Goal: Task Accomplishment & Management: Complete application form

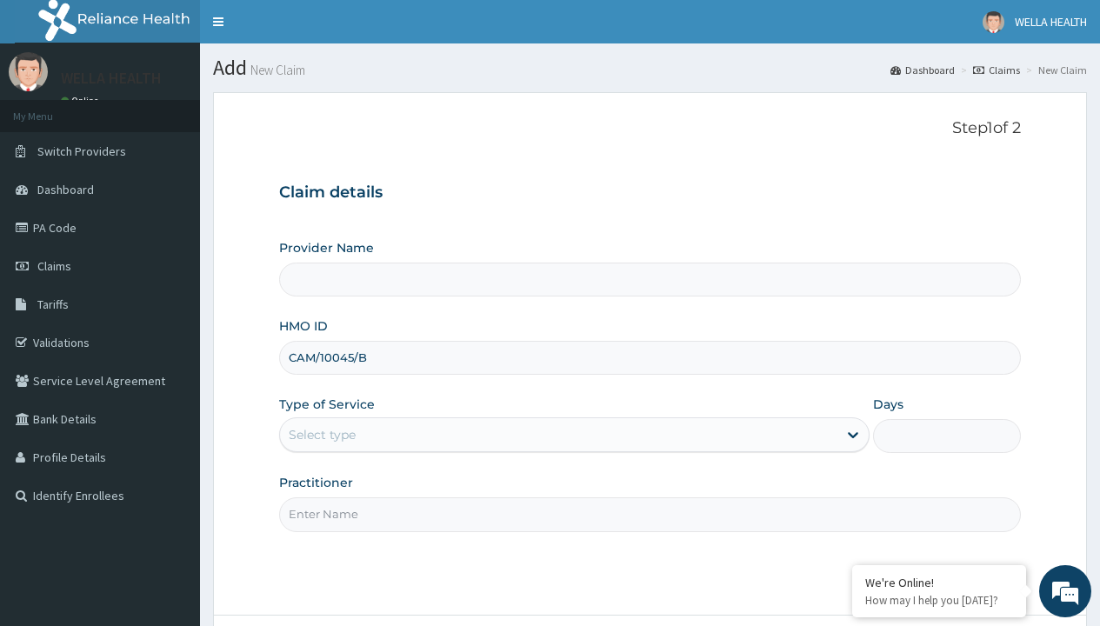
type input "CAM/10045/B"
type input "WellaHealth"
click at [322, 435] on div "Select type" at bounding box center [322, 434] width 67 height 17
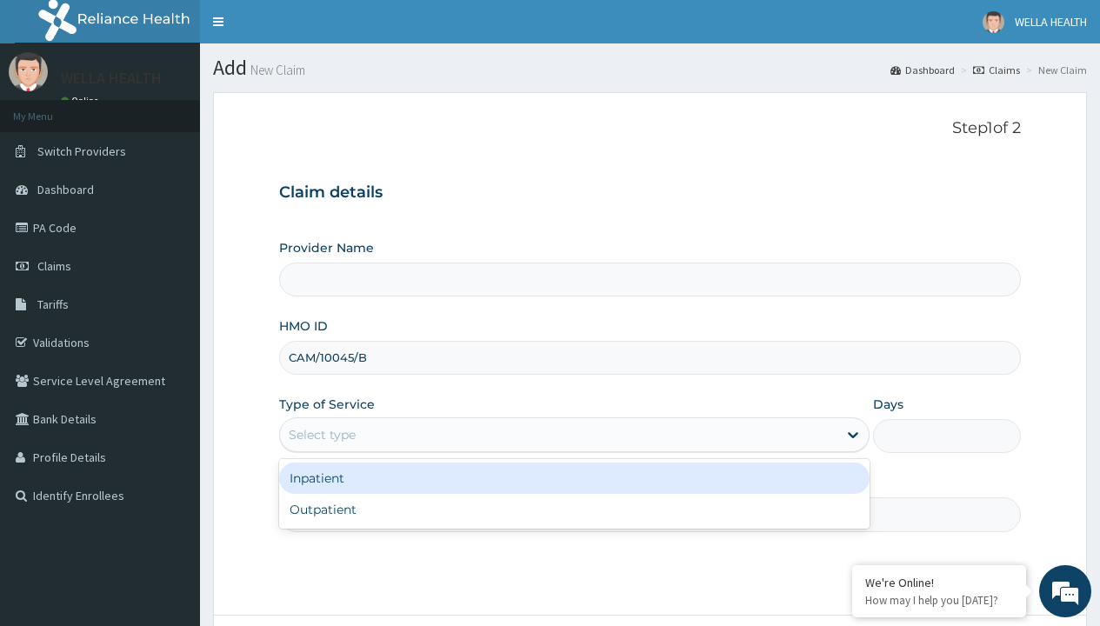
click at [574, 509] on div "Outpatient" at bounding box center [574, 509] width 590 height 31
type input "1"
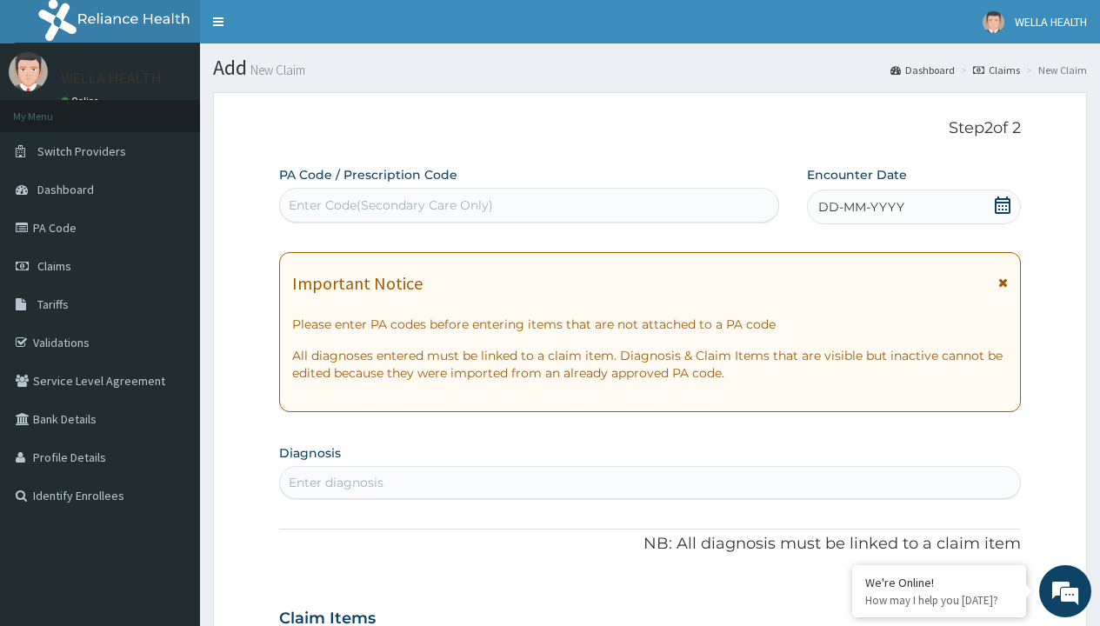
scroll to position [145, 0]
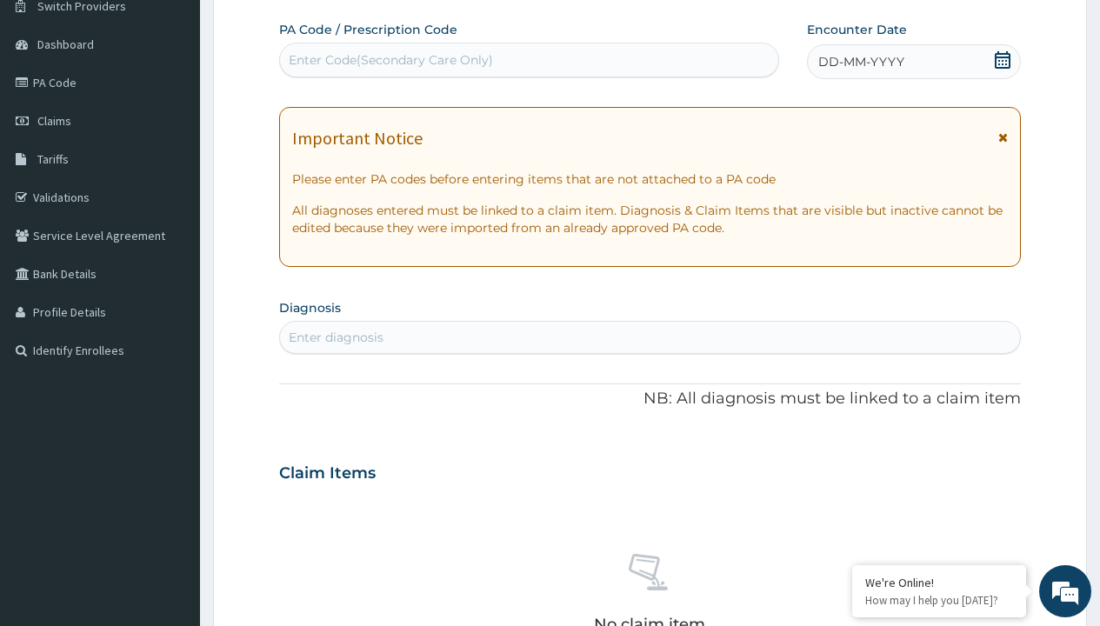
click at [860, 62] on span "DD-MM-YYYY" at bounding box center [861, 61] width 86 height 17
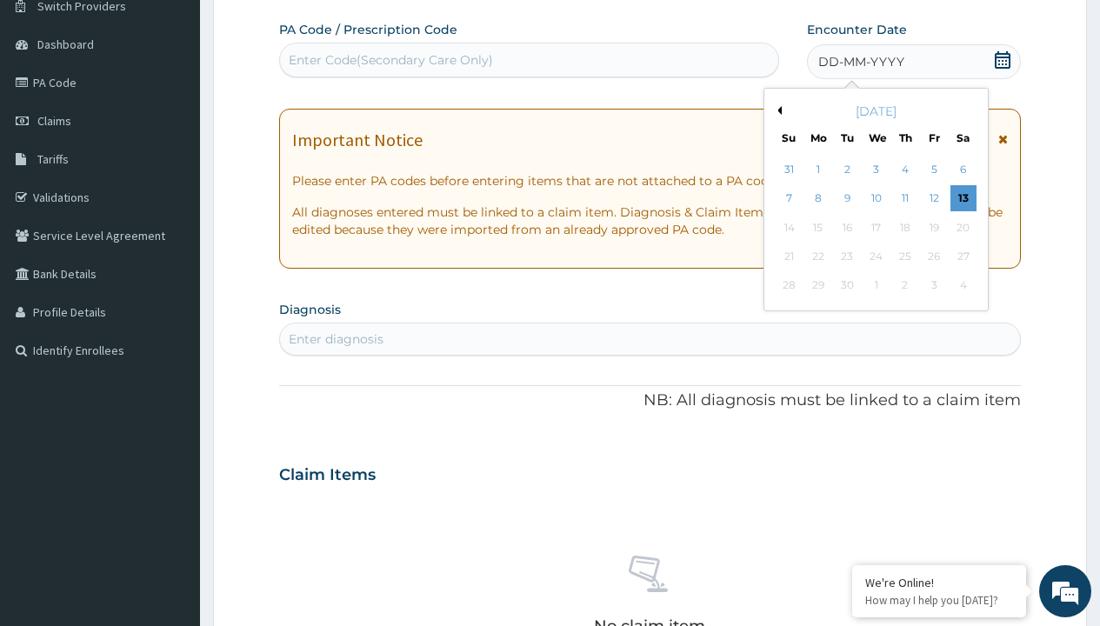
click at [776, 110] on button "Previous Month" at bounding box center [777, 110] width 9 height 9
click at [933, 198] on div "8" at bounding box center [934, 199] width 26 height 26
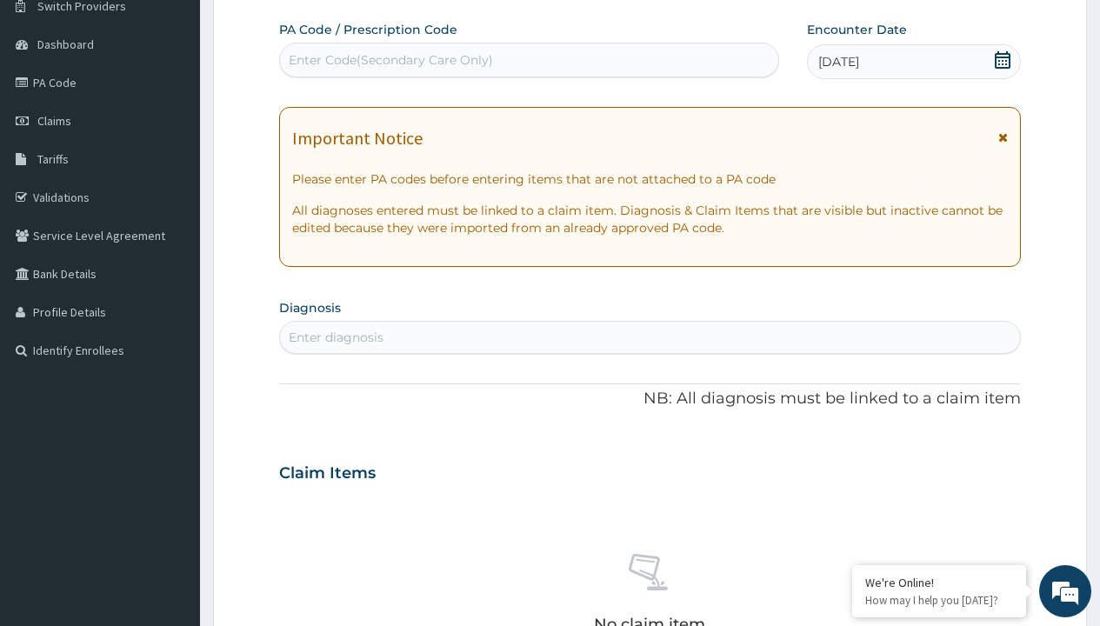
click at [336, 337] on div "Enter diagnosis" at bounding box center [336, 337] width 95 height 17
type input "prescription collected"
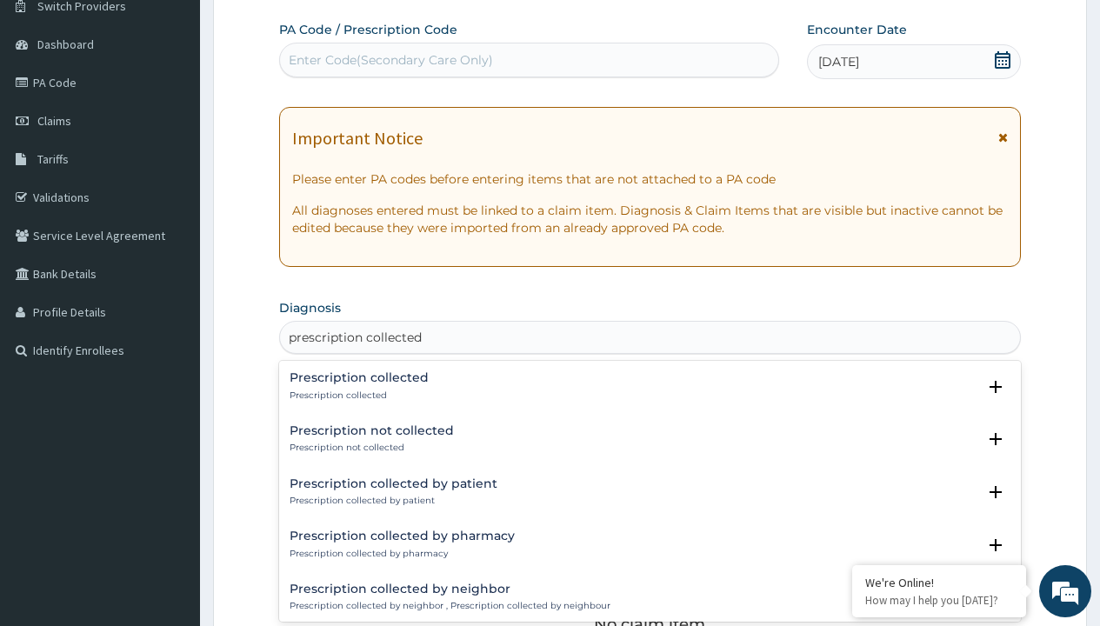
click at [356, 395] on p "Prescription collected" at bounding box center [359, 395] width 139 height 12
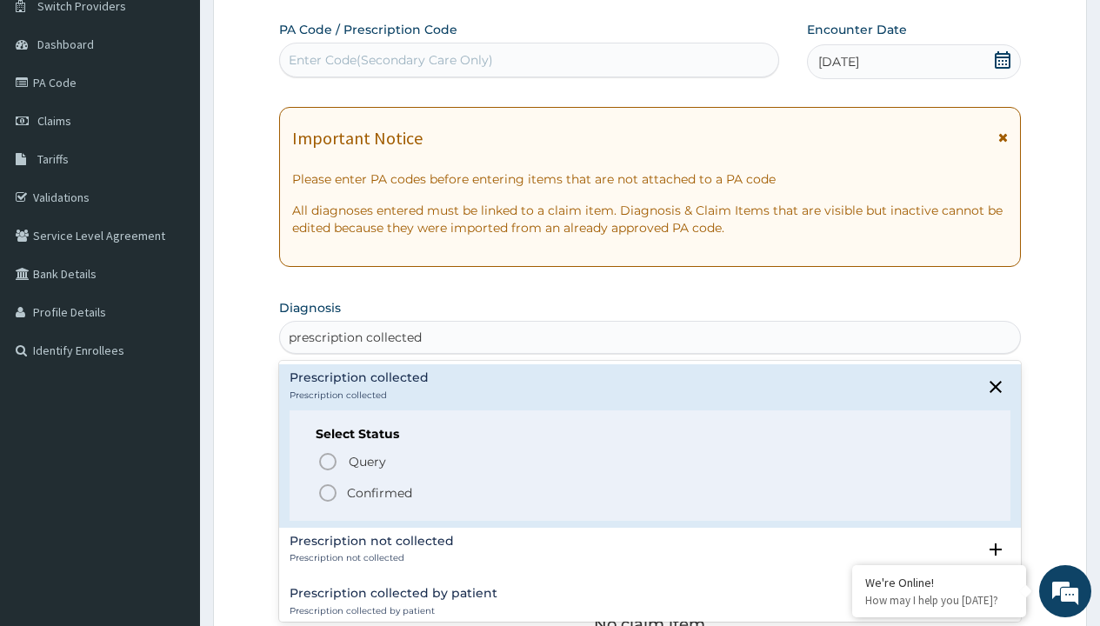
click at [379, 492] on p "Confirmed" at bounding box center [379, 492] width 65 height 17
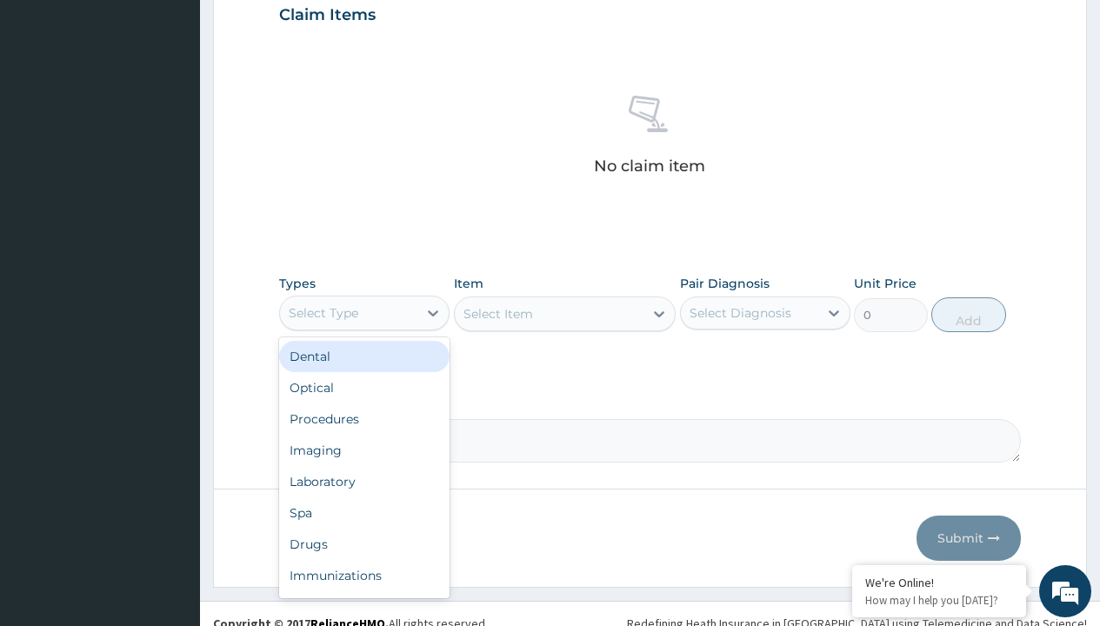
type input "procedures"
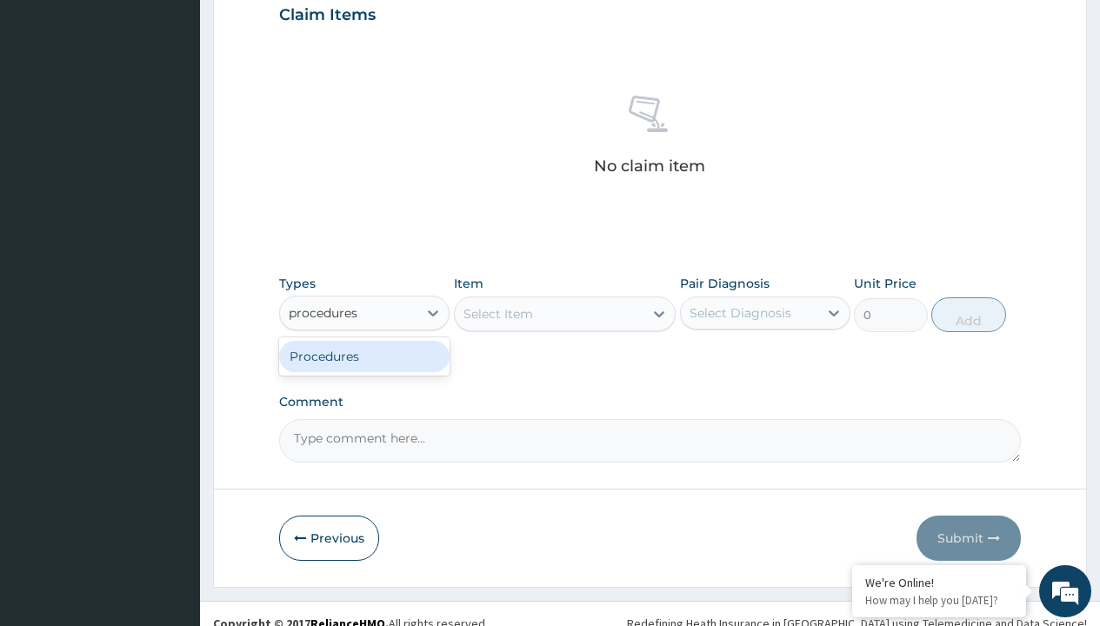
scroll to position [0, 0]
click at [364, 356] on div "Procedures" at bounding box center [364, 356] width 170 height 31
click at [497, 313] on div "Select Item" at bounding box center [498, 313] width 70 height 17
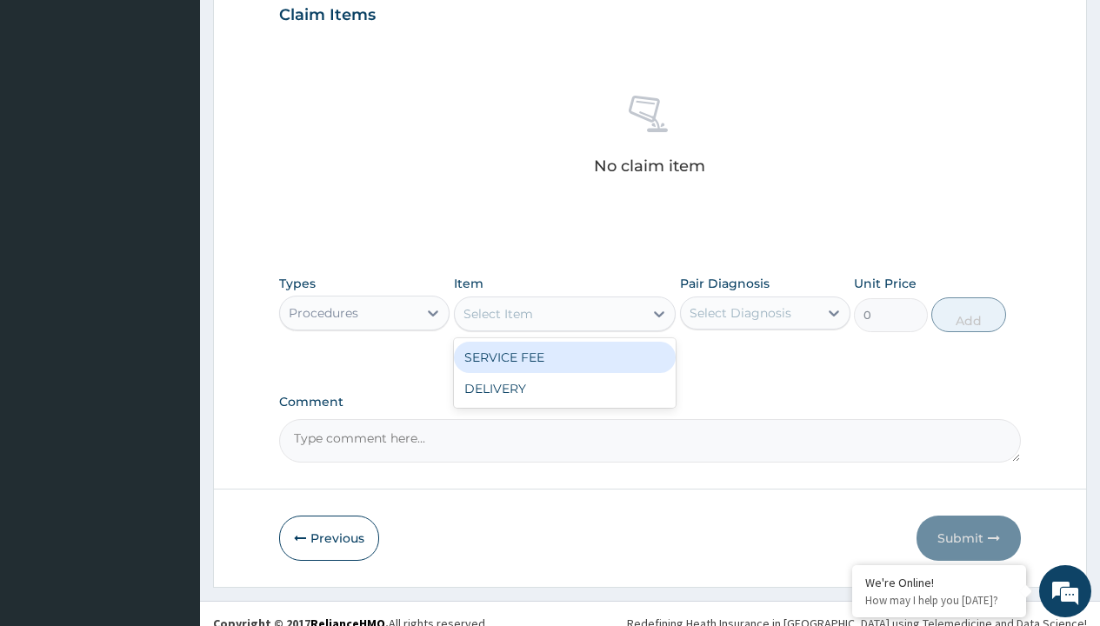
type input "service fee"
click at [564, 356] on div "SERVICE FEE" at bounding box center [565, 357] width 223 height 31
type input "100"
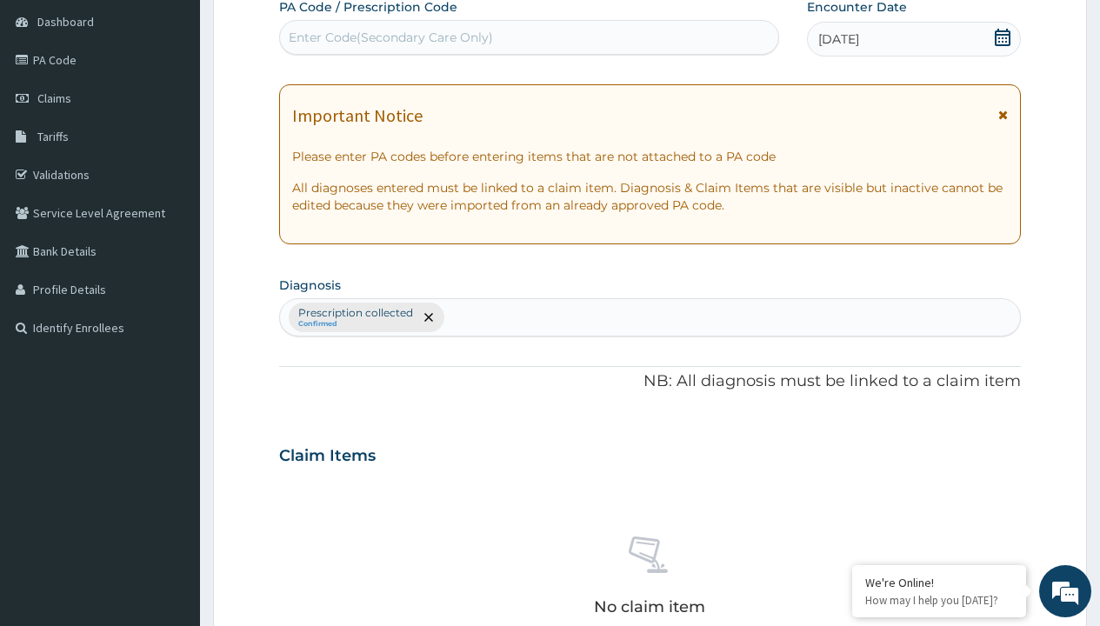
type input "prescription collected"
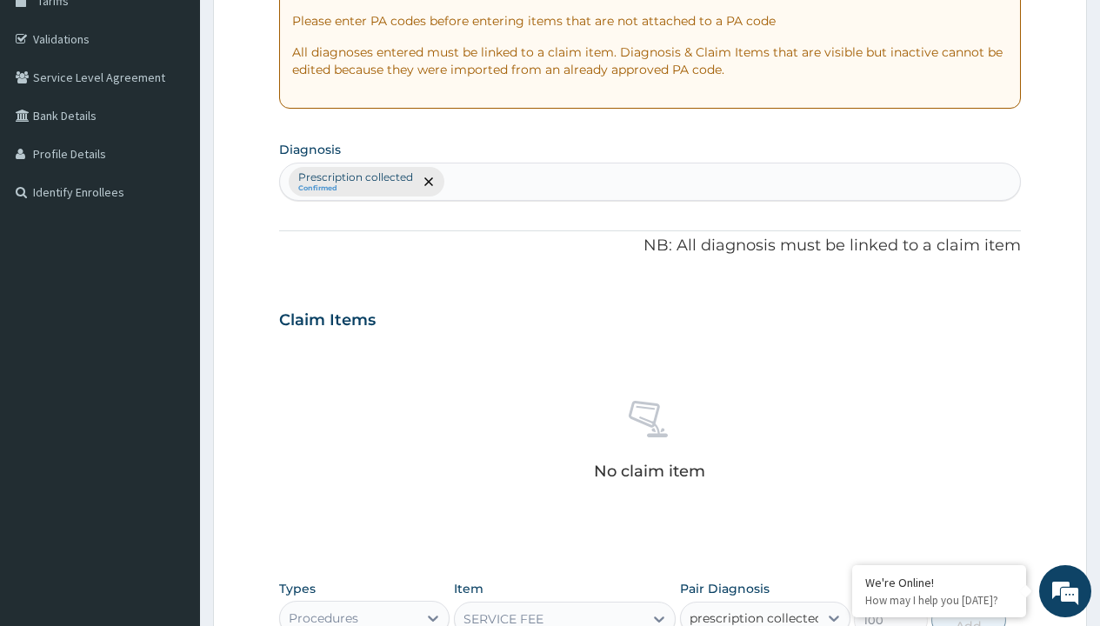
checkbox input "true"
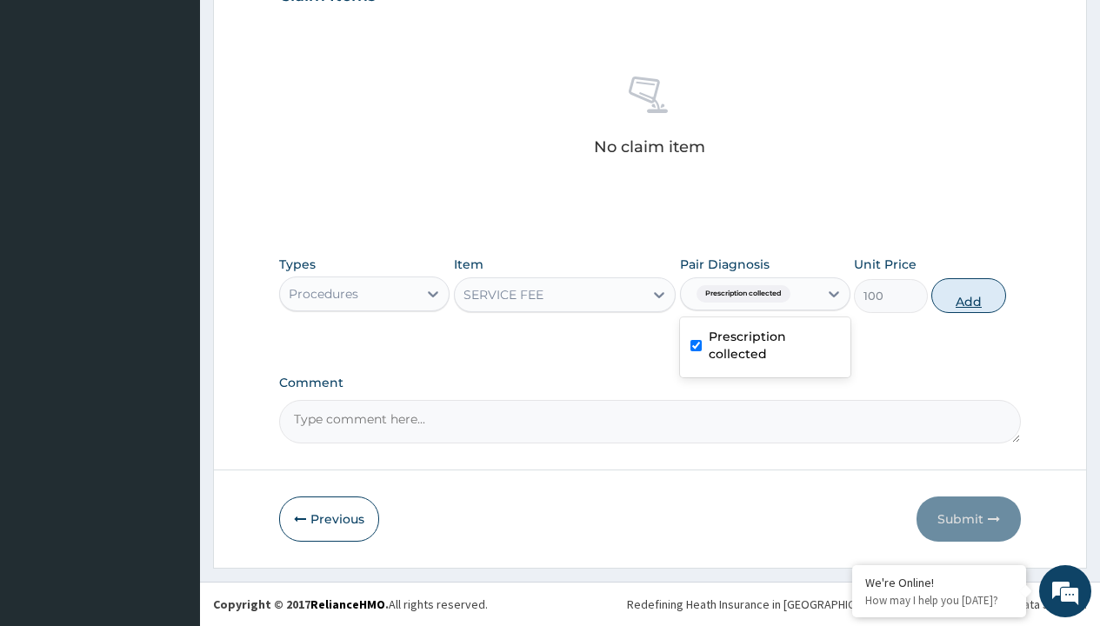
click at [969, 295] on button "Add" at bounding box center [968, 295] width 74 height 35
type input "0"
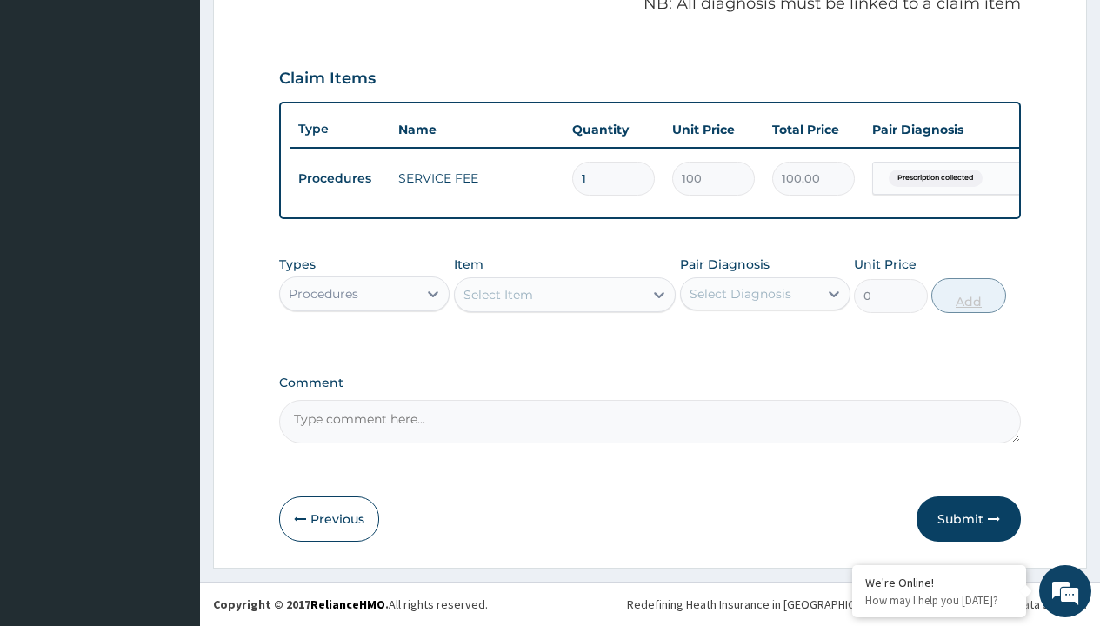
scroll to position [558, 0]
click at [323, 293] on div "Procedures" at bounding box center [324, 293] width 70 height 17
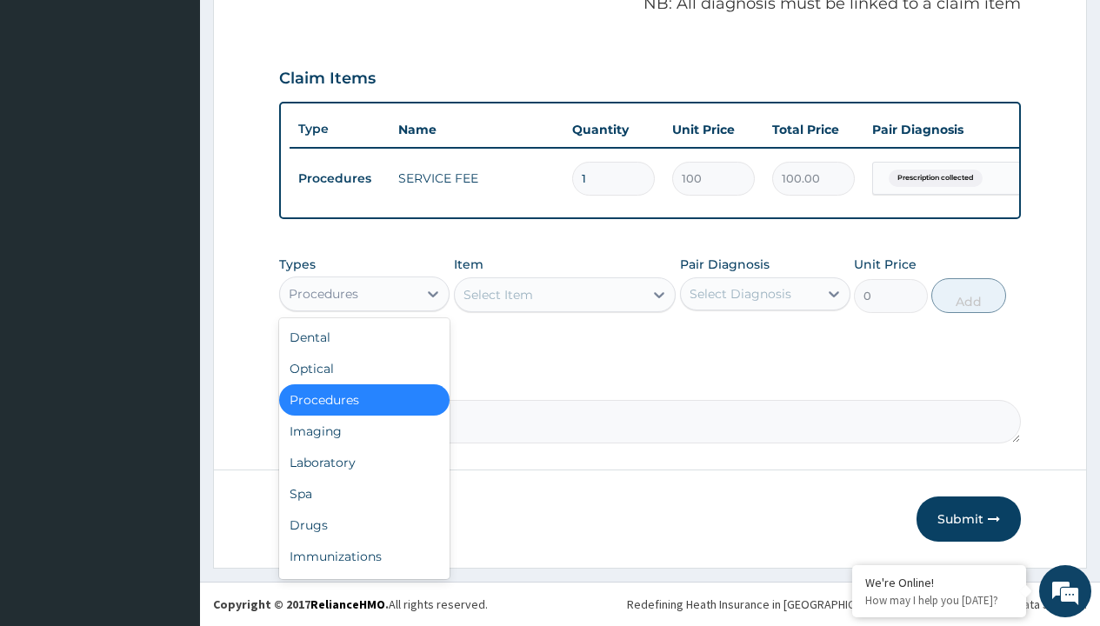
type input "drugs"
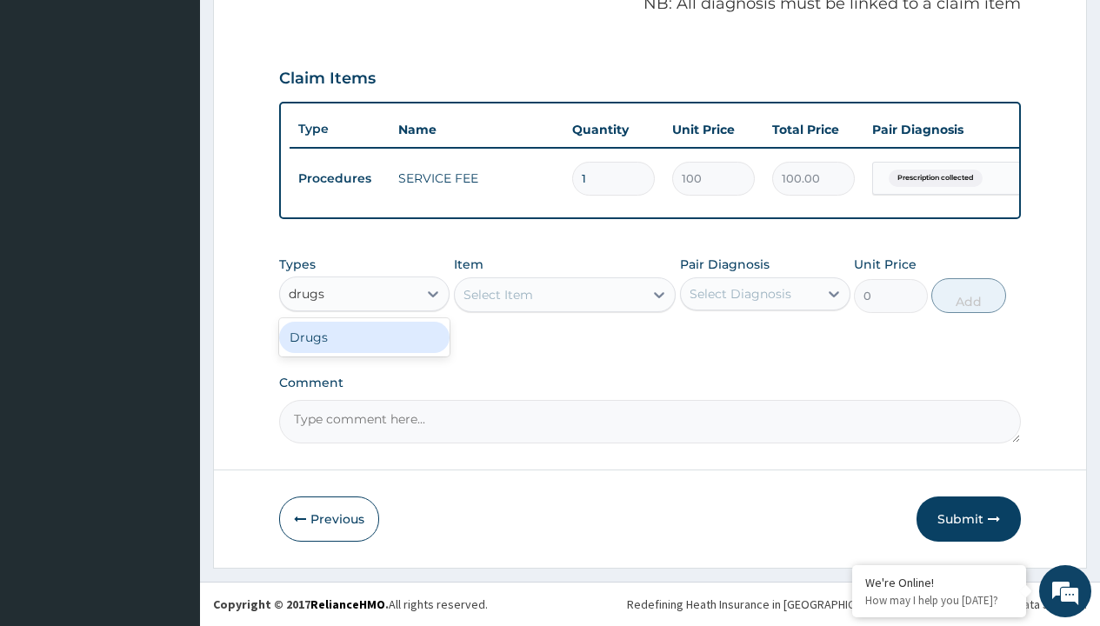
scroll to position [0, 0]
click at [364, 336] on div "Drugs" at bounding box center [364, 337] width 170 height 31
click at [497, 294] on div "Select Item" at bounding box center [565, 294] width 223 height 35
type input "glucophage 500mg x 30/pack"
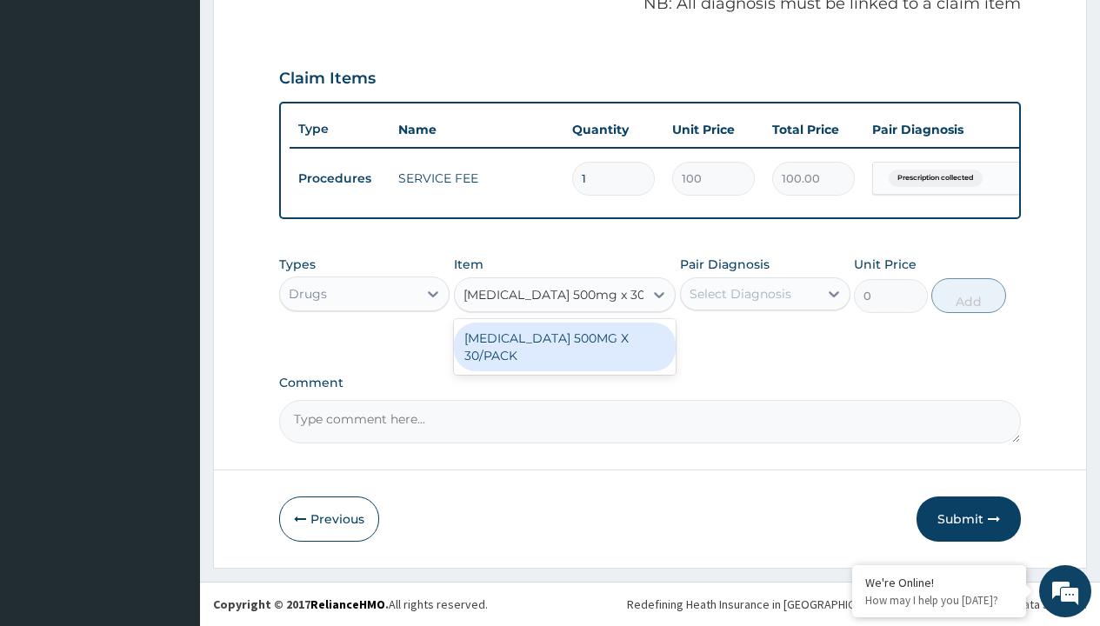
click at [564, 346] on div "GLUCOPHAGE 500MG X 30/PACK" at bounding box center [565, 347] width 223 height 49
type input "484.5"
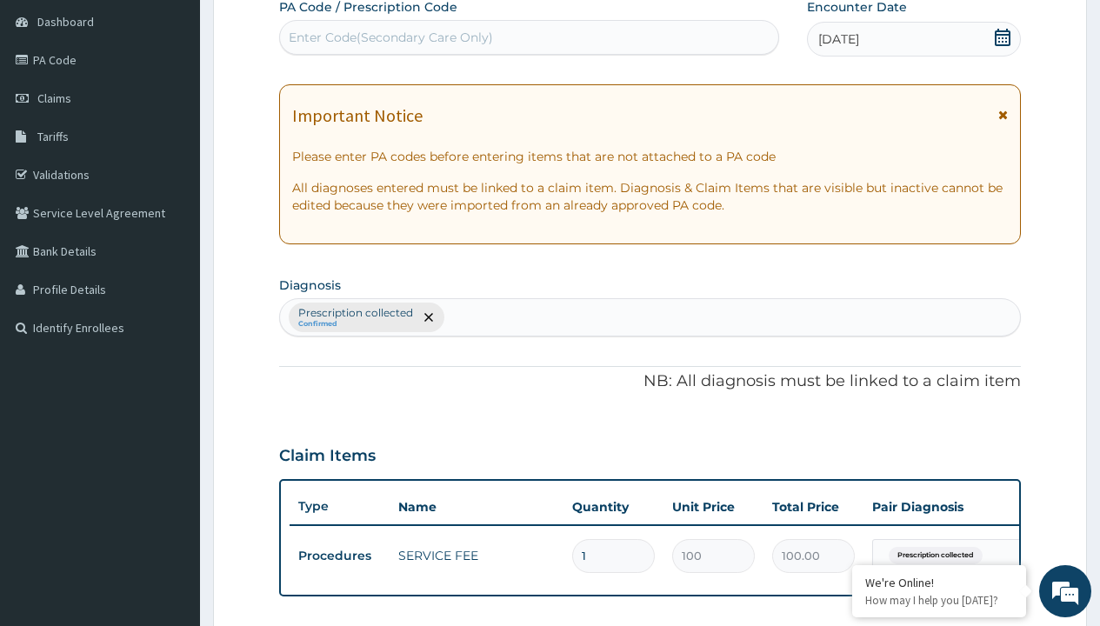
type input "prescription collected"
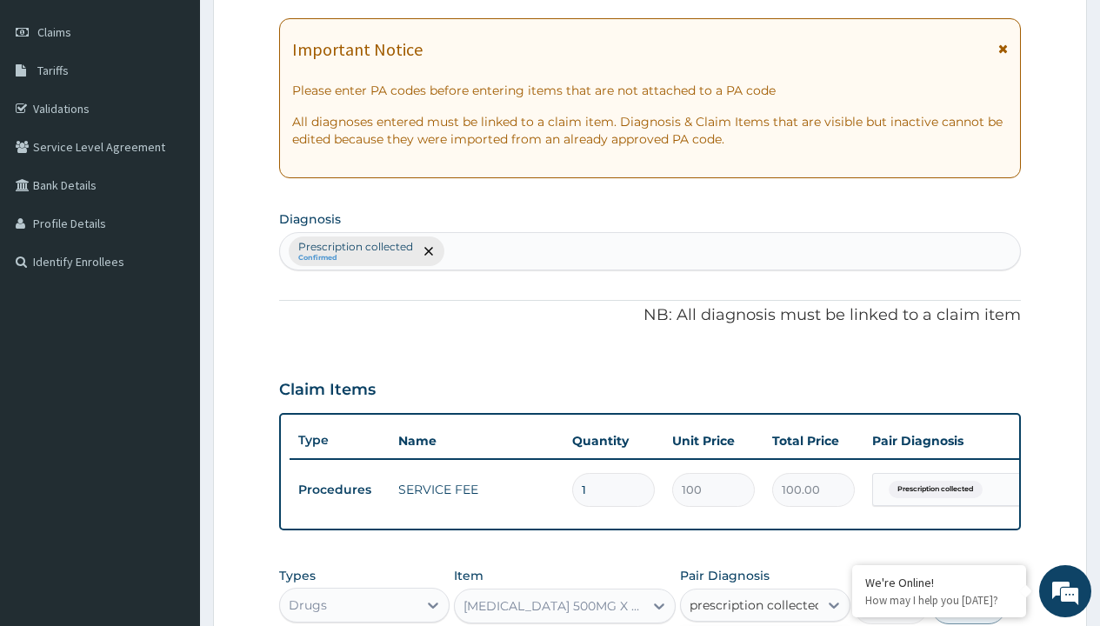
checkbox input "true"
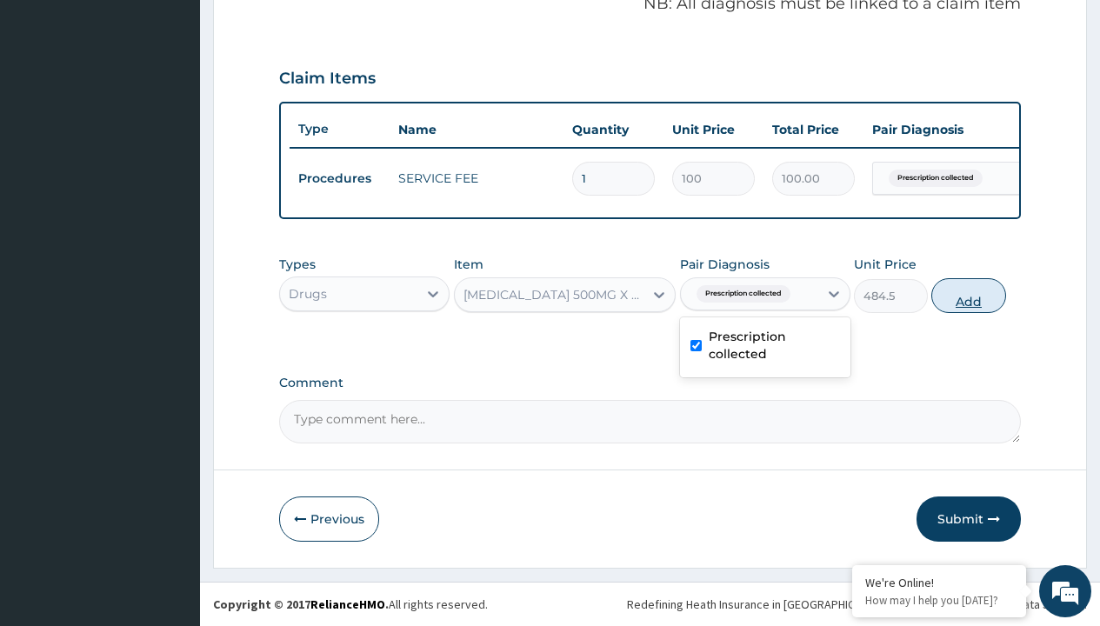
click at [969, 295] on button "Add" at bounding box center [968, 295] width 74 height 35
type input "0"
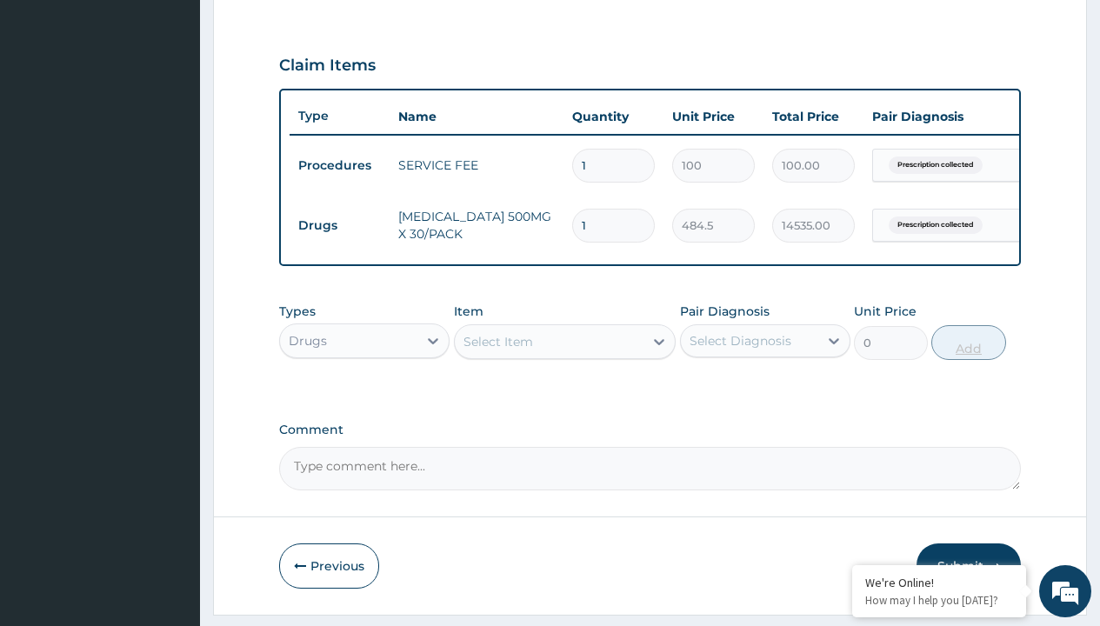
type input "30"
type input "14535.00"
type input "30"
click at [339, 225] on td "Drugs" at bounding box center [340, 226] width 100 height 32
type input "drugs"
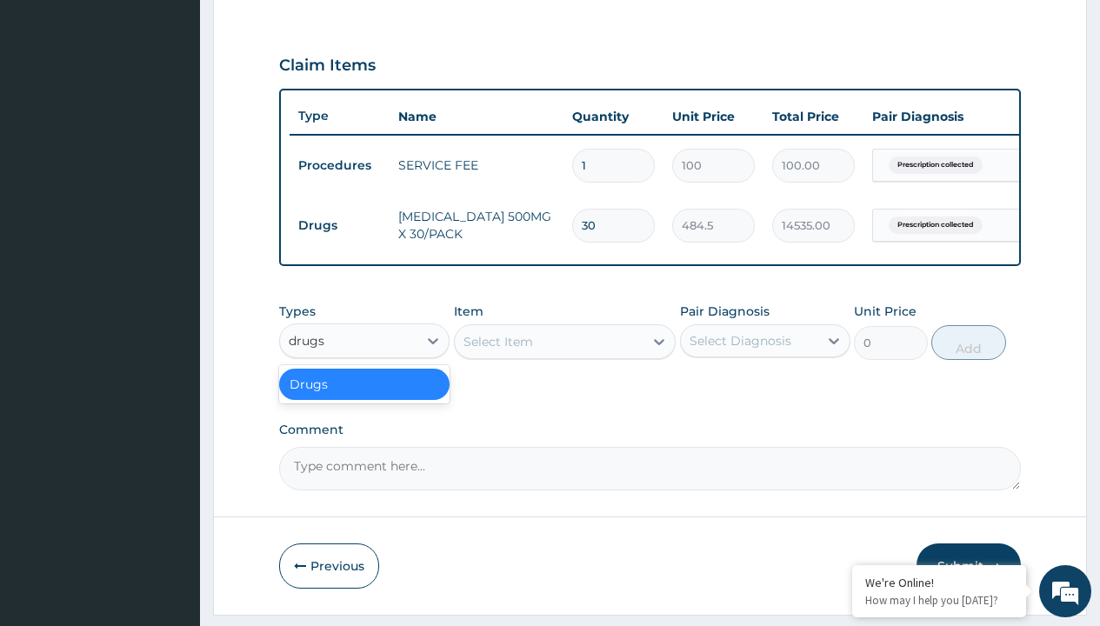
scroll to position [0, 0]
click at [364, 396] on div "Drugs" at bounding box center [364, 384] width 170 height 31
click at [497, 350] on div "Select Item" at bounding box center [498, 341] width 70 height 17
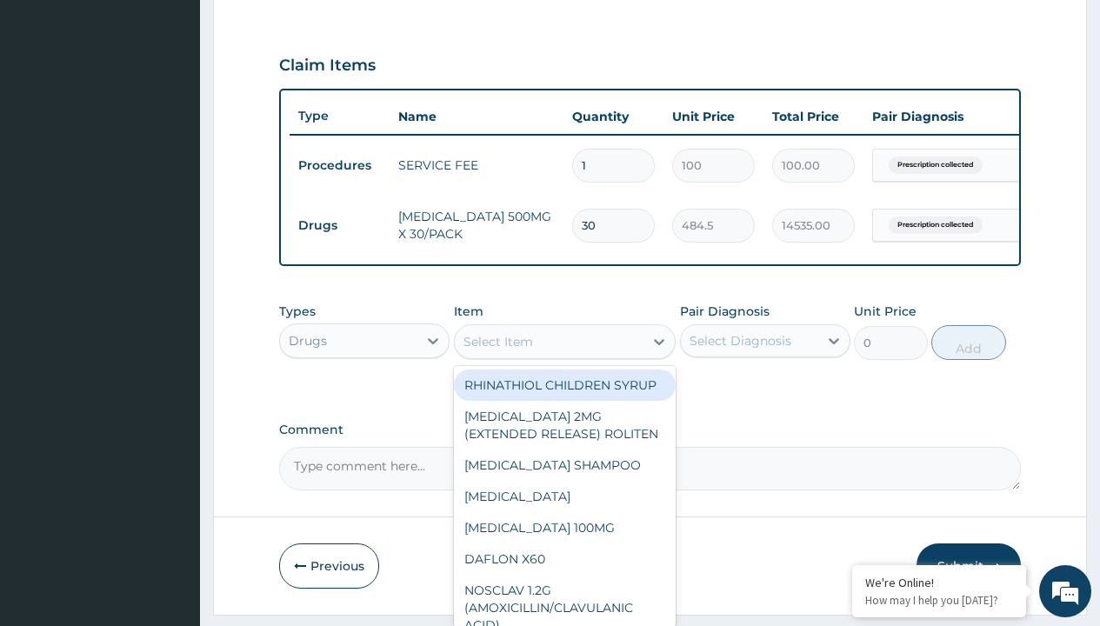
type input "neurovite forte tabs per sach/sach"
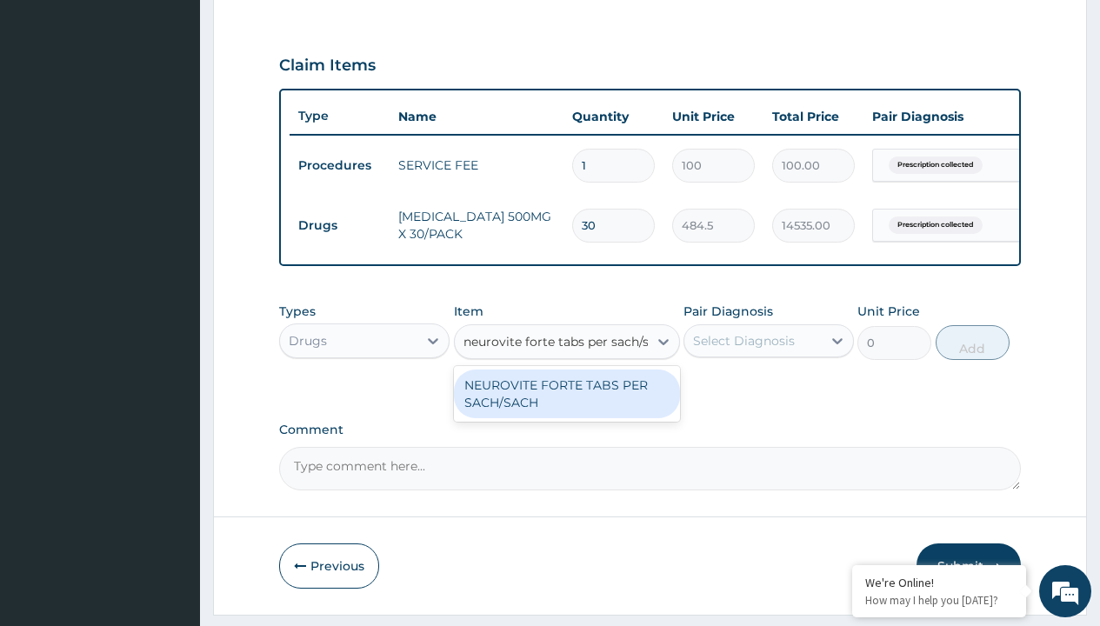
click at [566, 406] on div "NEUROVITE FORTE TABS PER SACH/SACH" at bounding box center [567, 393] width 226 height 49
type input "234"
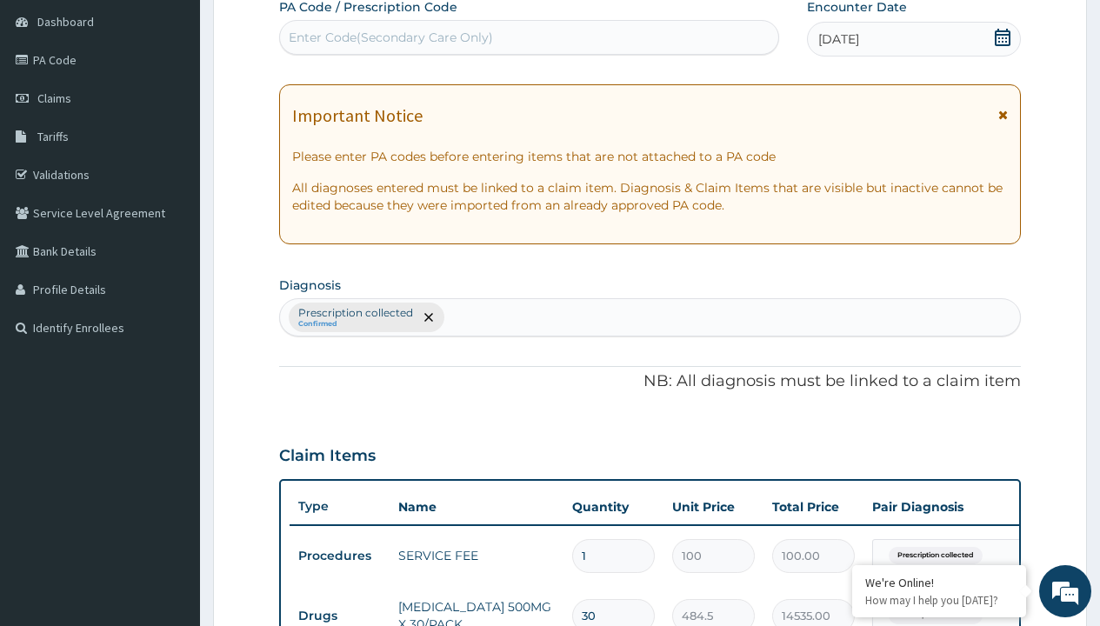
type input "prescription collected"
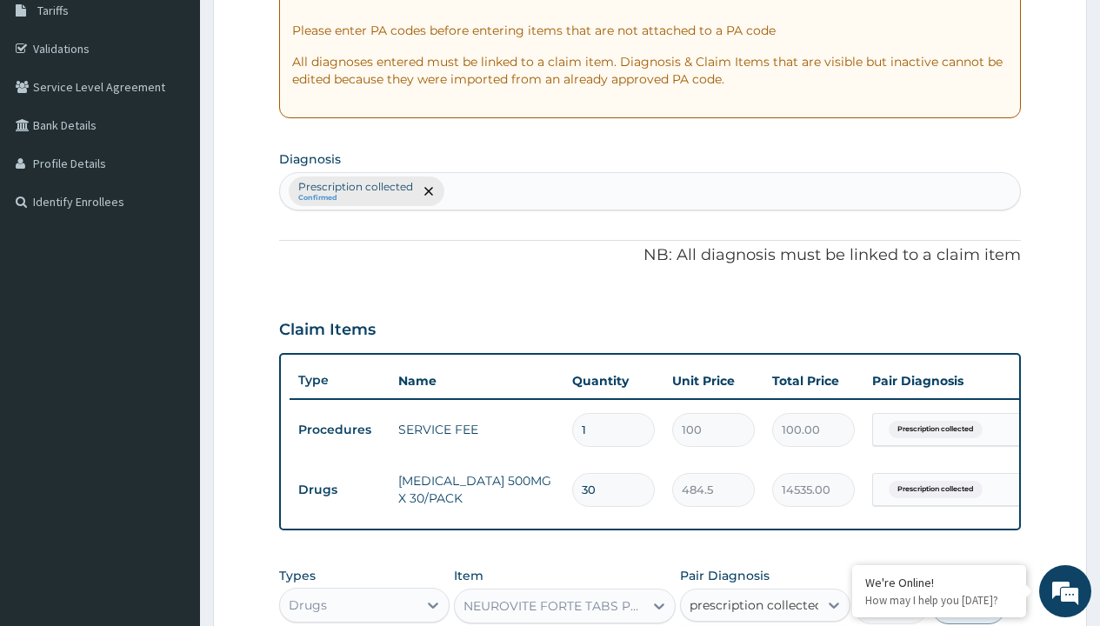
checkbox input "true"
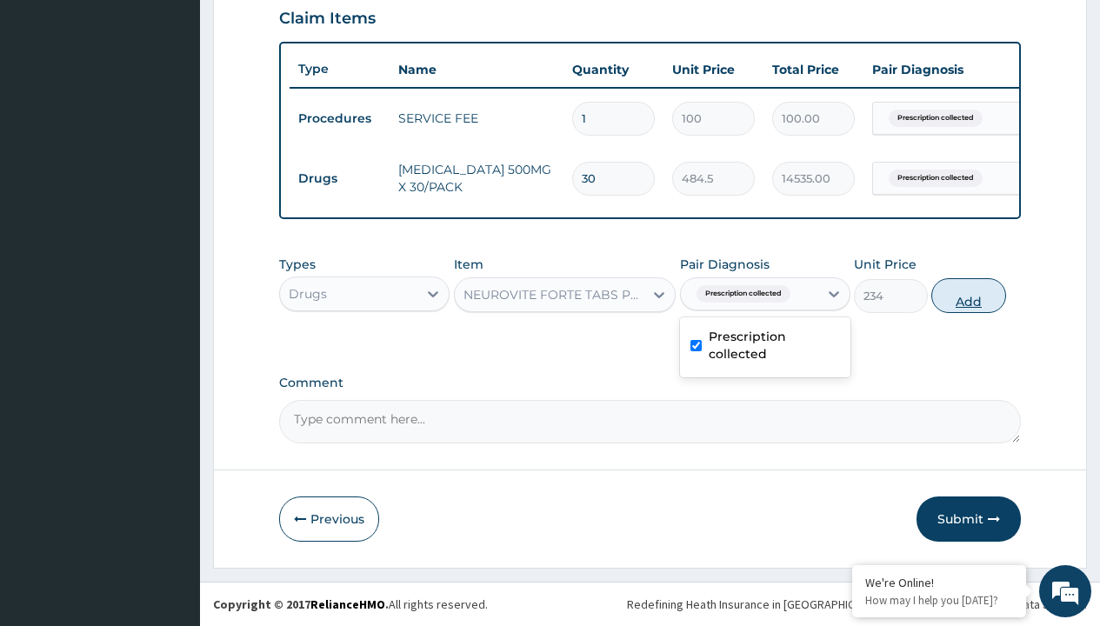
click at [969, 295] on button "Add" at bounding box center [968, 295] width 74 height 35
type input "0"
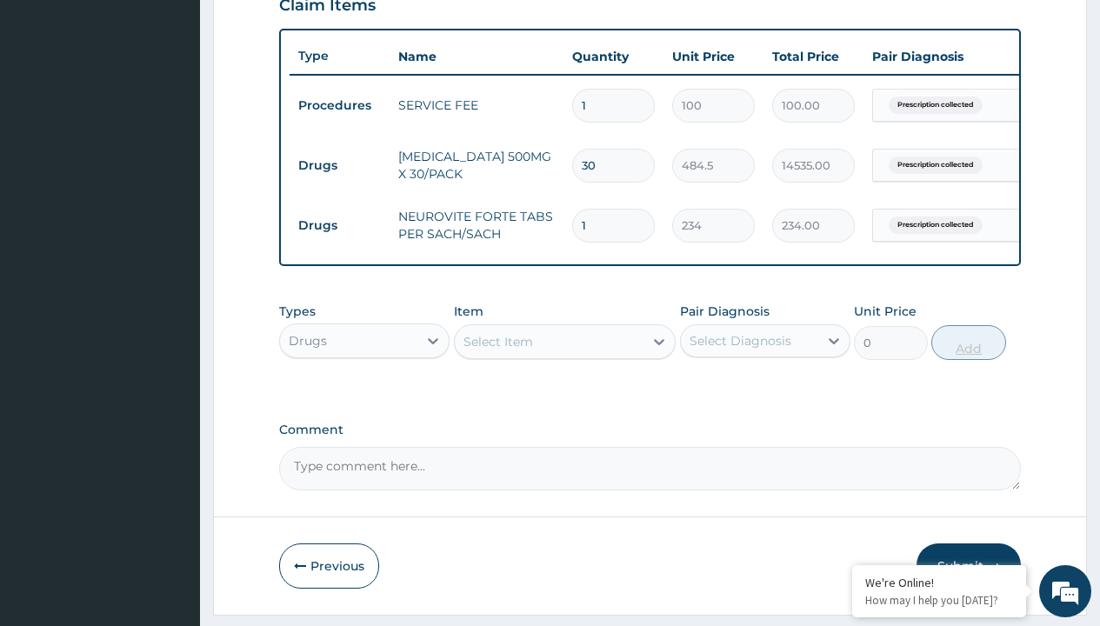
type input "30"
type input "7020.00"
type input "30"
click at [339, 165] on td "Drugs" at bounding box center [340, 166] width 100 height 32
type input "drugs"
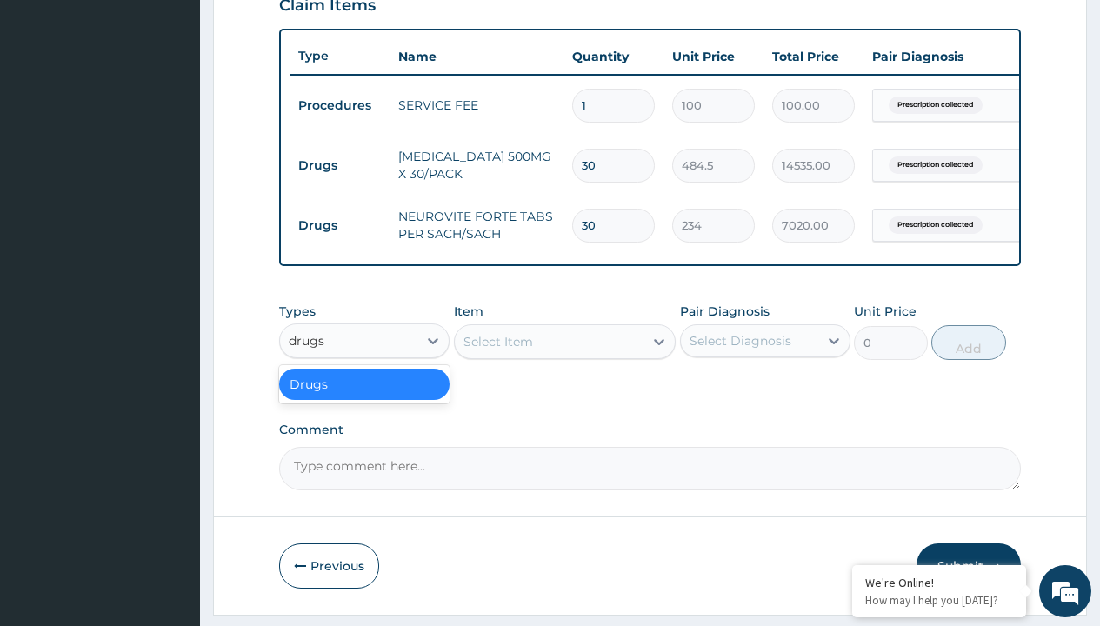
scroll to position [0, 0]
click at [364, 396] on div "Drugs" at bounding box center [364, 384] width 170 height 31
click at [497, 350] on div "Select Item" at bounding box center [498, 341] width 70 height 17
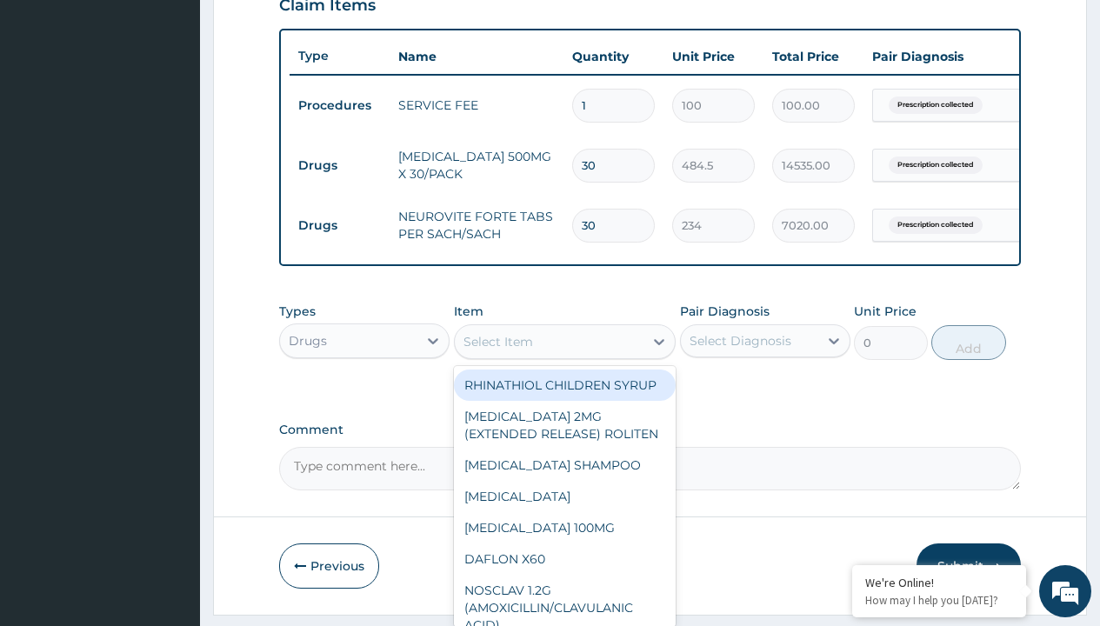
type input "mixtard 30 per ampoule/bott"
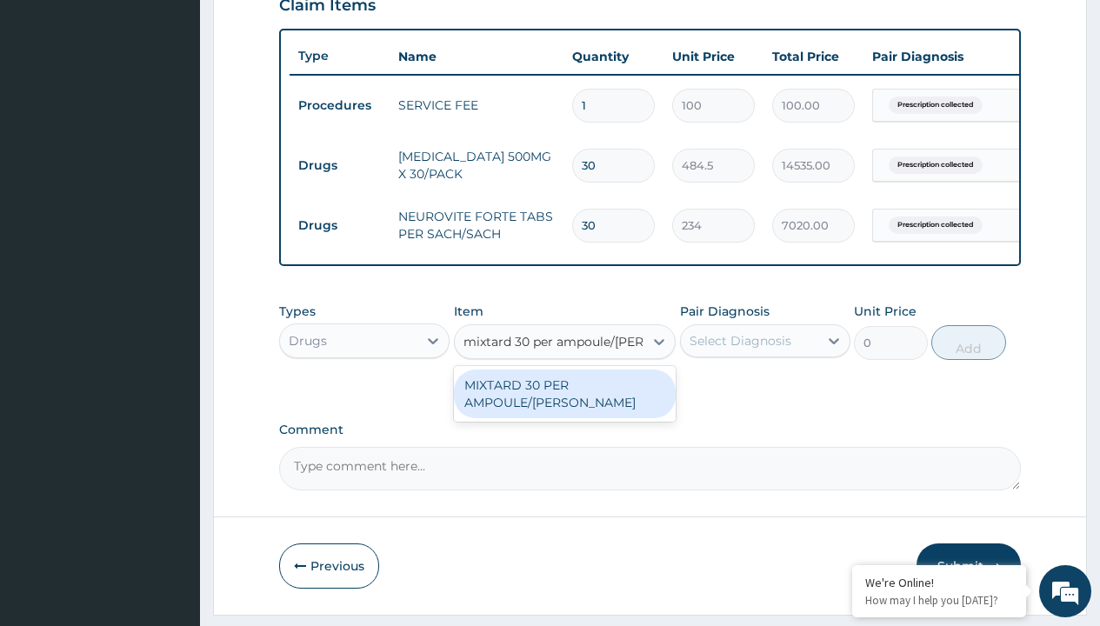
click at [564, 406] on div "MIXTARD 30 PER AMPOULE/BOTT" at bounding box center [565, 393] width 223 height 49
type input "22000"
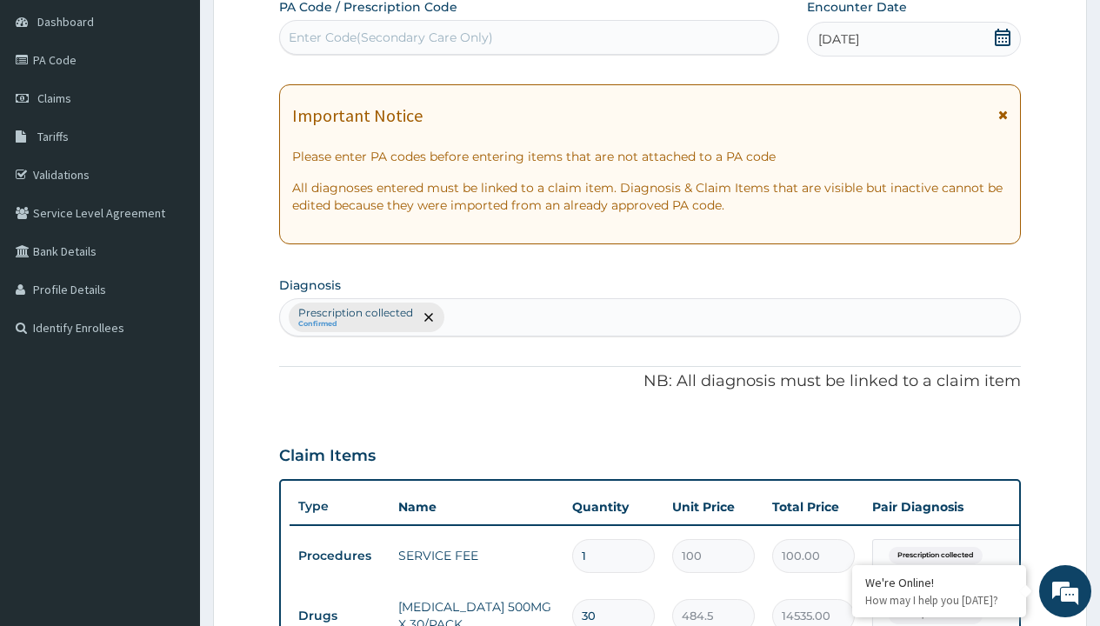
type input "prescription collected"
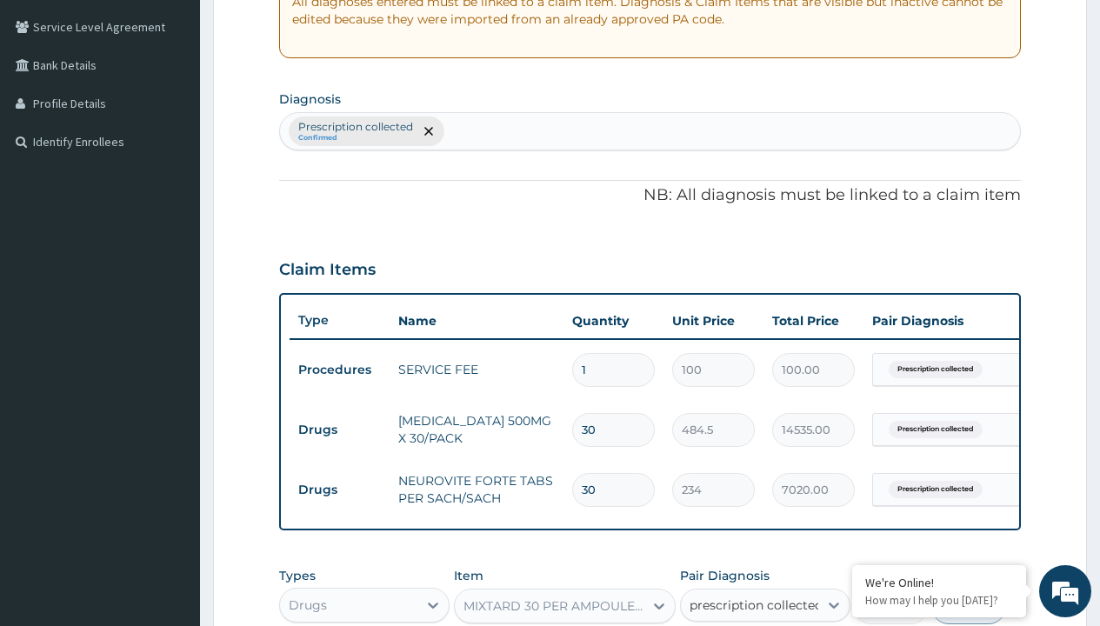
checkbox input "true"
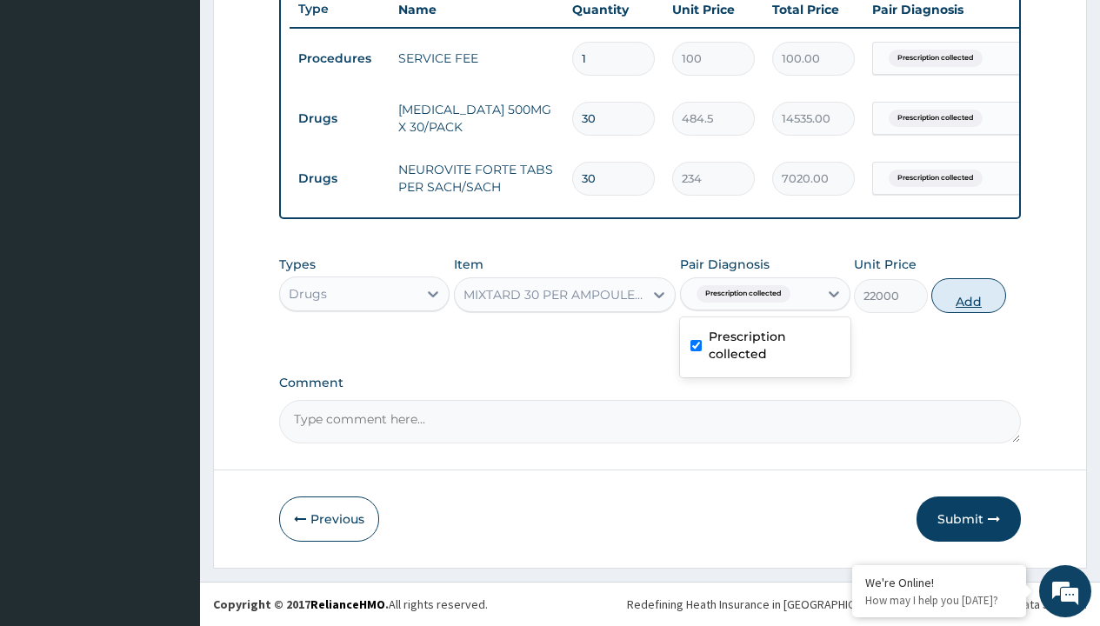
click at [969, 295] on button "Add" at bounding box center [968, 295] width 74 height 35
type input "0"
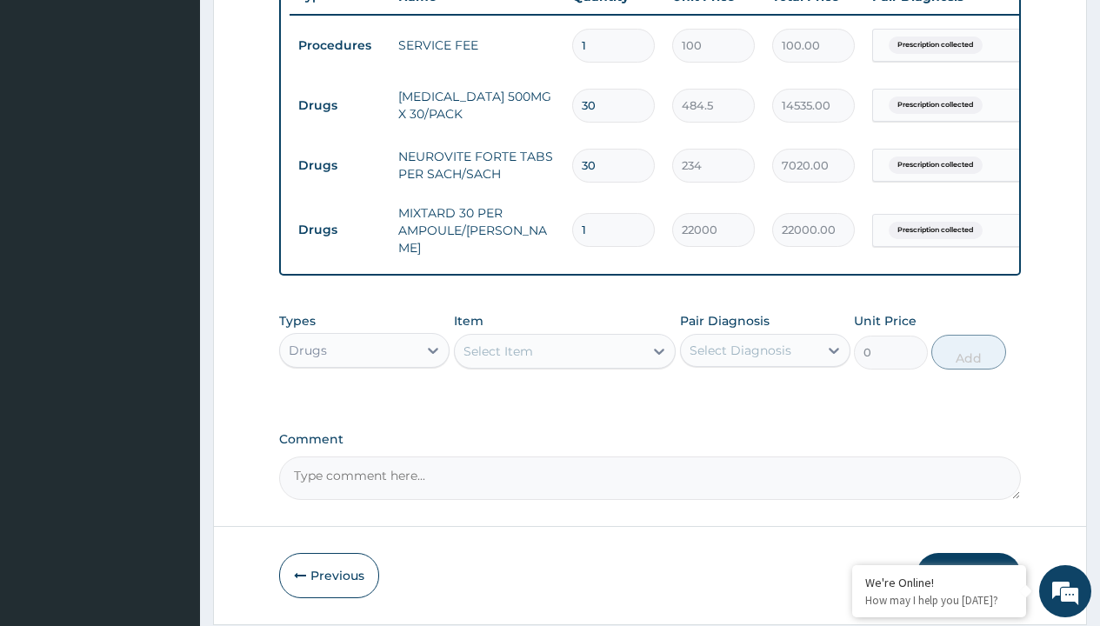
click at [339, 105] on td "Drugs" at bounding box center [340, 106] width 100 height 32
type input "drugs"
click at [364, 396] on div "Drugs" at bounding box center [364, 393] width 170 height 31
click at [497, 354] on div "Select Item" at bounding box center [498, 351] width 70 height 17
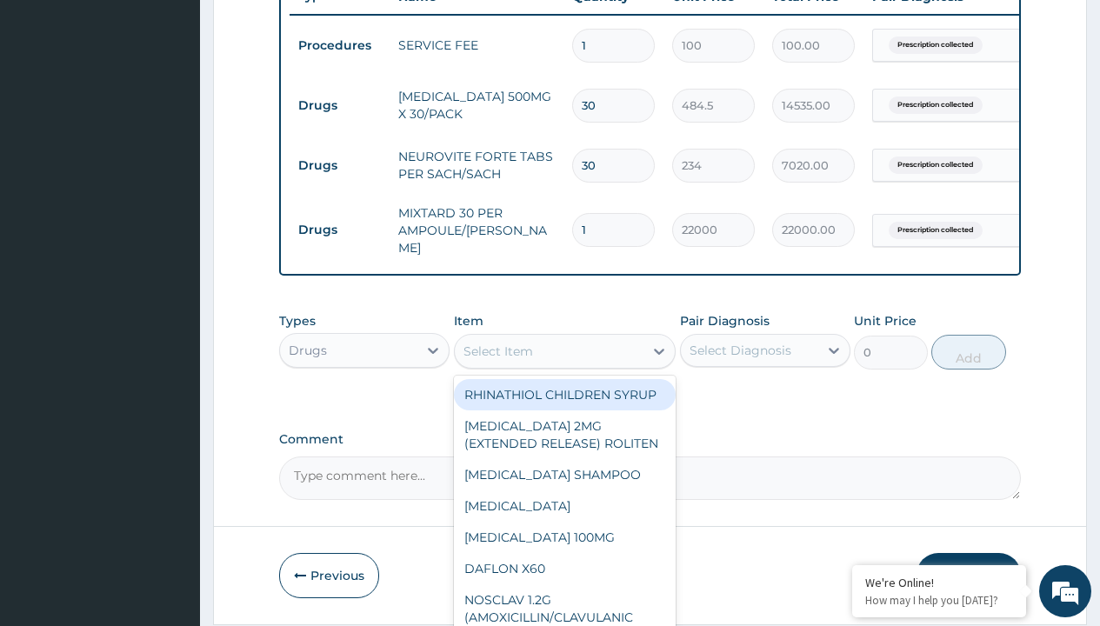
type input "insulin syringe 100iu per piece/needle"
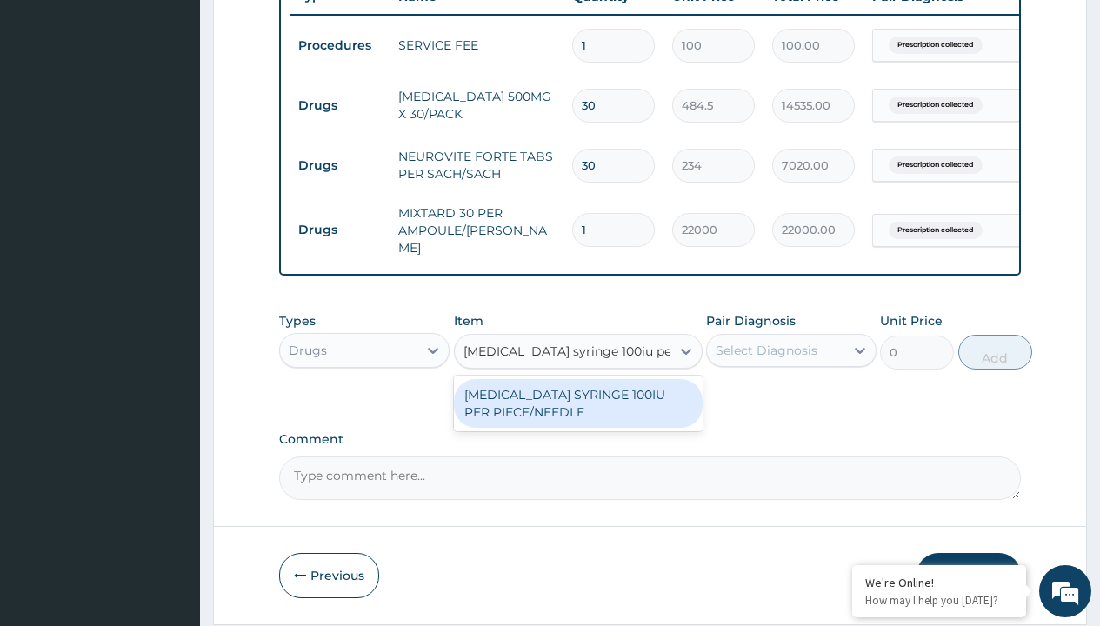
click at [577, 406] on div "INSULIN SYRINGE 100IU PER PIECE/NEEDLE" at bounding box center [578, 403] width 249 height 49
type input "300"
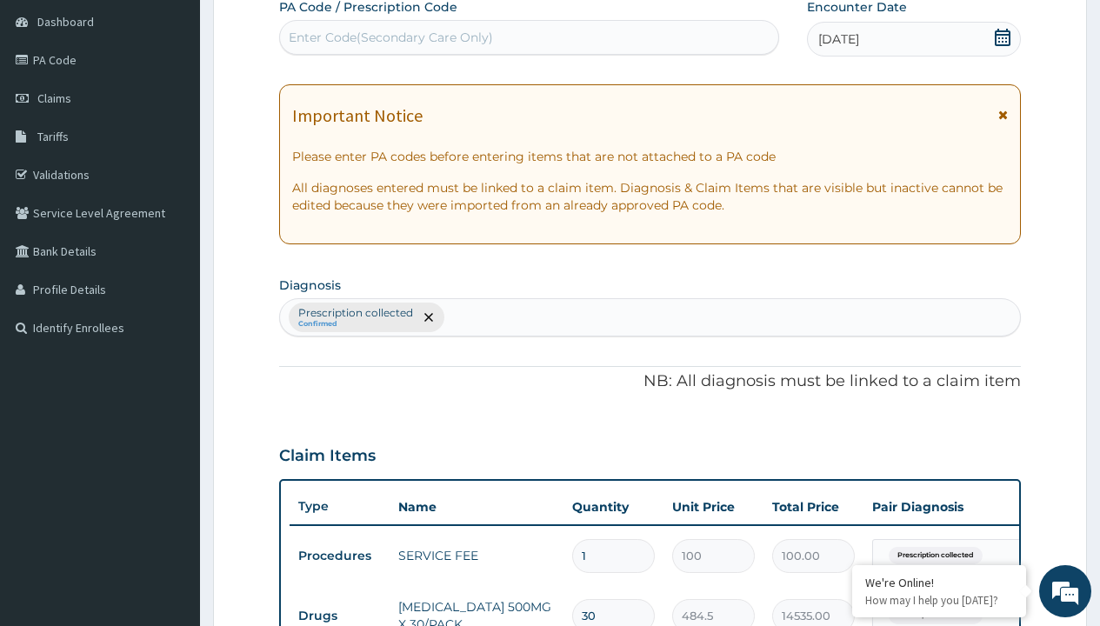
type input "prescription collected"
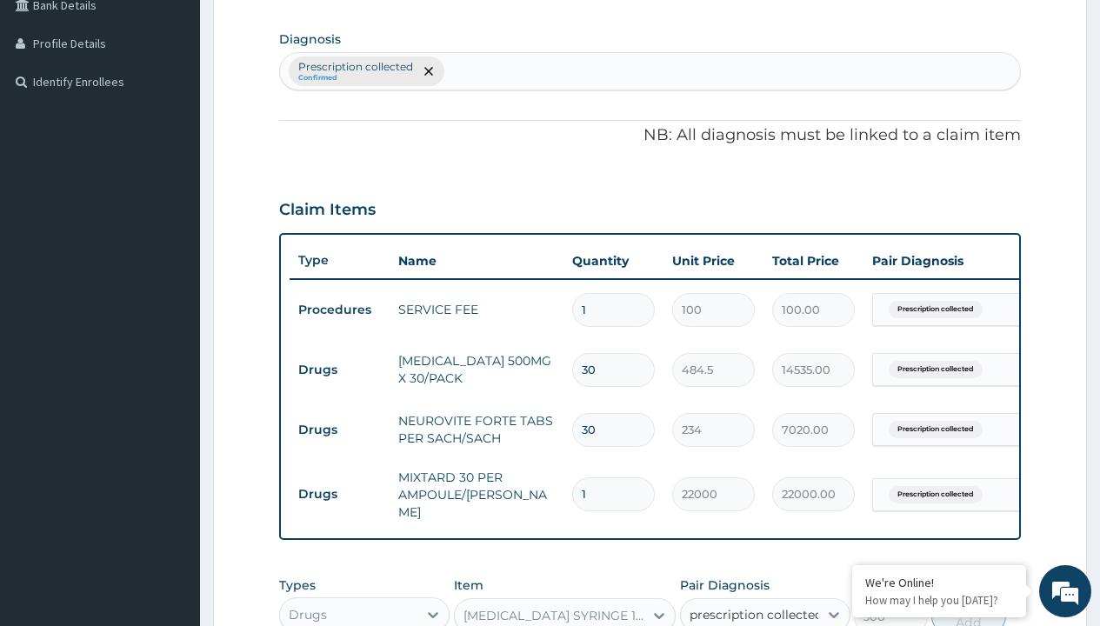
checkbox input "true"
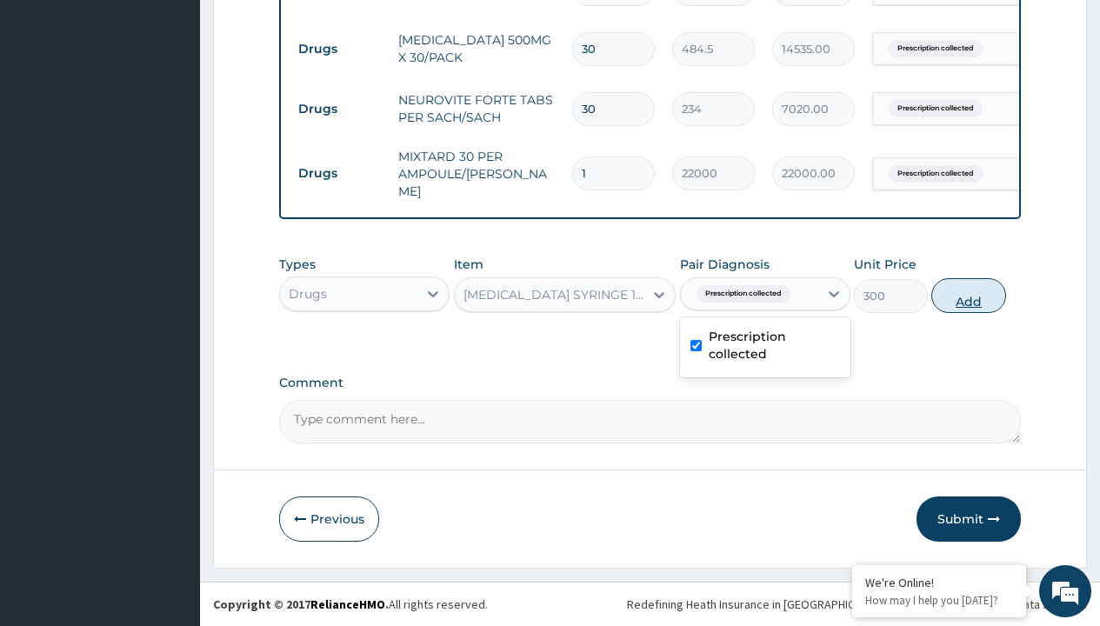
click at [969, 295] on button "Add" at bounding box center [968, 295] width 74 height 35
type input "0"
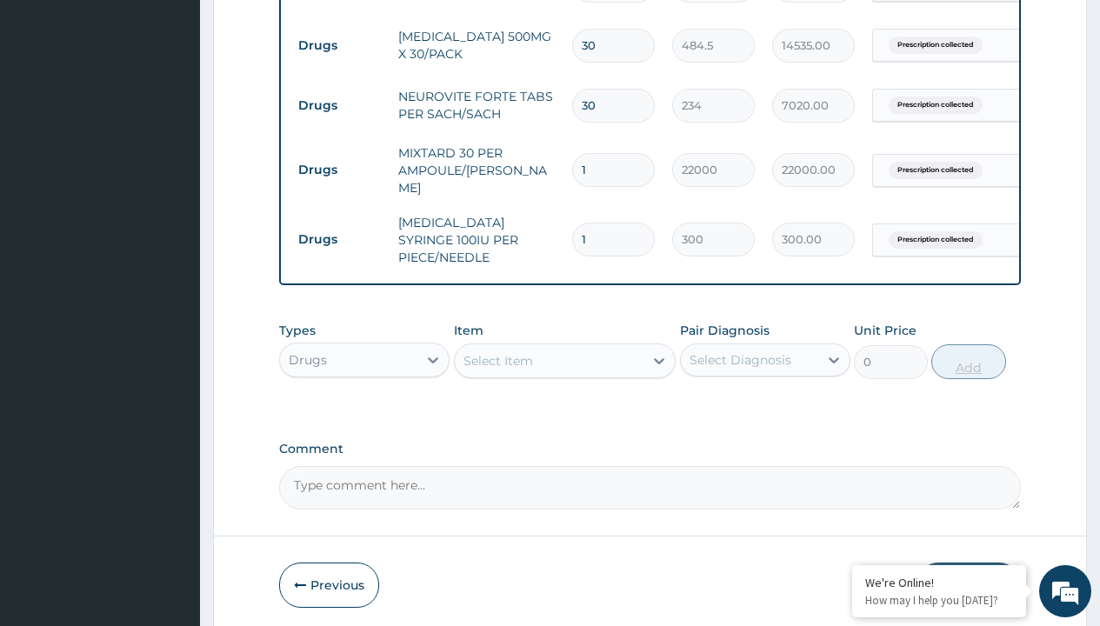
type input "10"
type input "3000.00"
type input "10"
click at [339, 45] on td "Drugs" at bounding box center [340, 46] width 100 height 32
type input "procedures"
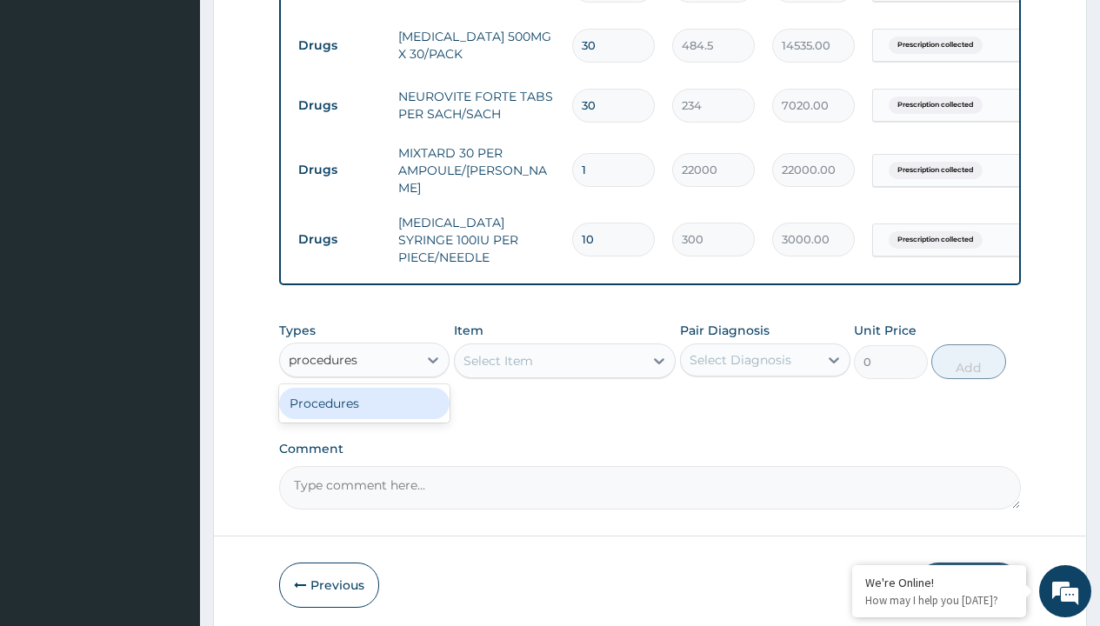
click at [364, 396] on div "Procedures" at bounding box center [364, 403] width 170 height 31
click at [497, 354] on div "Select Item" at bounding box center [498, 360] width 70 height 17
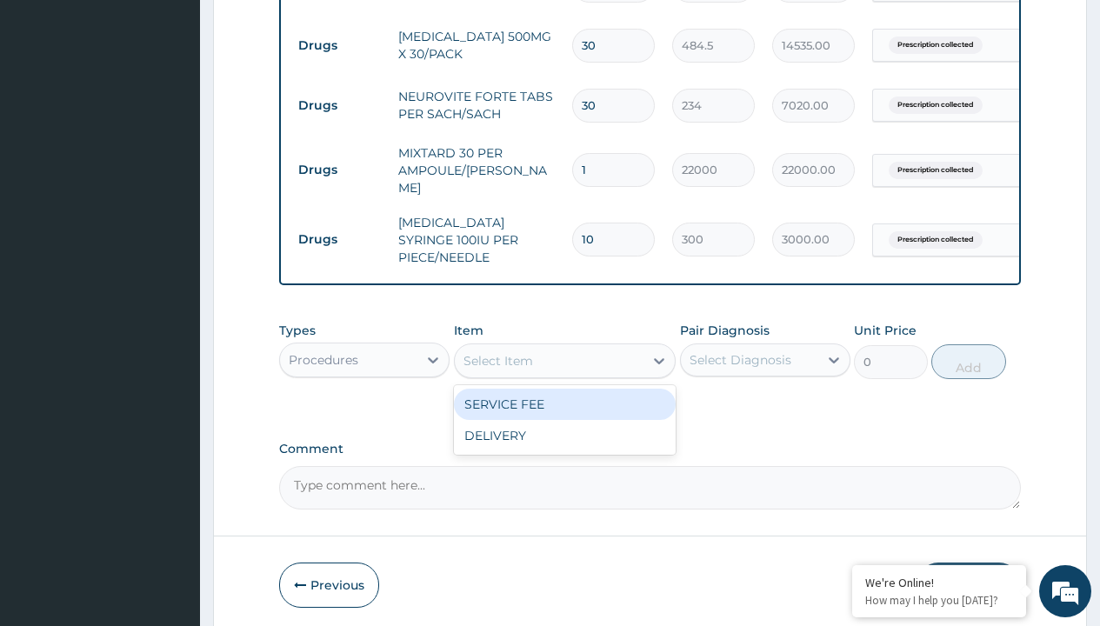
type input "delivery"
click at [564, 397] on div "DELIVERY" at bounding box center [565, 404] width 223 height 31
type input "2000"
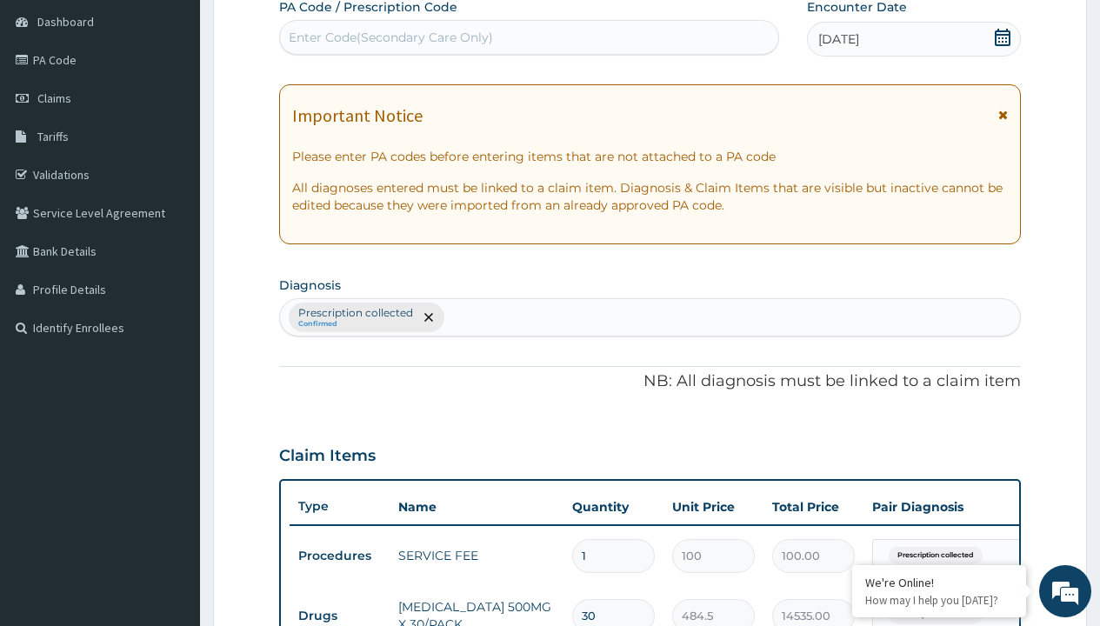
type input "prescription collected"
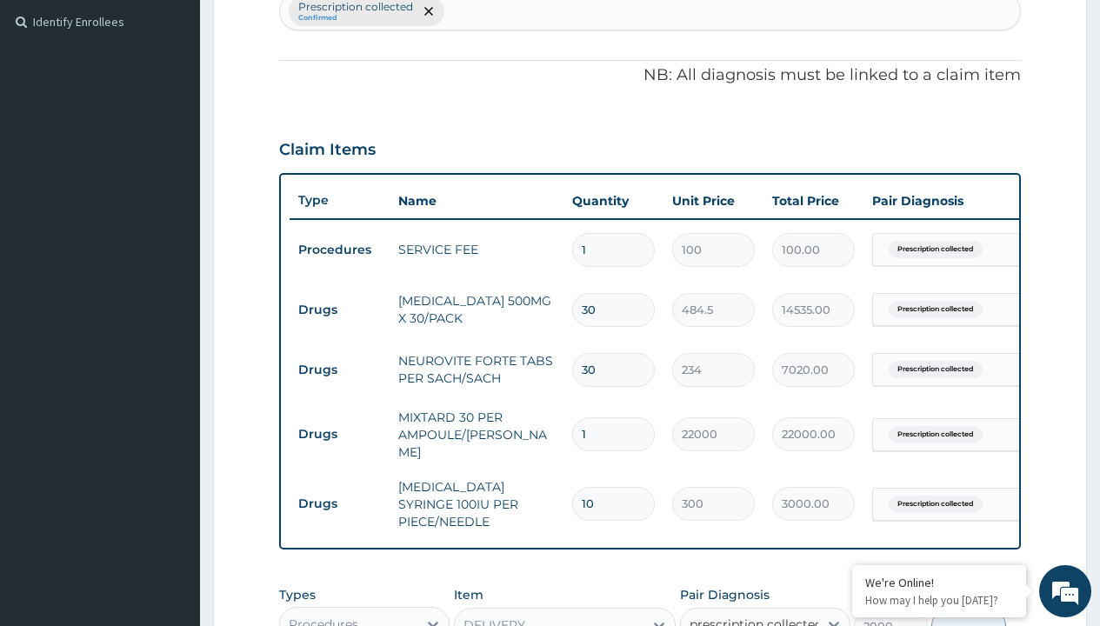
checkbox input "true"
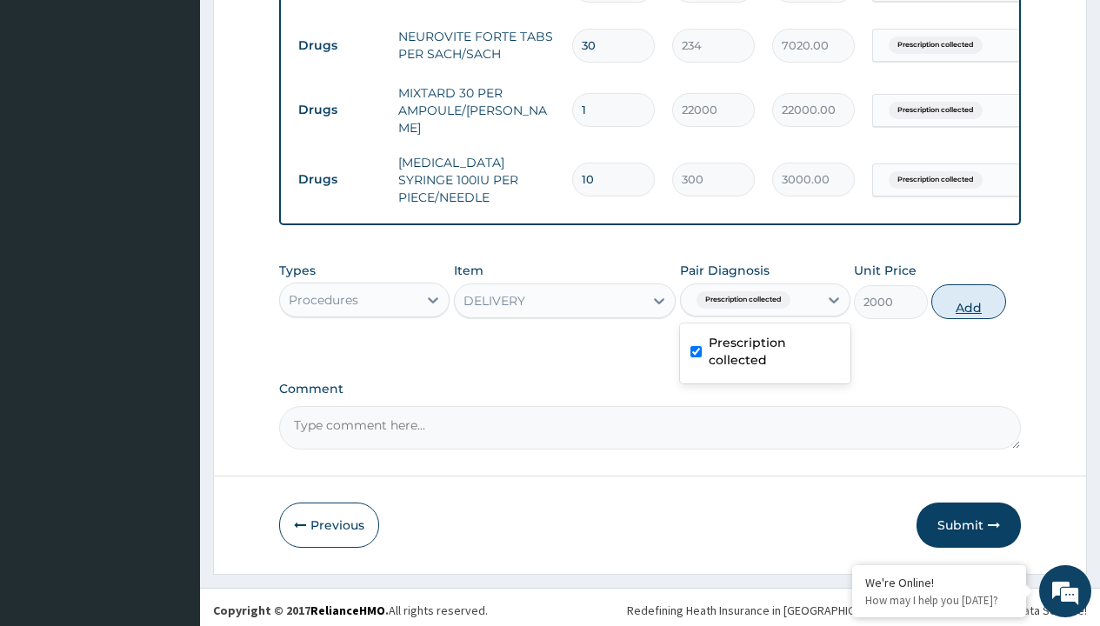
click at [969, 295] on button "Add" at bounding box center [968, 301] width 74 height 35
type input "0"
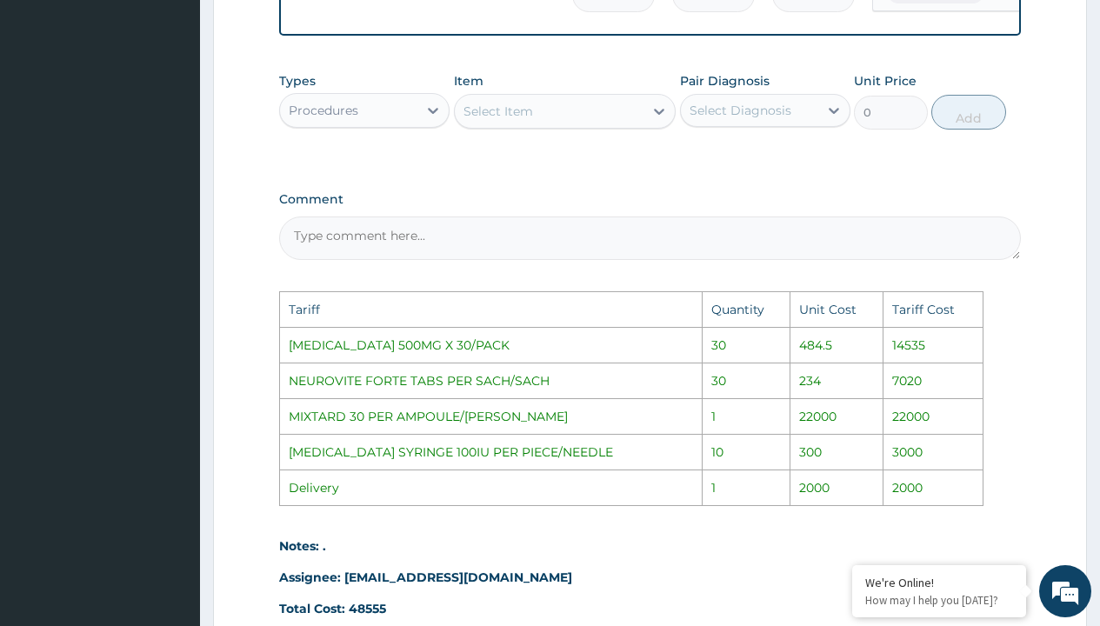
scroll to position [1224, 0]
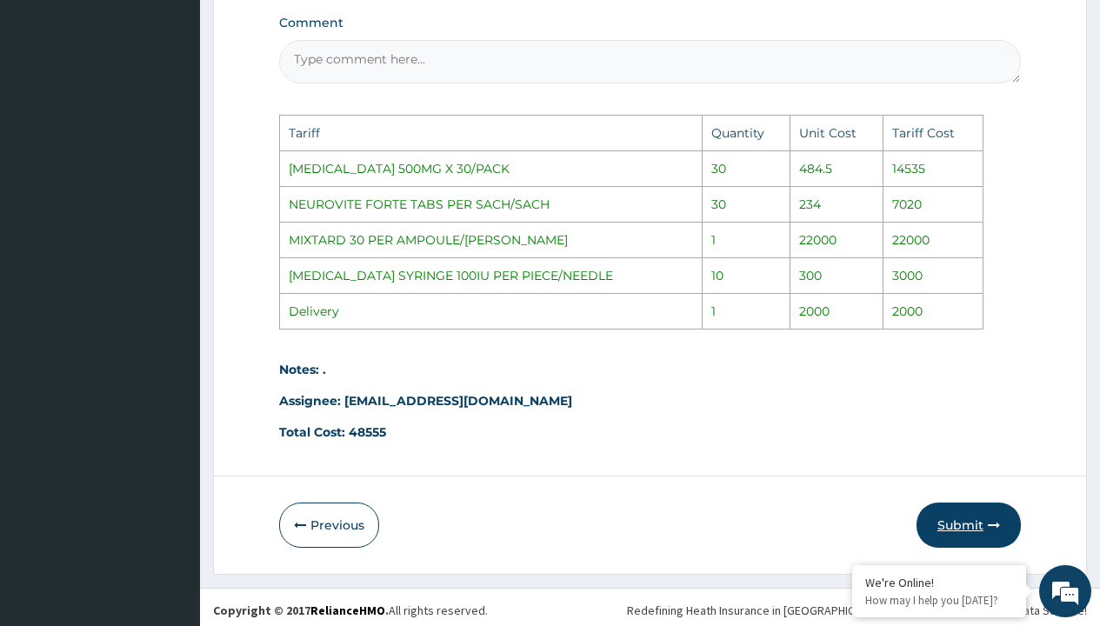
click at [955, 508] on button "Submit" at bounding box center [968, 525] width 104 height 45
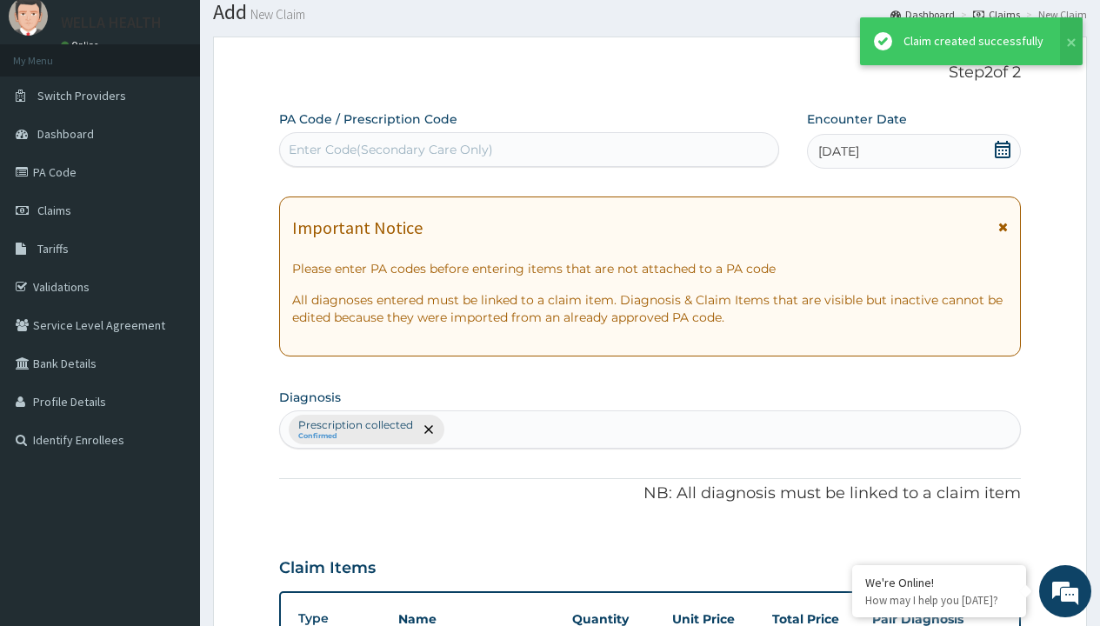
scroll to position [858, 0]
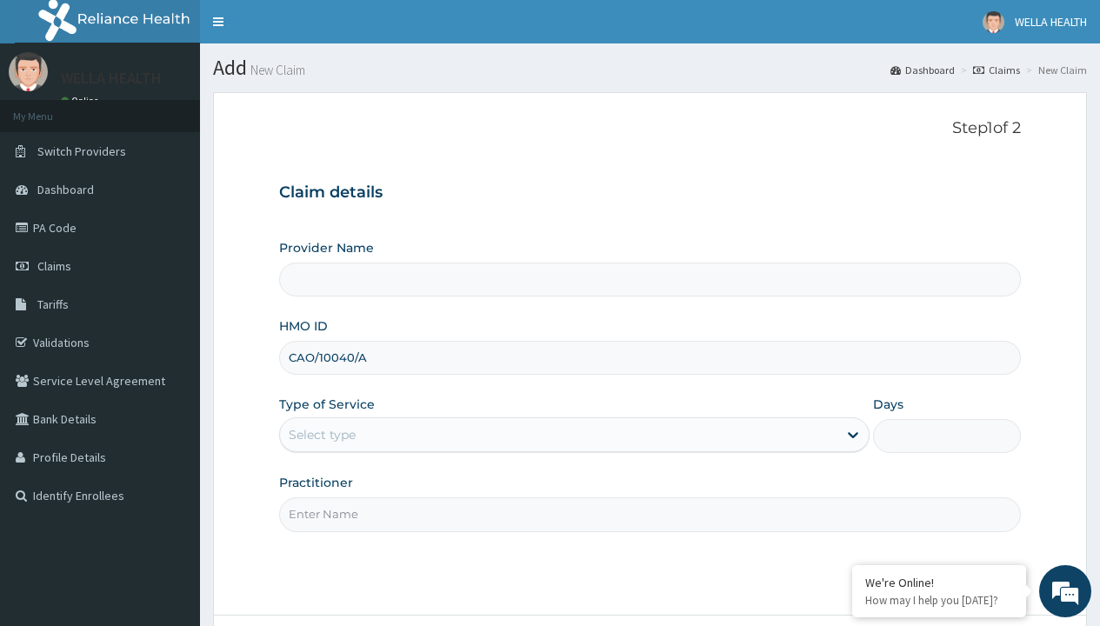
type input "CAO/10040/A"
type input "WellaHealth"
click at [322, 435] on div "Select type" at bounding box center [322, 434] width 67 height 17
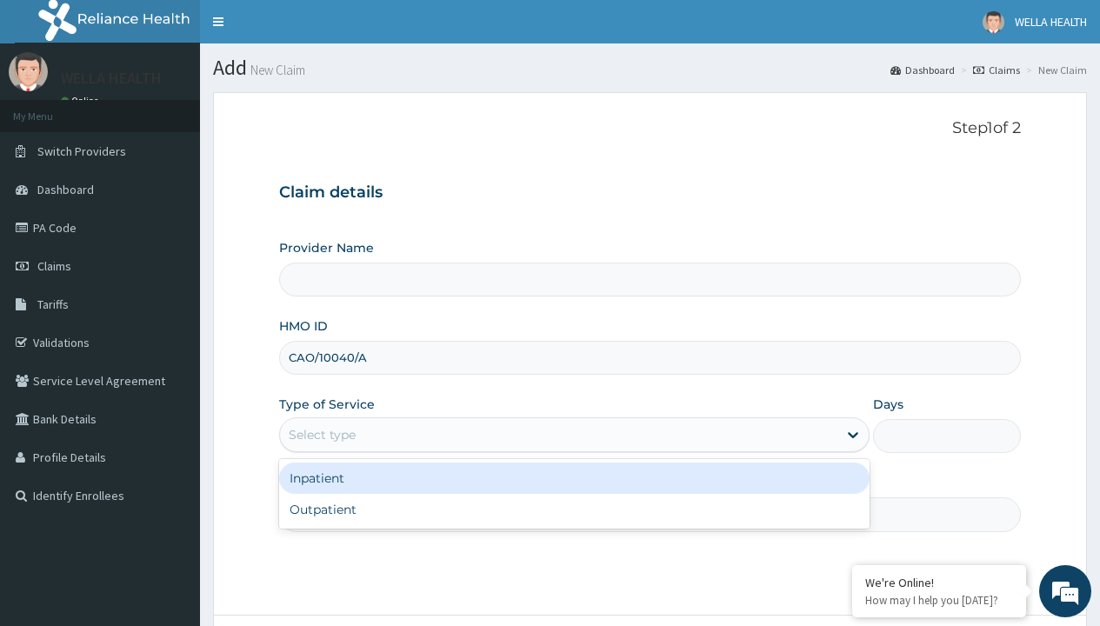
click at [574, 509] on div "Outpatient" at bounding box center [574, 509] width 590 height 31
type input "1"
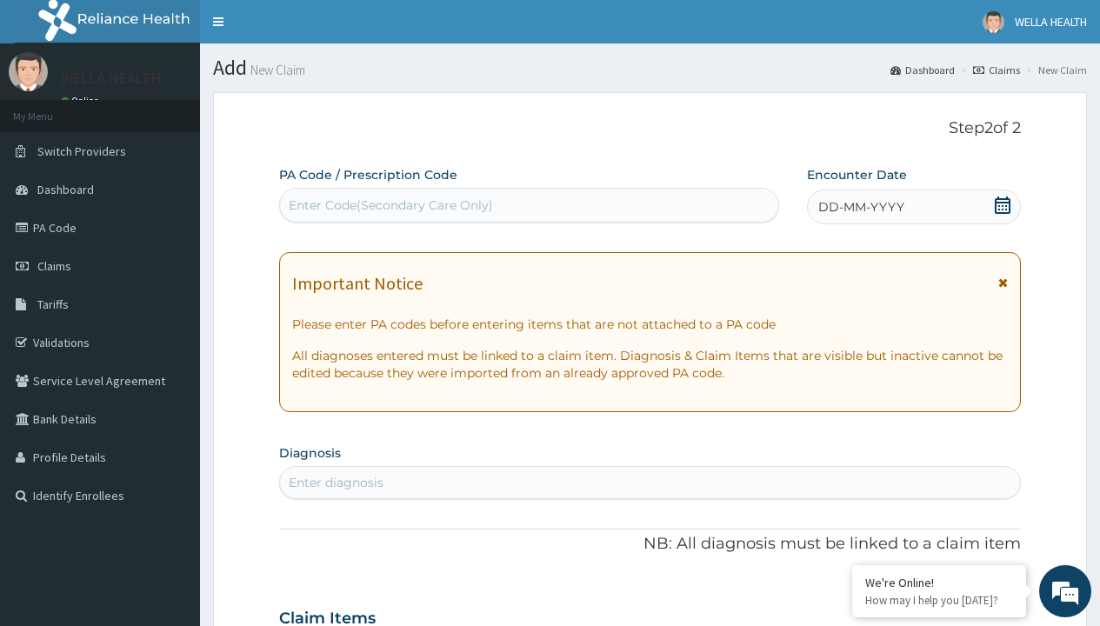
scroll to position [145, 0]
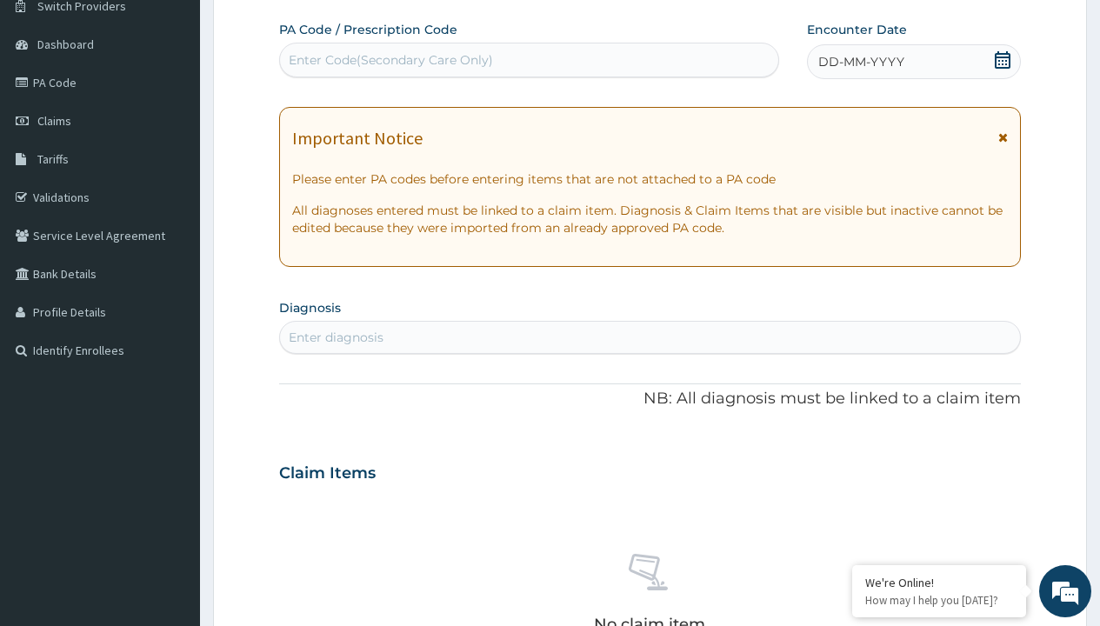
click at [860, 62] on span "DD-MM-YYYY" at bounding box center [861, 61] width 86 height 17
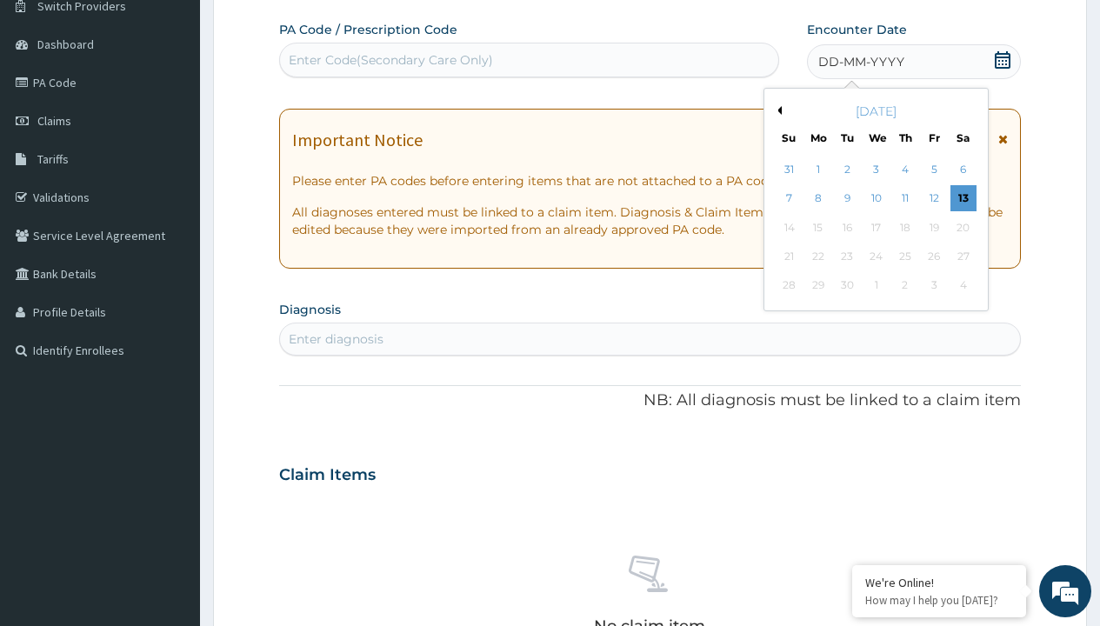
click at [776, 110] on button "Previous Month" at bounding box center [777, 110] width 9 height 9
click at [933, 198] on div "8" at bounding box center [934, 199] width 26 height 26
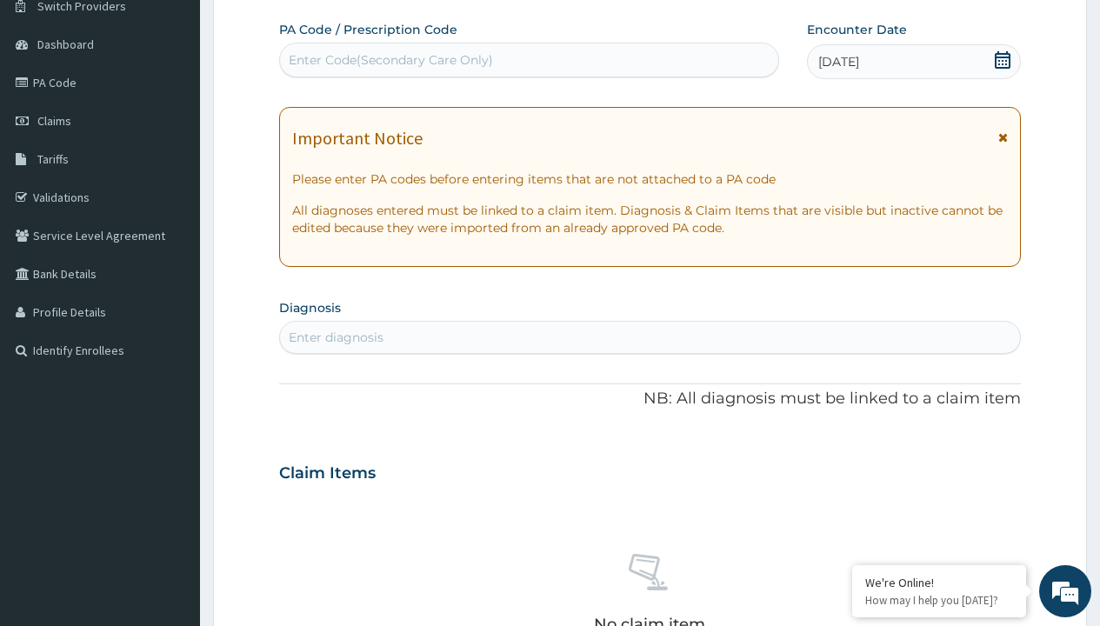
click at [336, 337] on div "Enter diagnosis" at bounding box center [336, 337] width 95 height 17
type input "prescription collected"
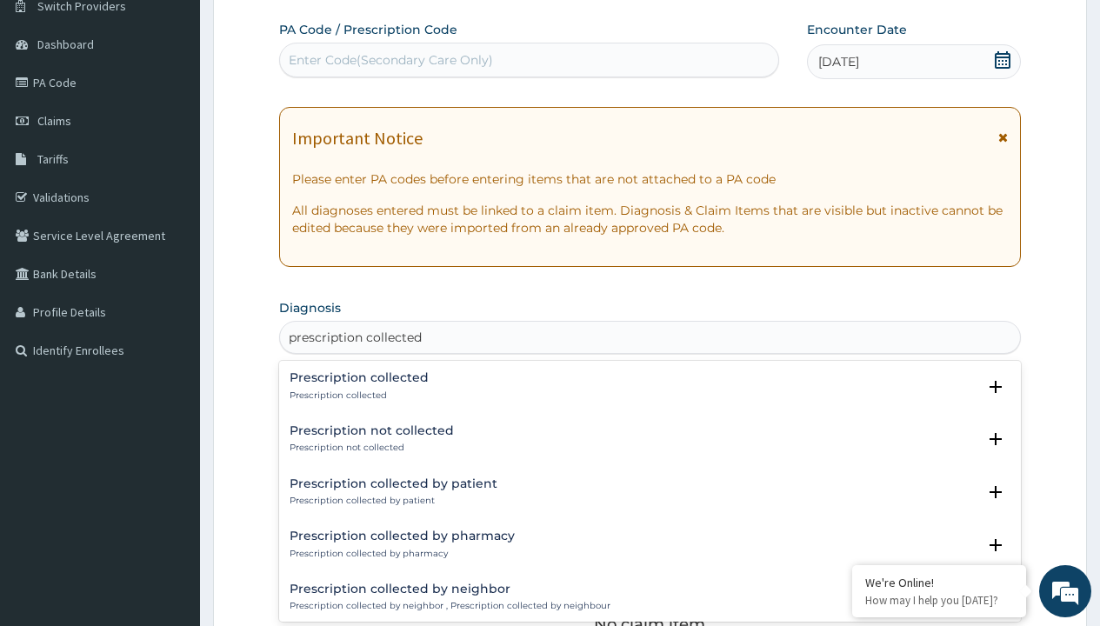
click at [356, 395] on p "Prescription collected" at bounding box center [359, 395] width 139 height 12
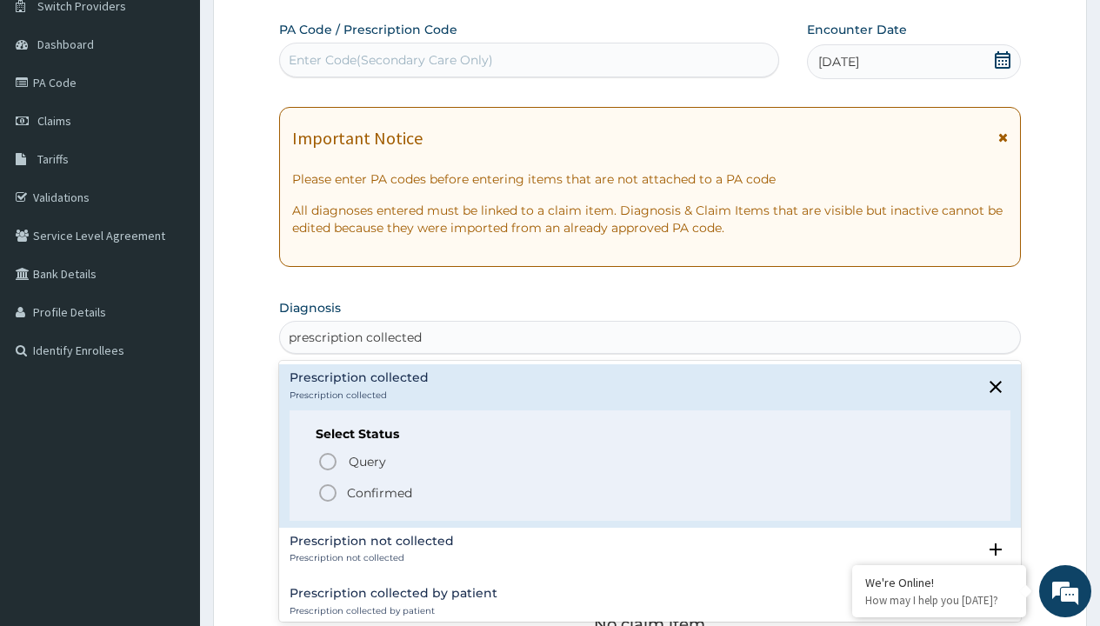
click at [379, 492] on p "Confirmed" at bounding box center [379, 492] width 65 height 17
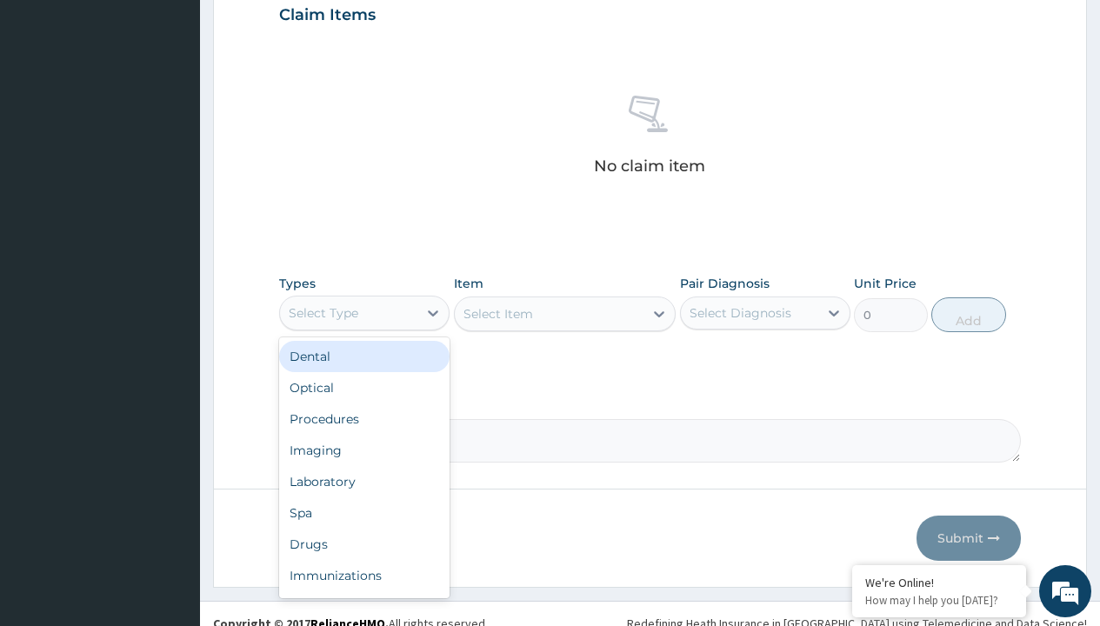
type input "procedures"
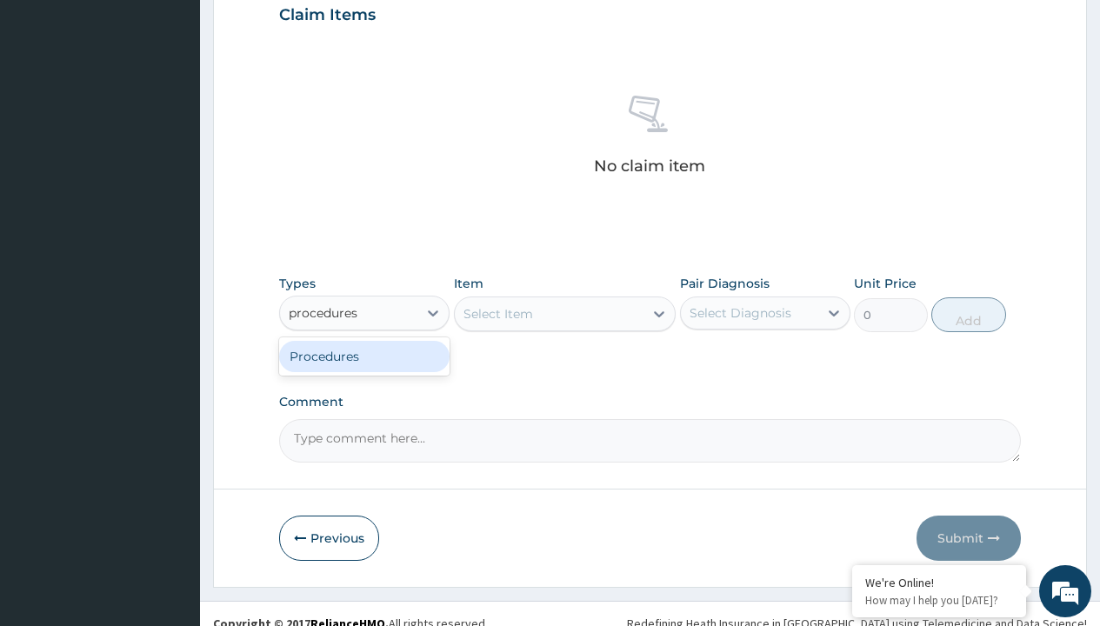
click at [364, 356] on div "Procedures" at bounding box center [364, 356] width 170 height 31
click at [497, 313] on div "Select Item" at bounding box center [565, 313] width 223 height 35
click at [323, 312] on div "Procedures" at bounding box center [324, 312] width 70 height 17
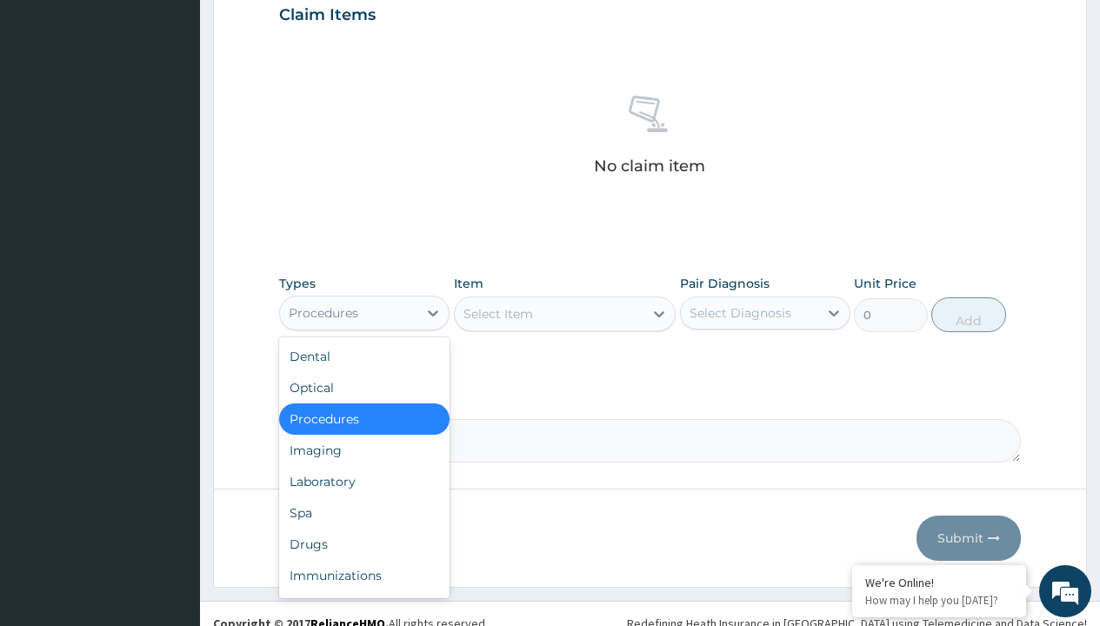
type input "procedures"
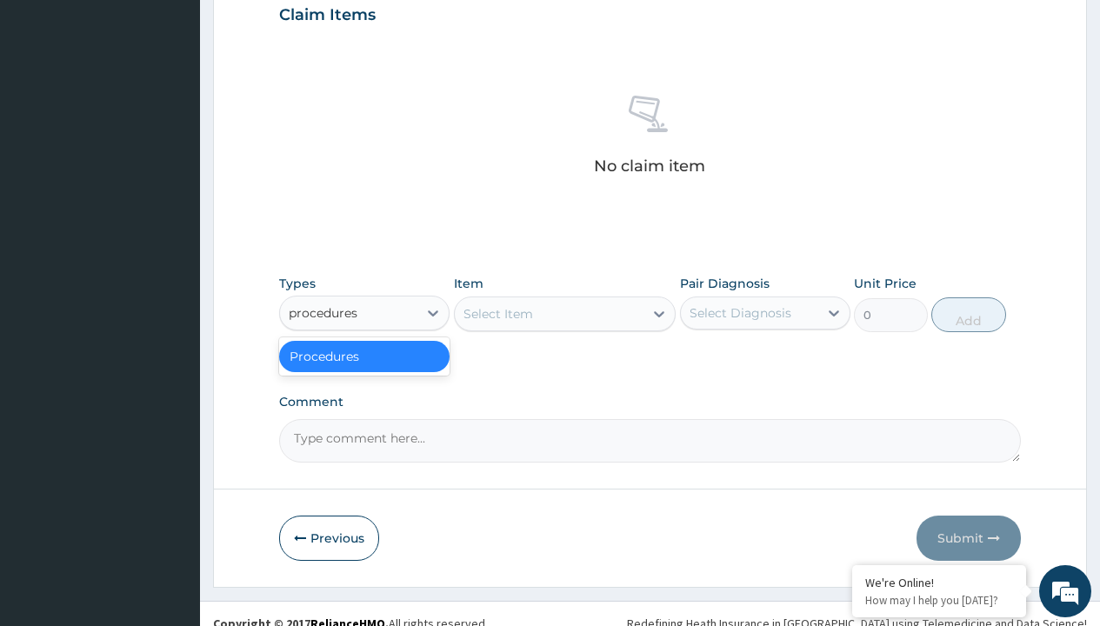
click at [364, 356] on div "Procedures" at bounding box center [364, 356] width 170 height 31
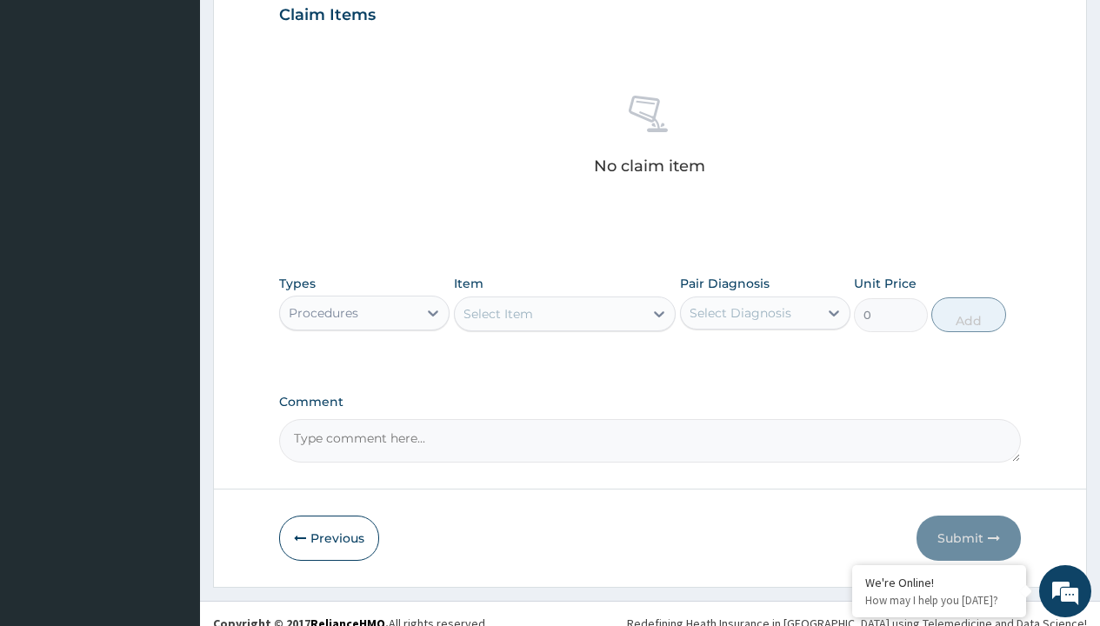
click at [497, 313] on div "Select Item" at bounding box center [498, 313] width 70 height 17
type input "service fee"
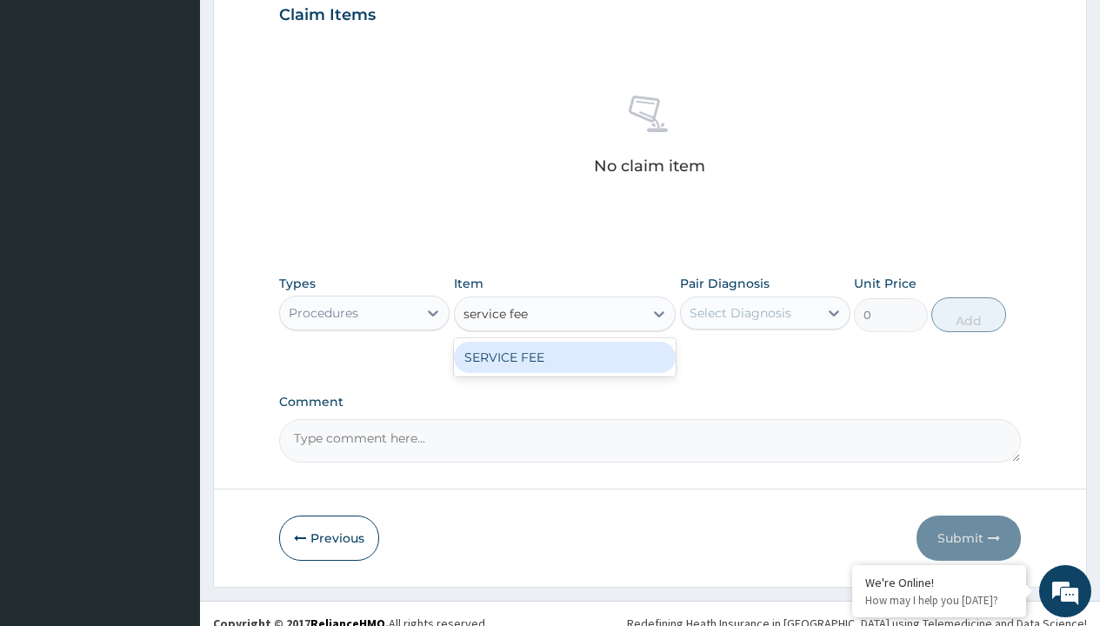
click at [564, 356] on div "SERVICE FEE" at bounding box center [565, 357] width 223 height 31
type input "100"
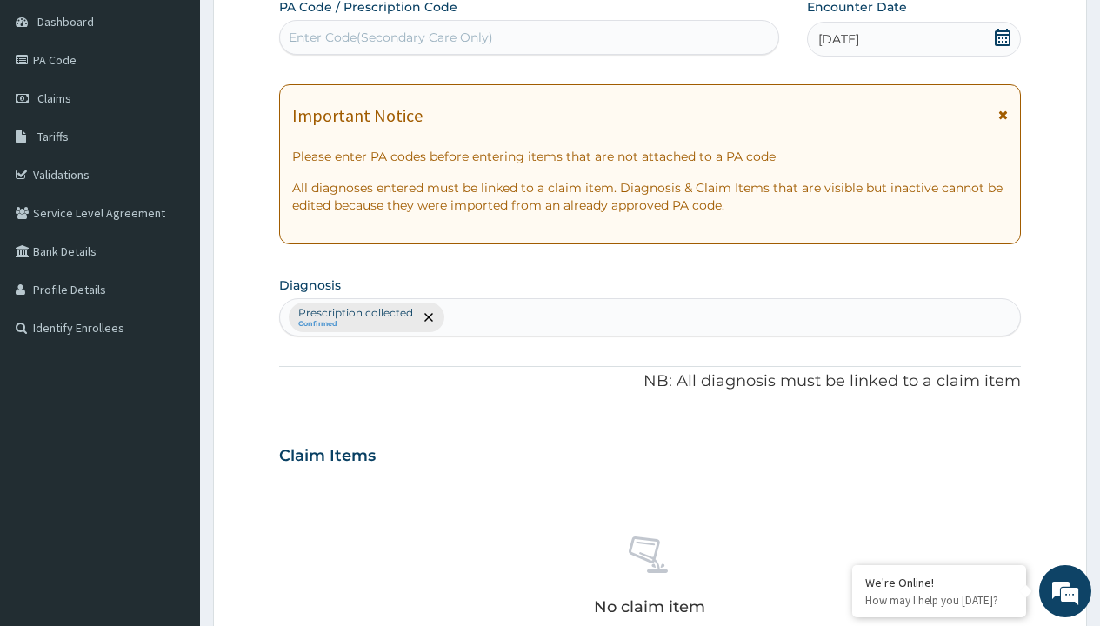
type input "prescription collected"
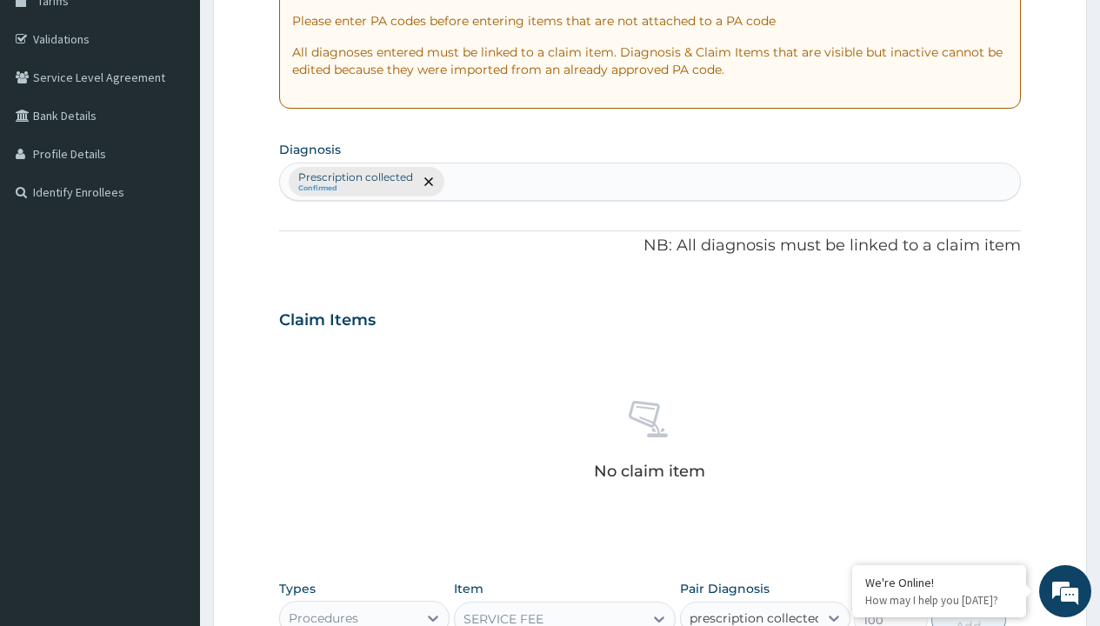
checkbox input "true"
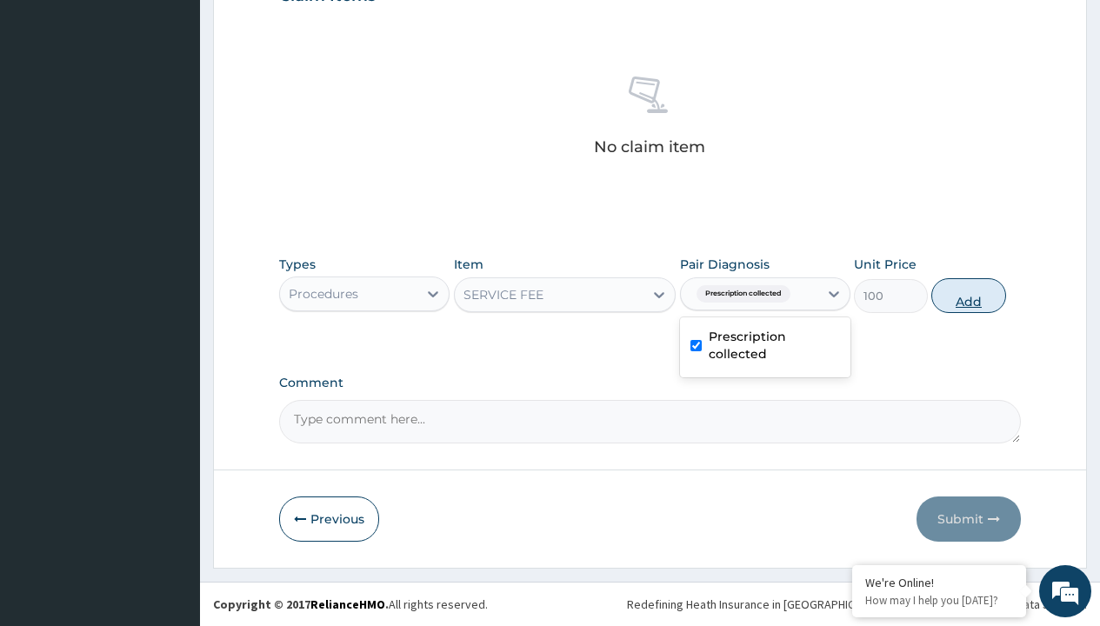
click at [969, 295] on button "Add" at bounding box center [968, 295] width 74 height 35
type input "0"
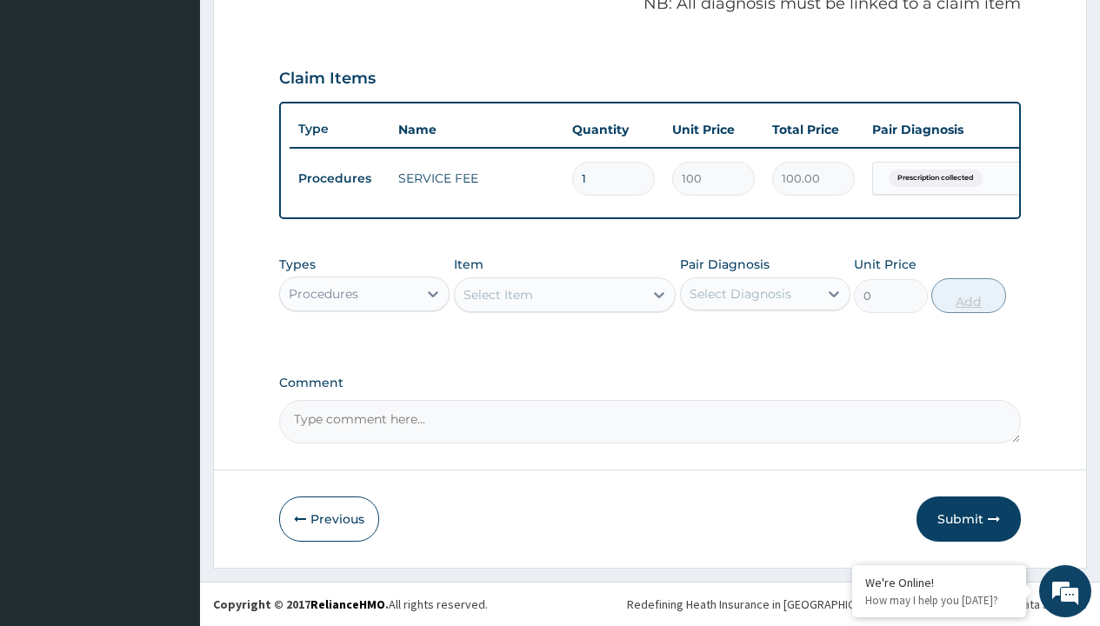
scroll to position [558, 0]
click at [323, 293] on div "Procedures" at bounding box center [324, 293] width 70 height 17
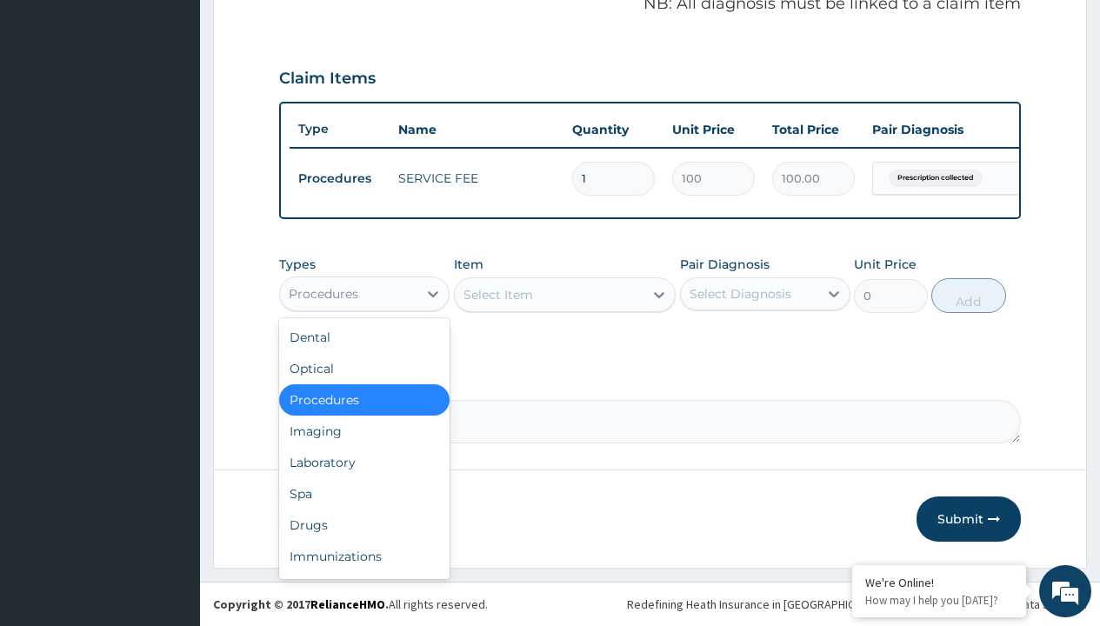
type input "drugs"
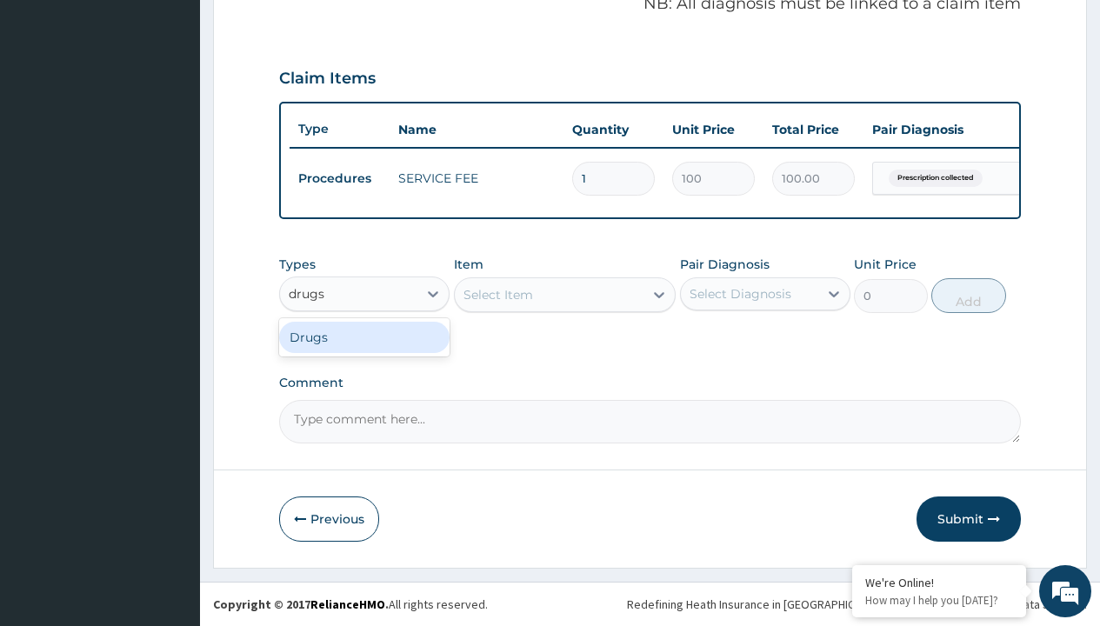
click at [364, 336] on div "Drugs" at bounding box center [364, 337] width 170 height 31
click at [497, 294] on div "Select Item" at bounding box center [565, 294] width 223 height 35
type input "vildagliptin (galvus) 50mg x14"
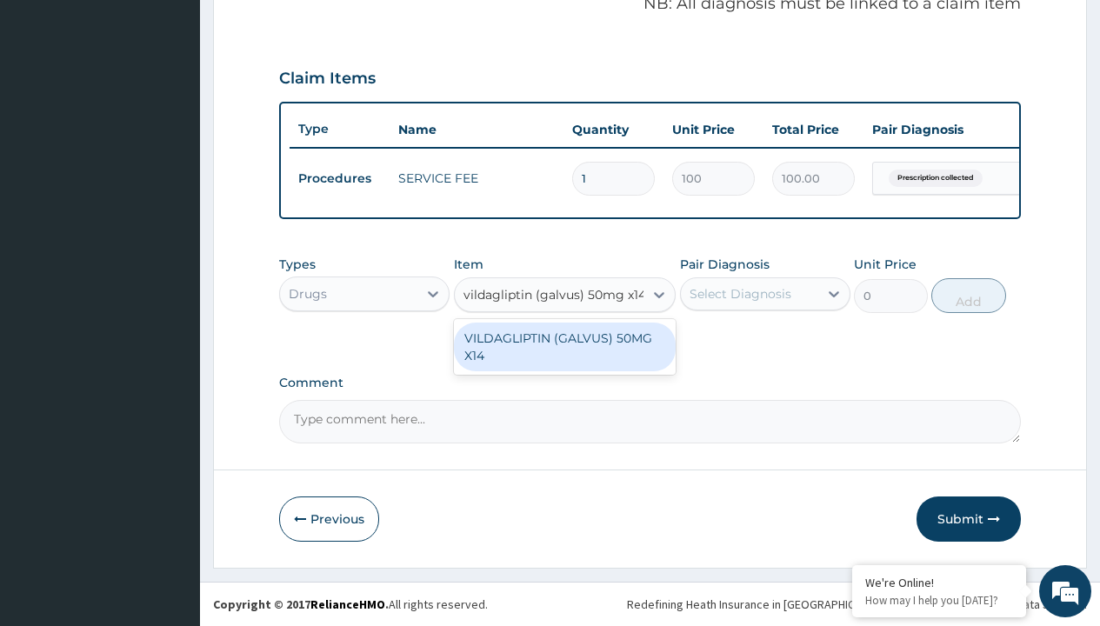
click at [564, 346] on div "VILDAGLIPTIN (GALVUS) 50MG X14" at bounding box center [565, 347] width 223 height 49
type input "857.0999755859375"
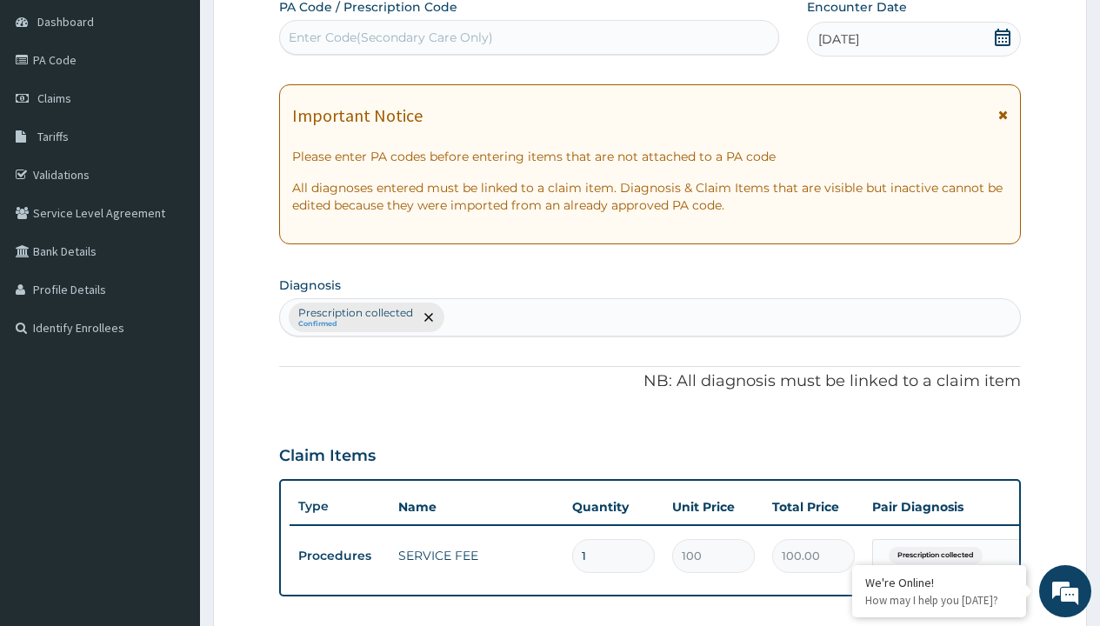
type input "prescription collected"
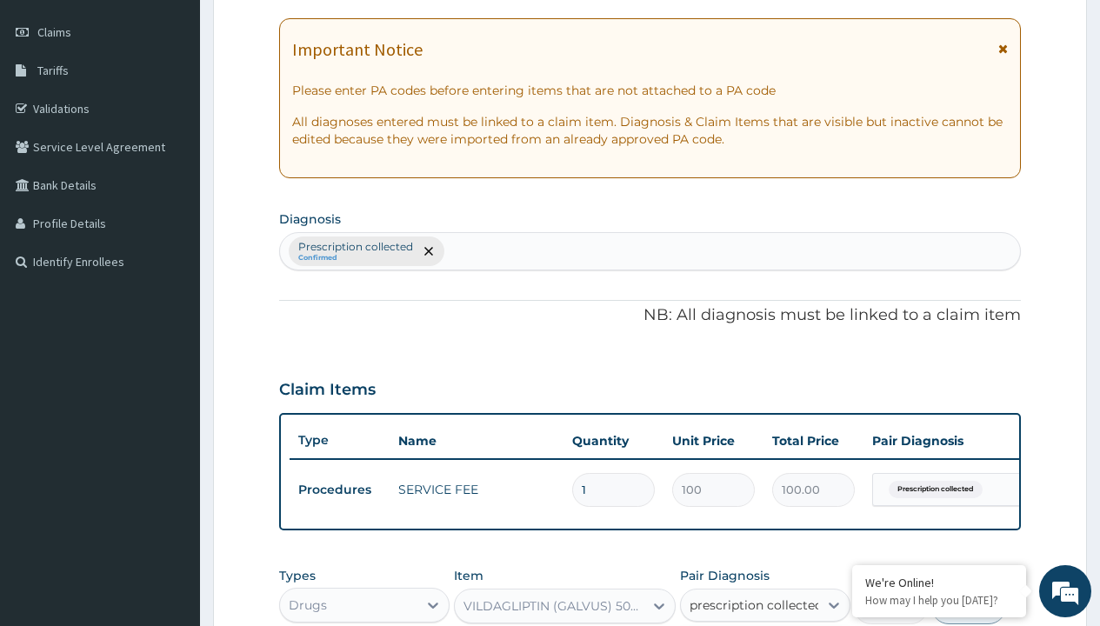
checkbox input "true"
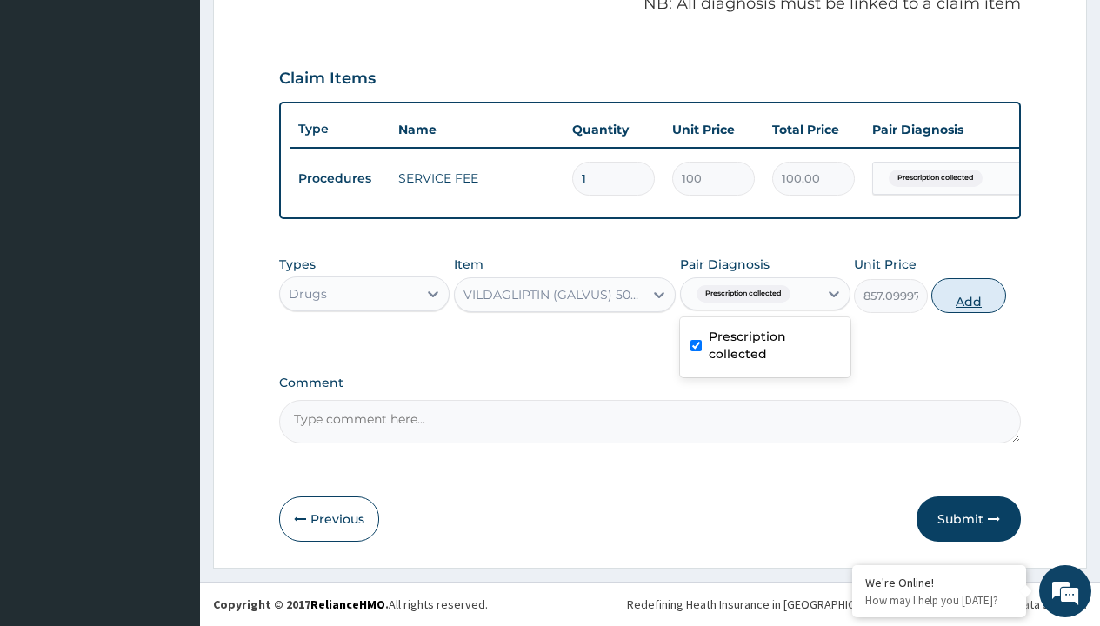
click at [969, 295] on button "Add" at bounding box center [968, 295] width 74 height 35
type input "0"
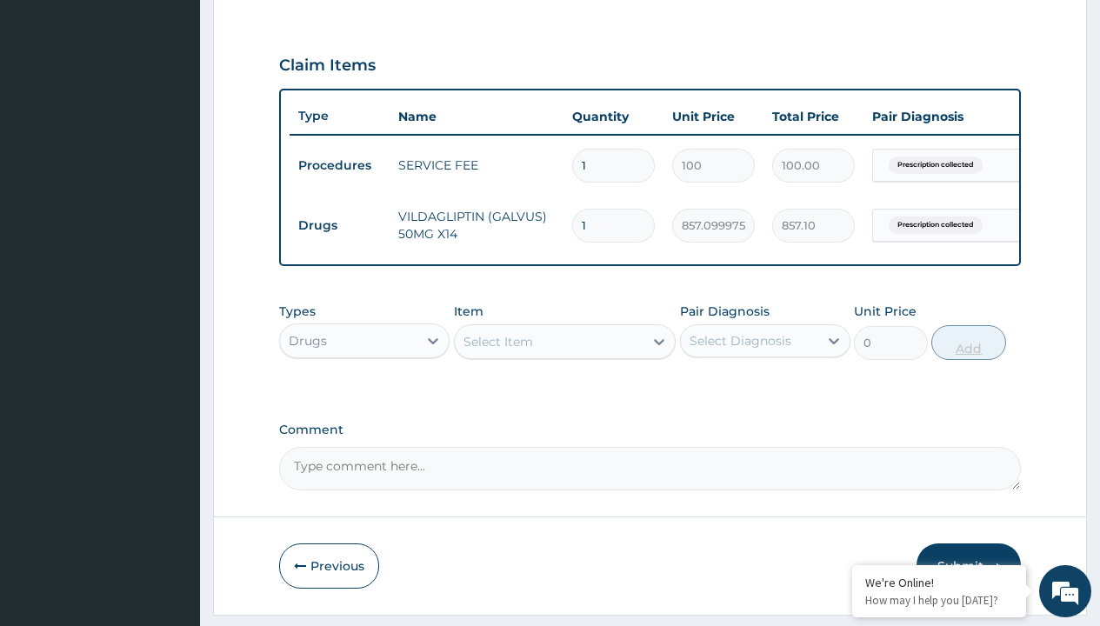
type input "60"
type input "51426.00"
type input "60"
click at [339, 225] on td "Drugs" at bounding box center [340, 226] width 100 height 32
type input "drugs"
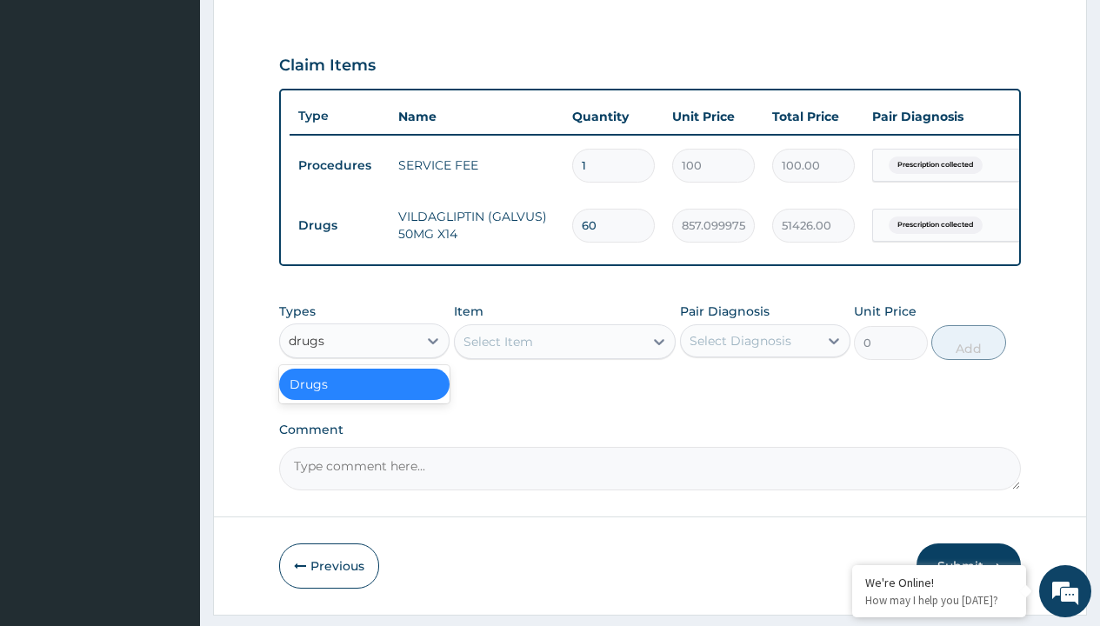
scroll to position [0, 0]
click at [364, 396] on div "Drugs" at bounding box center [364, 384] width 170 height 31
click at [497, 350] on div "Select Item" at bounding box center [498, 341] width 70 height 17
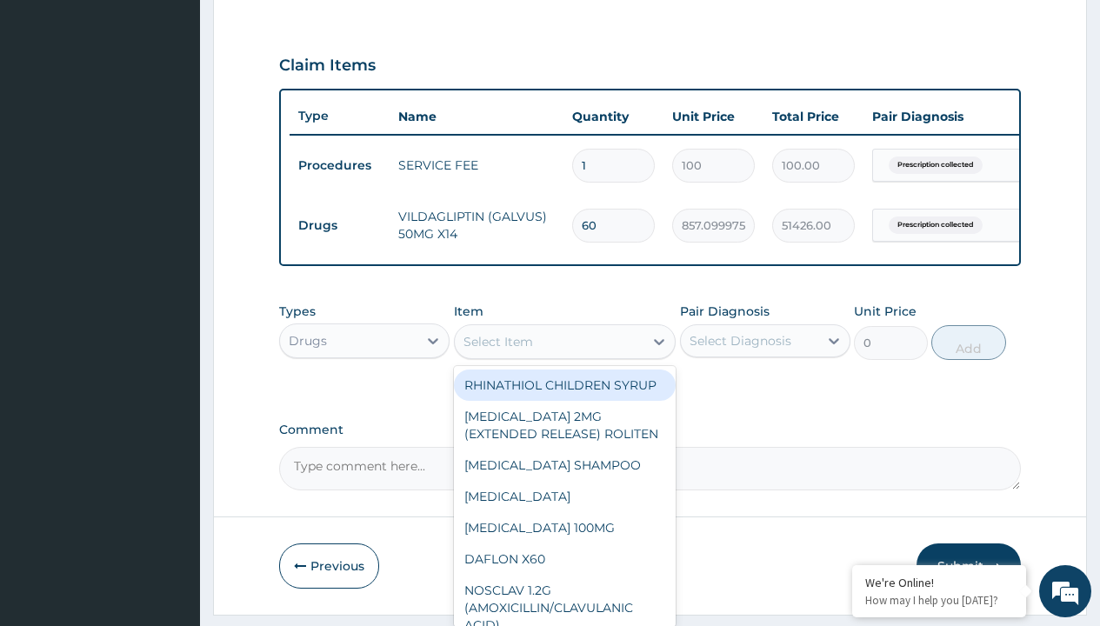
type input "norvasc amlodipine 10mg x 30"
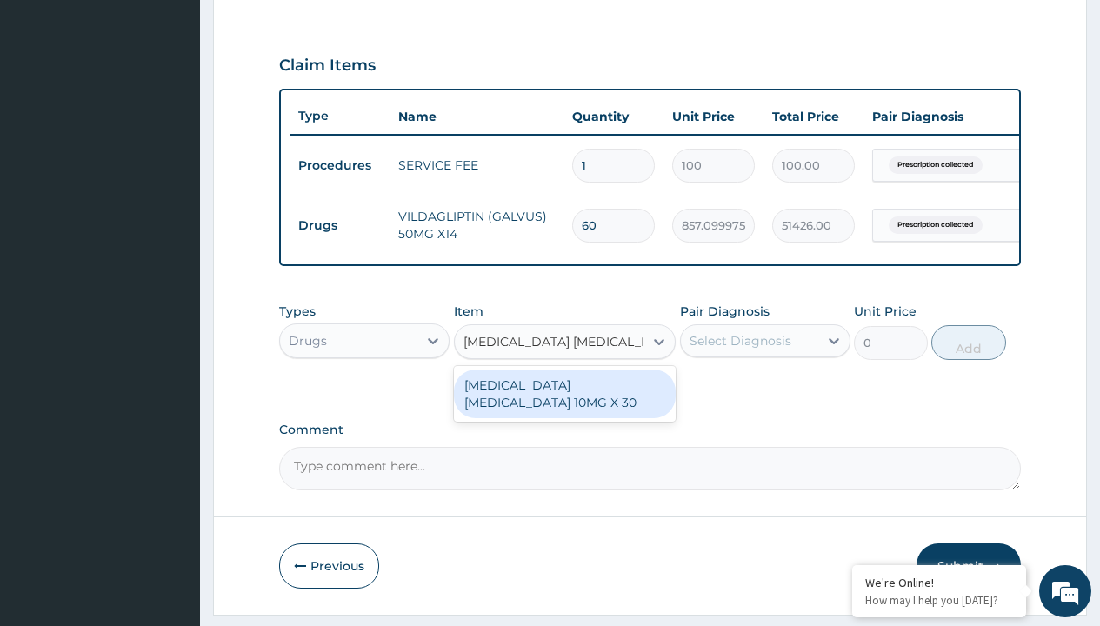
click at [564, 406] on div "NORVASC AMLODIPINE 10MG X 30" at bounding box center [565, 393] width 223 height 49
type input "1000"
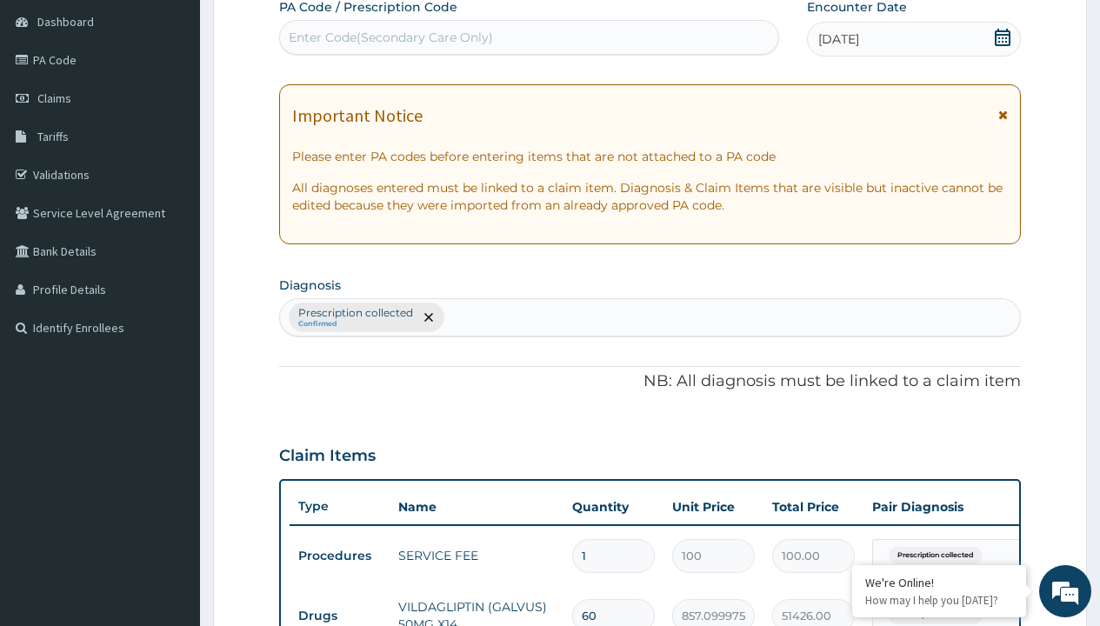
type input "prescription collected"
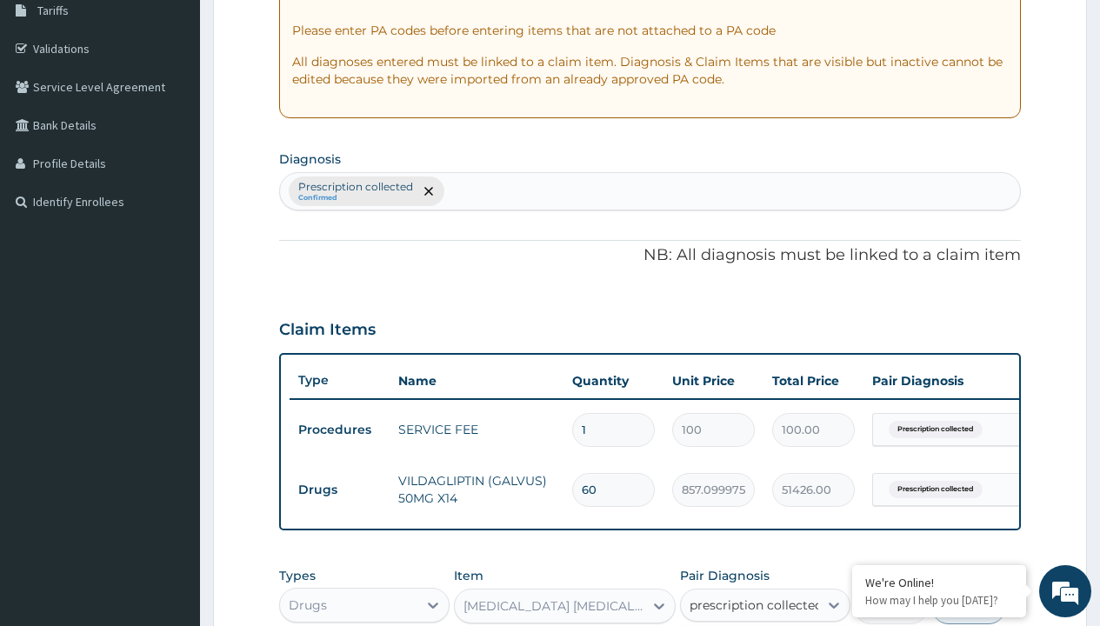
checkbox input "true"
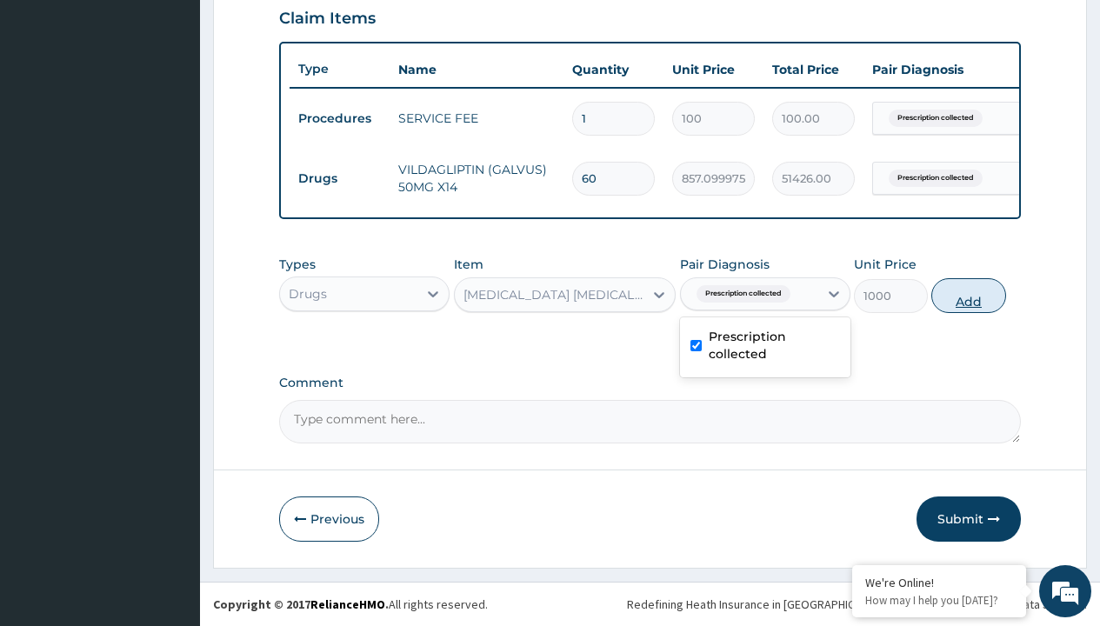
click at [969, 295] on button "Add" at bounding box center [968, 295] width 74 height 35
type input "0"
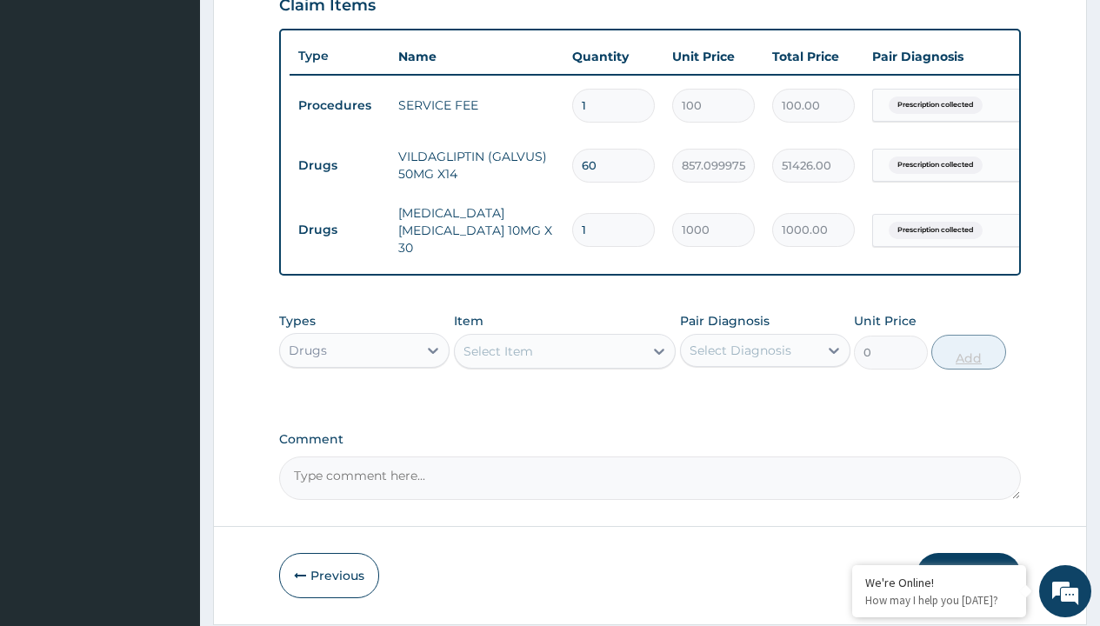
type input "28"
type input "28000.00"
type input "28"
click at [339, 165] on td "Drugs" at bounding box center [340, 166] width 100 height 32
type input "procedures"
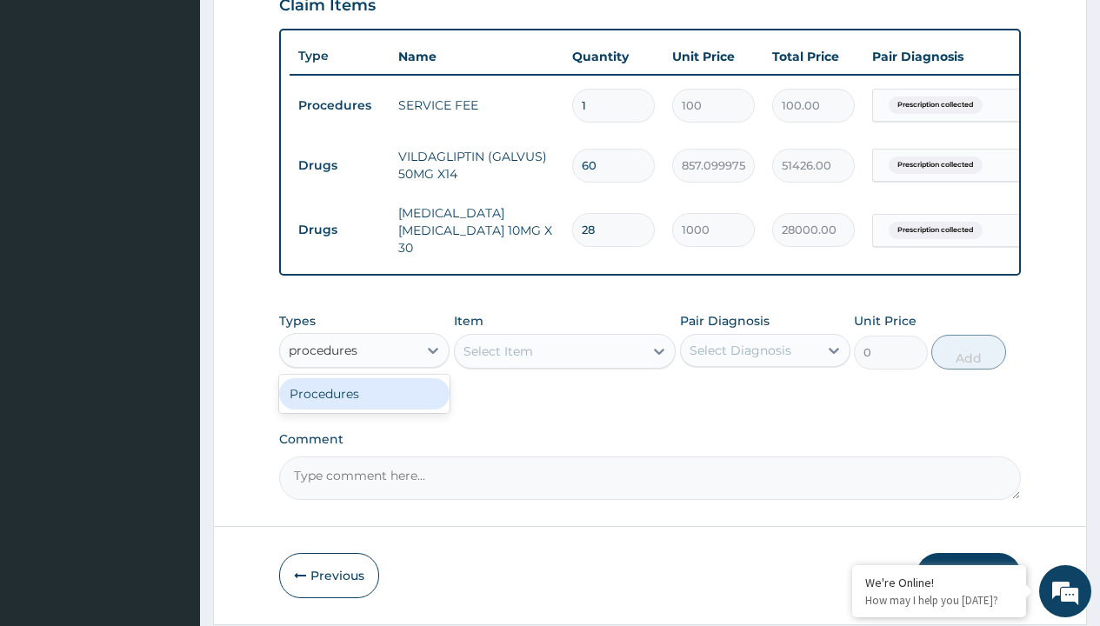
scroll to position [0, 0]
click at [364, 396] on div "Procedures" at bounding box center [364, 393] width 170 height 31
click at [497, 354] on div "Select Item" at bounding box center [498, 351] width 70 height 17
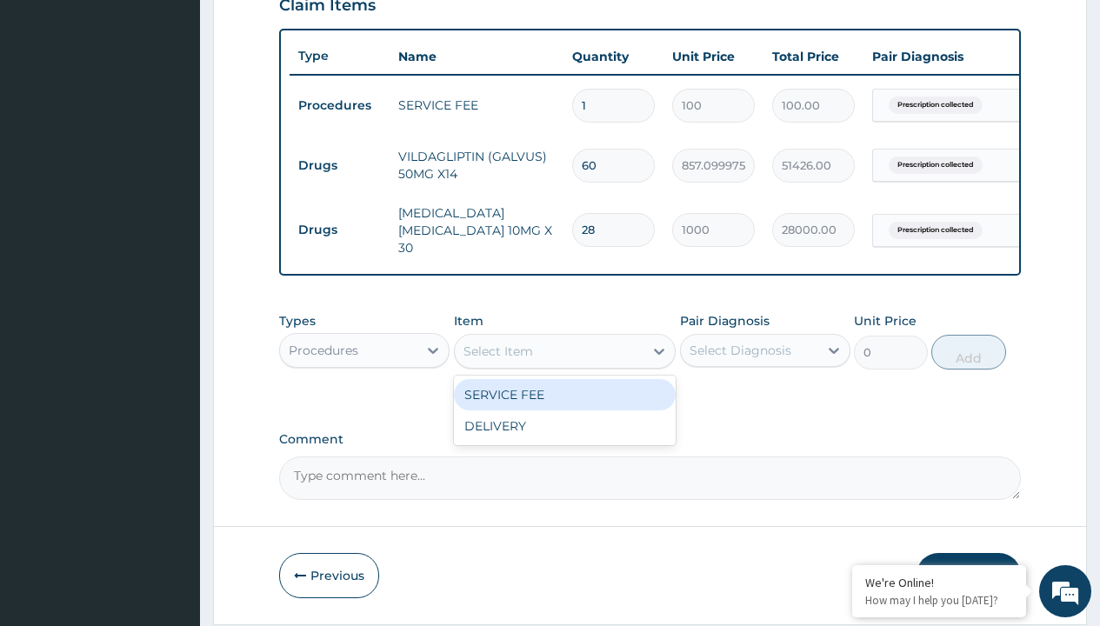
type input "delivery"
click at [564, 397] on div "DELIVERY" at bounding box center [565, 394] width 223 height 31
type input "2000"
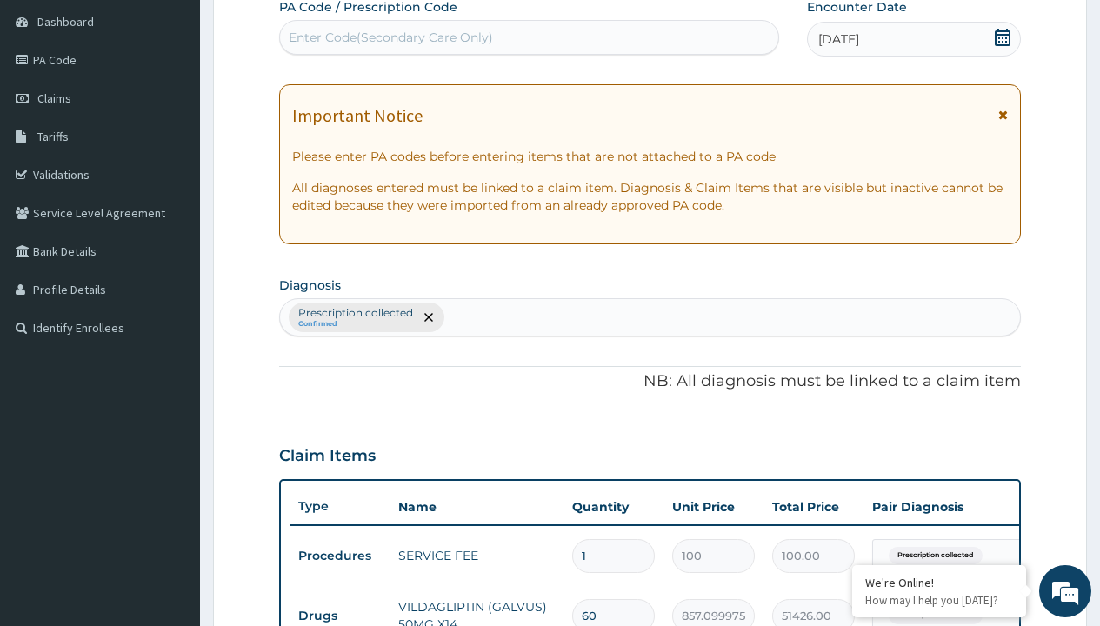
type input "prescription collected"
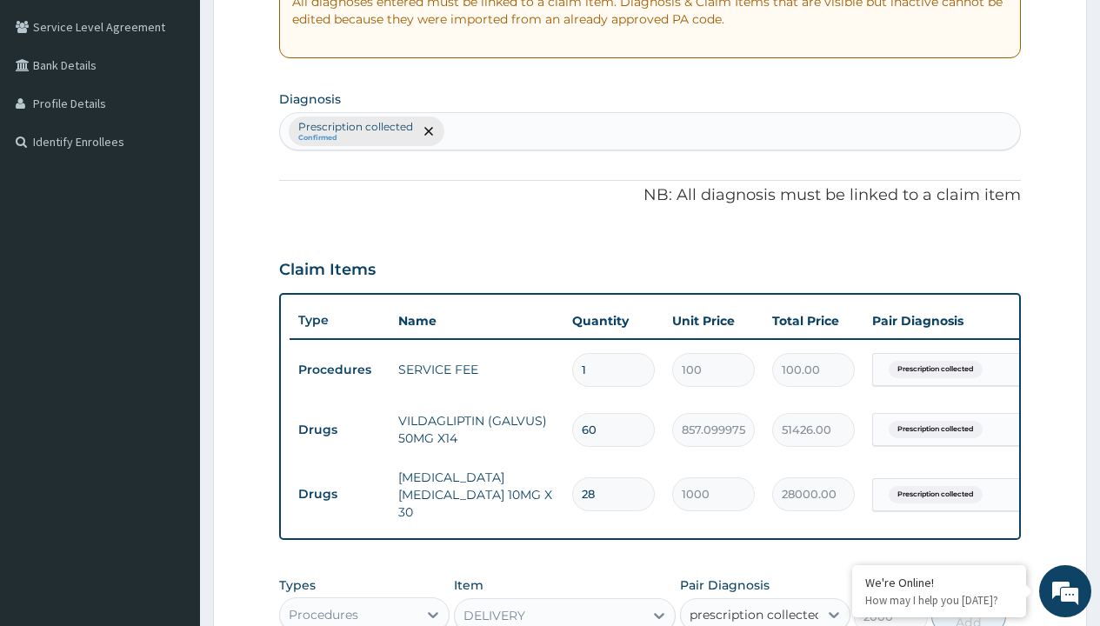
checkbox input "true"
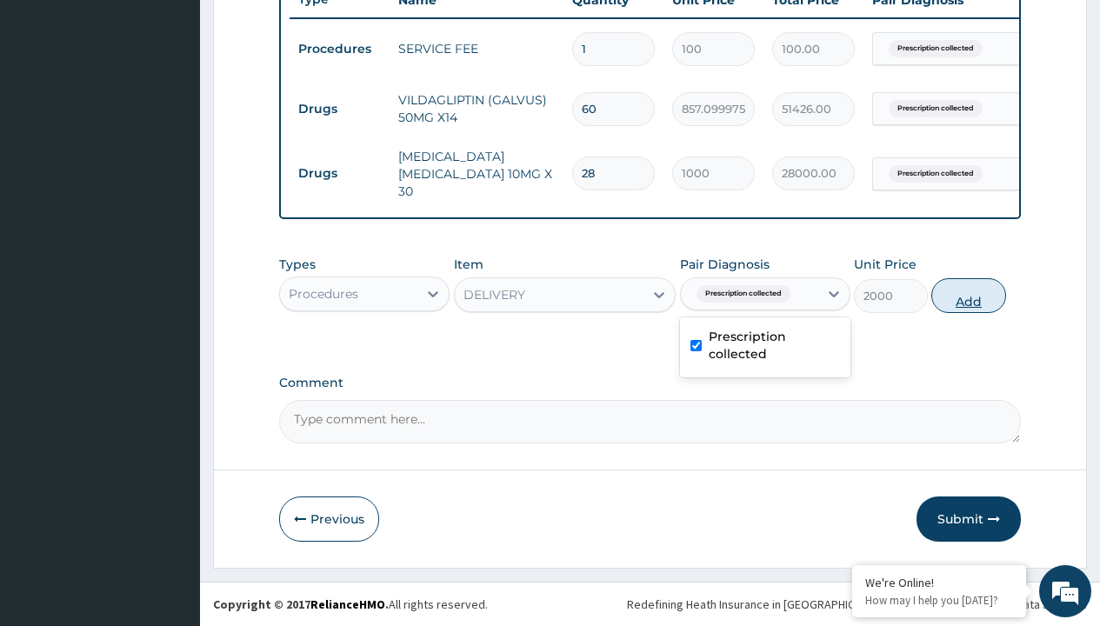
click at [969, 295] on button "Add" at bounding box center [968, 295] width 74 height 35
type input "0"
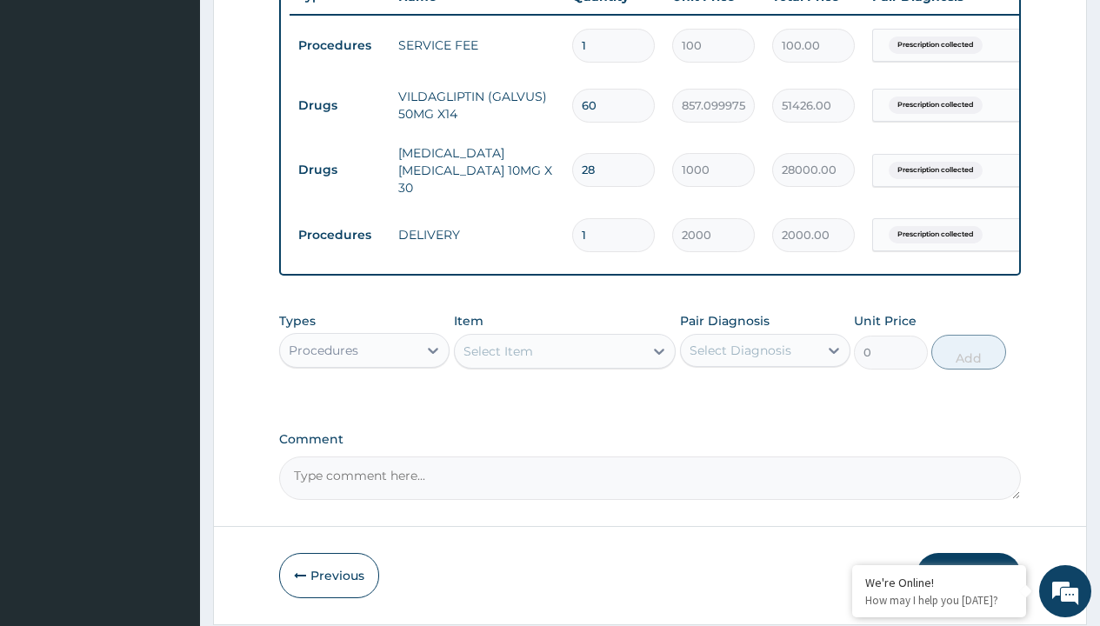
click at [339, 105] on td "Drugs" at bounding box center [340, 106] width 100 height 32
type input "drugs"
click at [364, 396] on div "Drugs" at bounding box center [364, 393] width 170 height 31
click at [497, 354] on div "Select Item" at bounding box center [565, 351] width 223 height 35
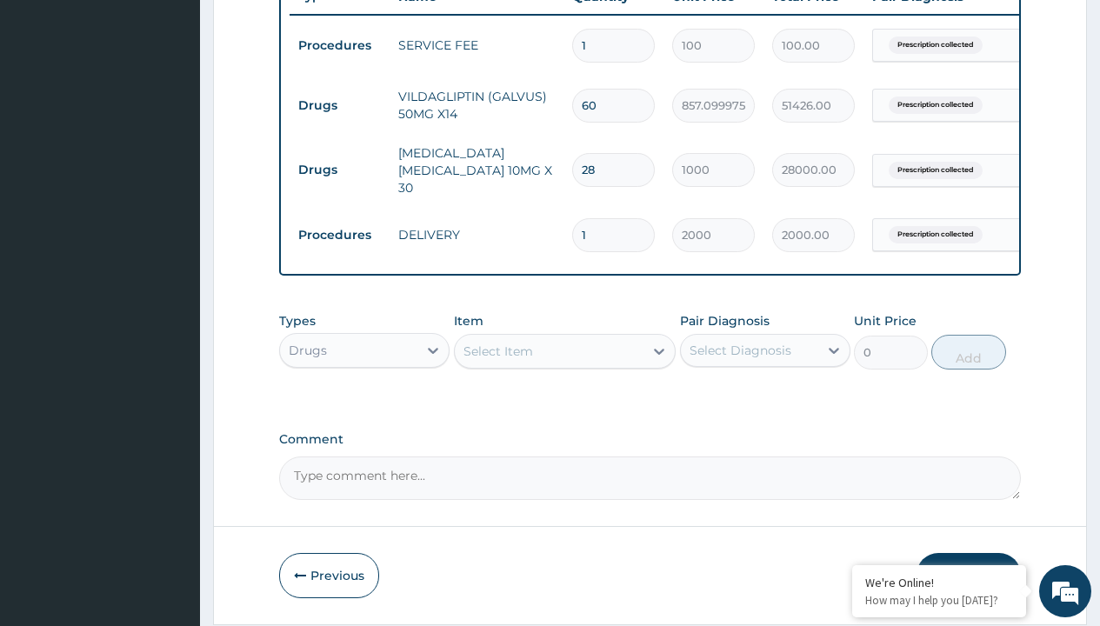
type input "co-mepiryl forte 2/500mg x 30"
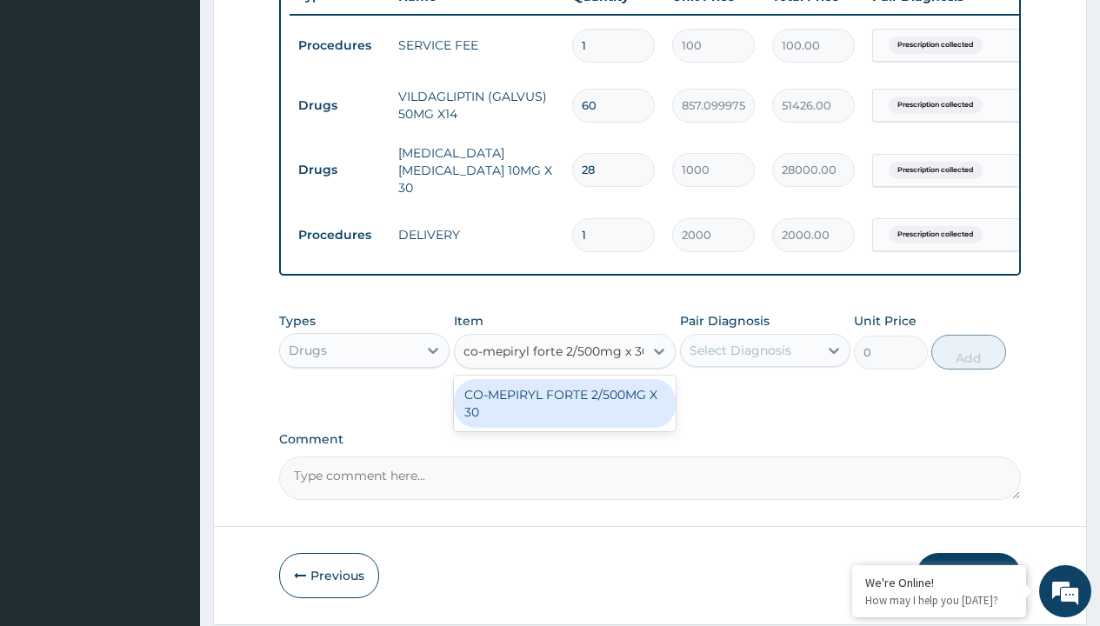
click at [564, 406] on div "CO-MEPIRYL FORTE 2/500MG X 30" at bounding box center [565, 403] width 223 height 49
type input "313.5"
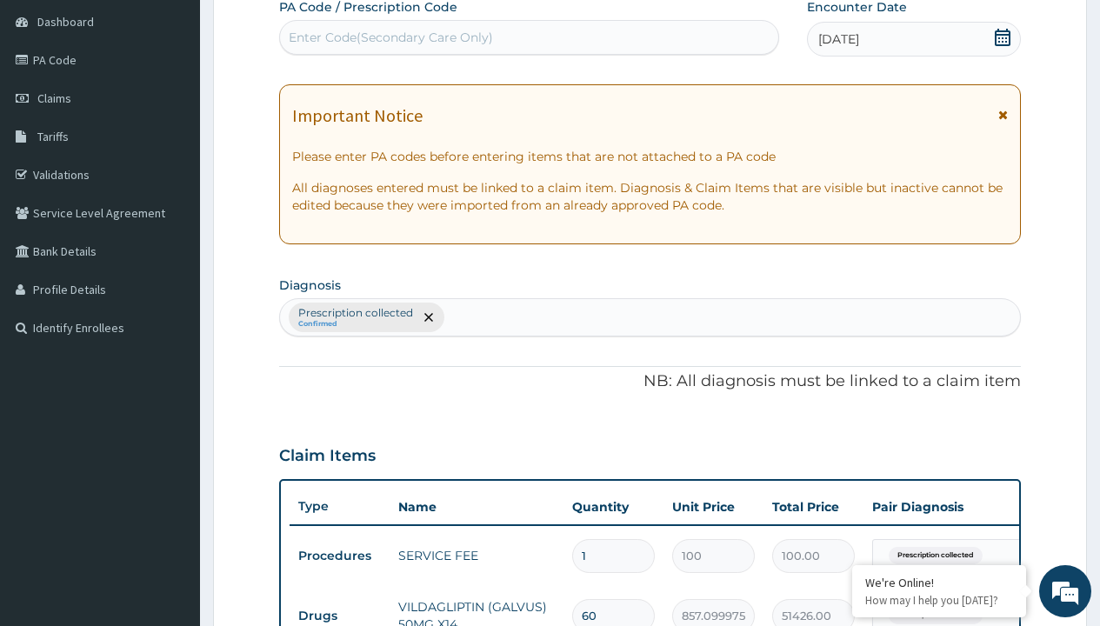
type input "prescription collected"
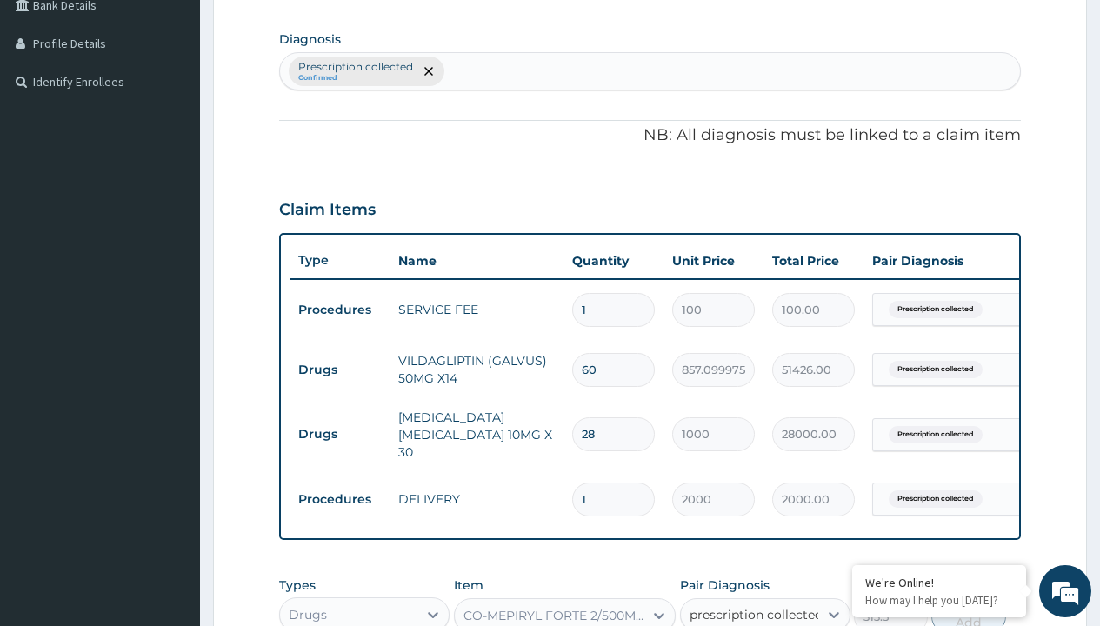
checkbox input "true"
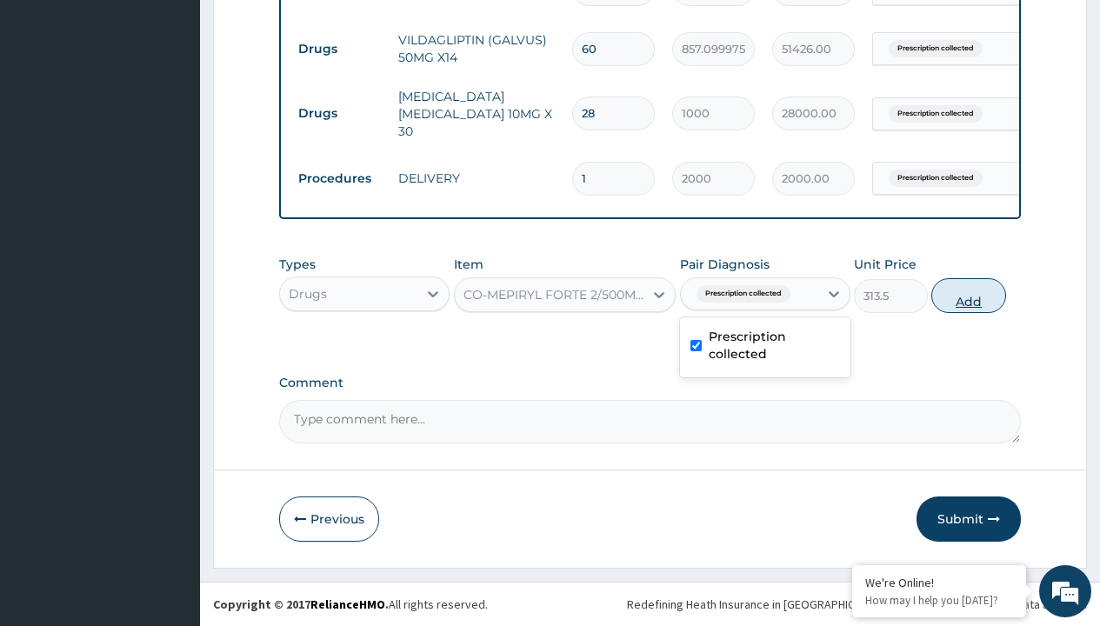
click at [969, 295] on button "Add" at bounding box center [968, 295] width 74 height 35
type input "0"
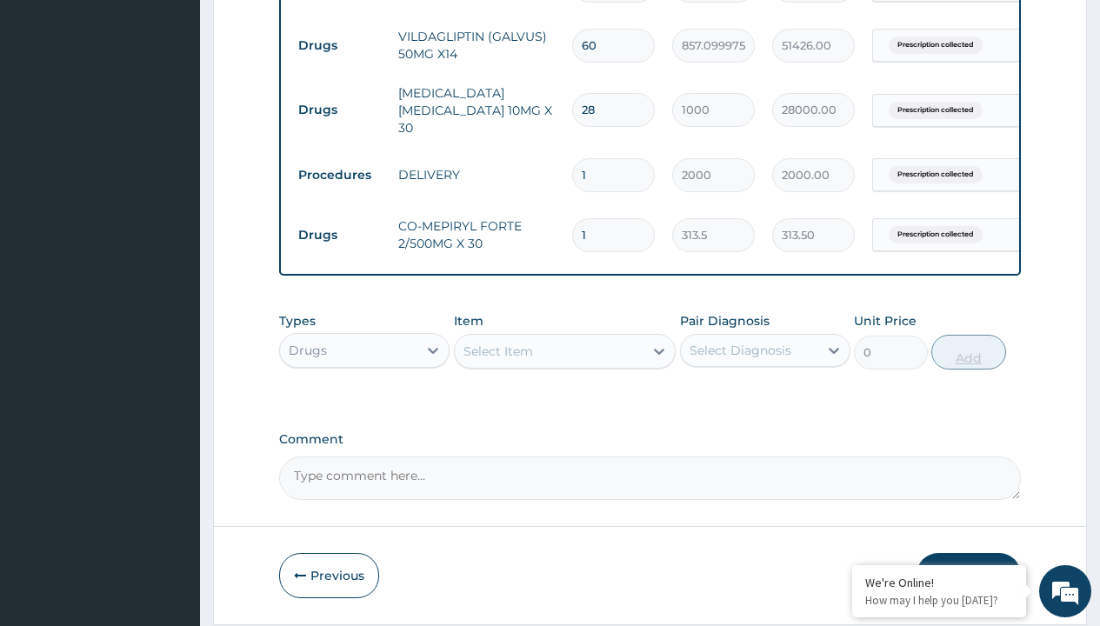
type input "30"
type input "9405.00"
type input "30"
click at [339, 45] on td "Drugs" at bounding box center [340, 46] width 100 height 32
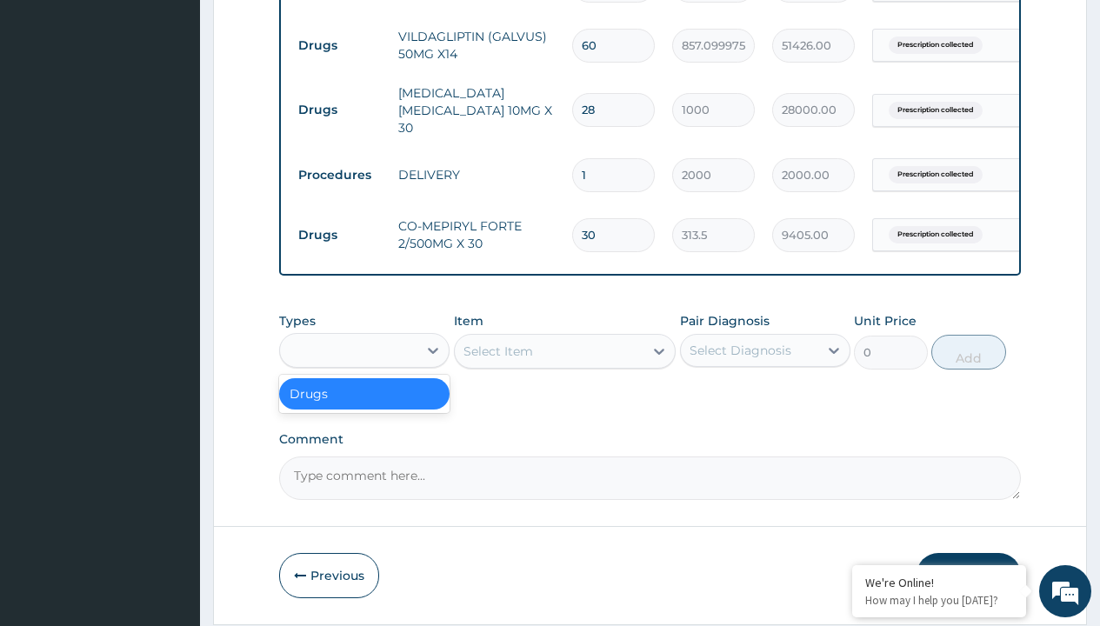
type input "drugs"
click at [364, 396] on div "Drugs" at bounding box center [364, 393] width 170 height 31
click at [497, 354] on div "Select Item" at bounding box center [498, 351] width 70 height 17
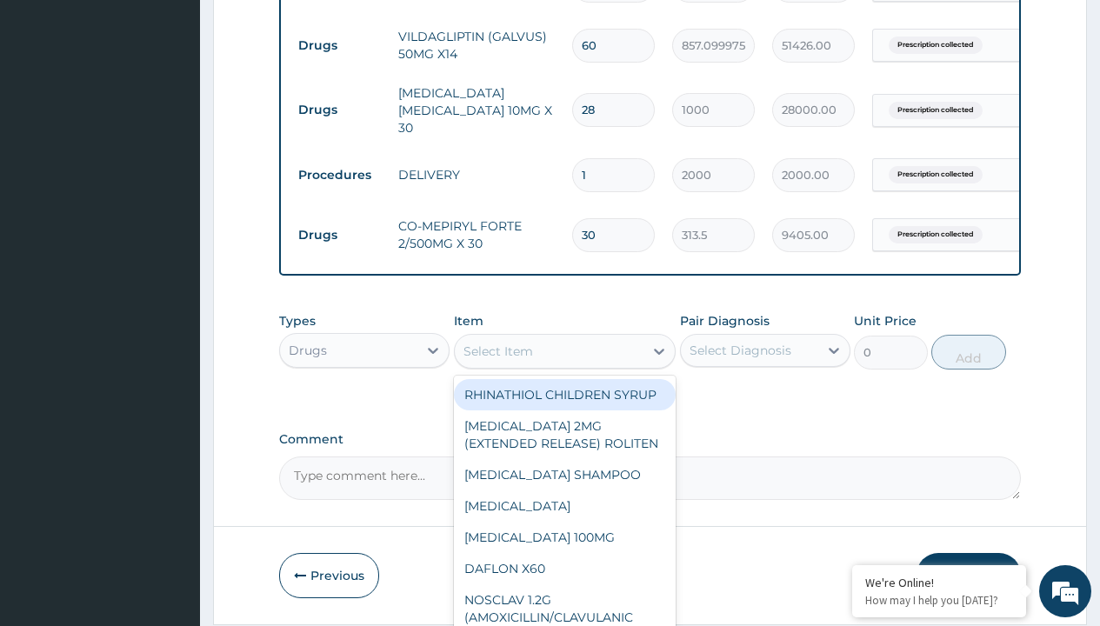
type input "duodart 0.5/0.4mg x30"
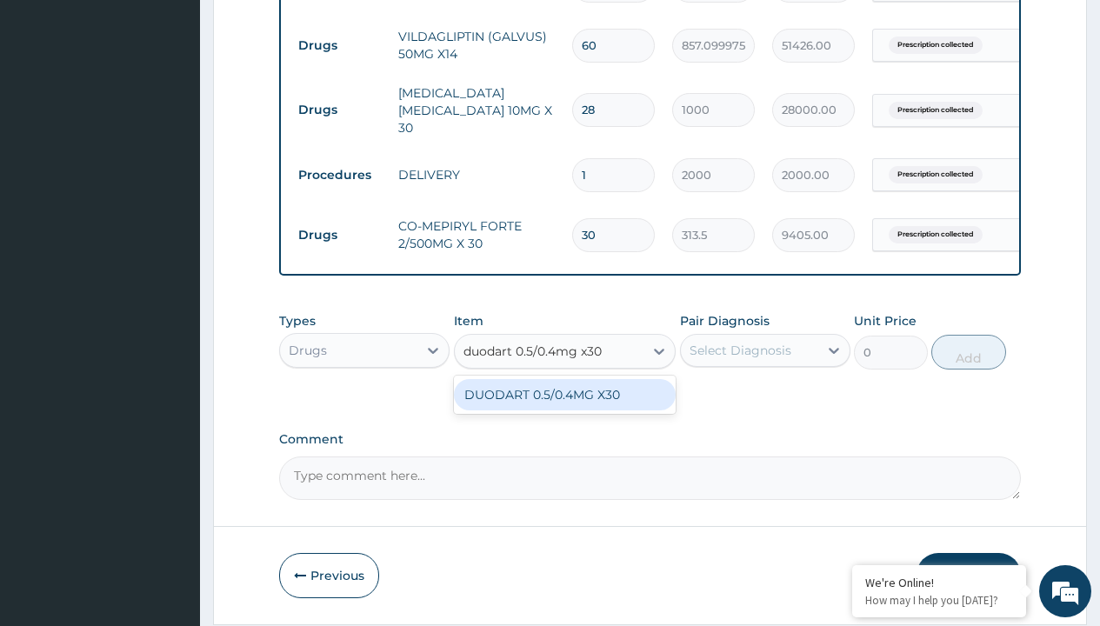
click at [564, 397] on div "DUODART 0.5/0.4MG X30" at bounding box center [565, 394] width 223 height 31
type input "1650"
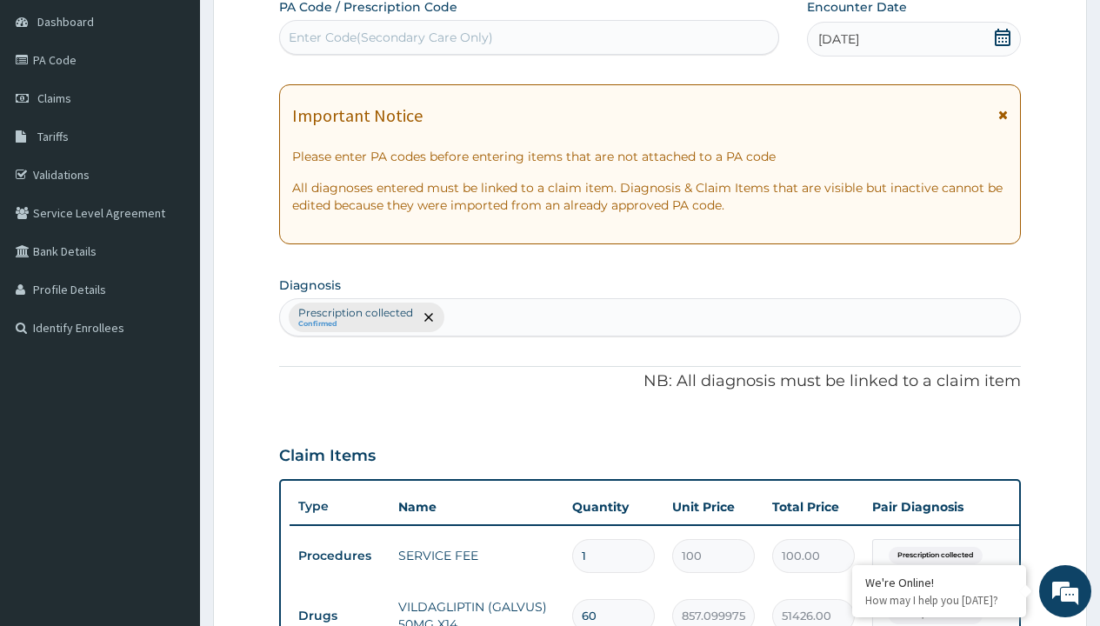
type input "prescription collected"
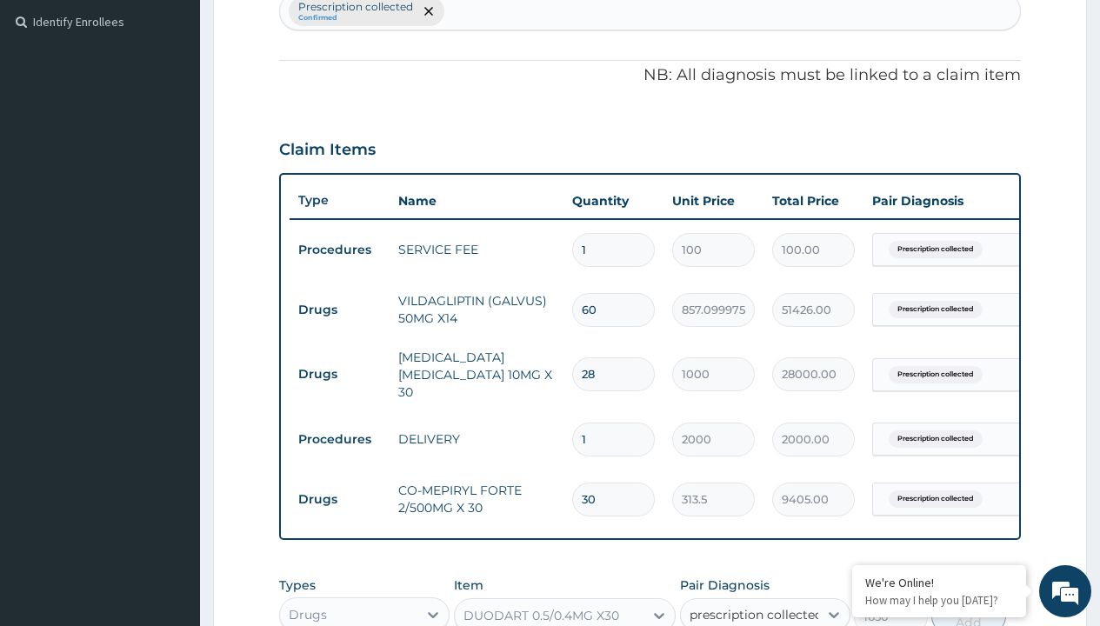
checkbox input "true"
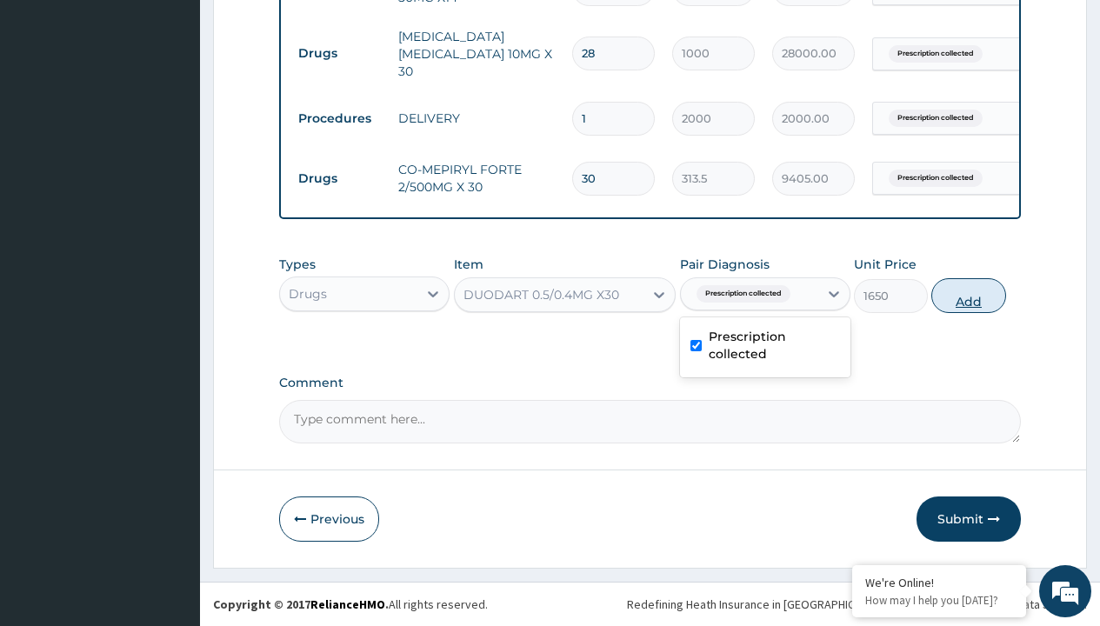
click at [969, 295] on button "Add" at bounding box center [968, 295] width 74 height 35
type input "0"
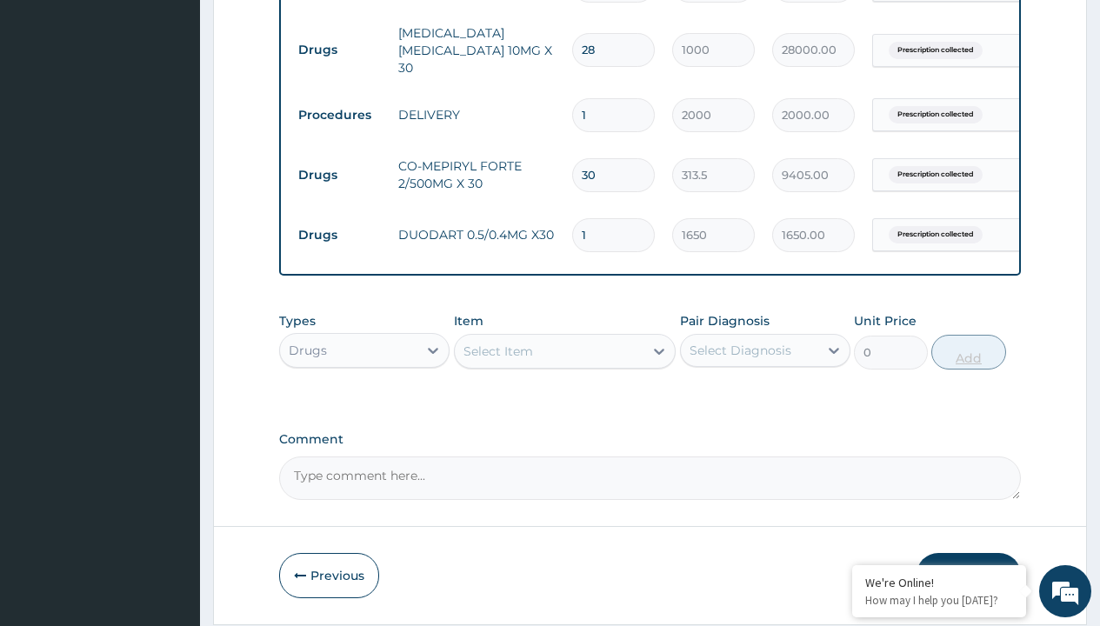
type input "30"
type input "49500.00"
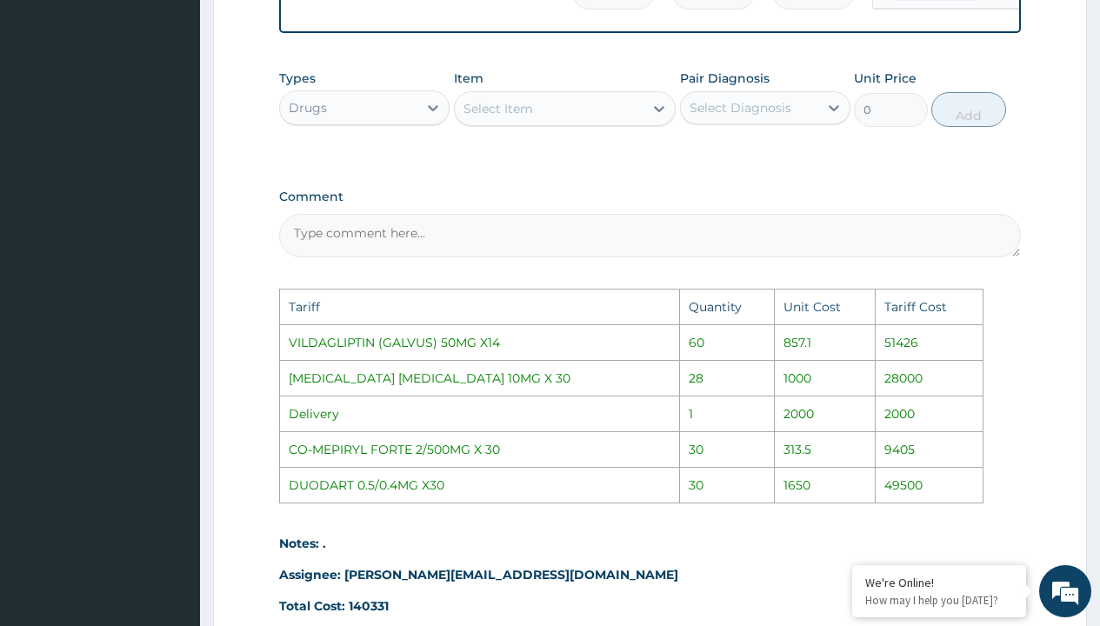
scroll to position [1224, 0]
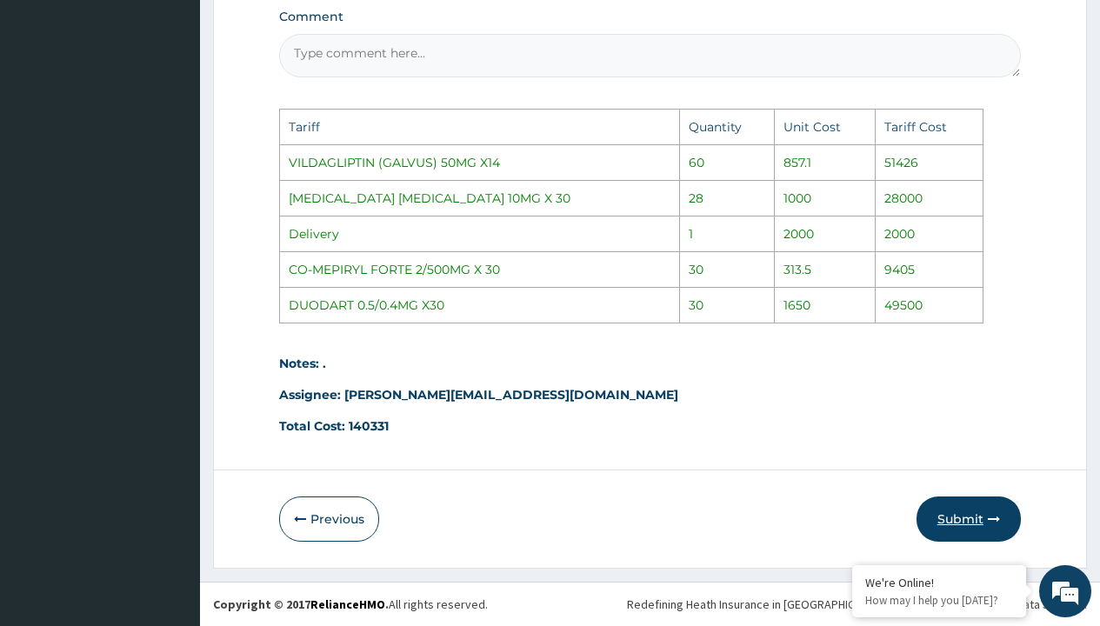
type input "30"
click at [969, 524] on button "Submit" at bounding box center [968, 518] width 104 height 45
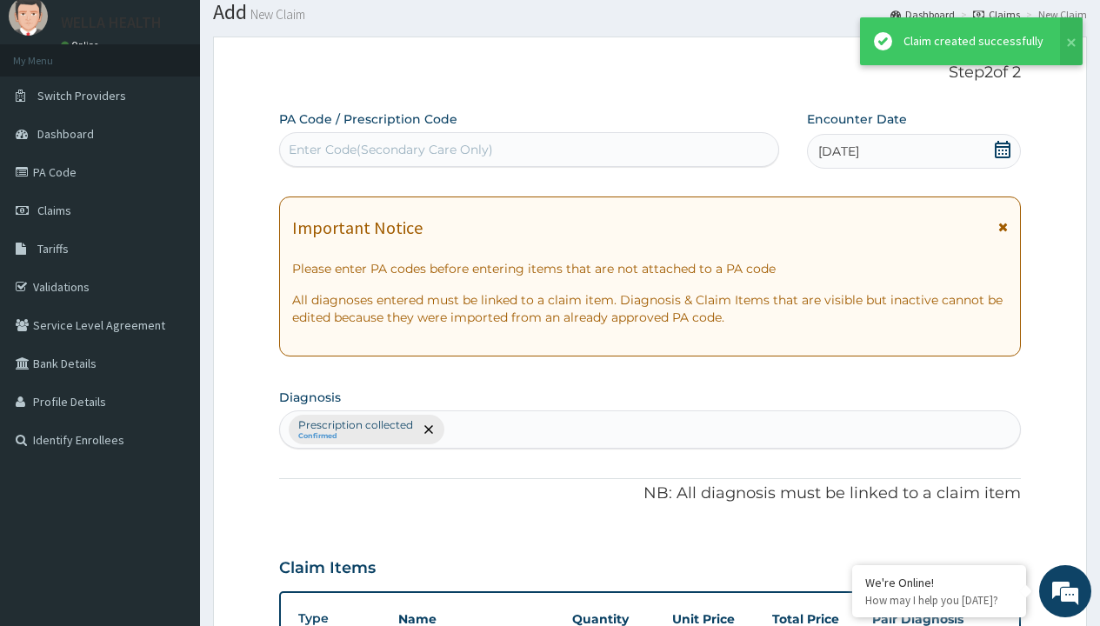
scroll to position [858, 0]
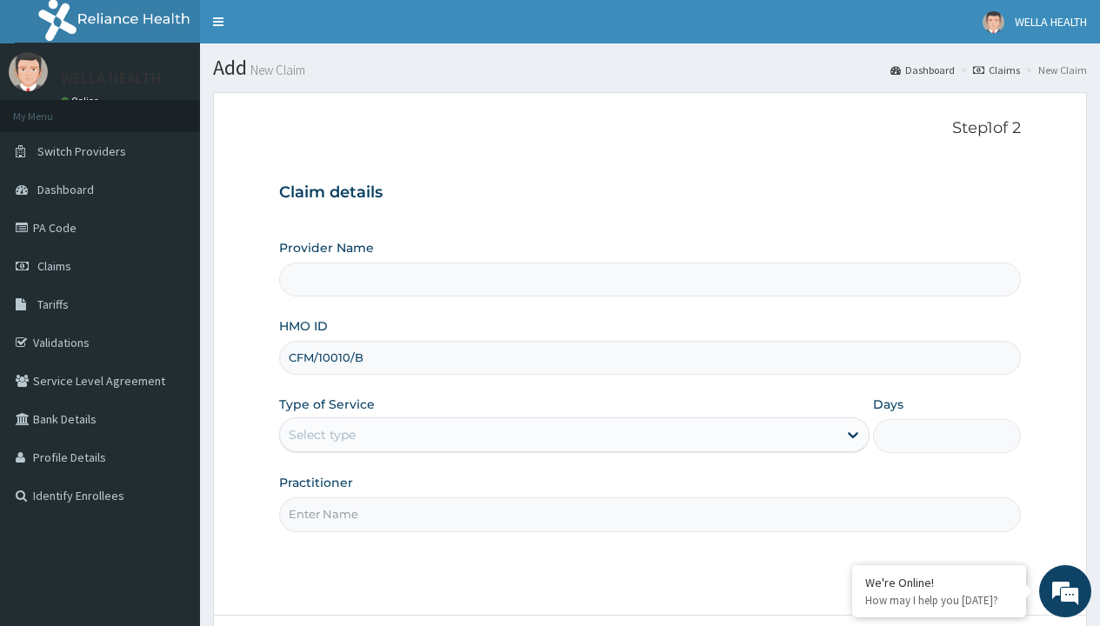
type input "CFM/10010/B"
type input "WellaHealth"
click at [322, 435] on div "Select type" at bounding box center [322, 434] width 67 height 17
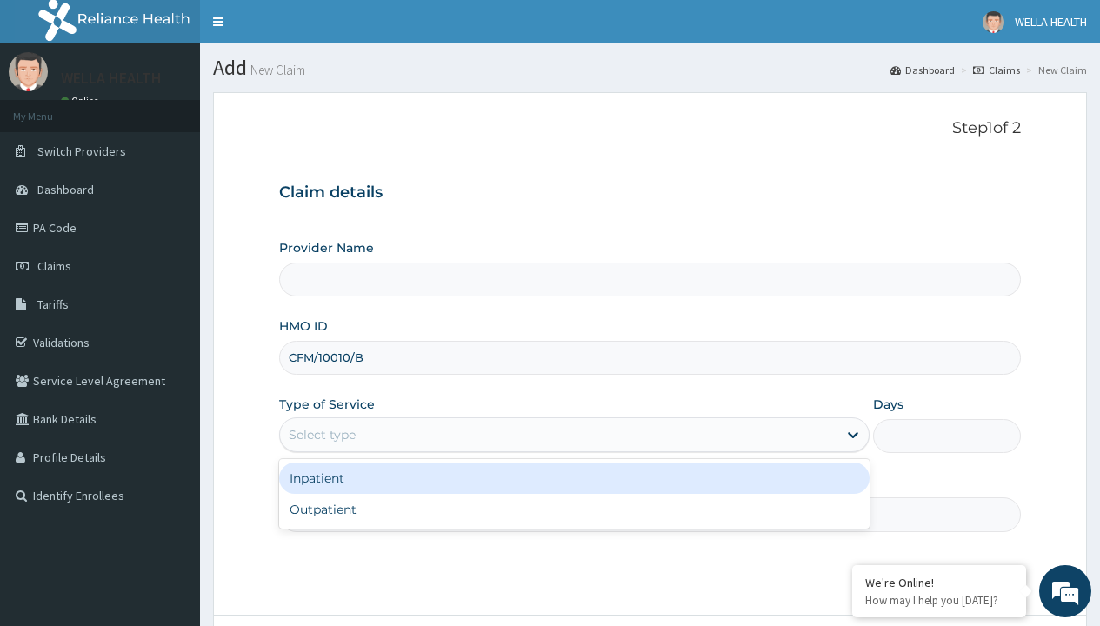
click at [574, 509] on div "Outpatient" at bounding box center [574, 509] width 590 height 31
type input "1"
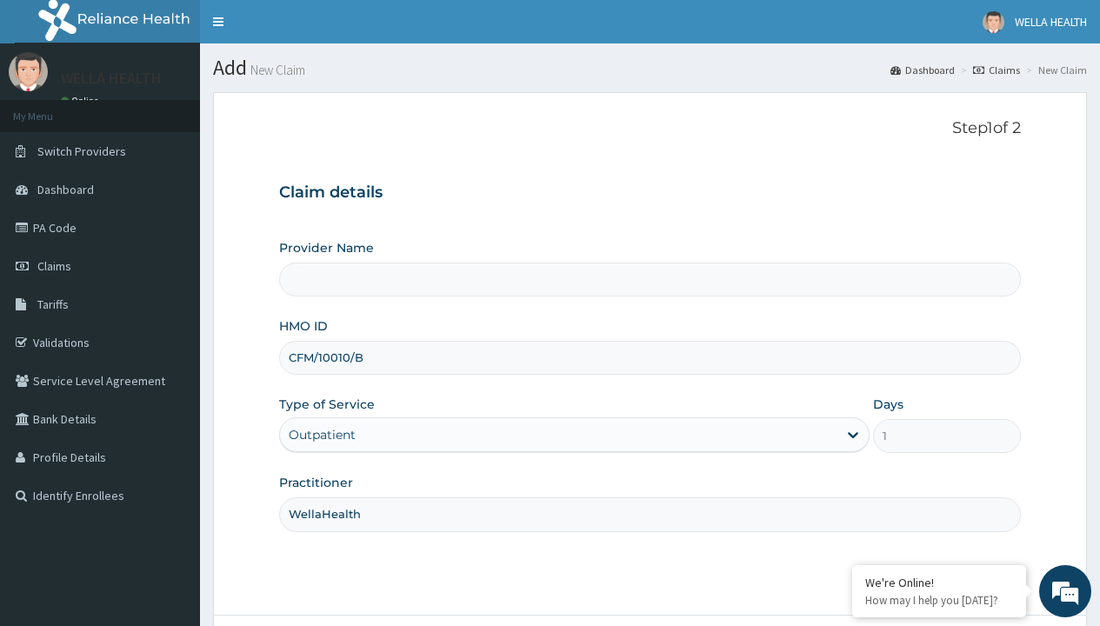
type input "Pharmacy Pick Up ( WellaHealth)"
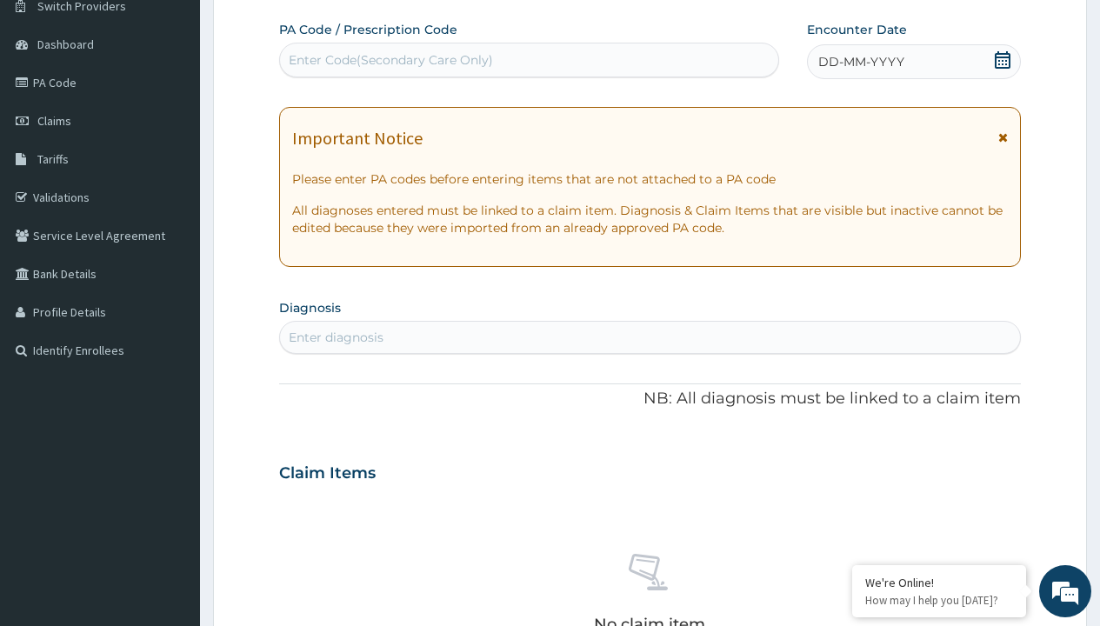
click at [860, 62] on span "DD-MM-YYYY" at bounding box center [861, 61] width 86 height 17
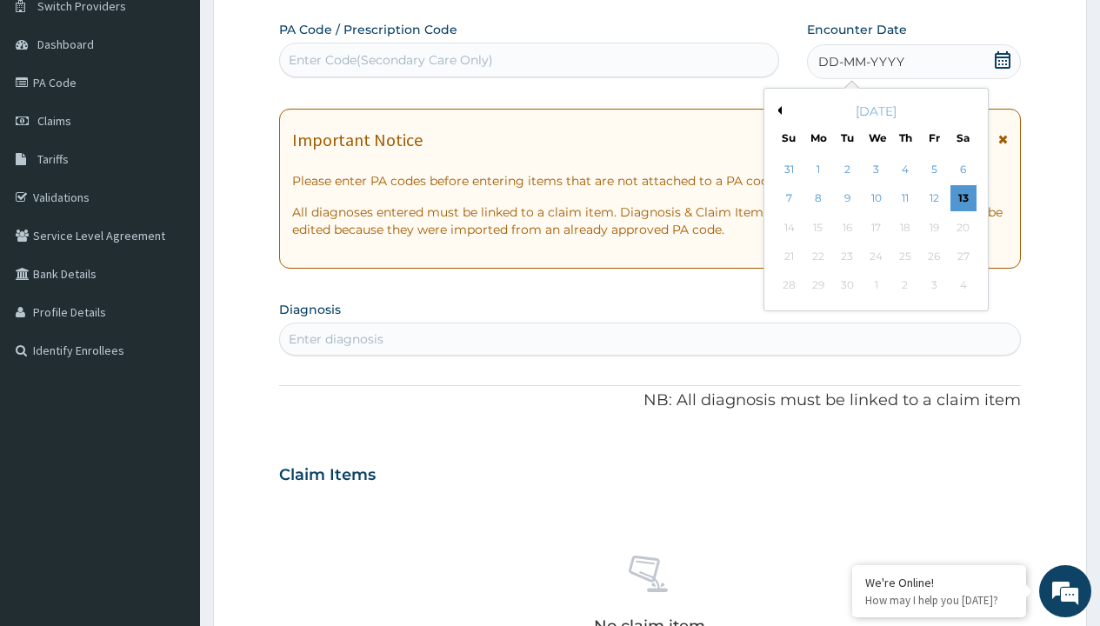
click at [776, 110] on button "Previous Month" at bounding box center [777, 110] width 9 height 9
click at [933, 198] on div "8" at bounding box center [934, 199] width 26 height 26
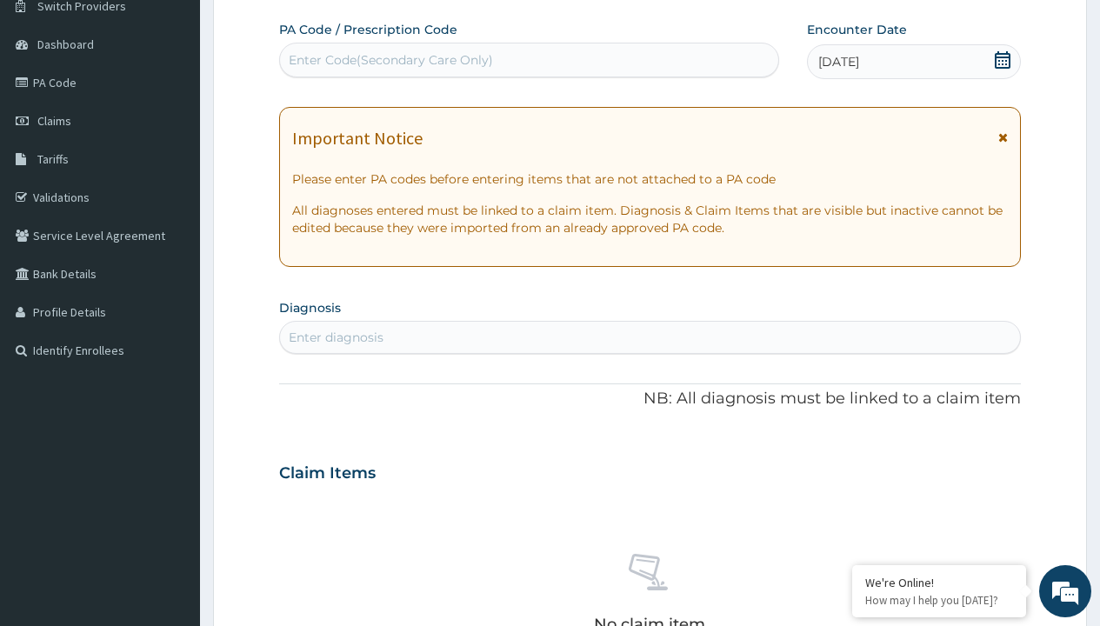
click at [336, 337] on div "Enter diagnosis" at bounding box center [336, 337] width 95 height 17
type input "prescription collected"
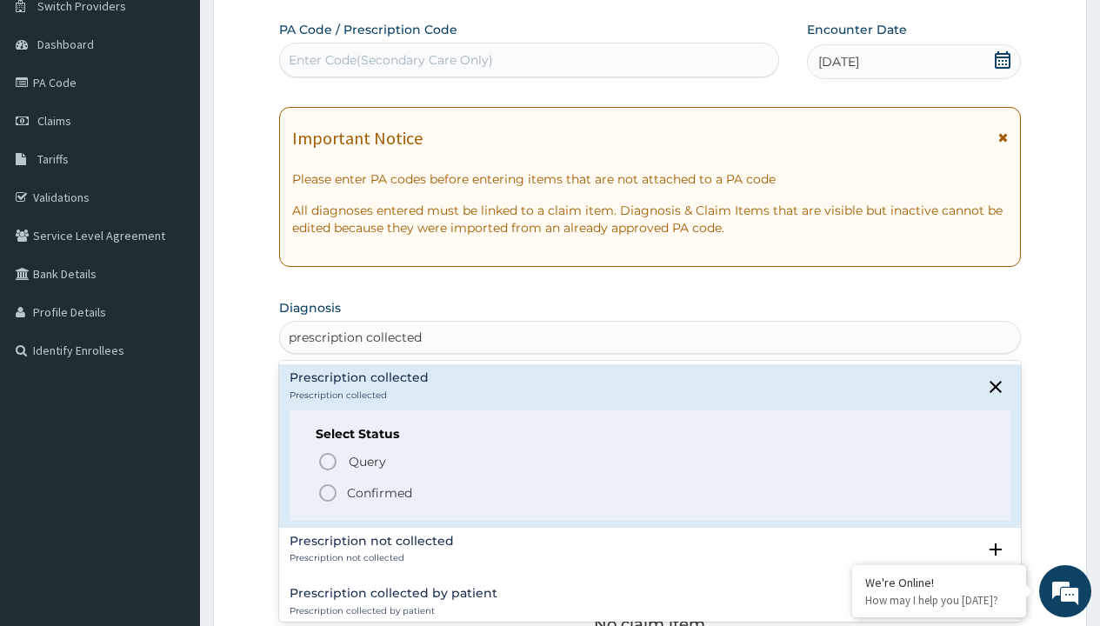
click at [379, 492] on p "Confirmed" at bounding box center [379, 492] width 65 height 17
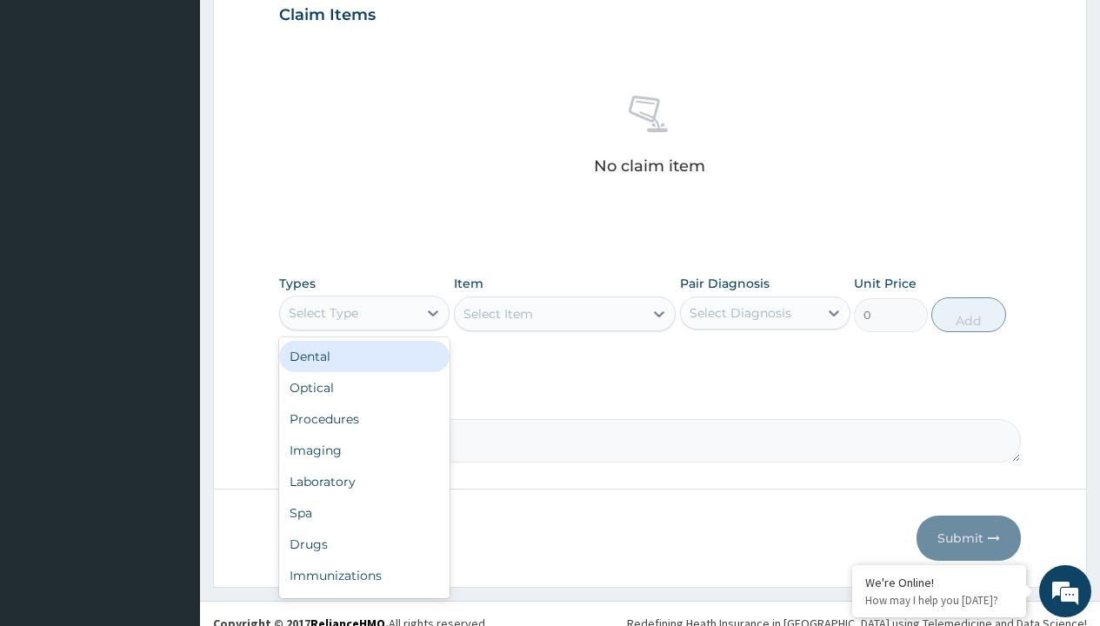
type input "procedures"
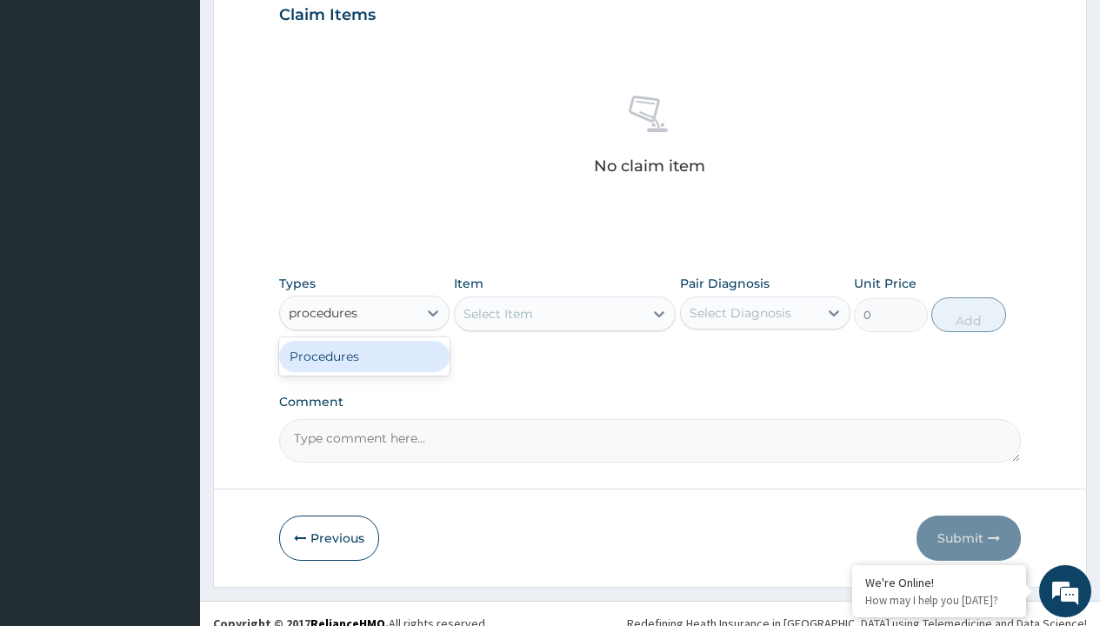
click at [364, 356] on div "Procedures" at bounding box center [364, 356] width 170 height 31
click at [497, 313] on div "Select Item" at bounding box center [498, 313] width 70 height 17
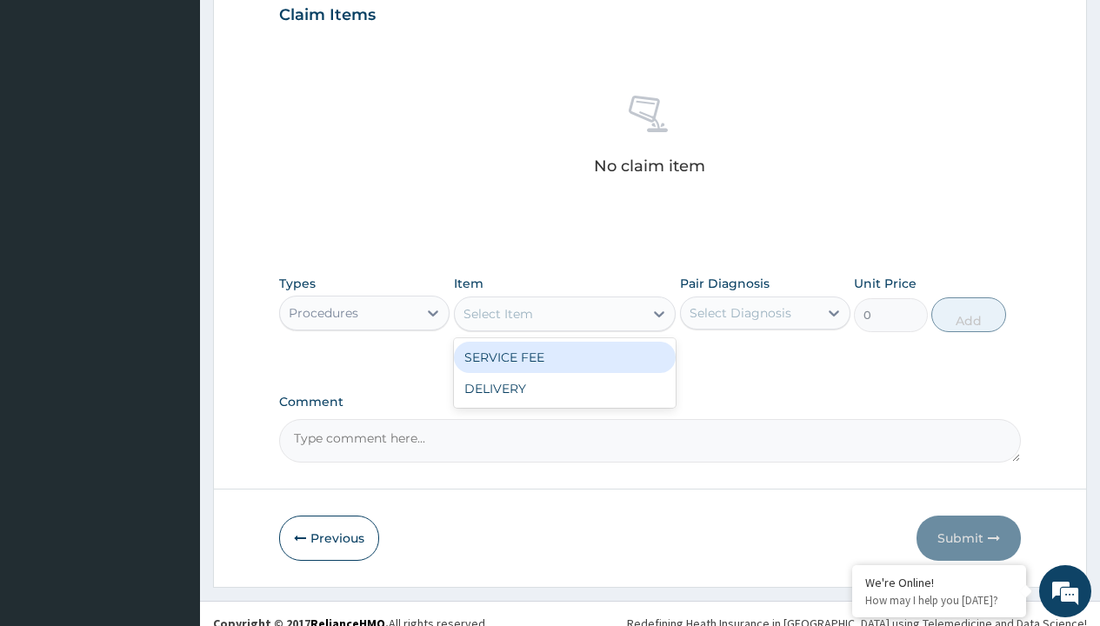
type input "service fee"
click at [564, 356] on div "SERVICE FEE" at bounding box center [565, 357] width 223 height 31
type input "100"
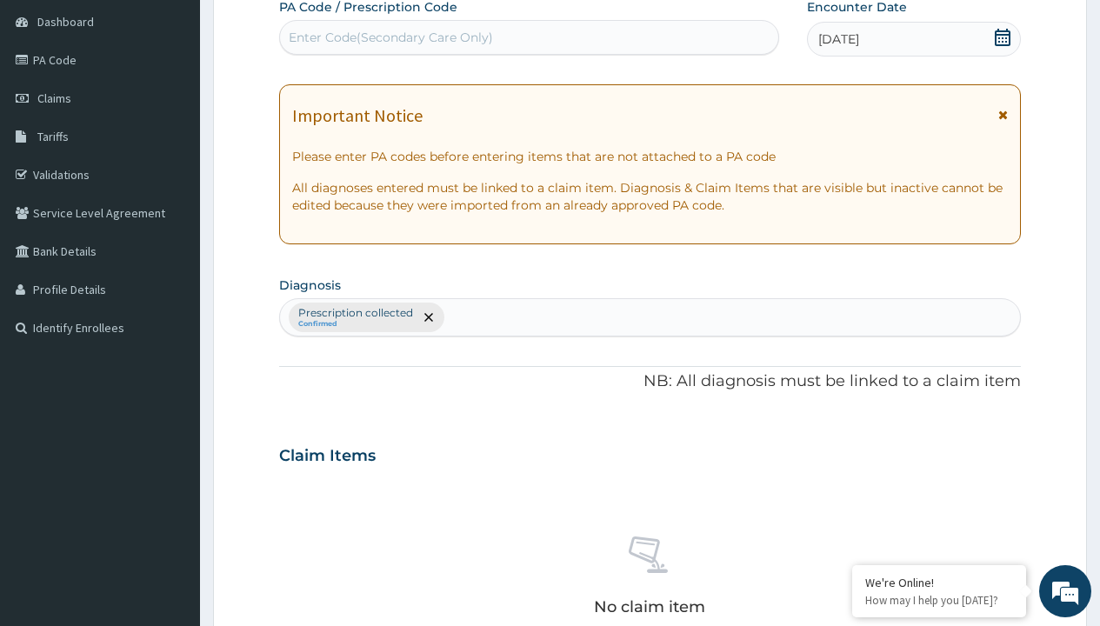
type input "prescription collected"
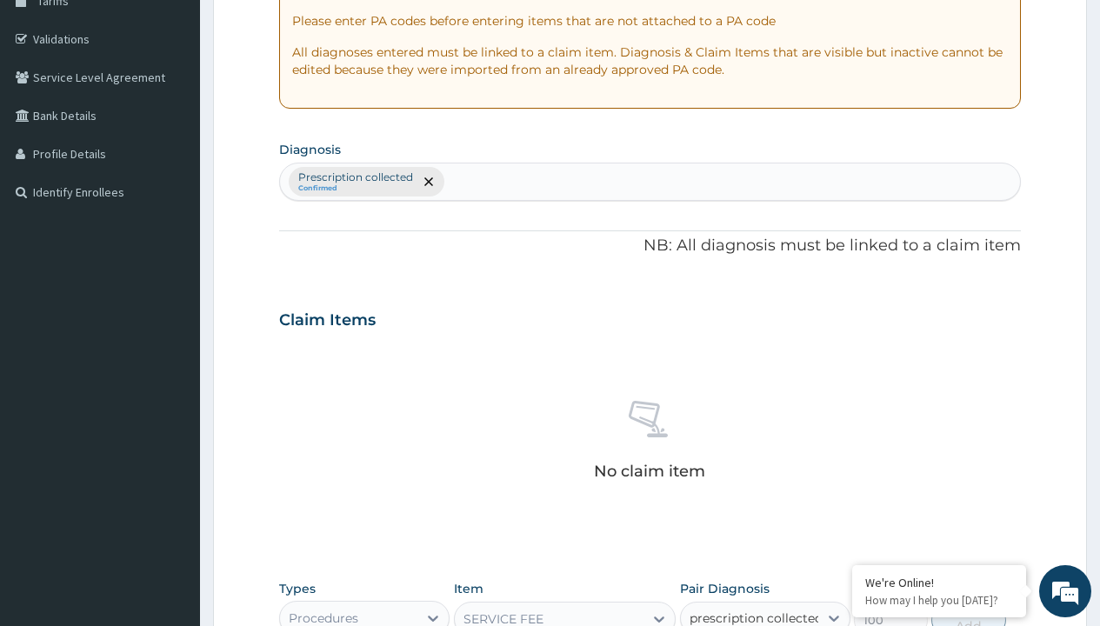
checkbox input "true"
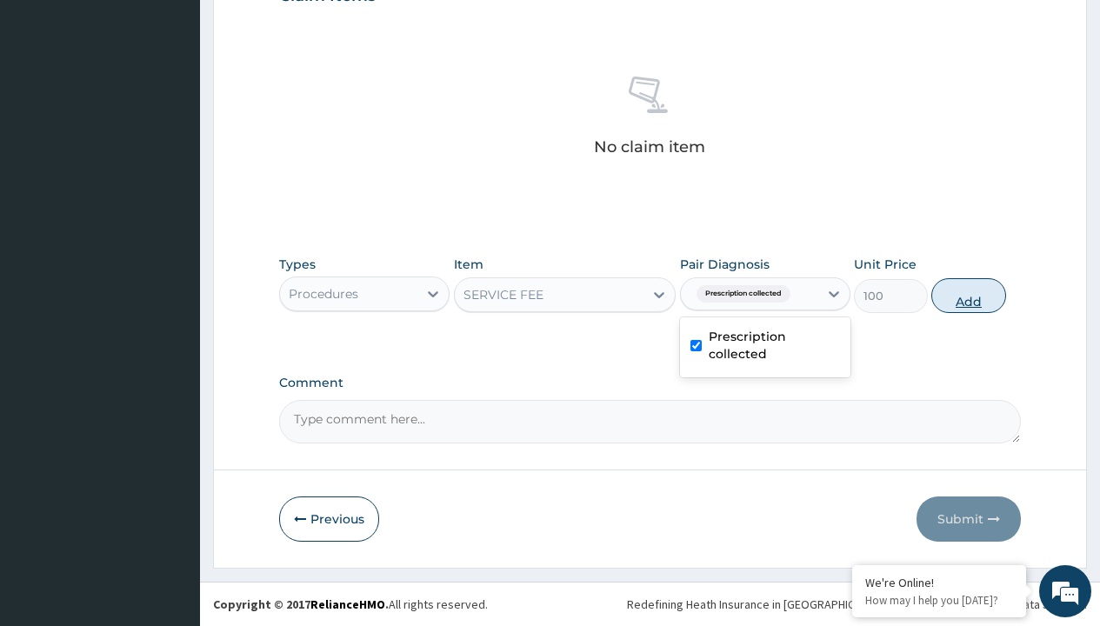
click at [969, 295] on button "Add" at bounding box center [968, 295] width 74 height 35
type input "0"
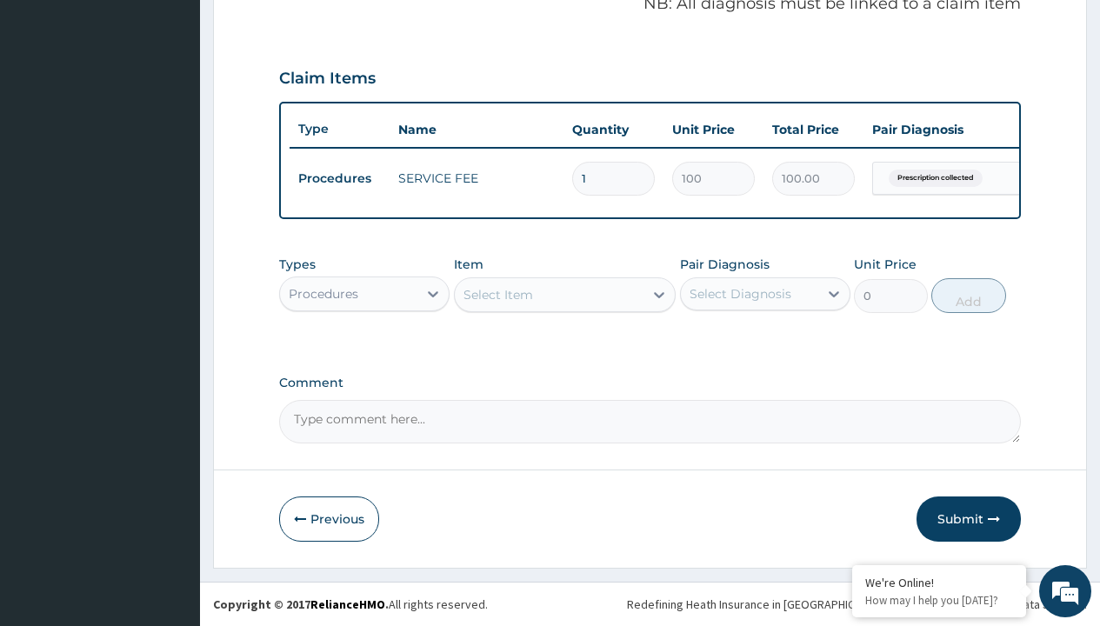
click at [323, 293] on div "Procedures" at bounding box center [324, 293] width 70 height 17
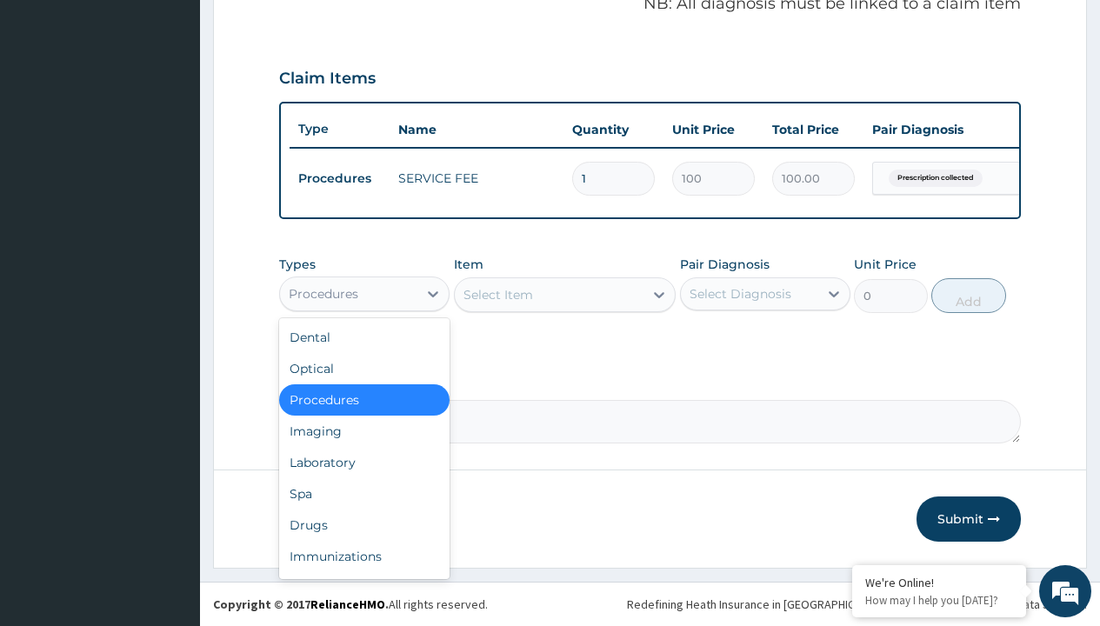
type input "drugs"
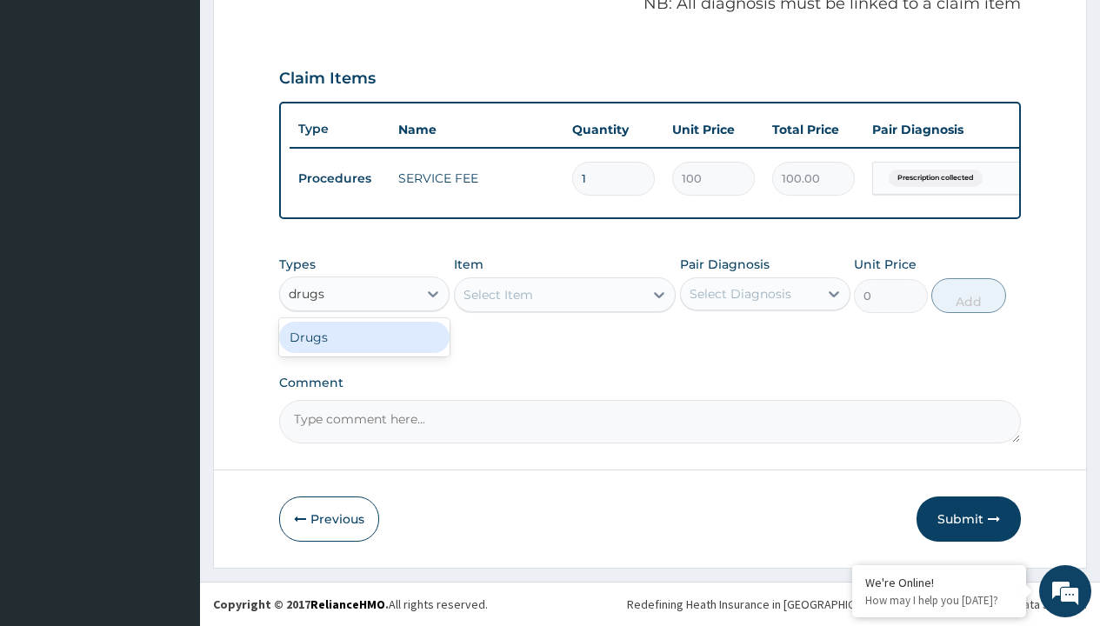
scroll to position [0, 0]
click at [364, 336] on div "Drugs" at bounding box center [364, 337] width 170 height 31
click at [497, 294] on div "Select Item" at bounding box center [565, 294] width 223 height 35
type input "[MEDICAL_DATA] 10mg (teva) x28"
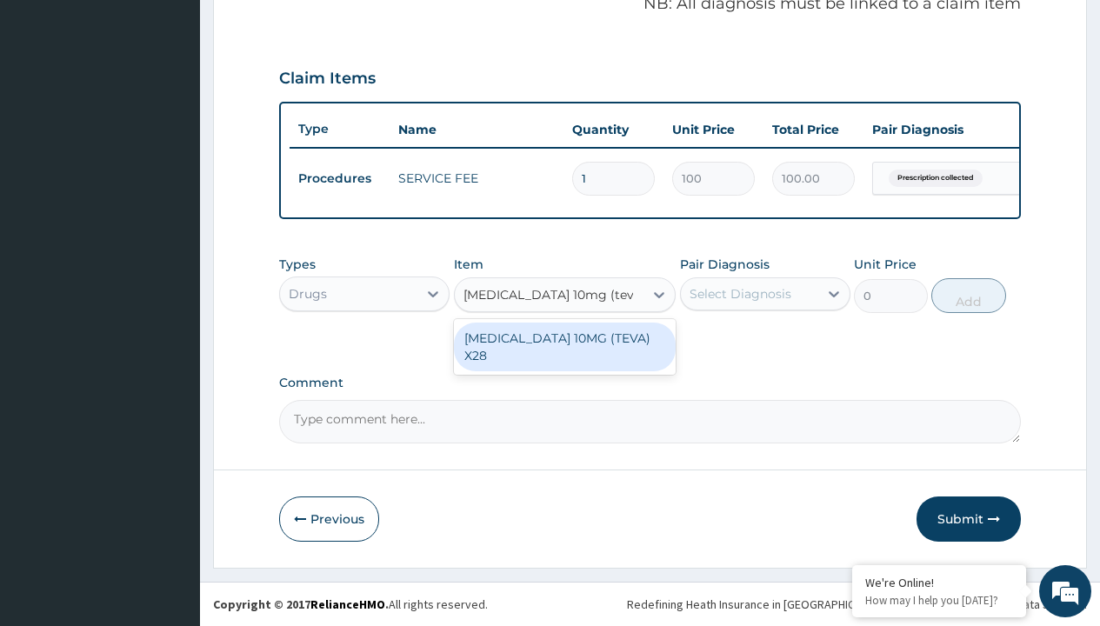
click at [564, 337] on div "[MEDICAL_DATA] 10MG (TEVA) X28" at bounding box center [565, 347] width 223 height 49
type input "98.4000015258789"
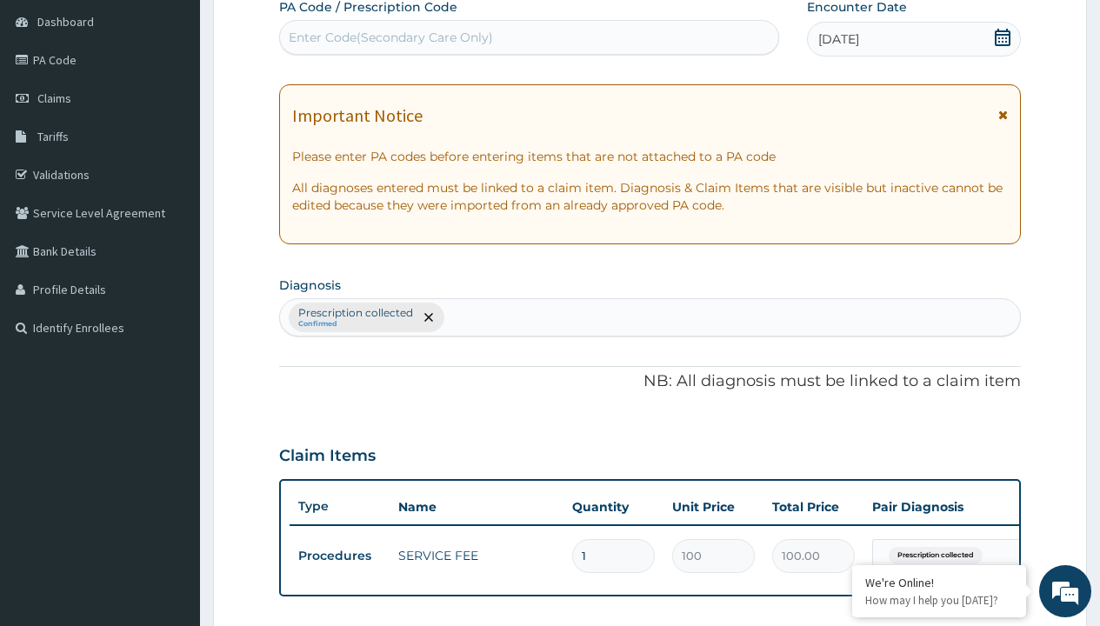
scroll to position [234, 0]
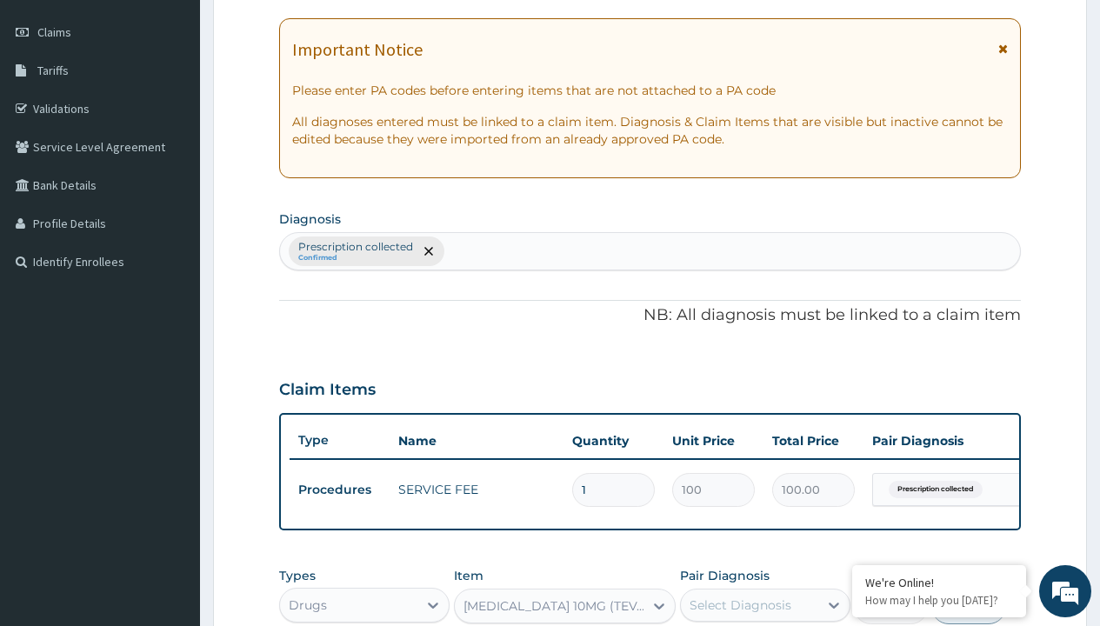
type input "prescription collected"
checkbox input "true"
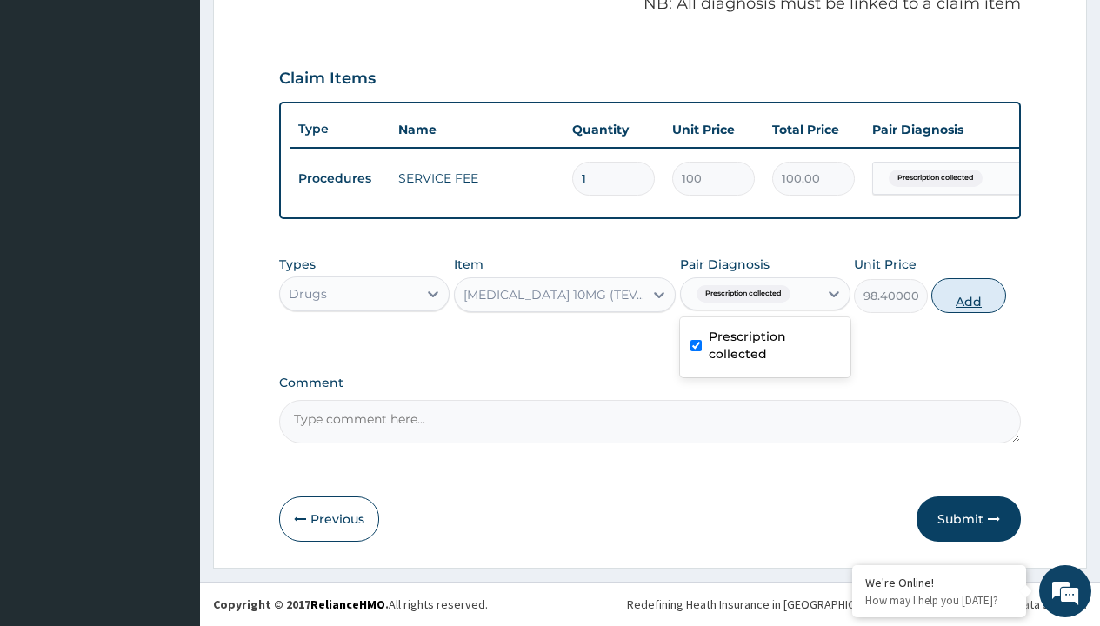
click at [969, 295] on button "Add" at bounding box center [968, 295] width 74 height 35
type input "0"
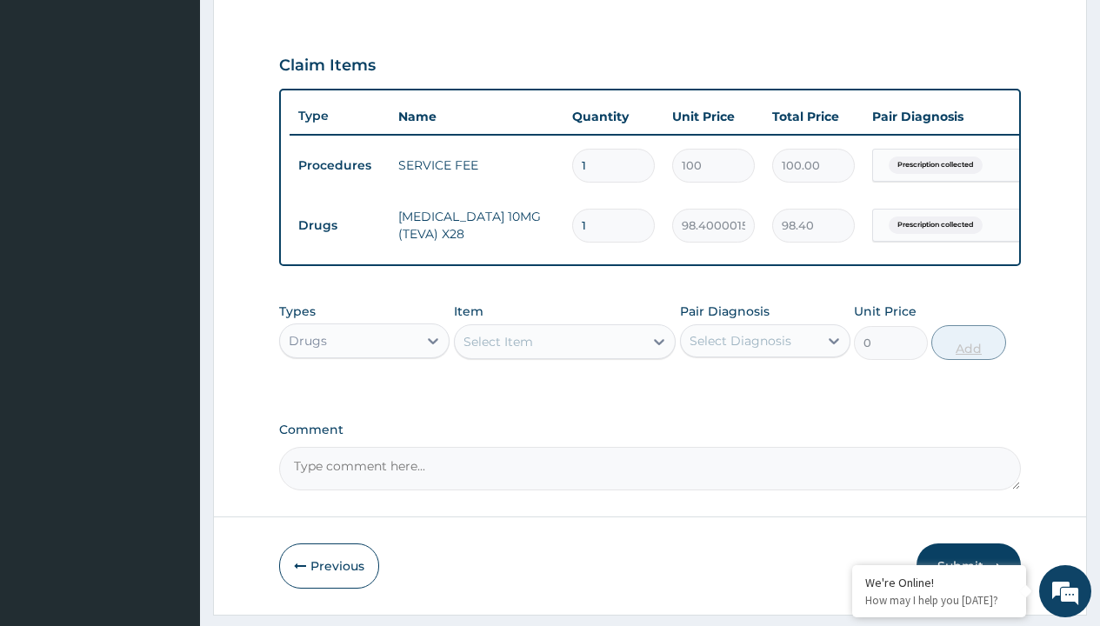
type input "28"
type input "2755.20"
type input "28"
click at [339, 225] on td "Drugs" at bounding box center [340, 226] width 100 height 32
type input "drugs"
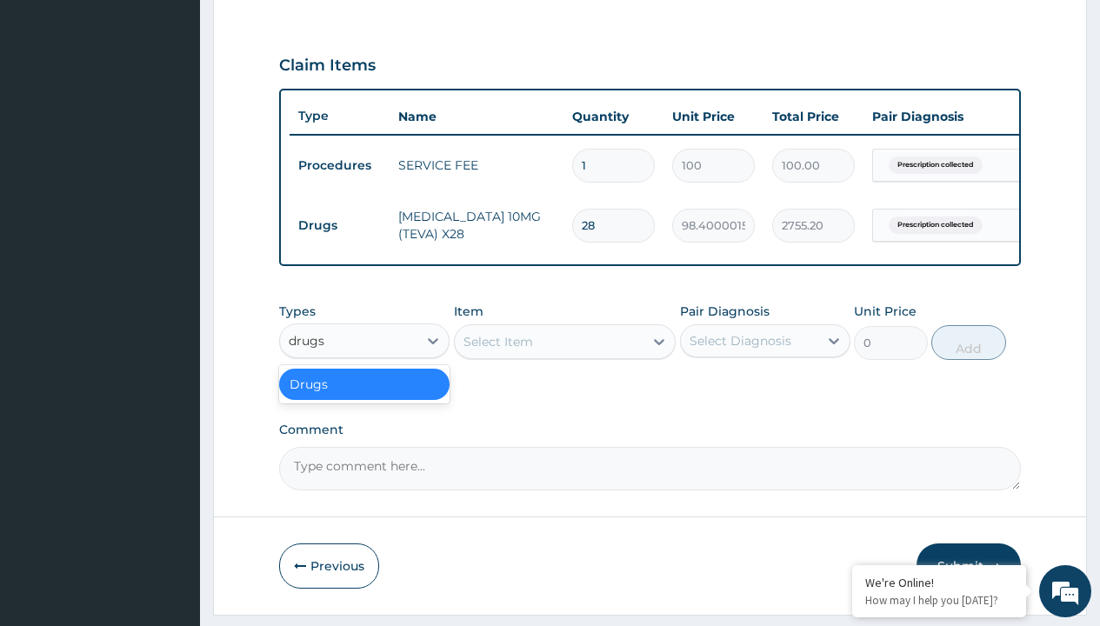
scroll to position [0, 0]
click at [364, 396] on div "Drugs" at bounding box center [364, 384] width 170 height 31
click at [497, 350] on div "Select Item" at bounding box center [498, 341] width 70 height 17
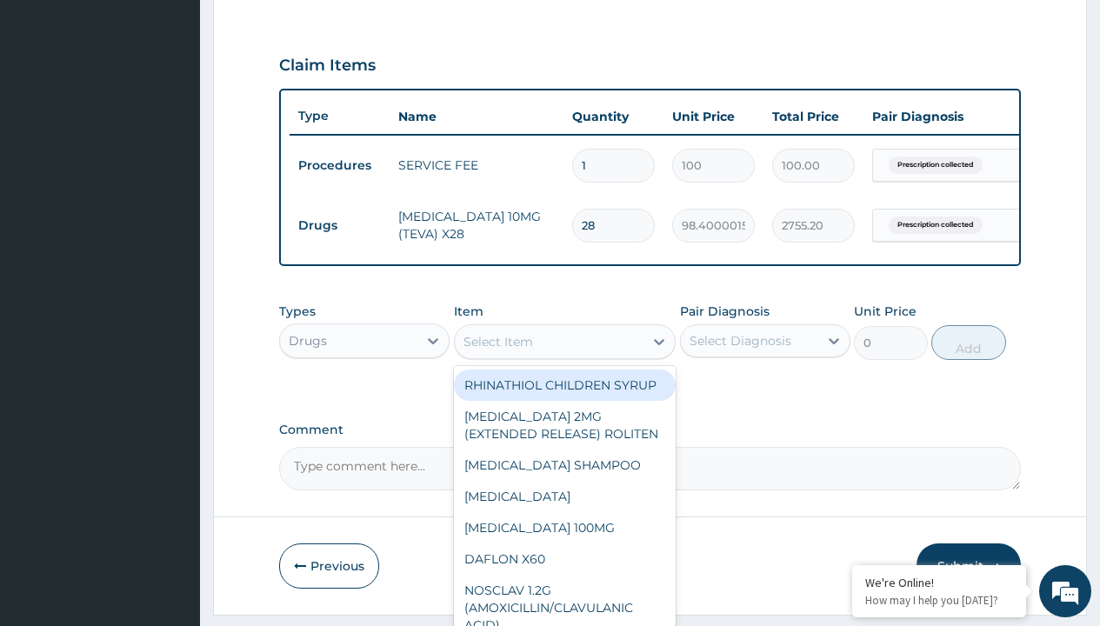
type input "telmisartan(safetelmi) 80mg tab x 30"
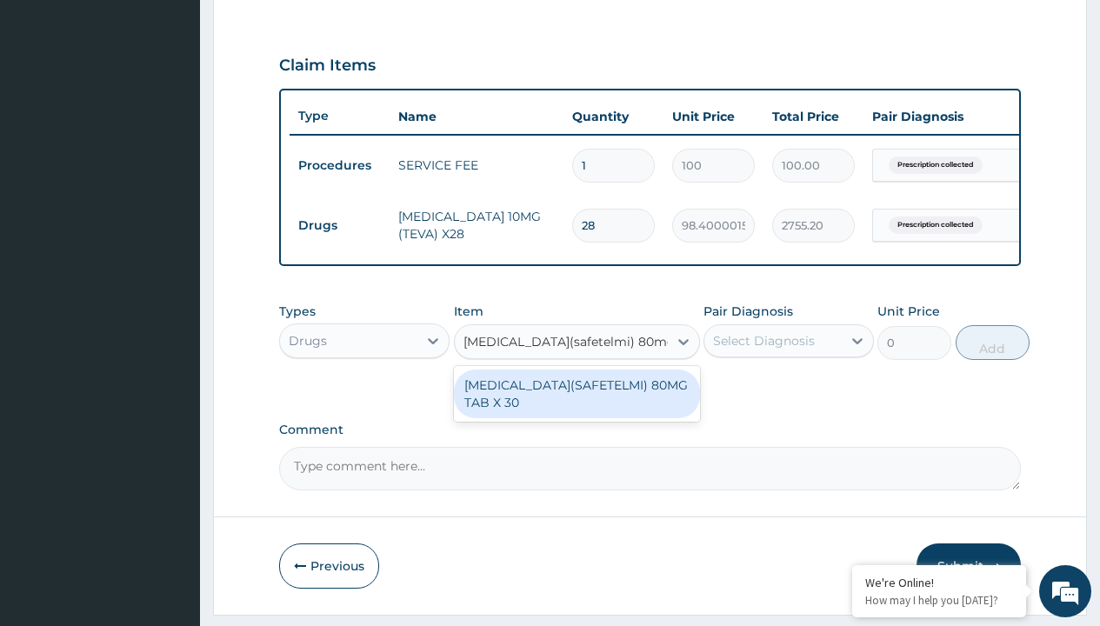
click at [576, 406] on div "[MEDICAL_DATA](SAFETELMI) 80MG TAB X 30" at bounding box center [577, 393] width 246 height 49
type input "473.2999877929688"
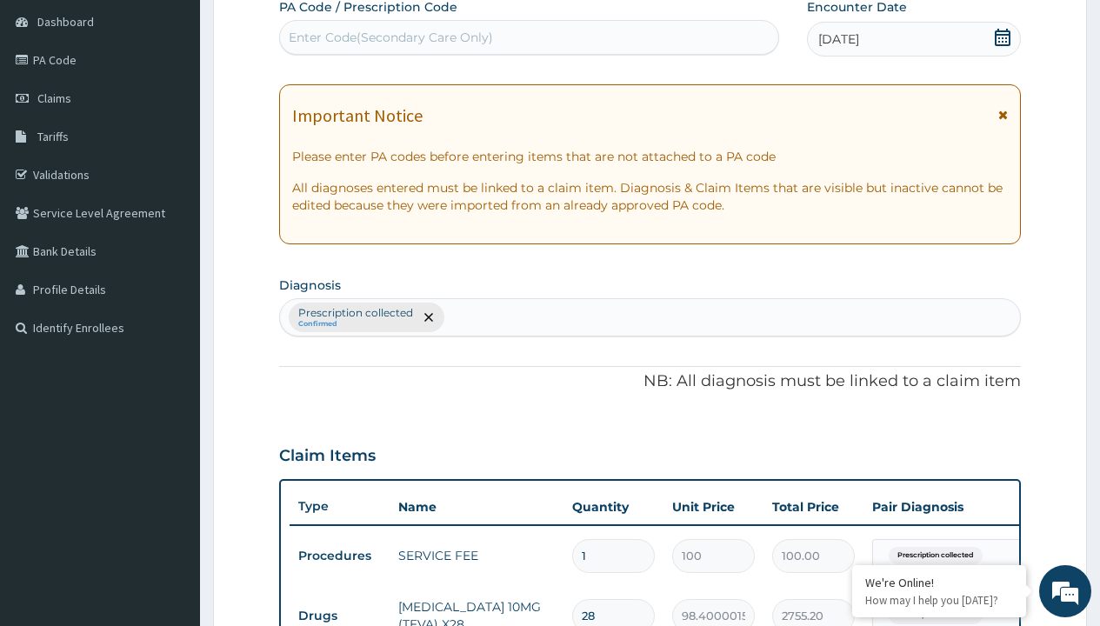
type input "prescription collected"
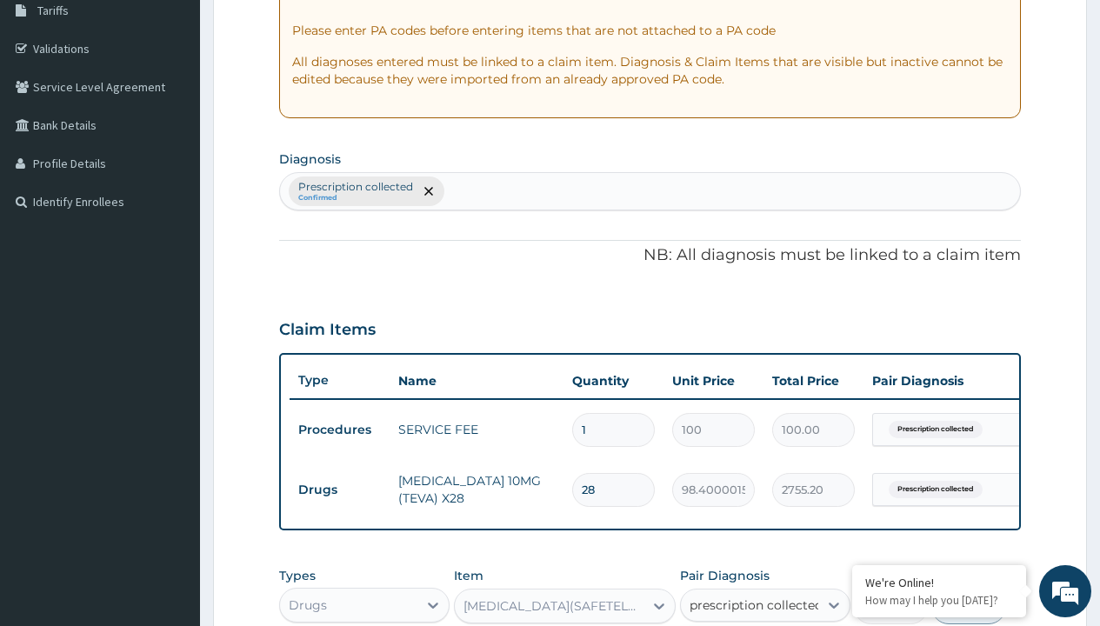
checkbox input "true"
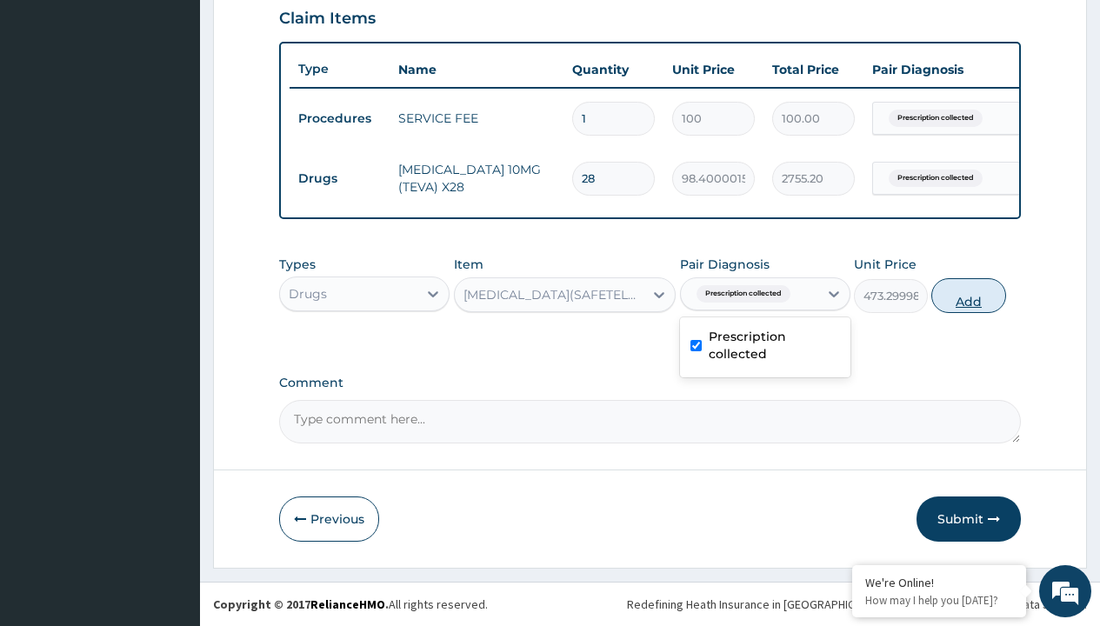
click at [969, 295] on button "Add" at bounding box center [968, 295] width 74 height 35
type input "0"
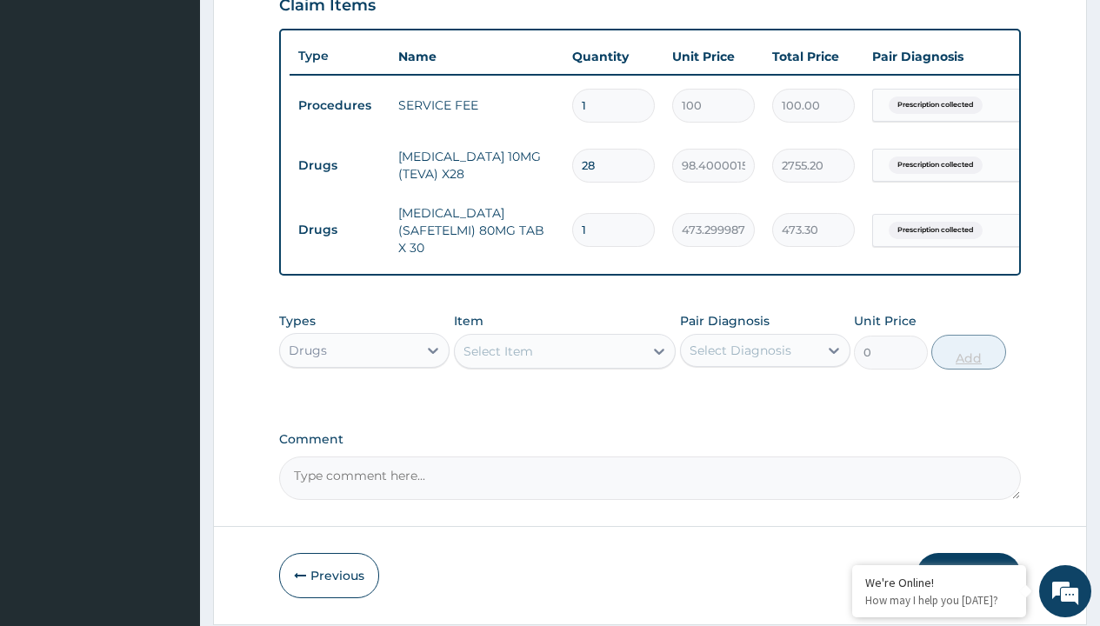
type input "30"
type input "14199.00"
type input "30"
click at [339, 165] on td "Drugs" at bounding box center [340, 166] width 100 height 32
type input "drugs"
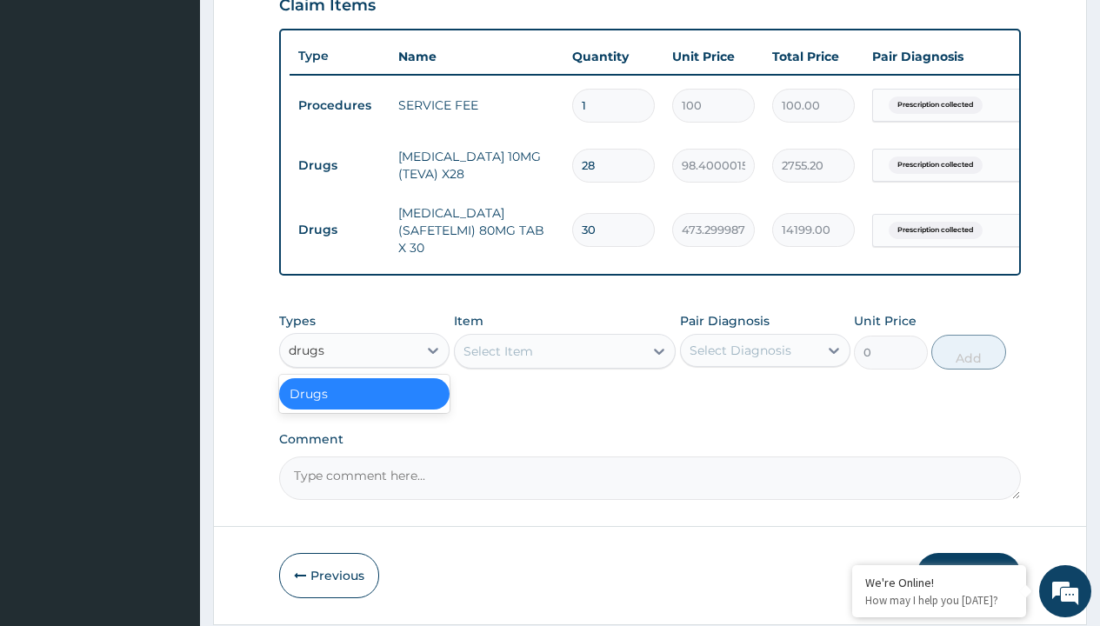
scroll to position [0, 0]
click at [364, 396] on div "Drugs" at bounding box center [364, 393] width 170 height 31
click at [497, 354] on div "Select Item" at bounding box center [498, 351] width 70 height 17
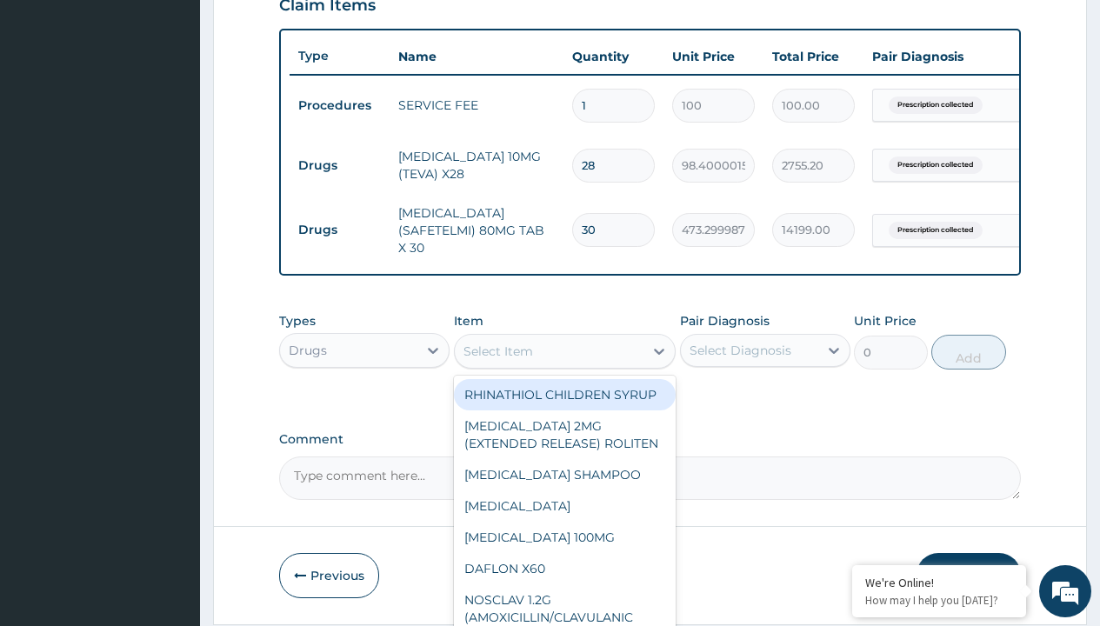
type input "natrilix sr 1.5mg indapamide x30"
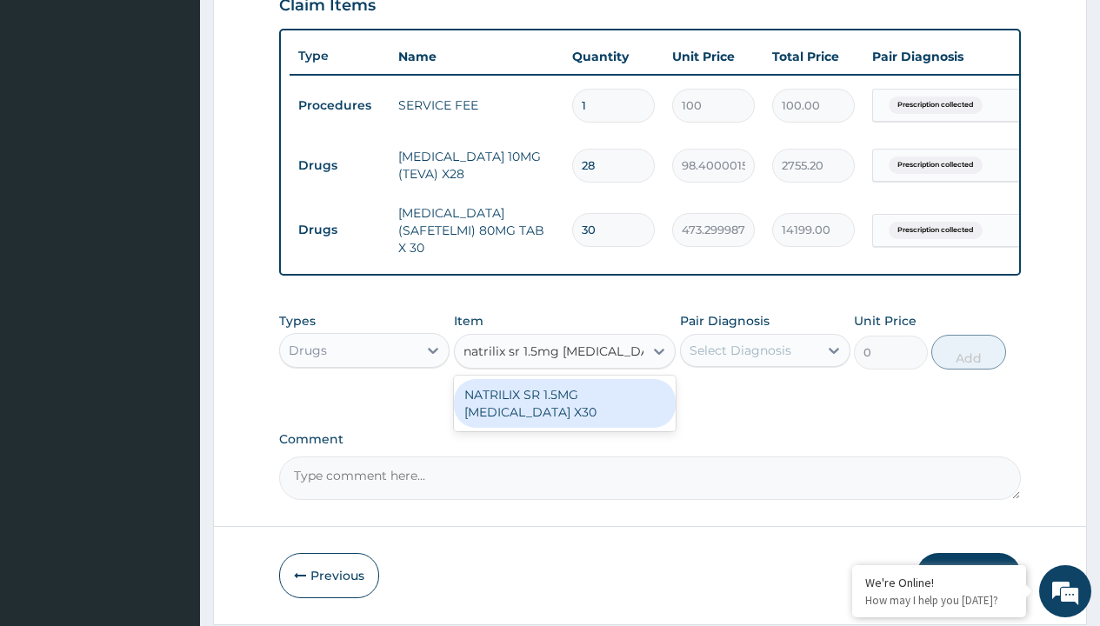
click at [564, 406] on div "NATRILIX SR 1.5MG INDAPAMIDE X30" at bounding box center [565, 403] width 223 height 49
type input "426.7000122070312"
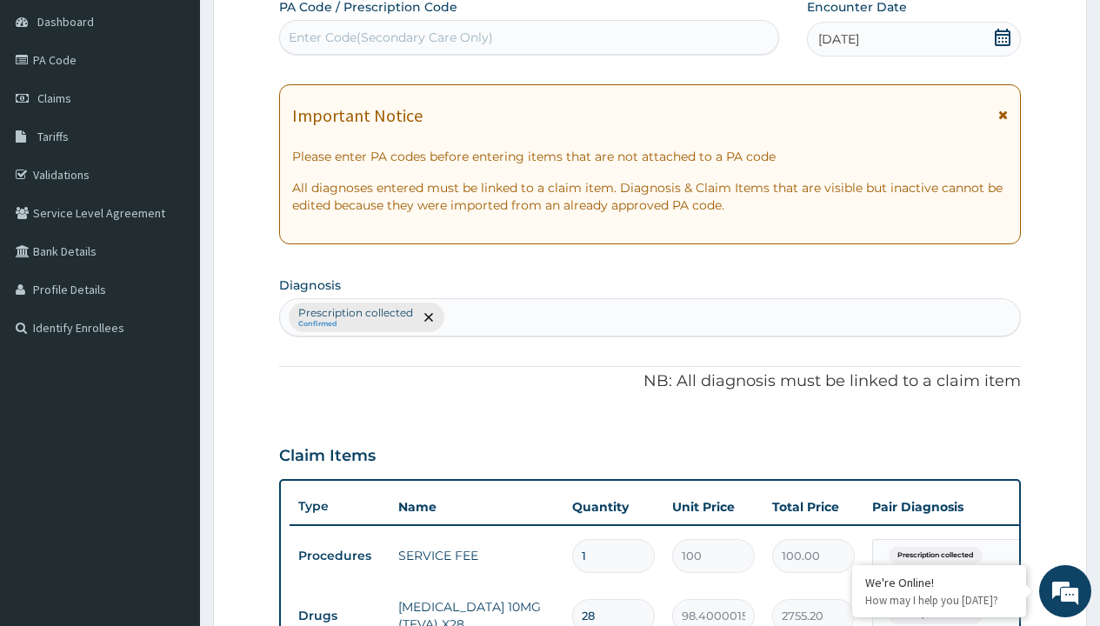
type input "prescription collected"
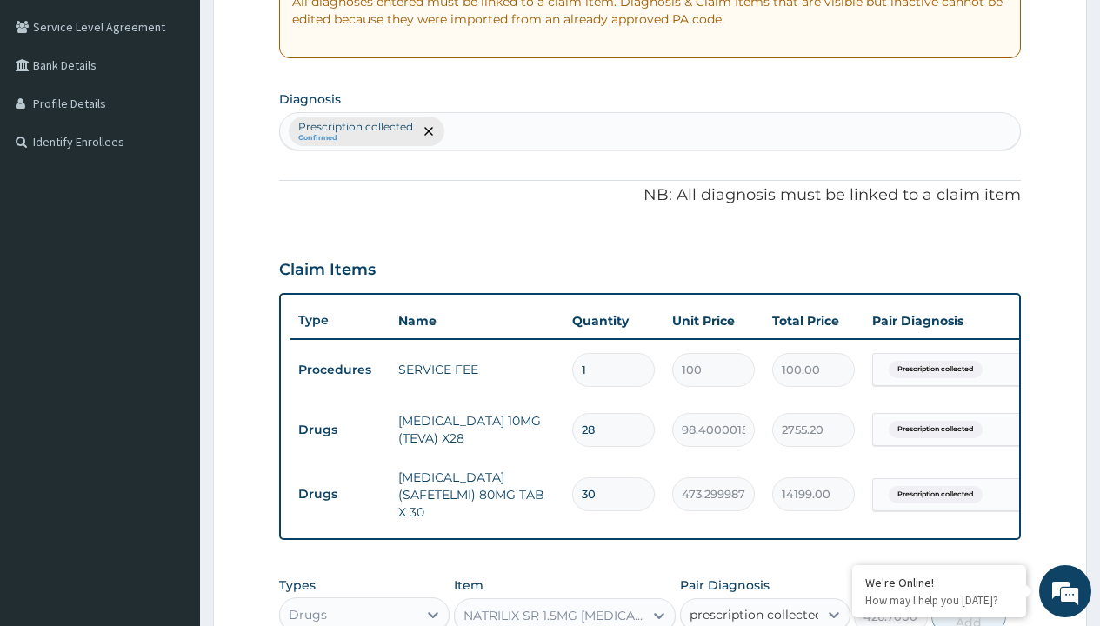
checkbox input "true"
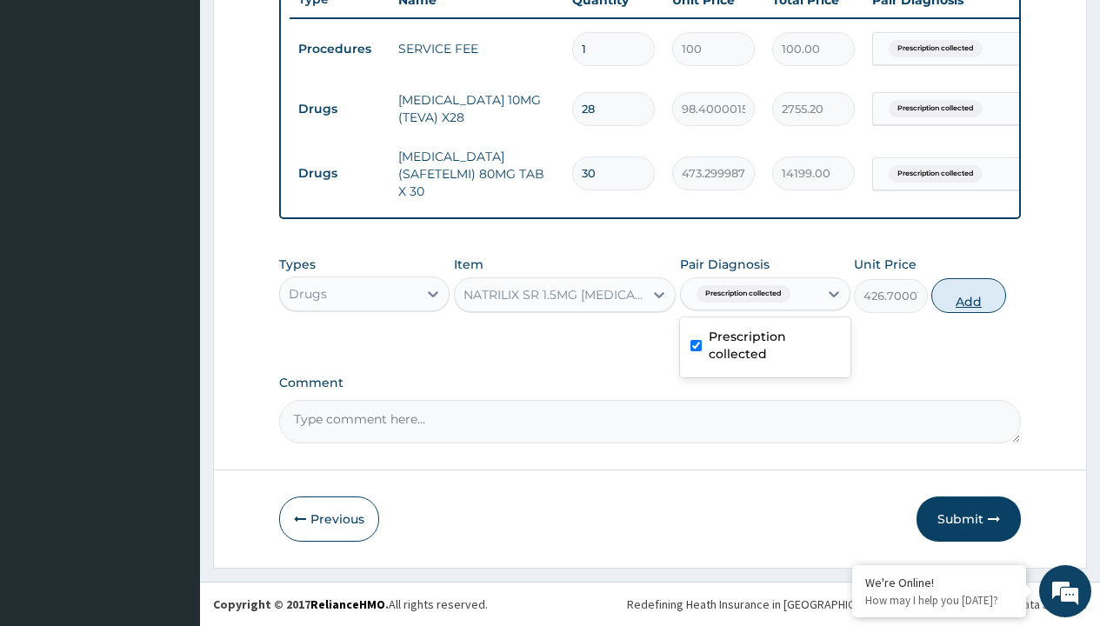
click at [969, 295] on button "Add" at bounding box center [968, 295] width 74 height 35
type input "0"
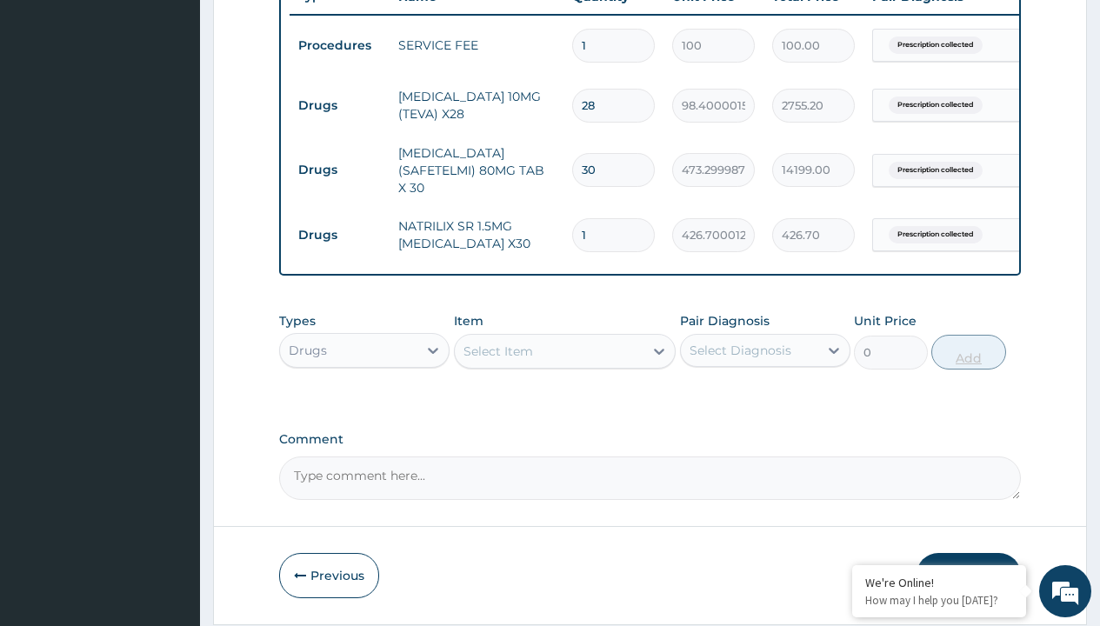
type input "30"
type input "12801.00"
type input "30"
click at [339, 105] on td "Drugs" at bounding box center [340, 106] width 100 height 32
type input "drugs"
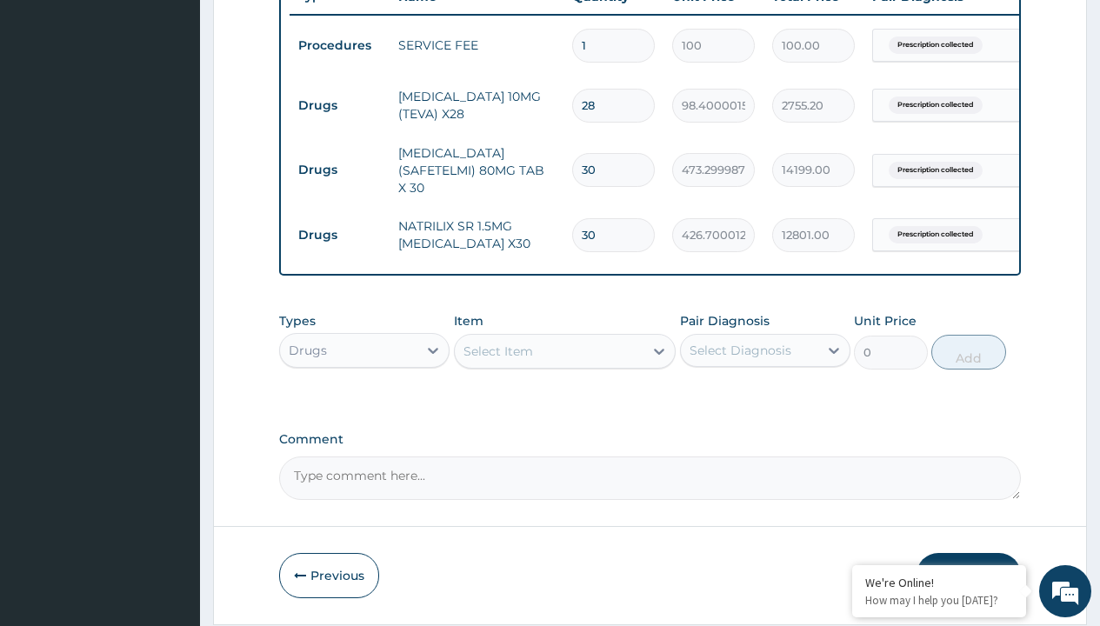
scroll to position [0, 0]
click at [364, 396] on div "Drugs" at bounding box center [364, 393] width 170 height 31
click at [497, 354] on div "Select Item" at bounding box center [498, 351] width 70 height 17
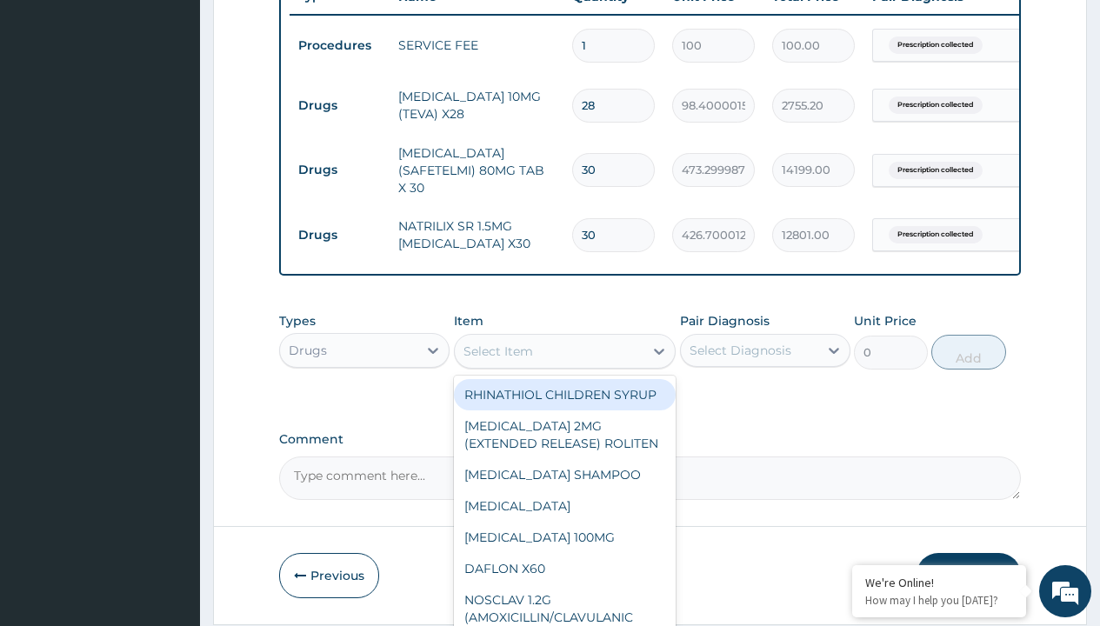
type input "atorvastatin 20mg (teva)/pack x 28"
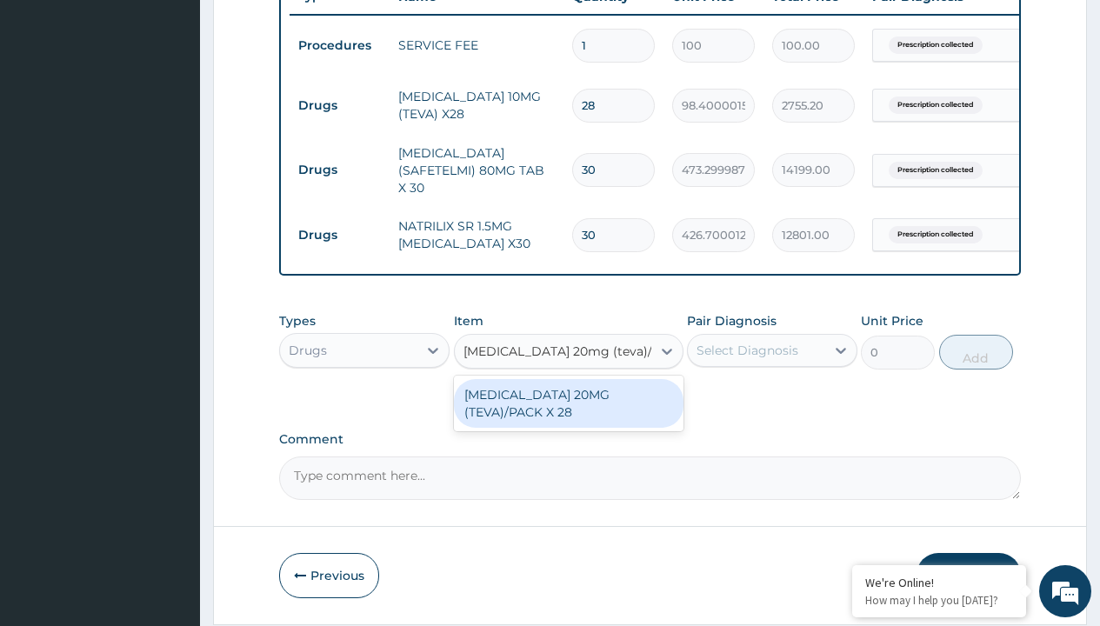
click at [568, 406] on div "ATORVASTATIN 20MG (TEVA)/PACK X 28" at bounding box center [569, 403] width 230 height 49
type input "118.3000030517578"
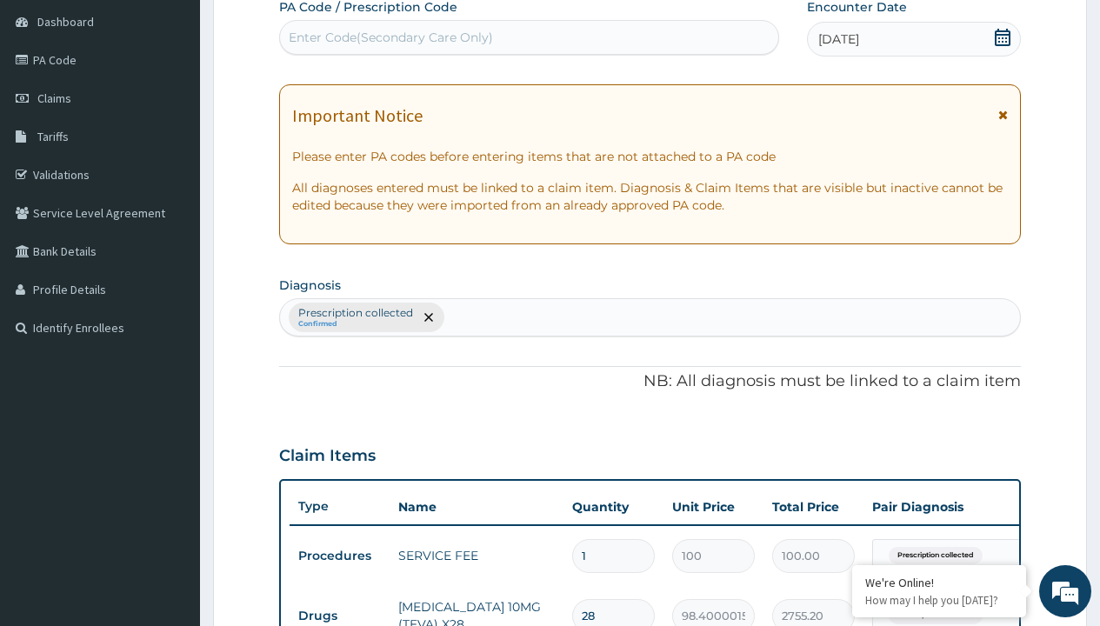
type input "prescription collected"
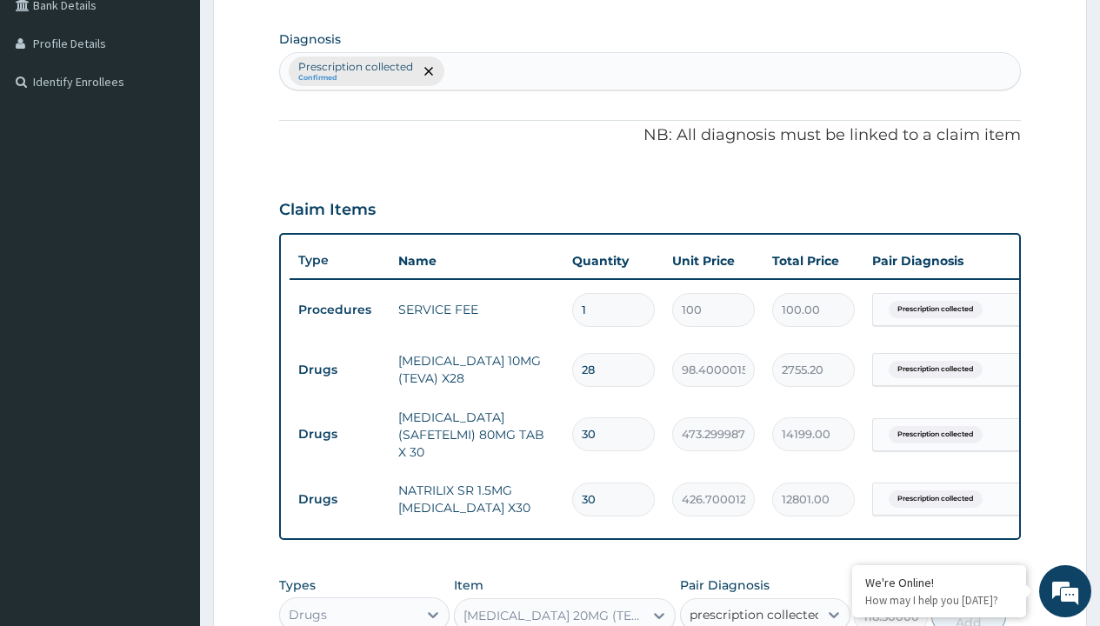
checkbox input "true"
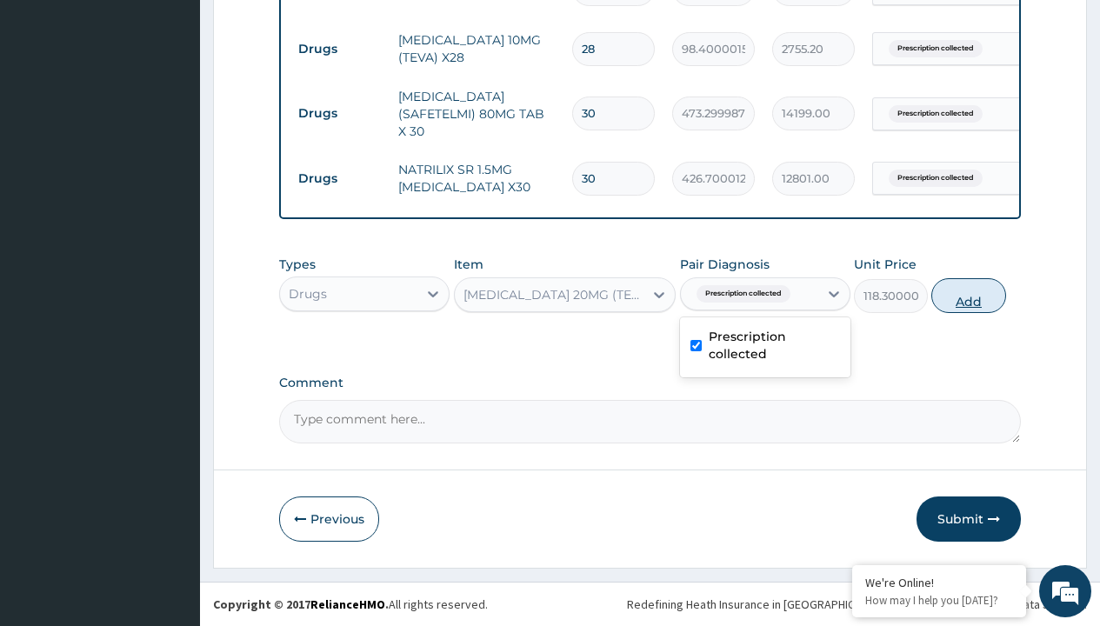
click at [969, 295] on button "Add" at bounding box center [968, 295] width 74 height 35
type input "0"
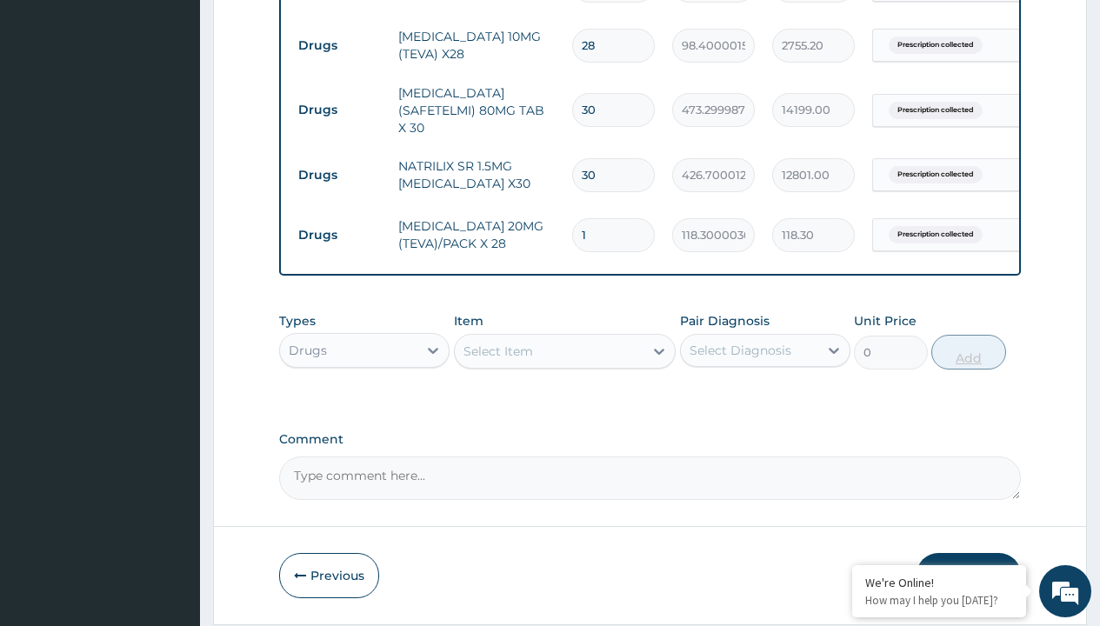
type input "28"
type input "3312.40"
type input "28"
click at [339, 45] on td "Drugs" at bounding box center [340, 46] width 100 height 32
type input "drugs"
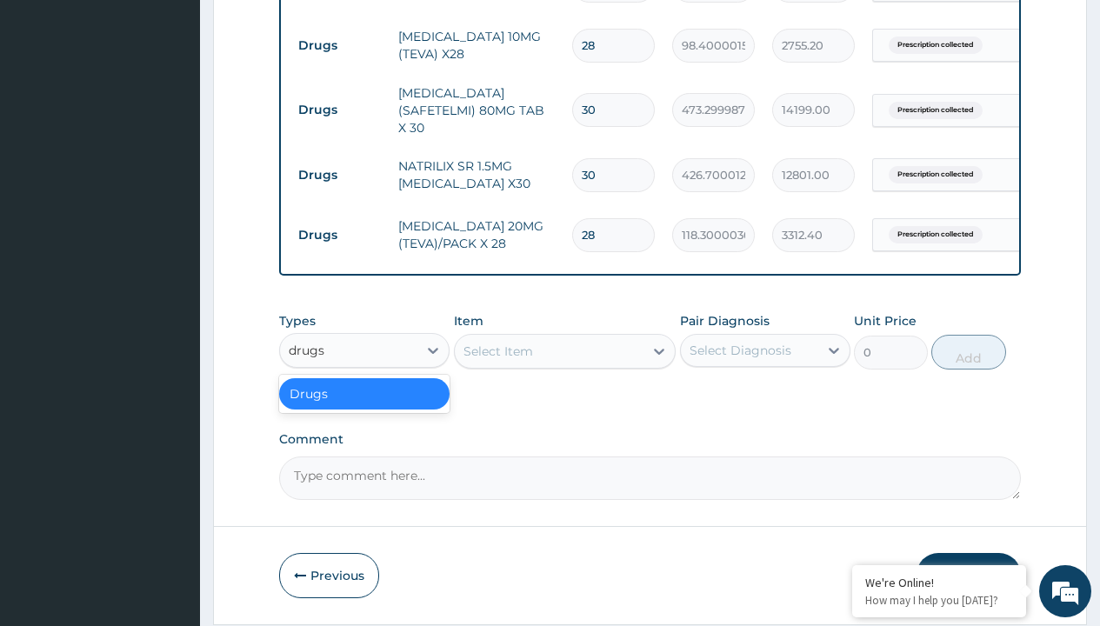
click at [364, 396] on div "Drugs" at bounding box center [364, 393] width 170 height 31
click at [497, 354] on div "Select Item" at bounding box center [498, 351] width 70 height 17
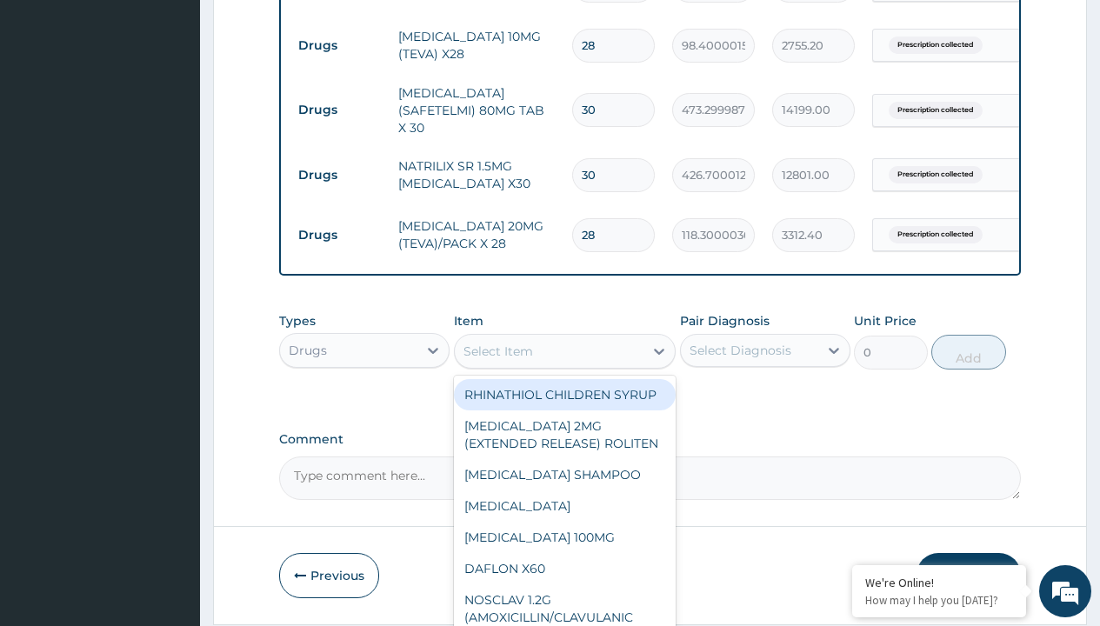
type input "clopidogrel 75mg"
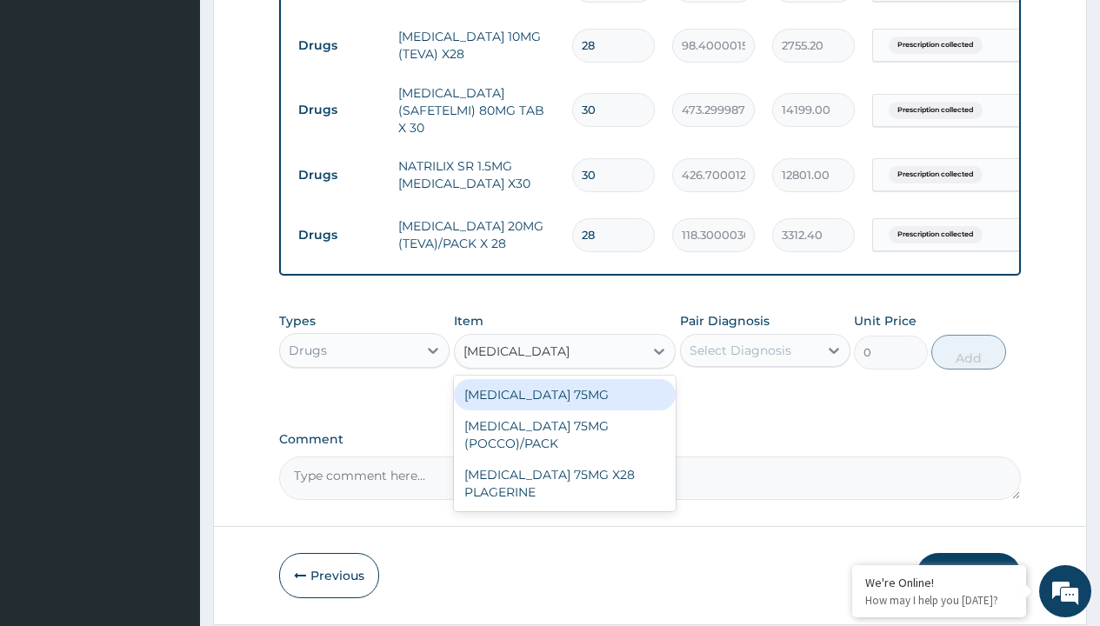
click at [564, 397] on div "CLOPIDOGREL 75MG" at bounding box center [565, 394] width 223 height 31
type input "153"
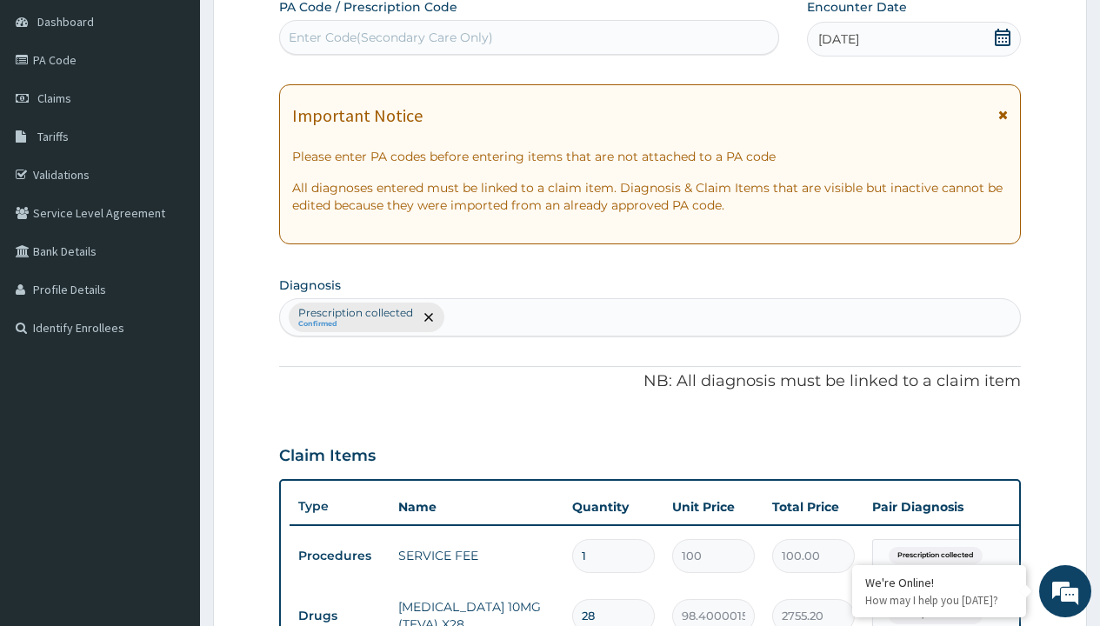
type input "prescription collected"
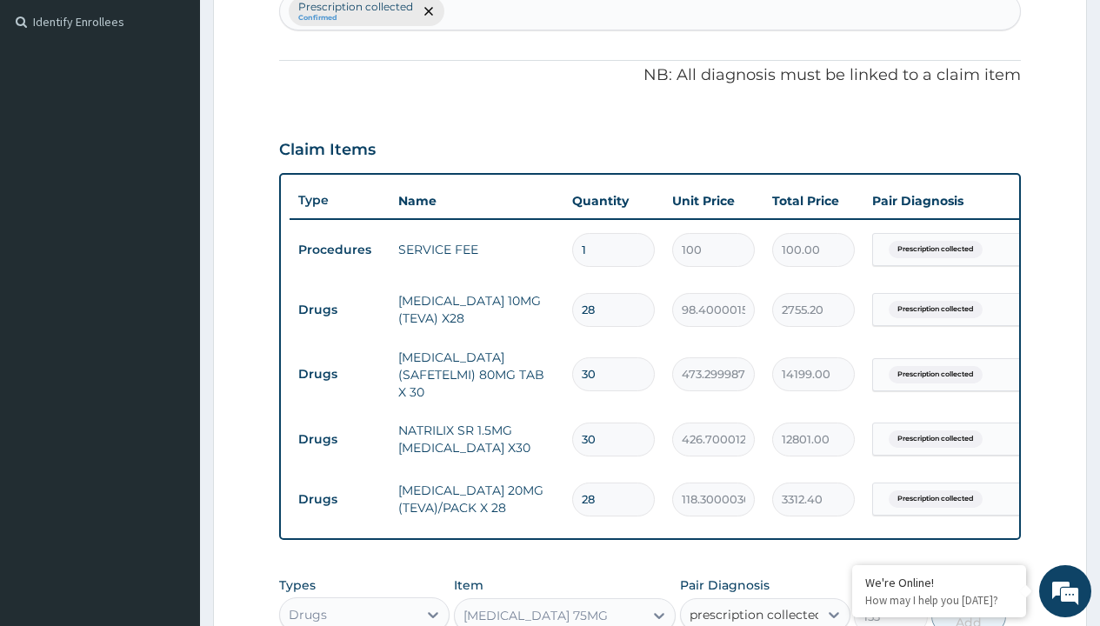
checkbox input "true"
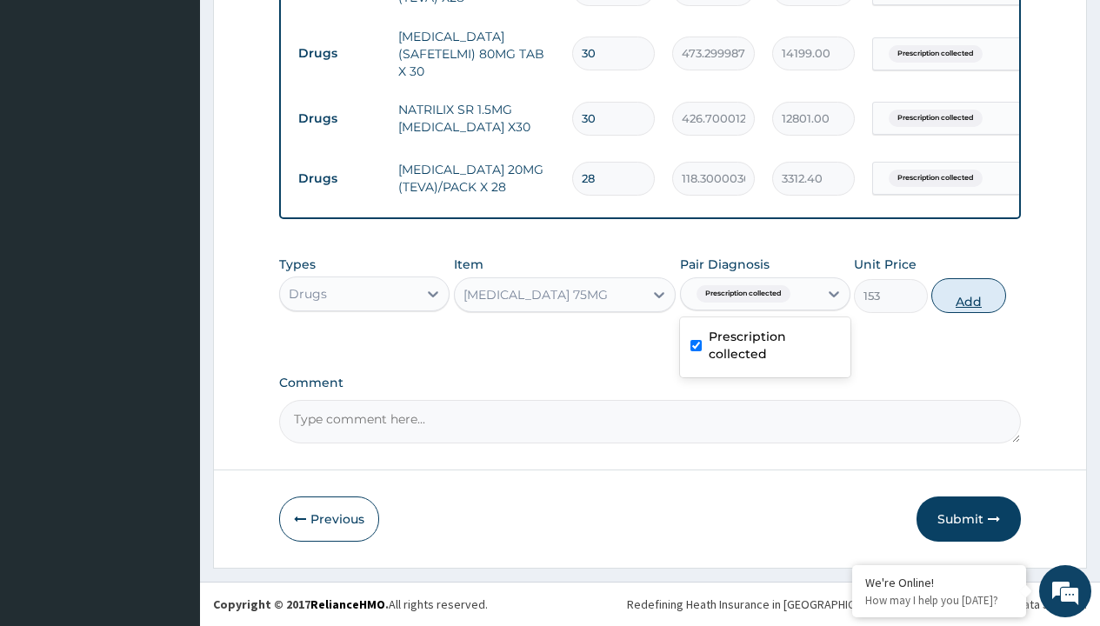
click at [969, 295] on button "Add" at bounding box center [968, 295] width 74 height 35
type input "0"
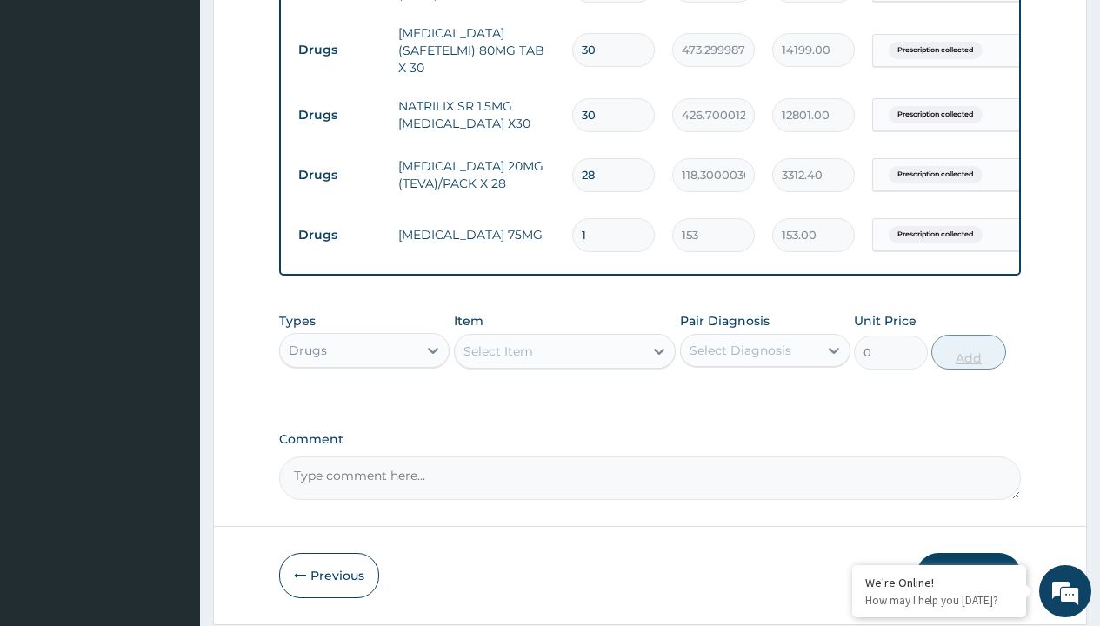
type input "30"
type input "4590.00"
type input "30"
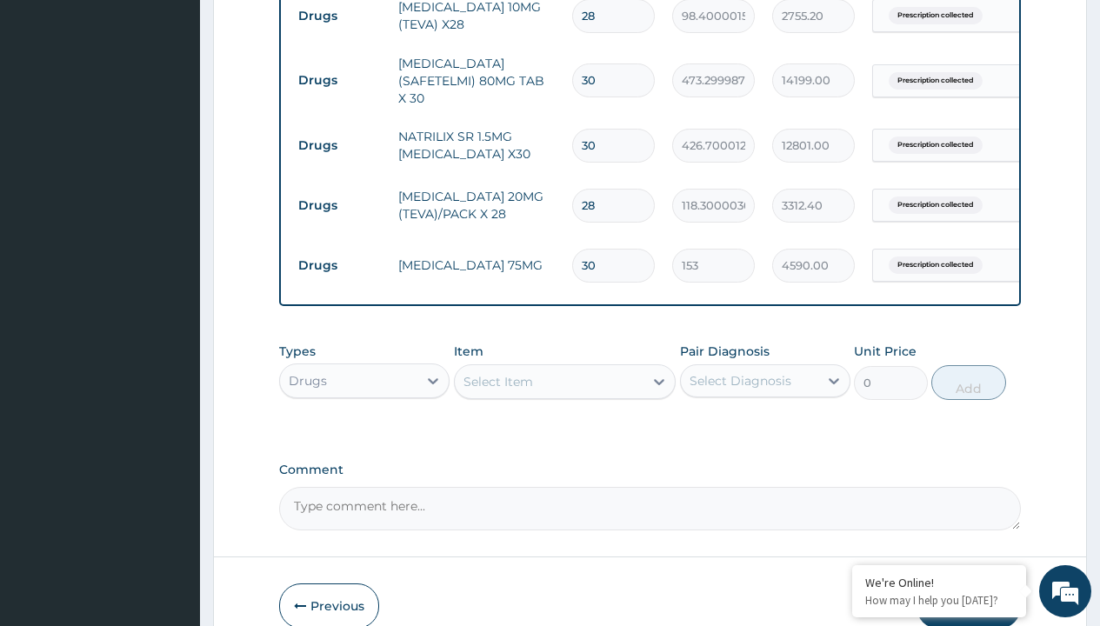
type input "procedures"
click at [364, 427] on div "Procedures" at bounding box center [364, 424] width 170 height 31
click at [497, 384] on div "Select Item" at bounding box center [498, 381] width 70 height 17
type input "delivery"
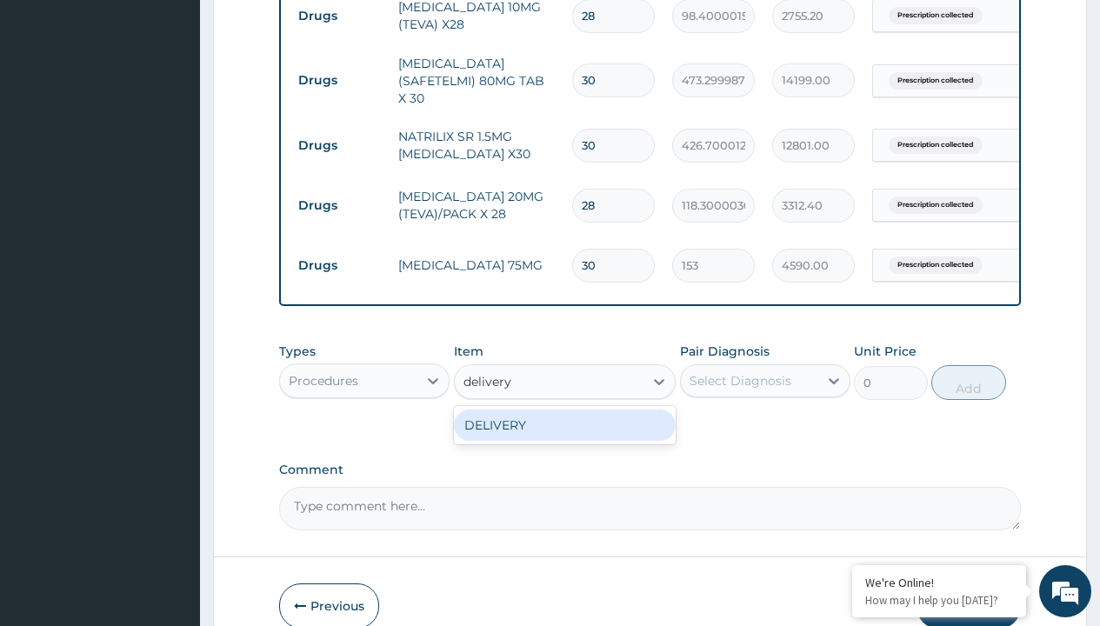
click at [564, 428] on div "DELIVERY" at bounding box center [565, 424] width 223 height 31
type input "2000"
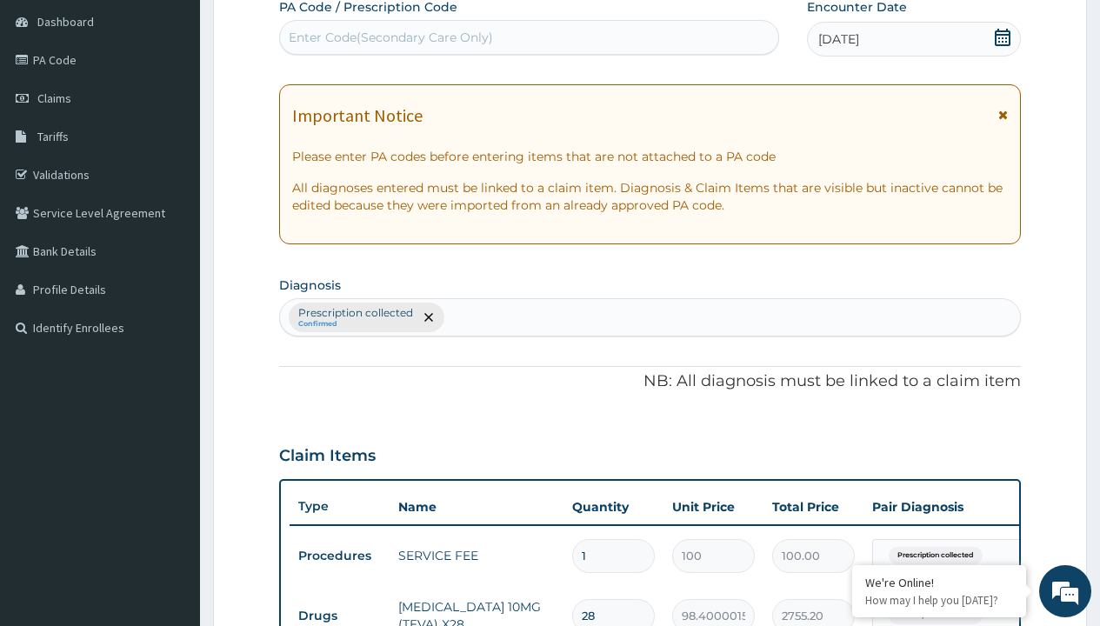
type input "prescription collected"
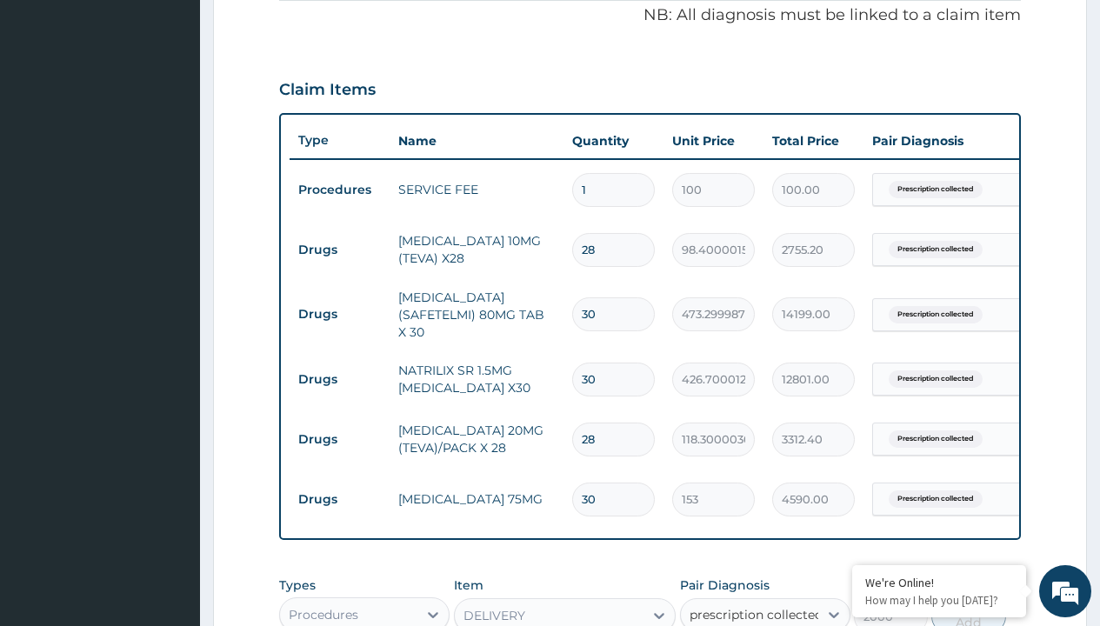
checkbox input "true"
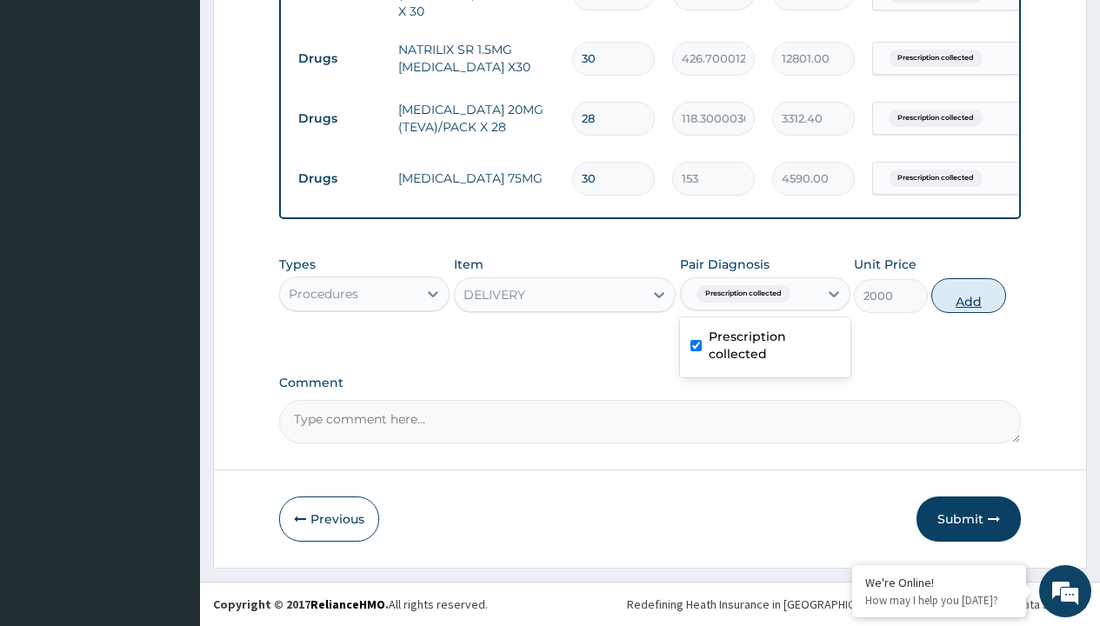
click at [969, 295] on button "Add" at bounding box center [968, 295] width 74 height 35
type input "0"
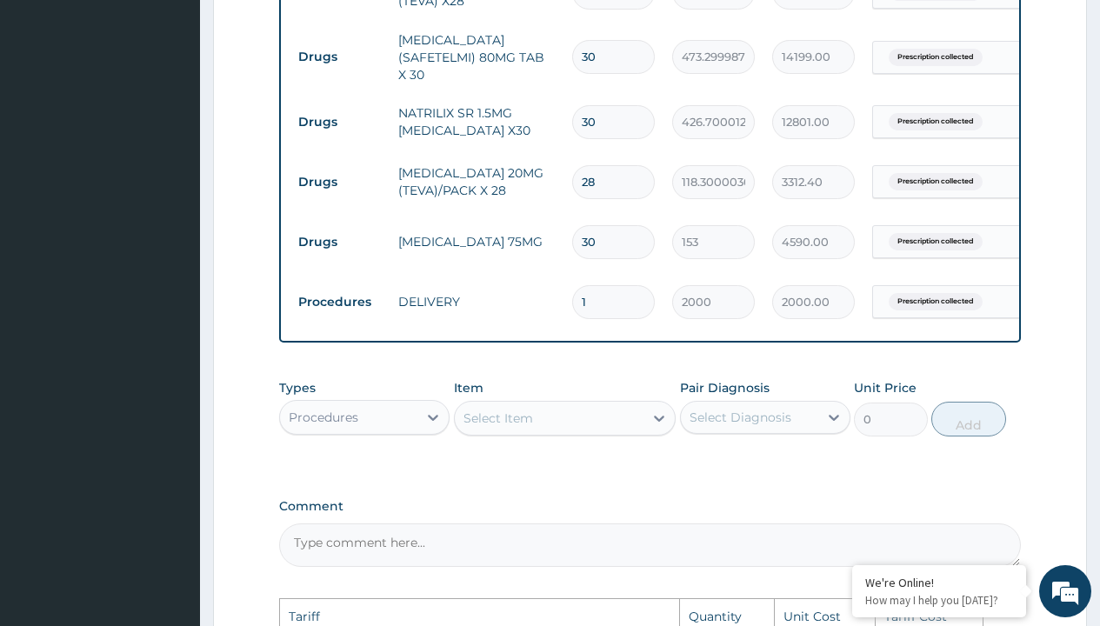
scroll to position [789, 0]
click at [610, 62] on input "30" at bounding box center [613, 59] width 83 height 34
type input "3"
type input "1419.90"
type input "32"
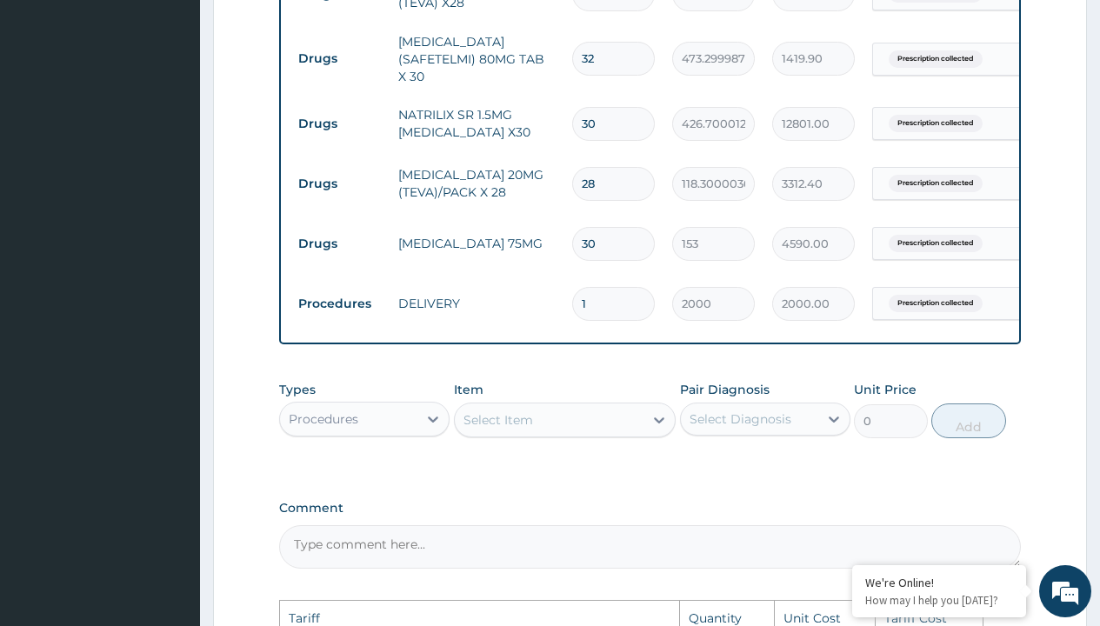
type input "15145.60"
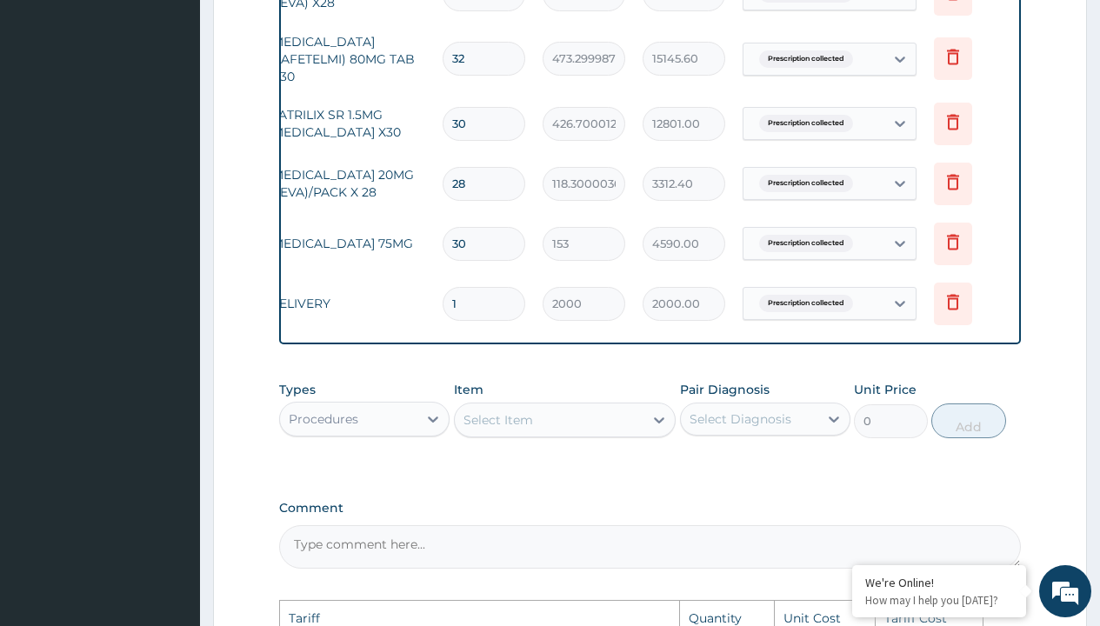
scroll to position [0, 131]
type input "32"
click at [949, 298] on icon at bounding box center [951, 301] width 21 height 21
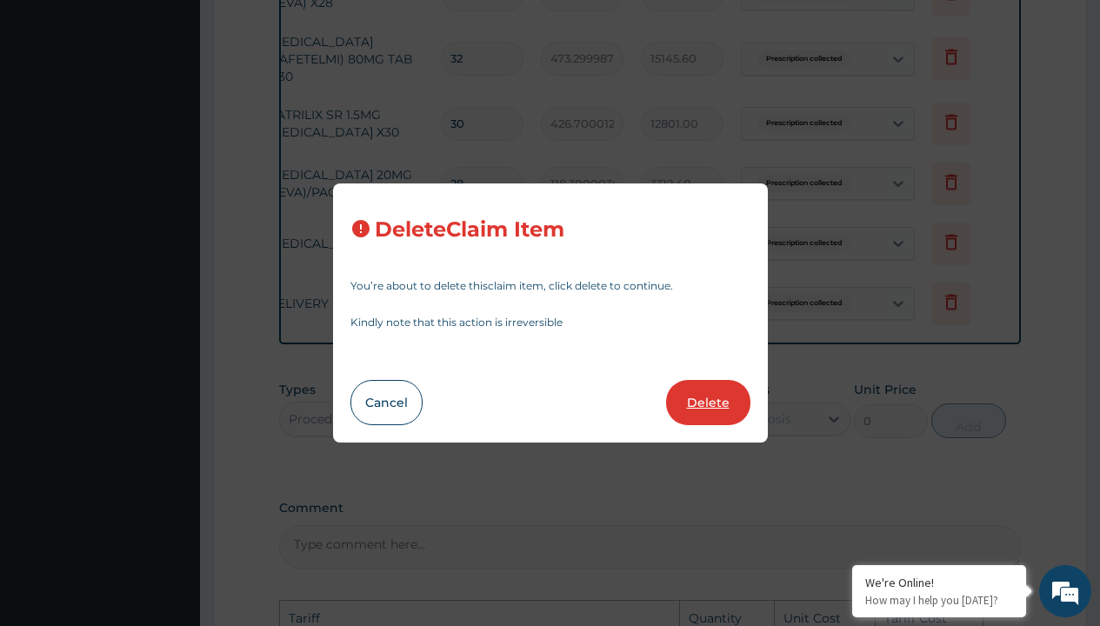
click at [721, 396] on button "Delete" at bounding box center [708, 402] width 84 height 45
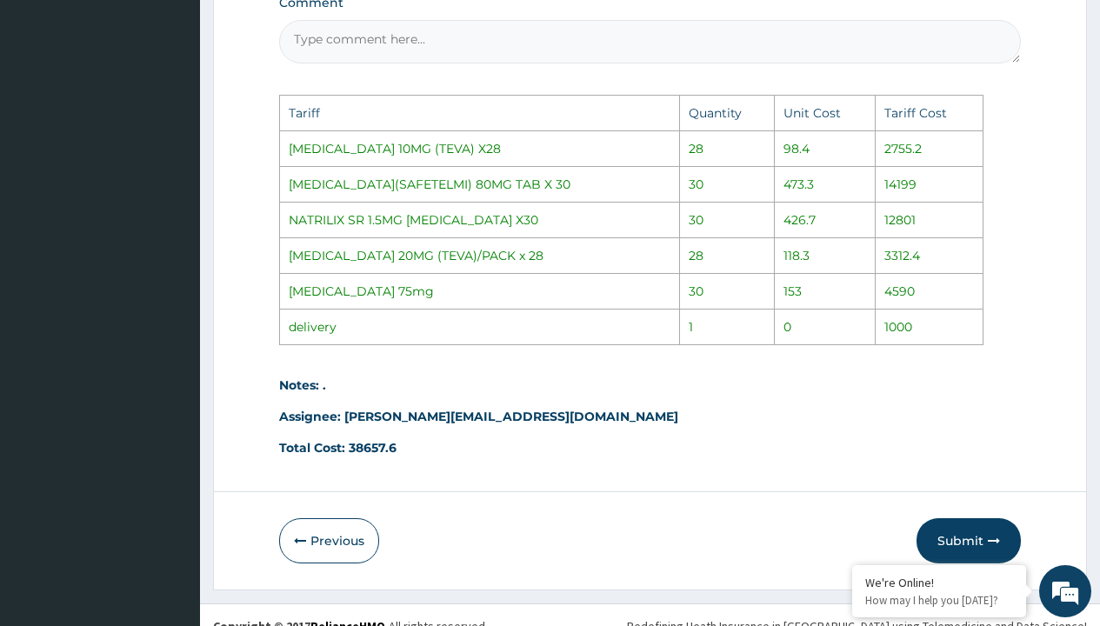
scroll to position [1260, 0]
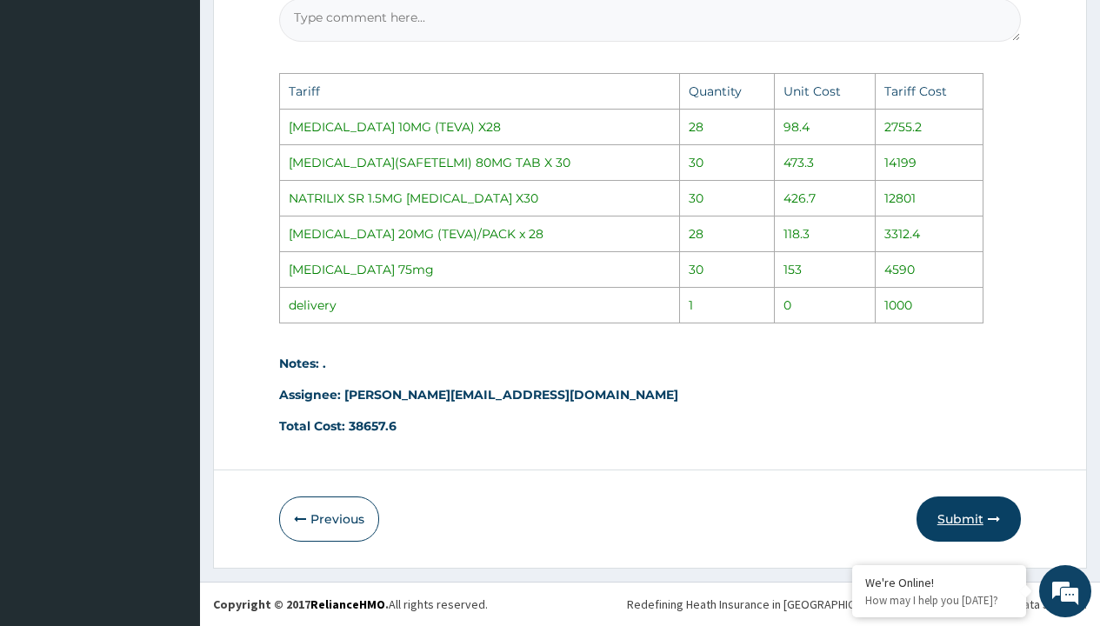
click at [976, 525] on button "Submit" at bounding box center [968, 518] width 104 height 45
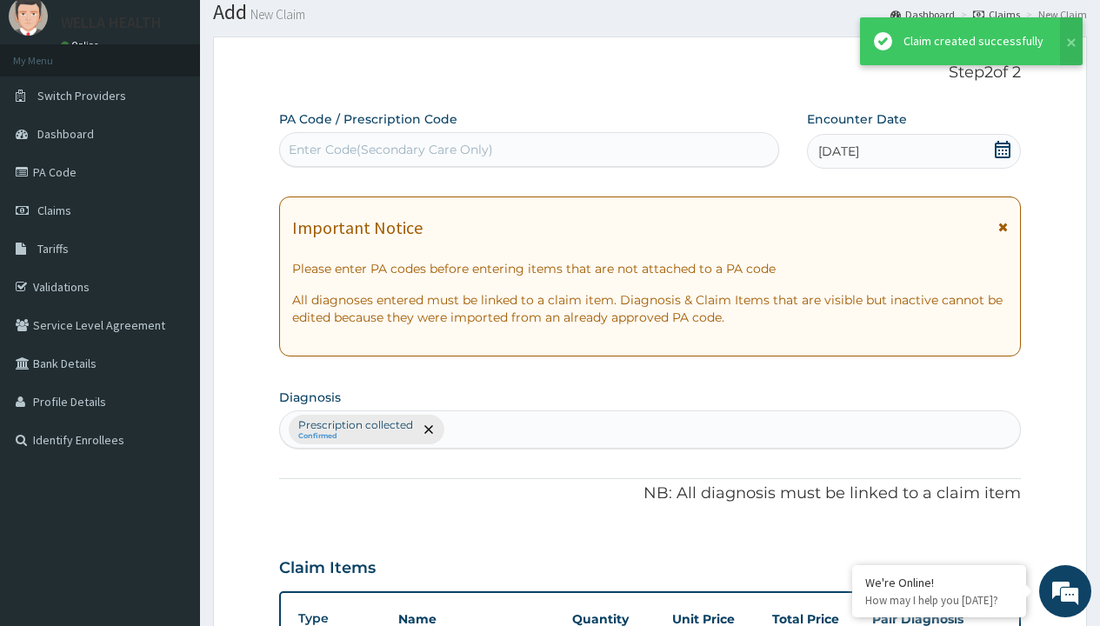
scroll to position [858, 0]
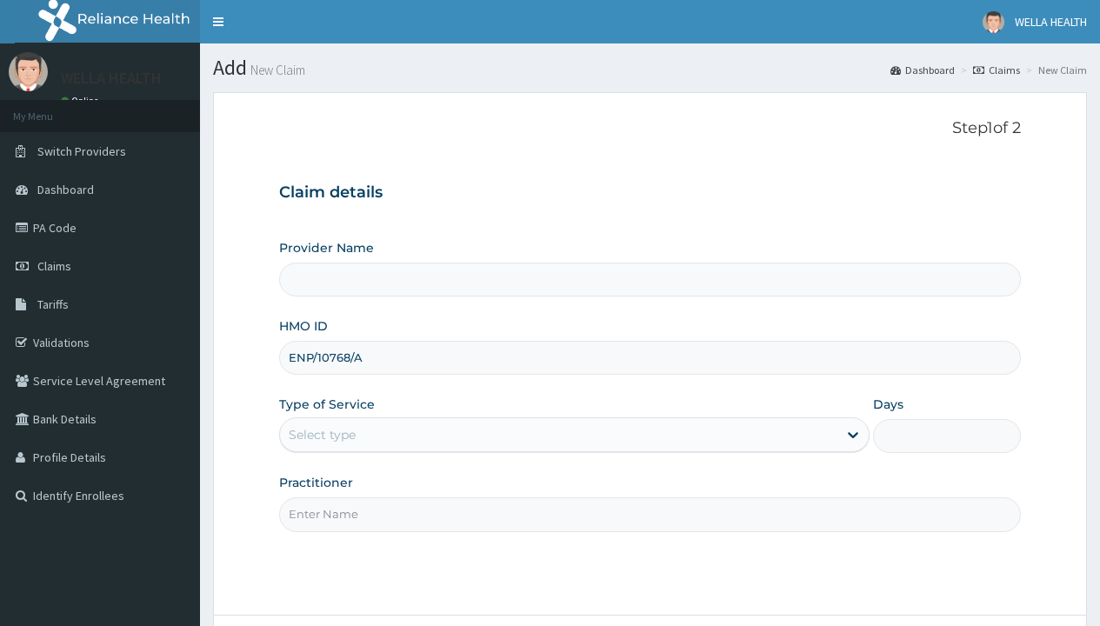
type input "ENP/10768/A"
type input "WellaHealth"
type input "Pharmacy Pick Up ( WellaHealth)"
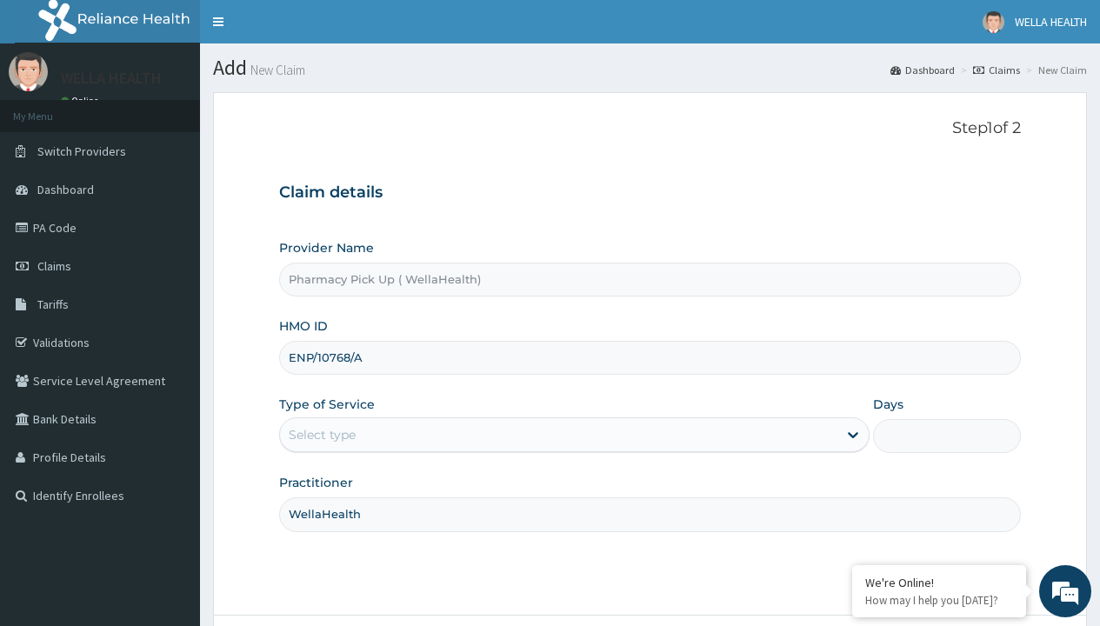
type input "WellaHealth"
click at [322, 435] on div "Select type" at bounding box center [322, 434] width 67 height 17
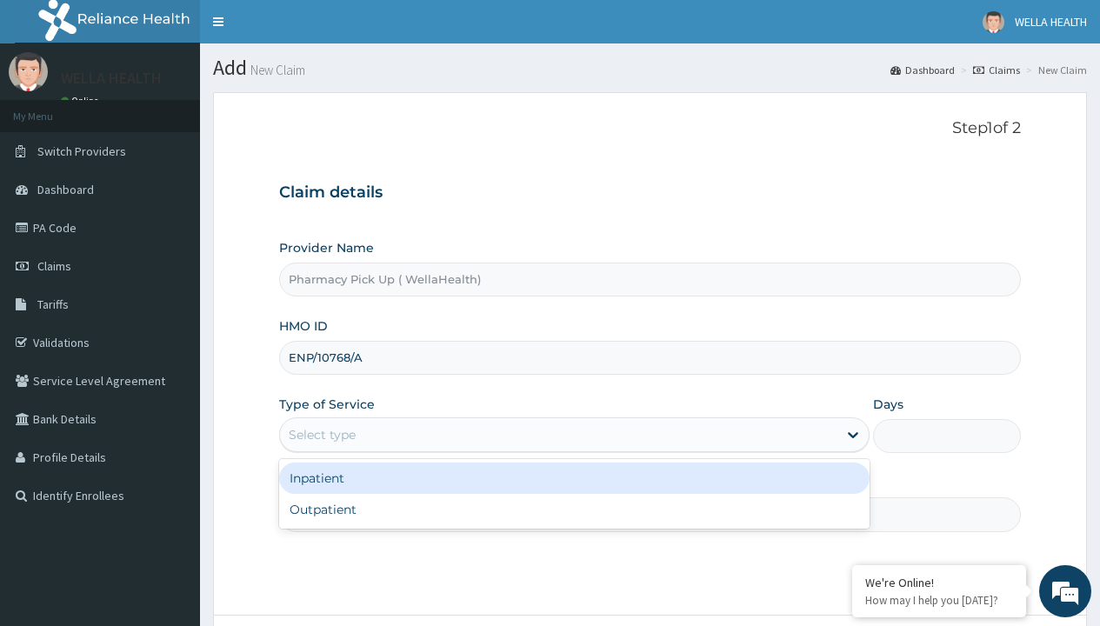
click at [574, 509] on div "Outpatient" at bounding box center [574, 509] width 590 height 31
type input "1"
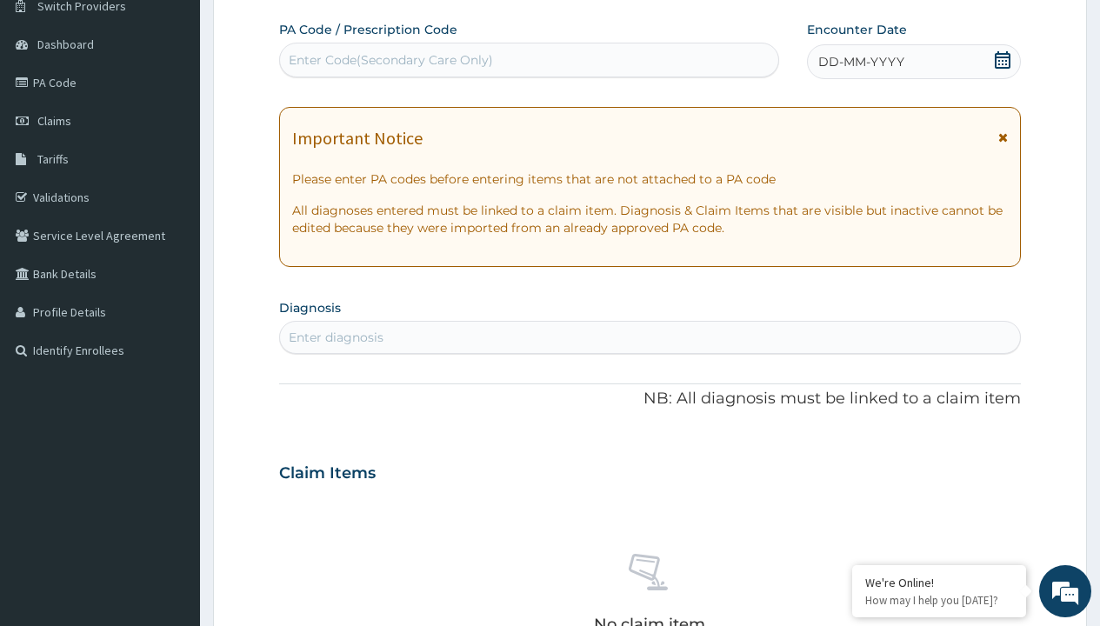
click at [860, 62] on span "DD-MM-YYYY" at bounding box center [861, 61] width 86 height 17
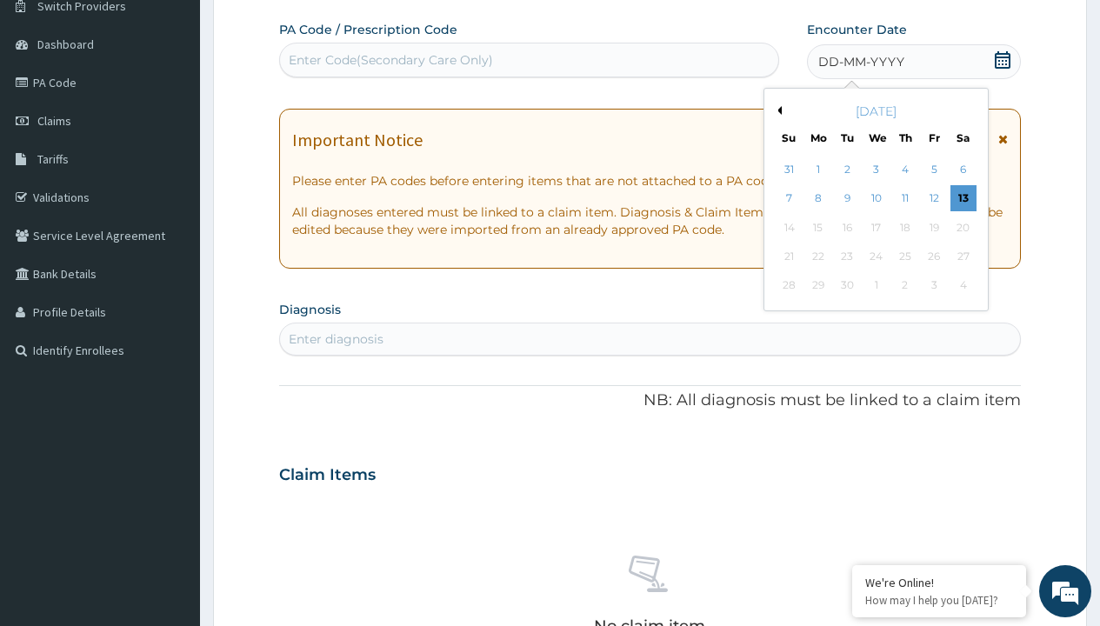
click at [776, 110] on button "Previous Month" at bounding box center [777, 110] width 9 height 9
click at [933, 198] on div "8" at bounding box center [934, 199] width 26 height 26
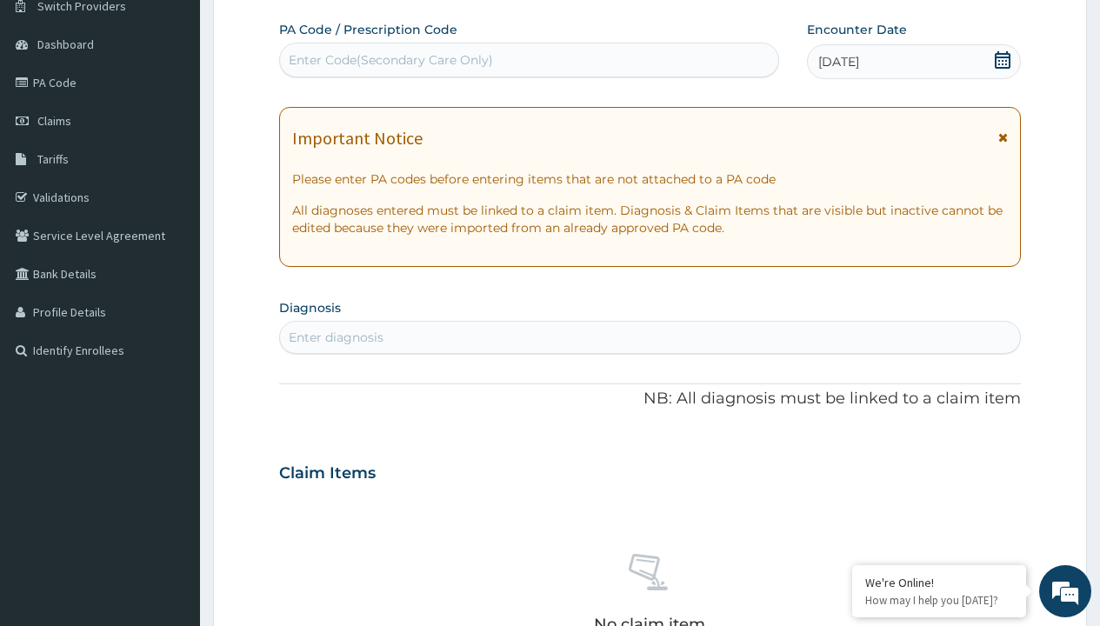
click at [336, 337] on div "Enter diagnosis" at bounding box center [336, 337] width 95 height 17
type input "prescription collected"
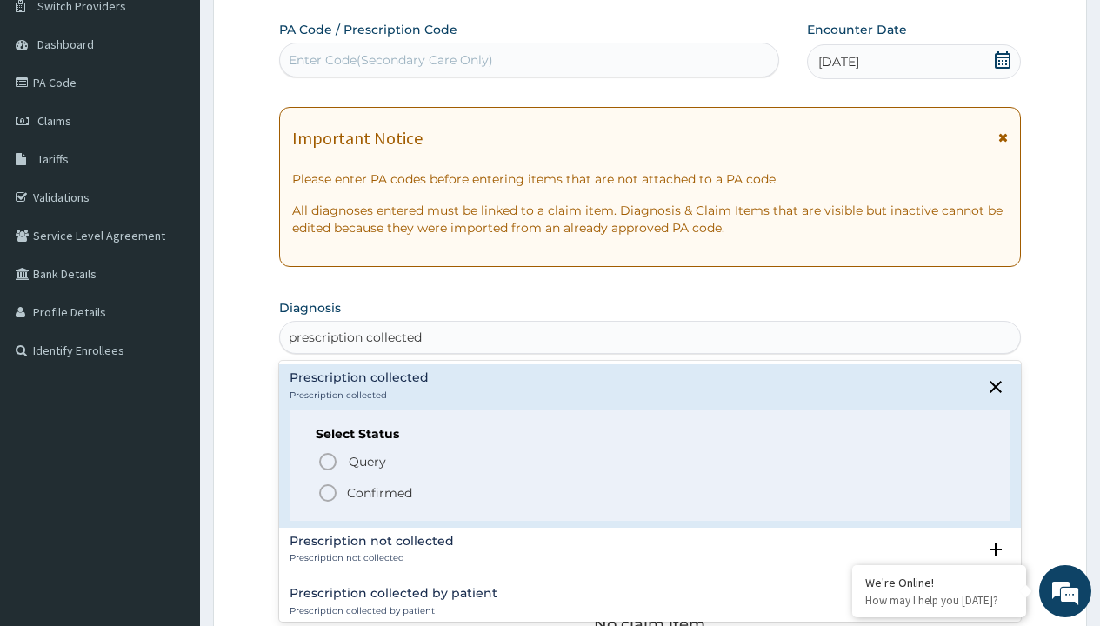
click at [379, 492] on p "Confirmed" at bounding box center [379, 492] width 65 height 17
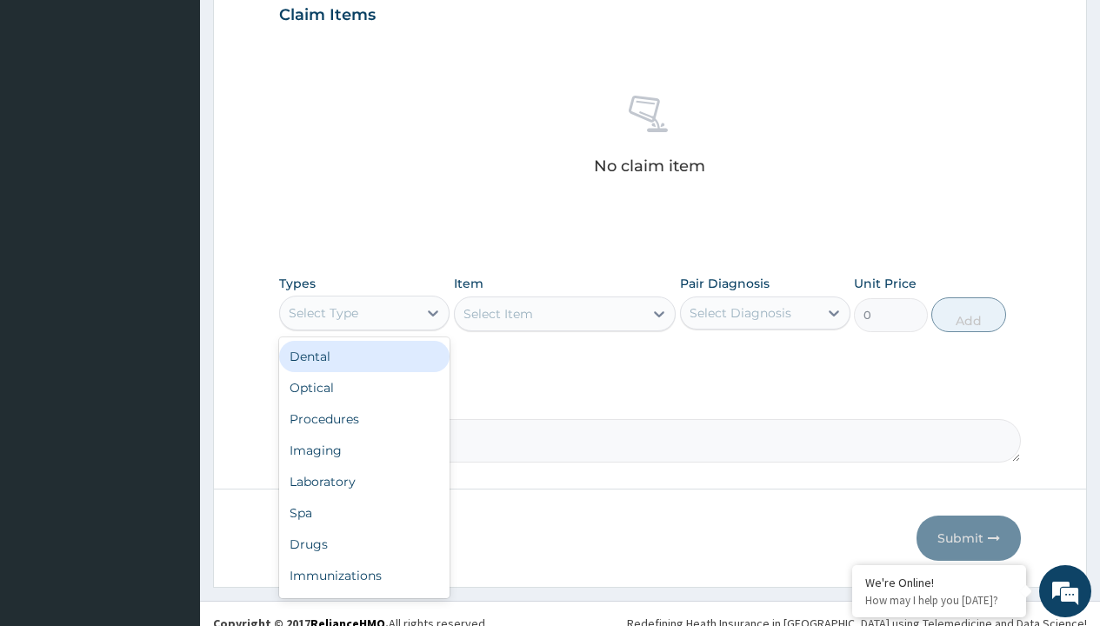
type input "procedures"
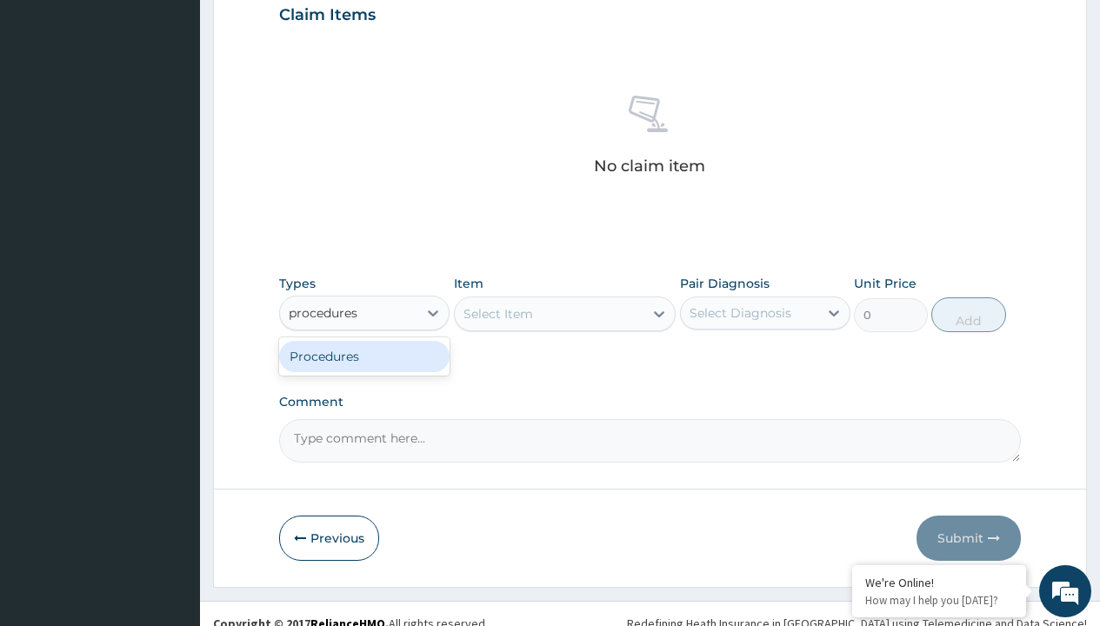
click at [364, 356] on div "Procedures" at bounding box center [364, 356] width 170 height 31
click at [497, 313] on div "Select Item" at bounding box center [565, 313] width 223 height 35
click at [323, 312] on div "Procedures" at bounding box center [324, 312] width 70 height 17
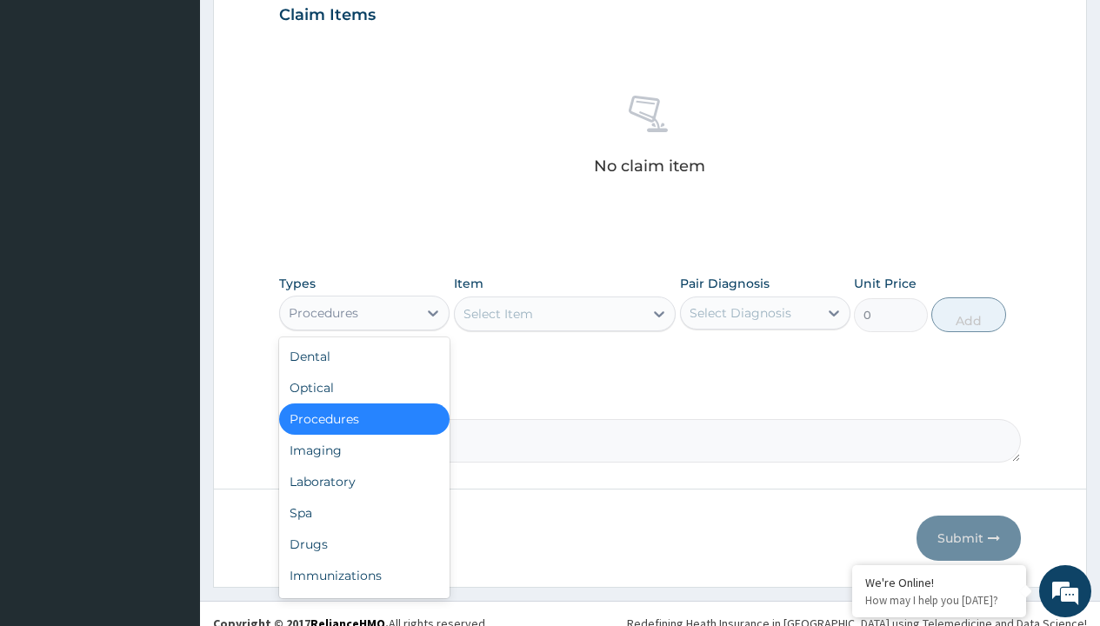
type input "procedures"
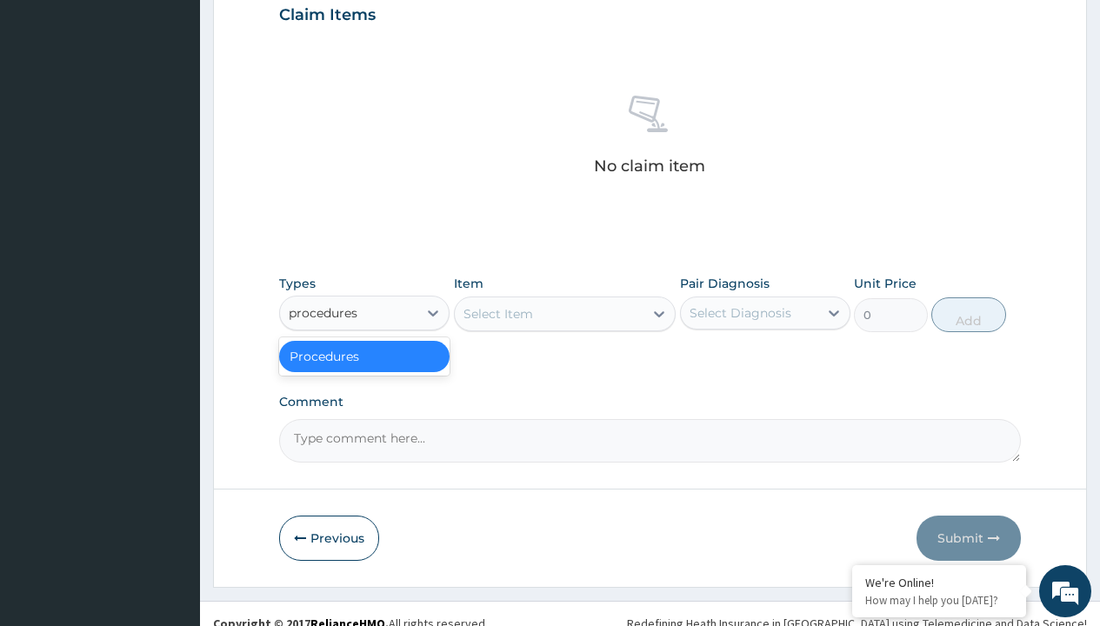
click at [364, 356] on div "Procedures" at bounding box center [364, 356] width 170 height 31
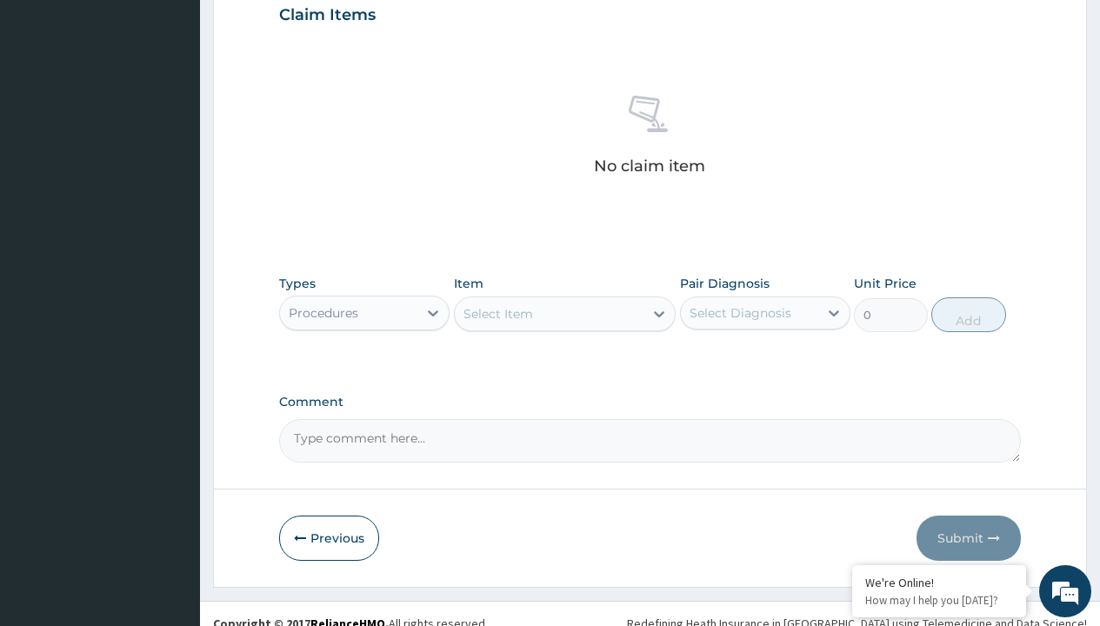
click at [497, 313] on div "Select Item" at bounding box center [498, 313] width 70 height 17
type input "service fee"
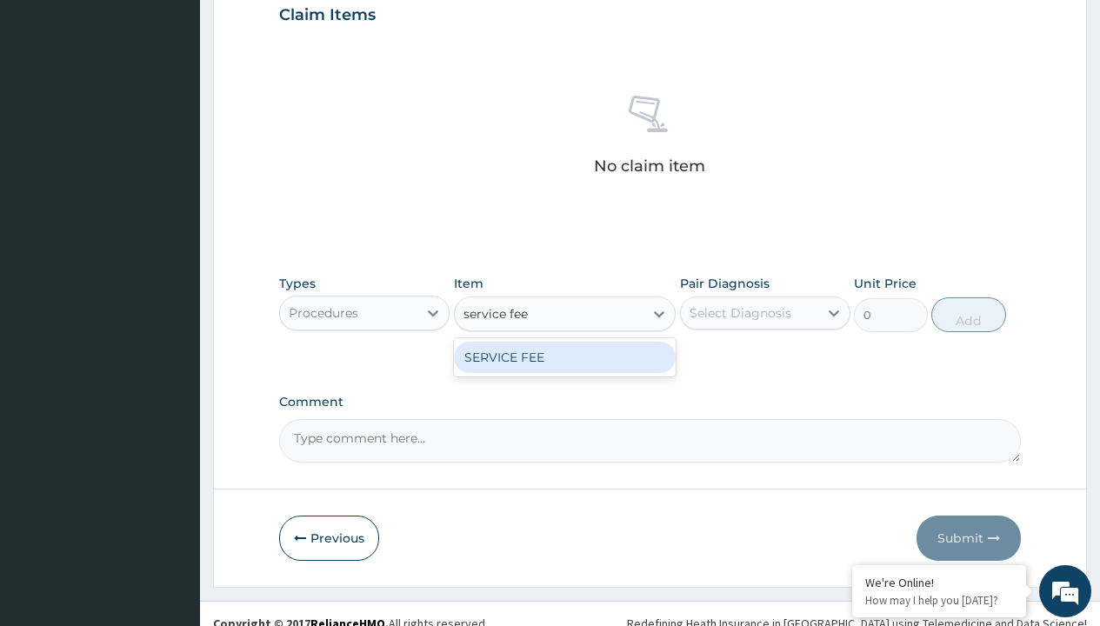
click at [564, 356] on div "SERVICE FEE" at bounding box center [565, 357] width 223 height 31
type input "100"
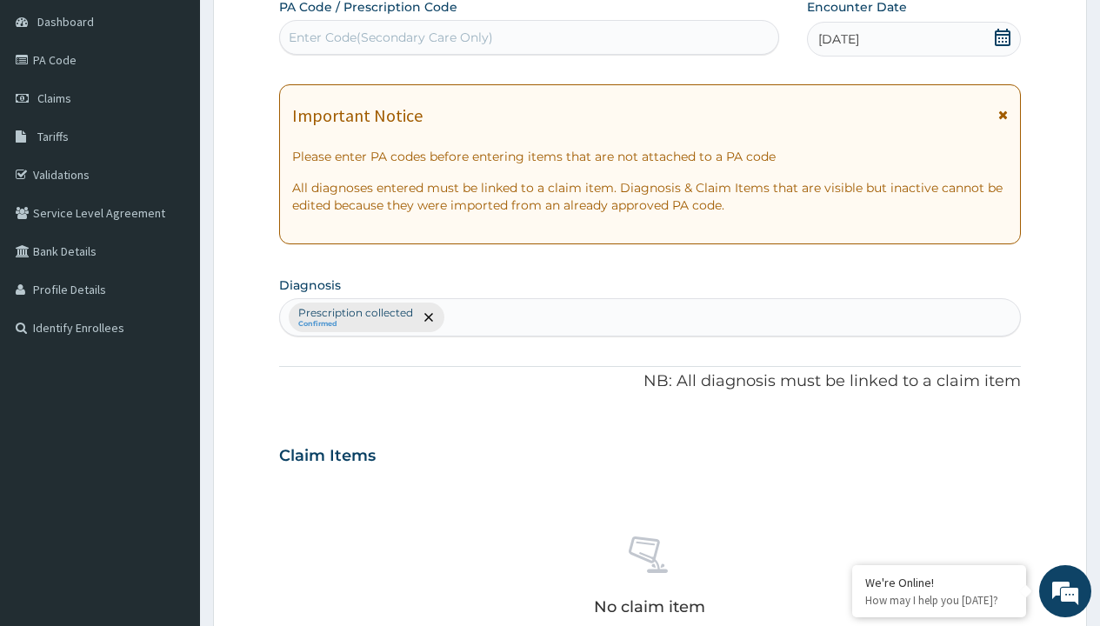
type input "prescription collected"
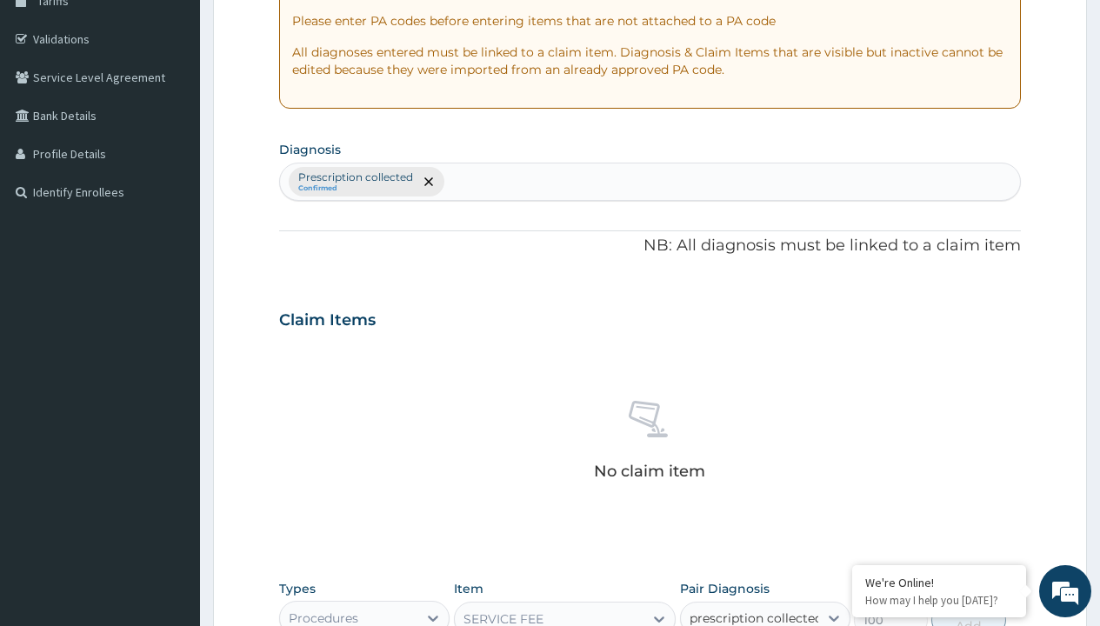
checkbox input "true"
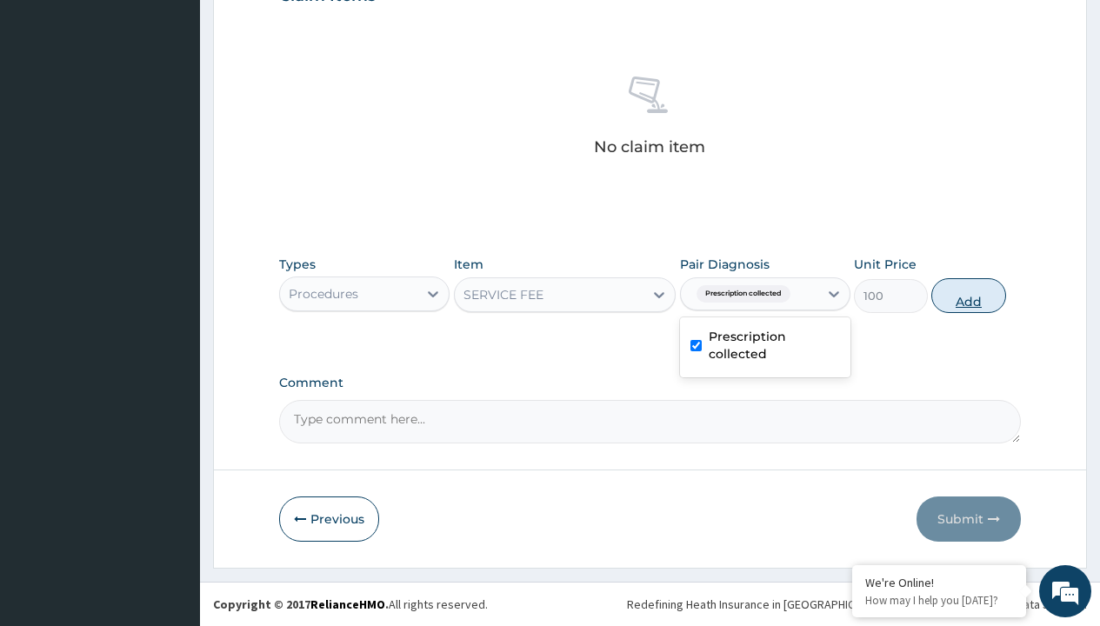
click at [969, 295] on button "Add" at bounding box center [968, 295] width 74 height 35
type input "0"
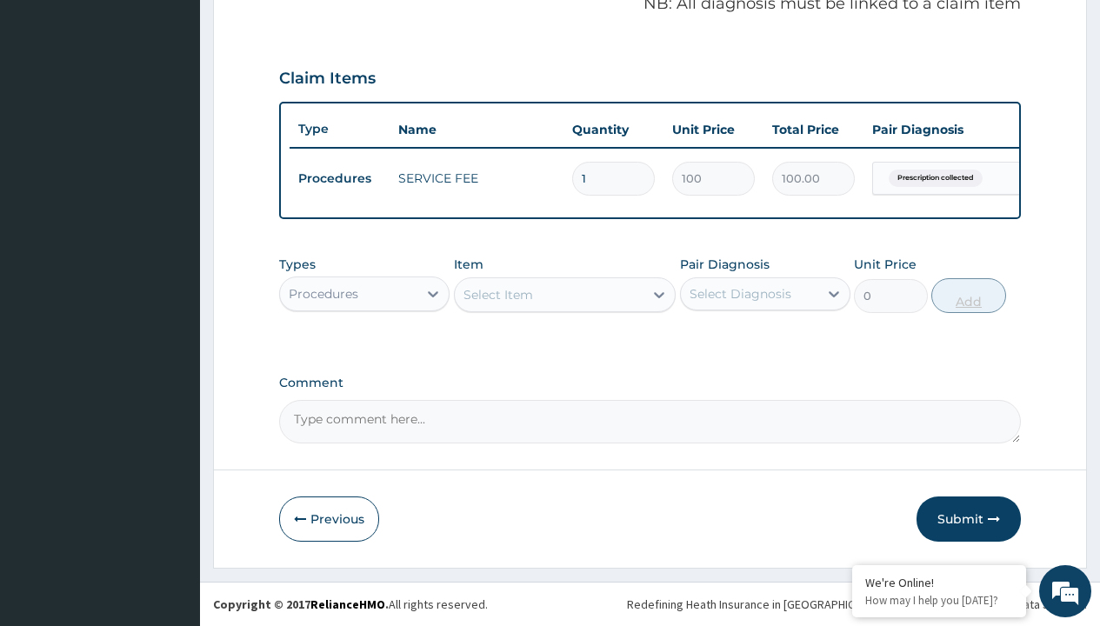
scroll to position [558, 0]
click at [323, 293] on div "Procedures" at bounding box center [324, 293] width 70 height 17
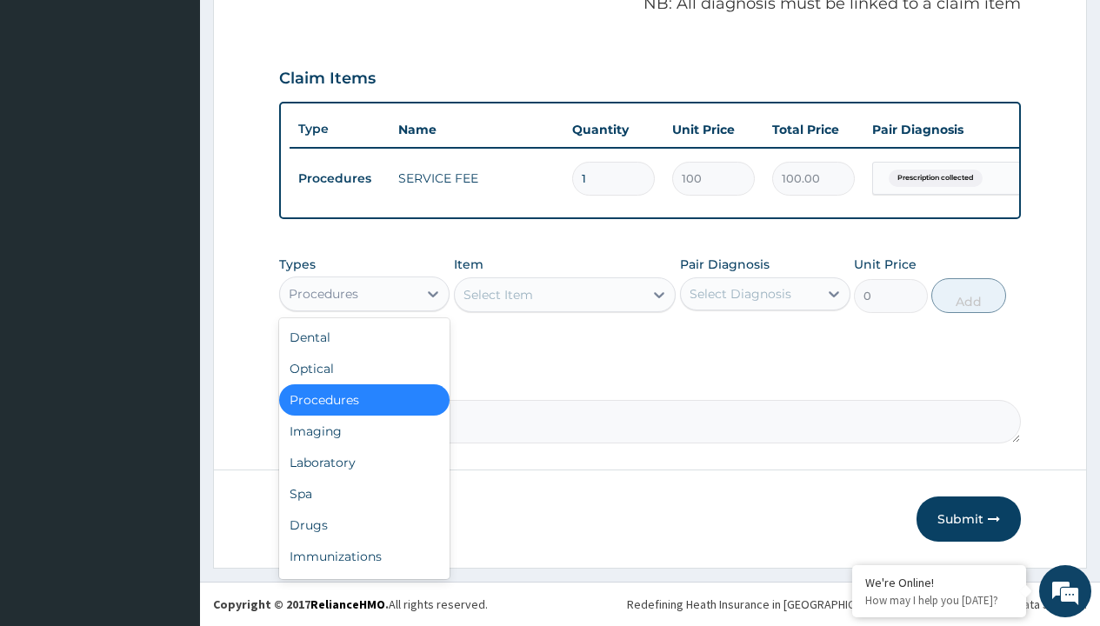
type input "drugs"
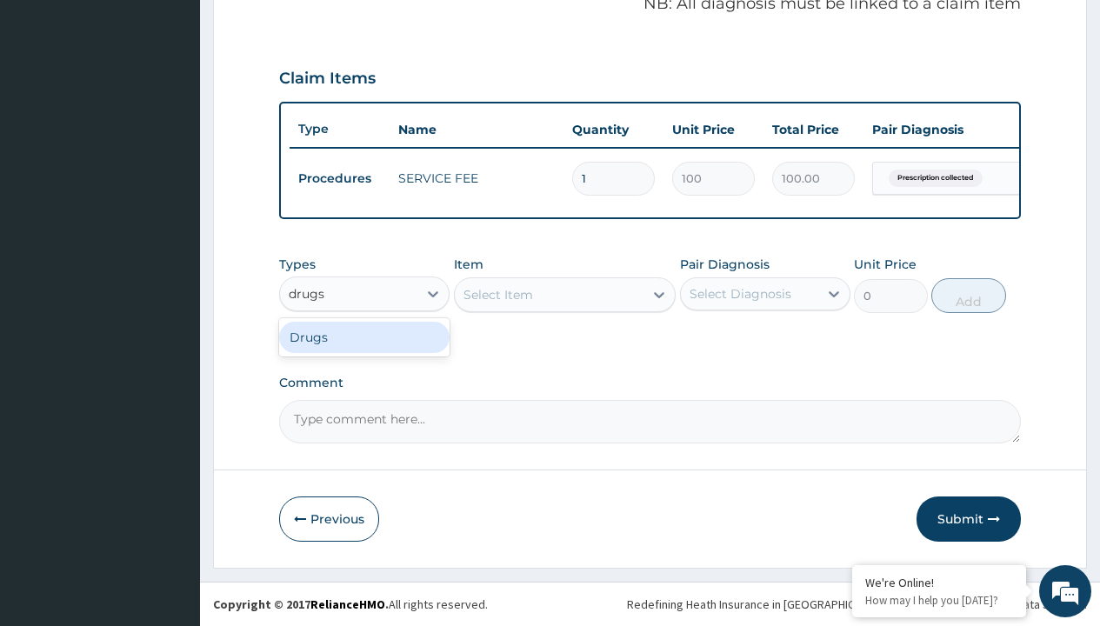
scroll to position [0, 0]
click at [364, 336] on div "Drugs" at bounding box center [364, 337] width 170 height 31
click at [497, 294] on div "Select Item" at bounding box center [565, 294] width 223 height 35
type input "[MEDICAL_DATA] 10mg (teva) x28"
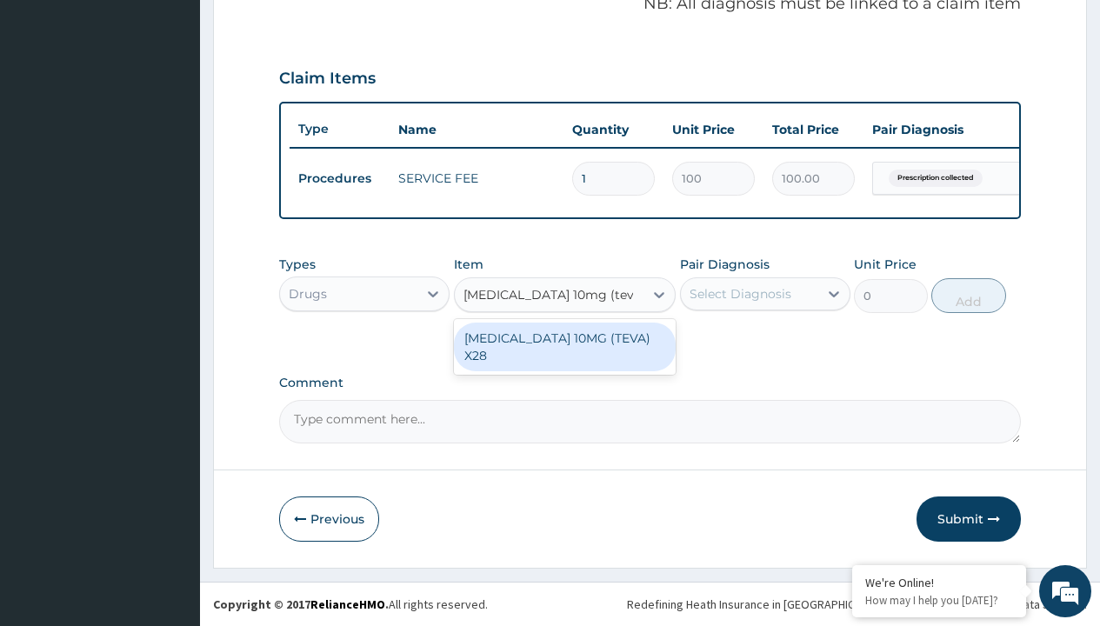
click at [564, 337] on div "[MEDICAL_DATA] 10MG (TEVA) X28" at bounding box center [565, 347] width 223 height 49
type input "98.4000015258789"
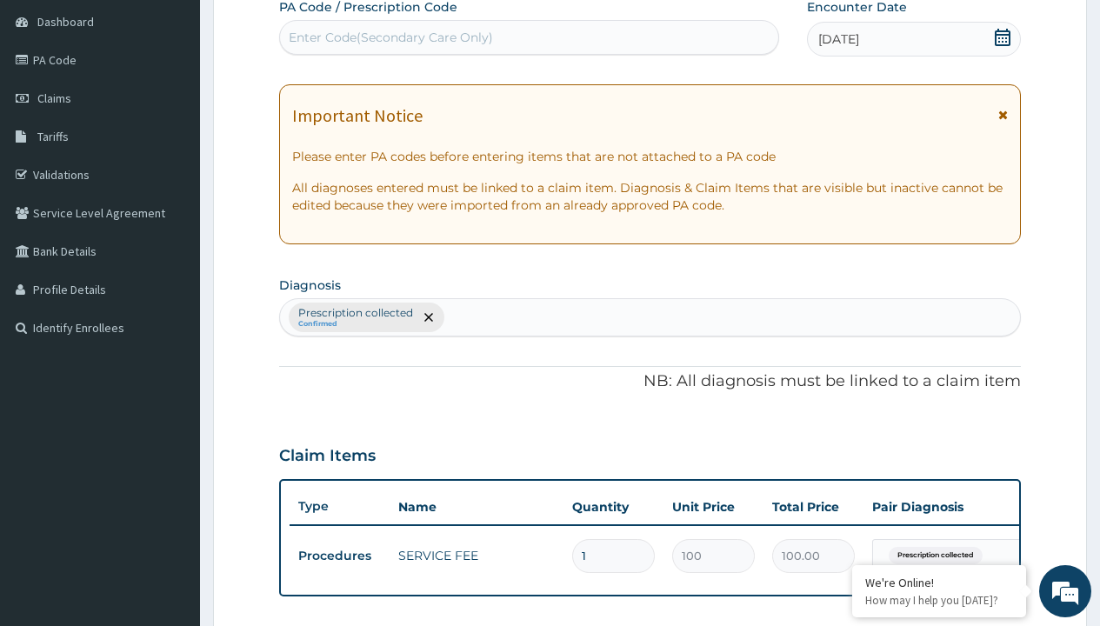
type input "prescription collected"
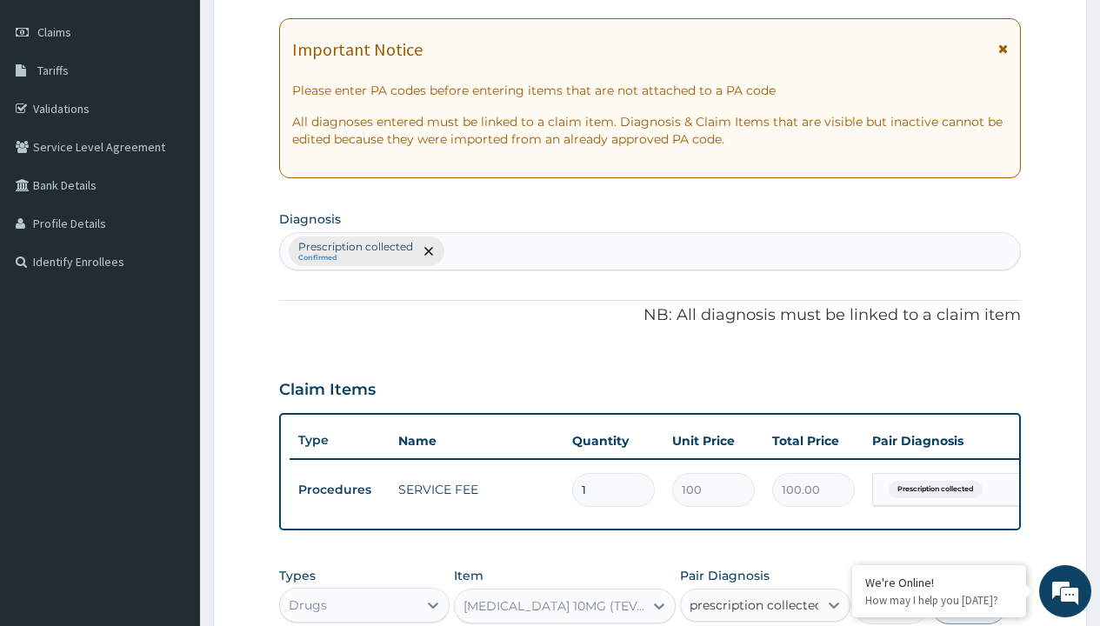
checkbox input "true"
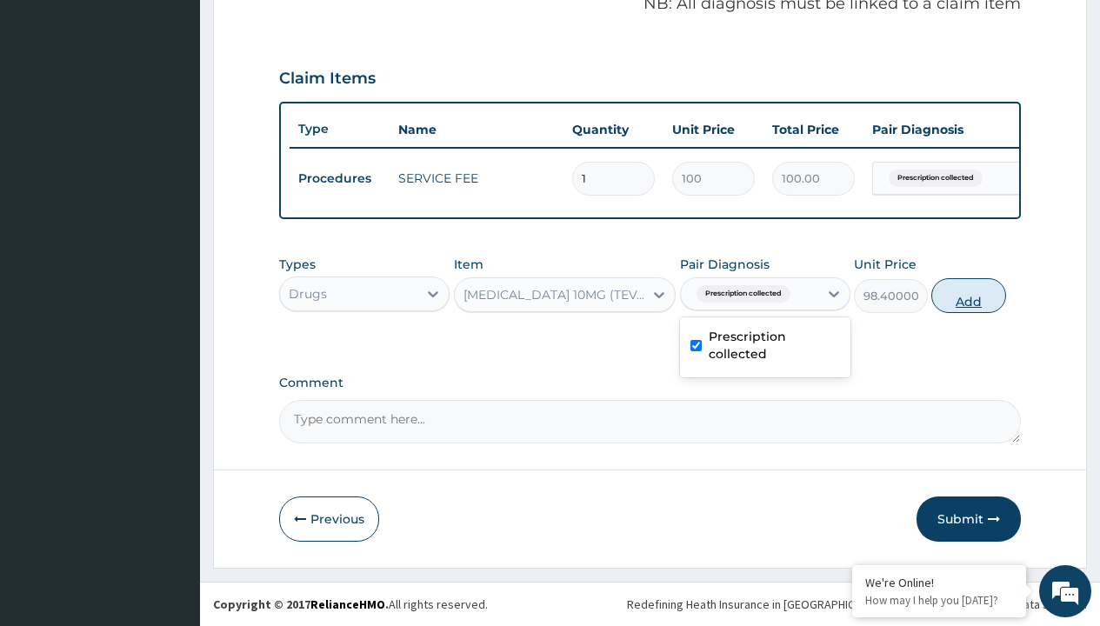
click at [969, 295] on button "Add" at bounding box center [968, 295] width 74 height 35
type input "0"
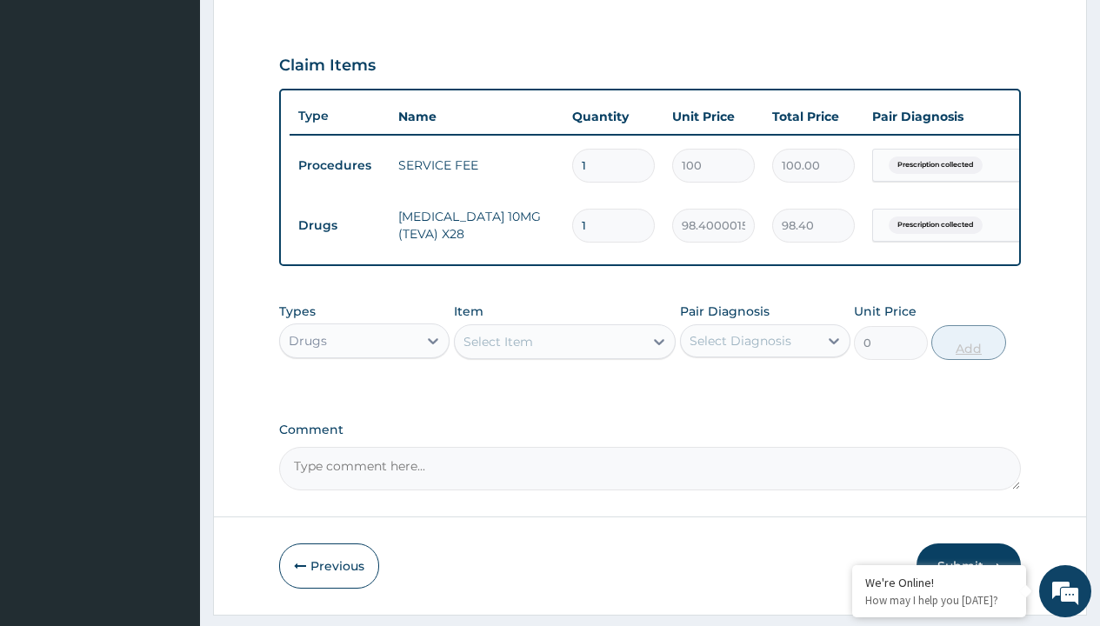
type input "28"
type input "2755.20"
type input "28"
click at [339, 225] on td "Drugs" at bounding box center [340, 226] width 100 height 32
type input "drugs"
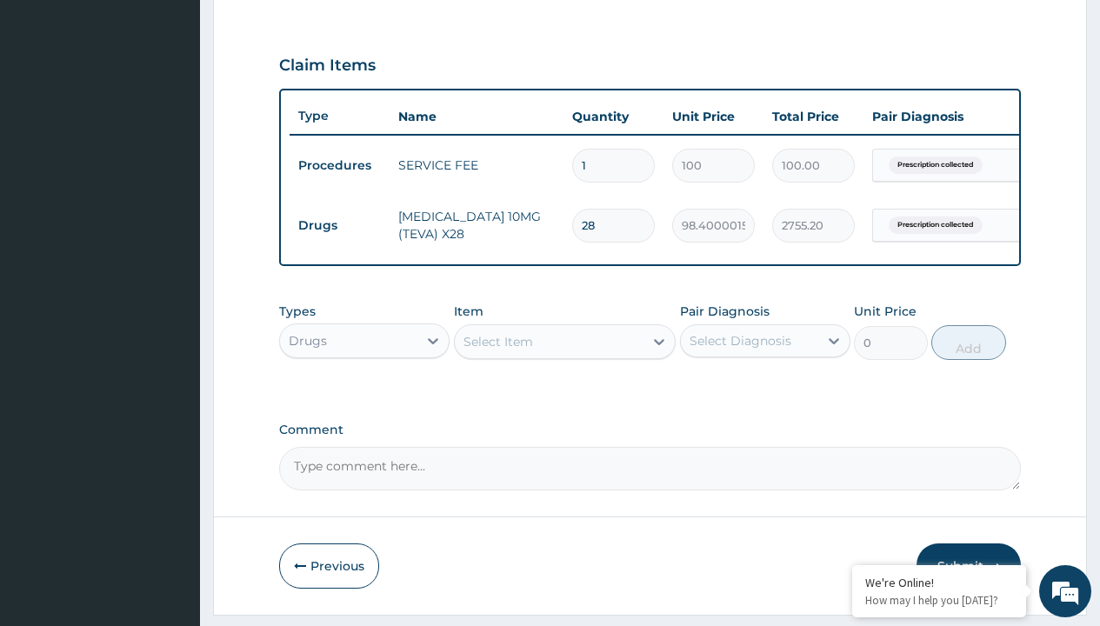
scroll to position [0, 0]
click at [364, 396] on div "Drugs" at bounding box center [364, 384] width 170 height 31
click at [497, 350] on div "Select Item" at bounding box center [498, 341] width 70 height 17
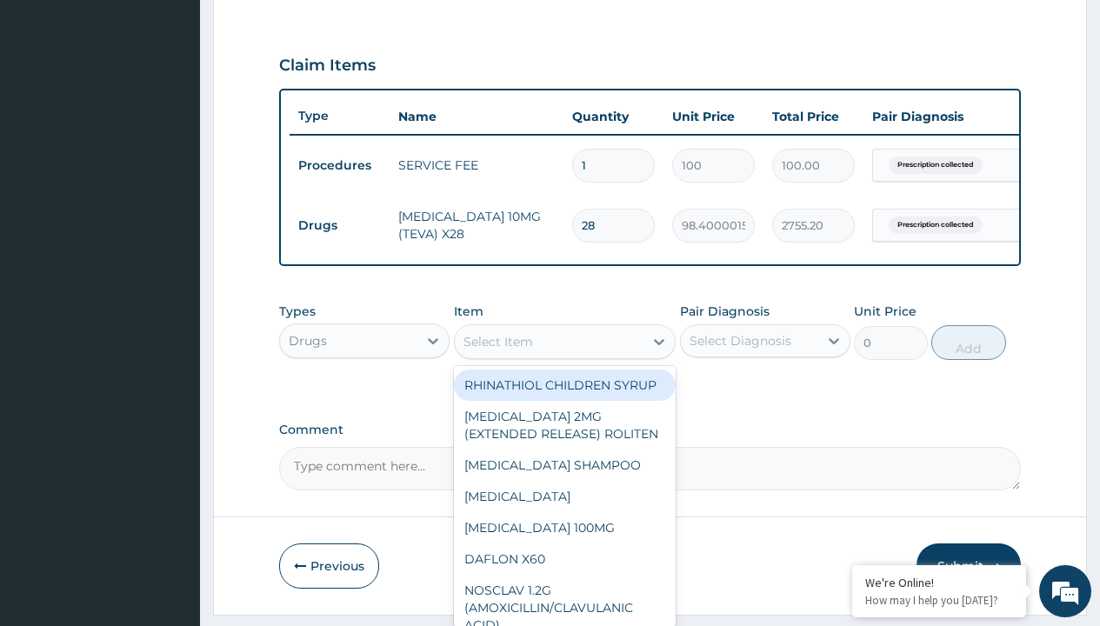
type input "[MEDICAL_DATA] 10mg (pocco) x28"
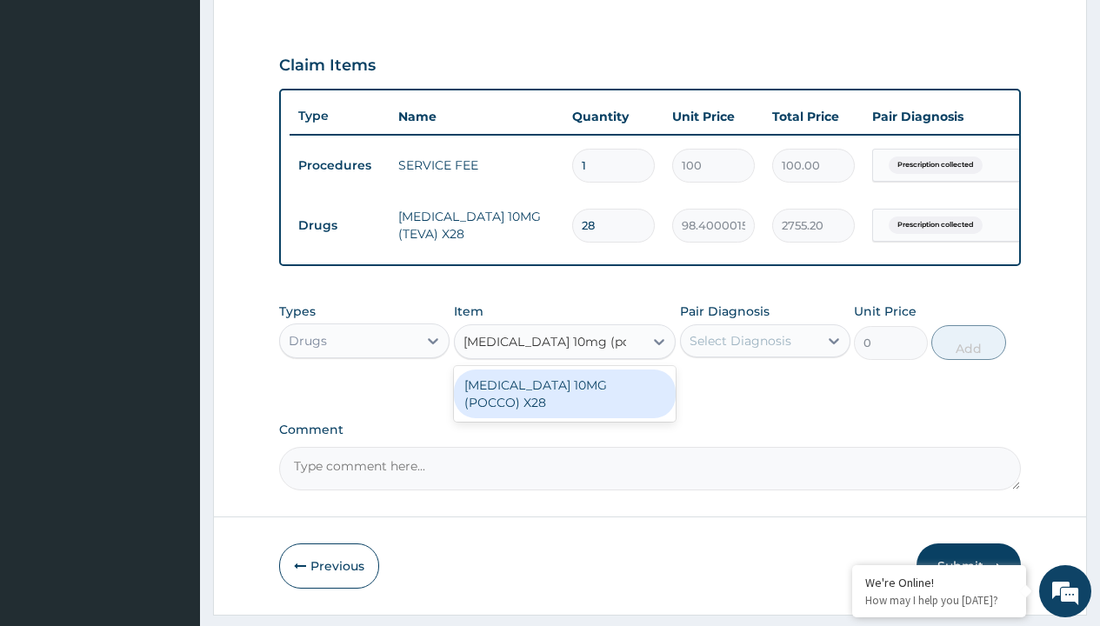
click at [564, 397] on div "[MEDICAL_DATA] 10MG (POCCO) X28" at bounding box center [565, 393] width 223 height 49
type input "110.6999969482422"
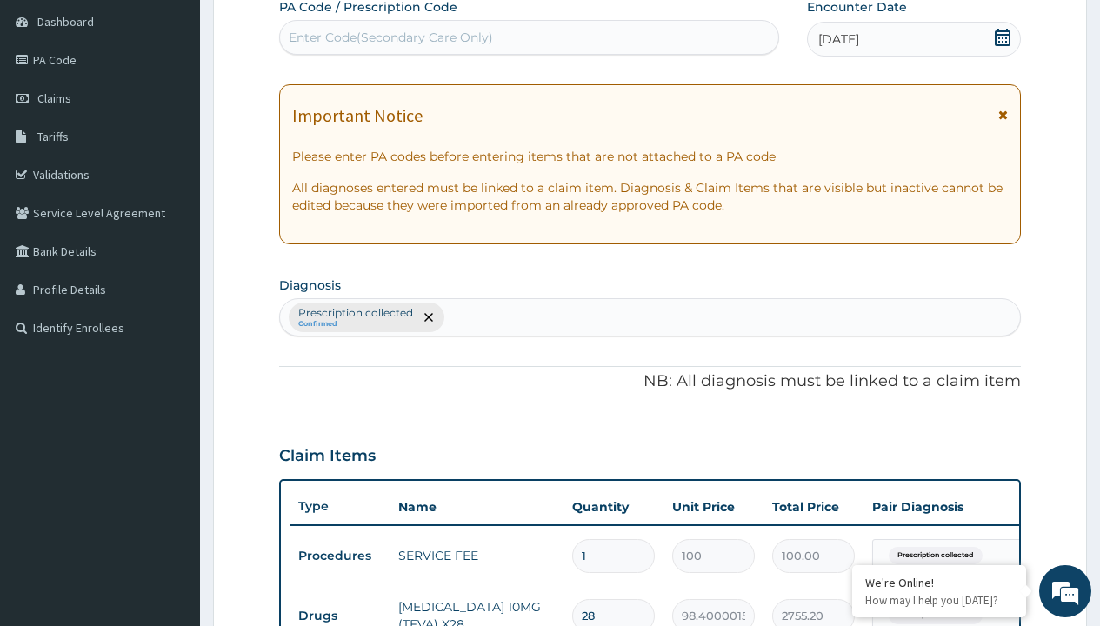
type input "prescription collected"
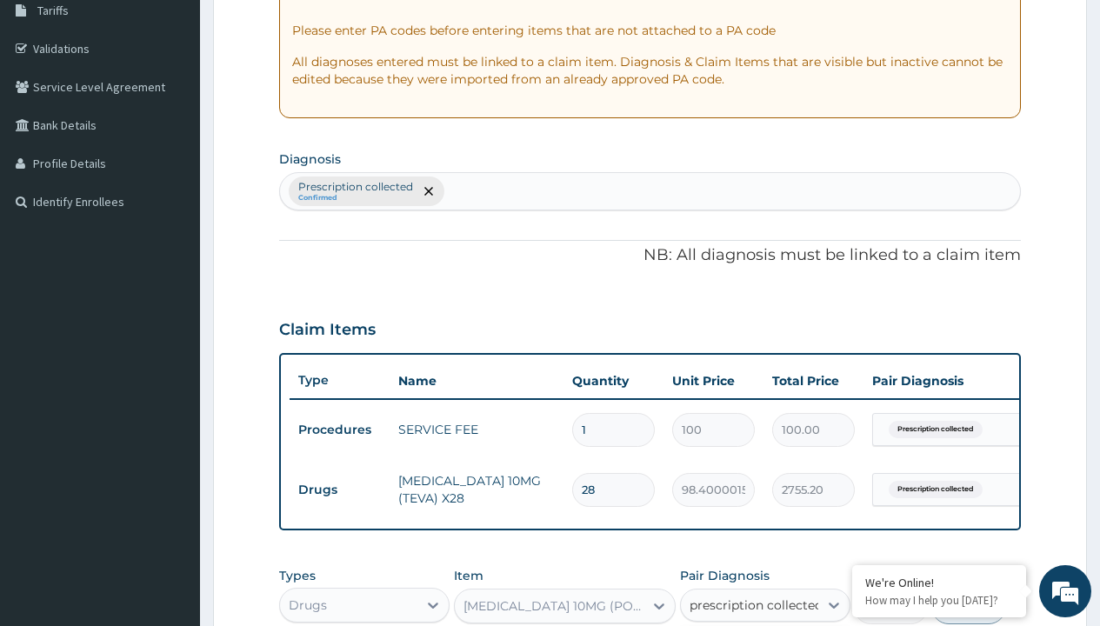
checkbox input "true"
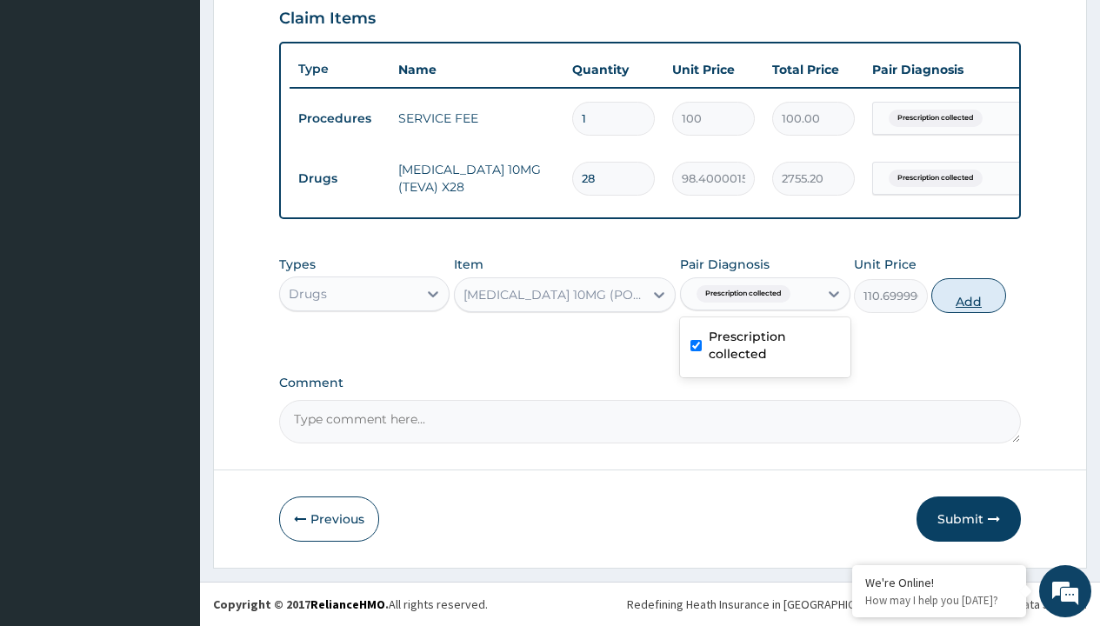
click at [969, 295] on button "Add" at bounding box center [968, 295] width 74 height 35
type input "0"
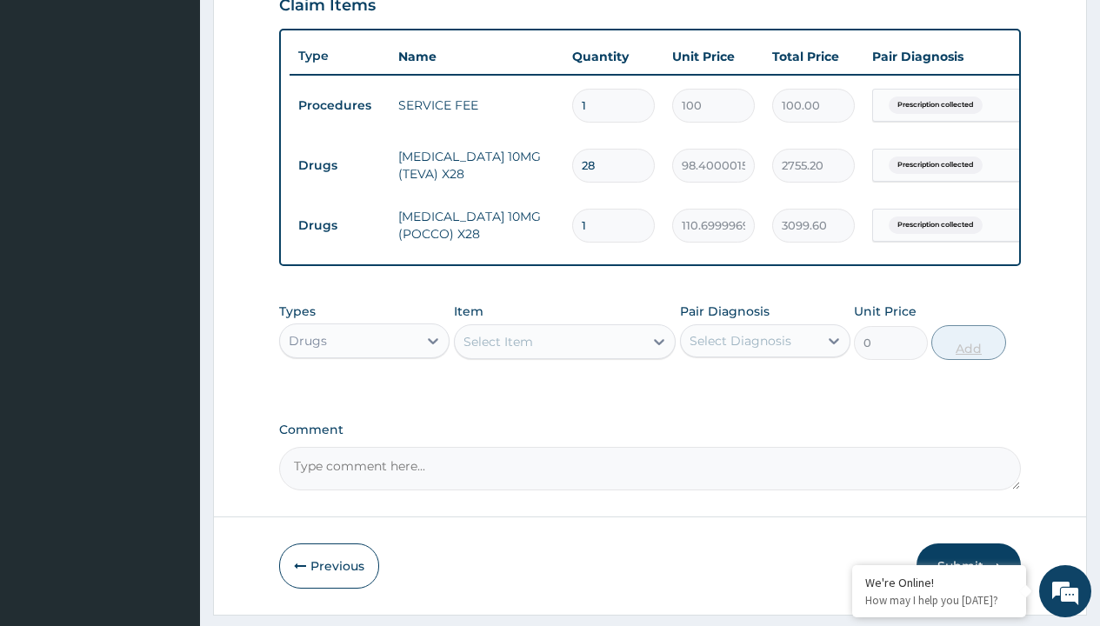
type input "28"
type input "3099.60"
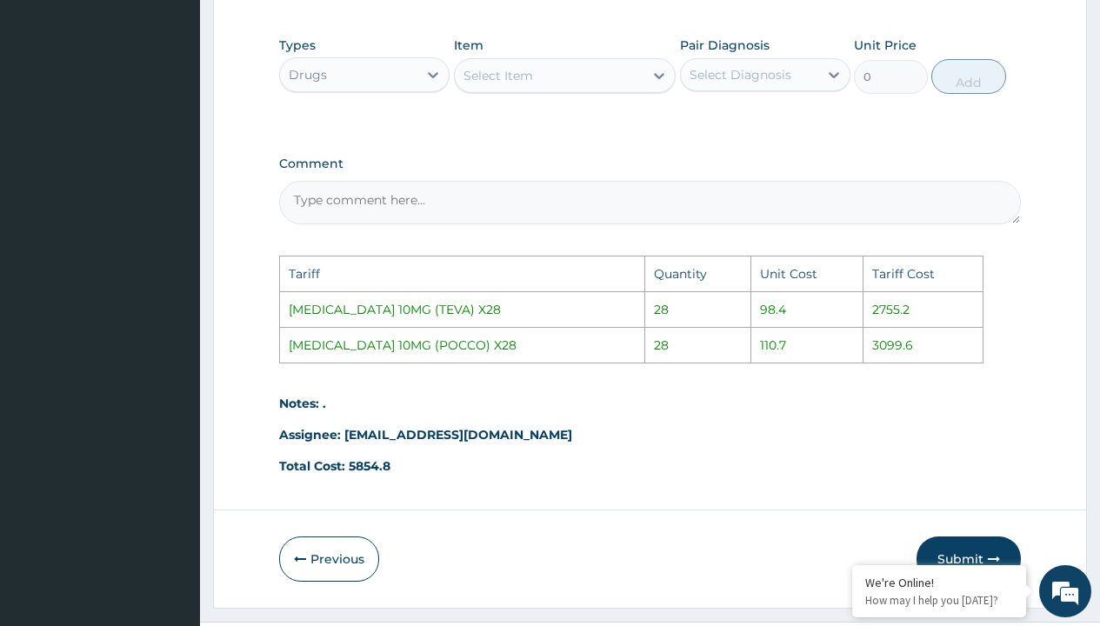
scroll to position [937, 0]
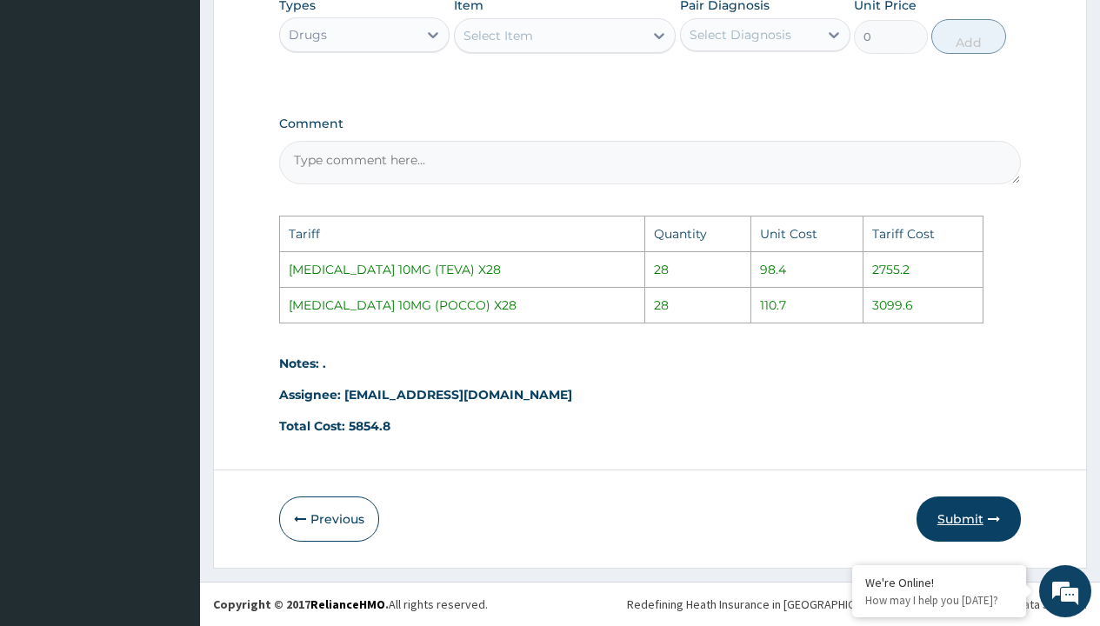
type input "28"
click at [965, 529] on button "Submit" at bounding box center [968, 518] width 104 height 45
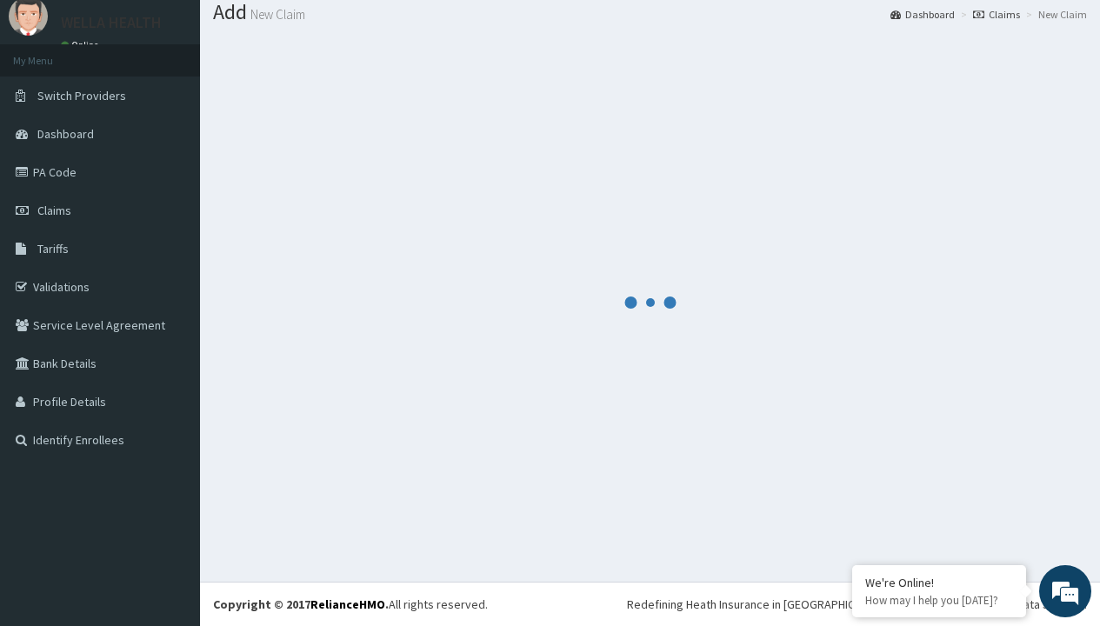
scroll to position [678, 0]
